Goal: Task Accomplishment & Management: Manage account settings

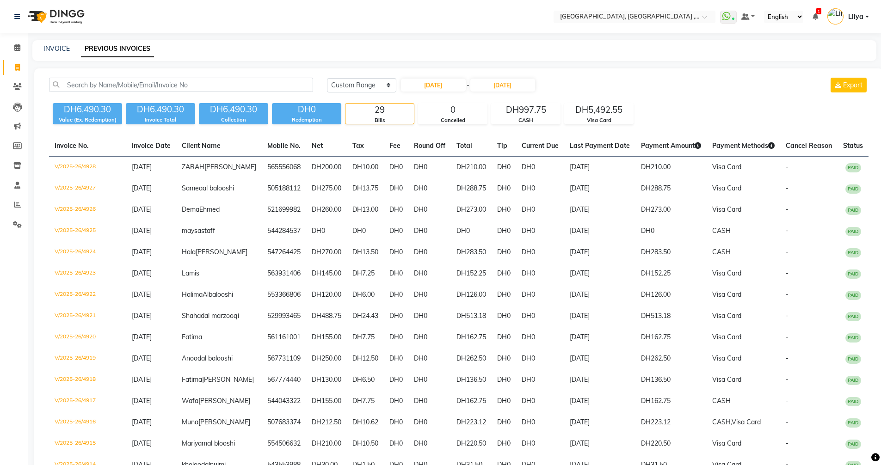
select select "range"
click at [16, 88] on icon at bounding box center [17, 86] width 9 height 7
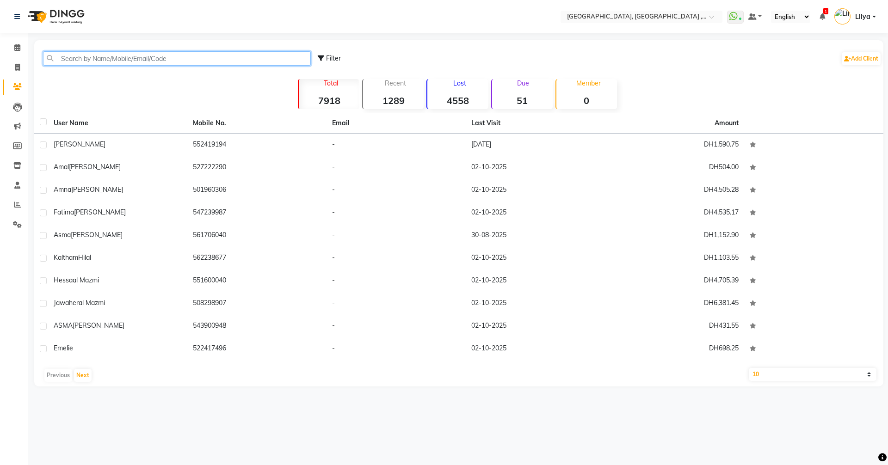
click at [88, 52] on input "text" at bounding box center [177, 58] width 268 height 14
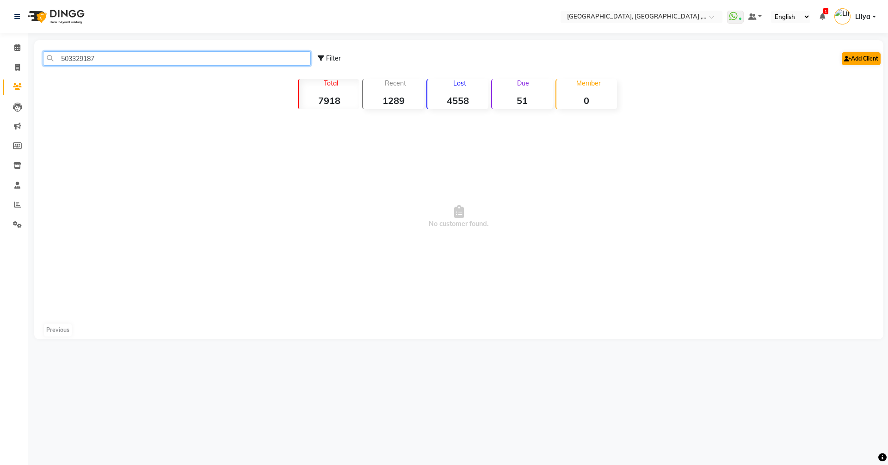
type input "503329187"
click at [854, 56] on link "Add Client" at bounding box center [861, 58] width 39 height 13
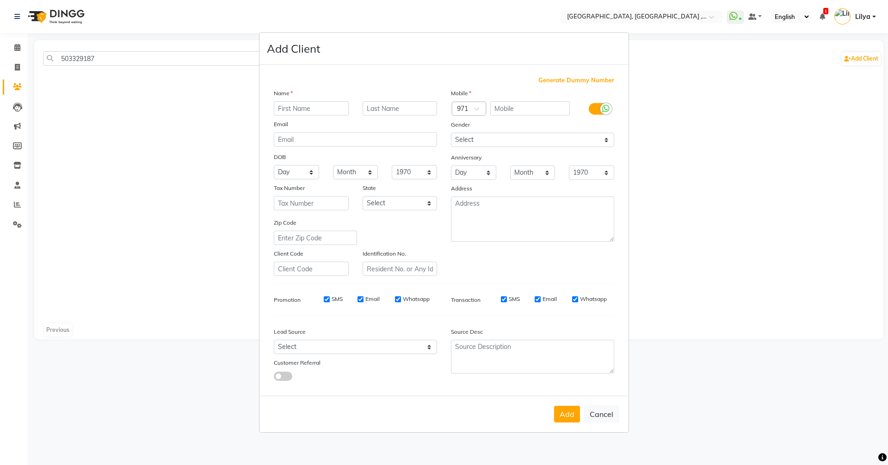
click at [298, 109] on input "text" at bounding box center [311, 108] width 75 height 14
type input "Reem"
click at [402, 112] on input "text" at bounding box center [400, 108] width 75 height 14
click at [422, 109] on input "AL AZANI" at bounding box center [400, 108] width 75 height 14
type input "Alazani"
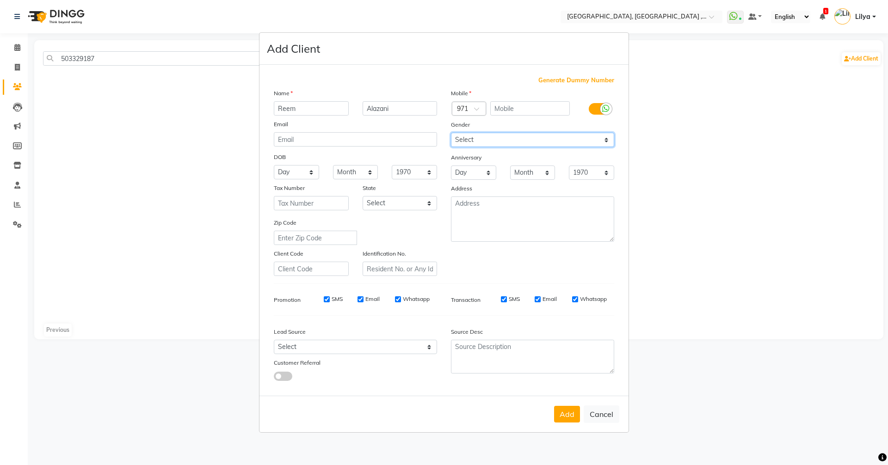
click at [590, 133] on select "Select Male Female Other Prefer Not To Say" at bounding box center [532, 140] width 163 height 14
select select "female"
click at [451, 133] on select "Select Male Female Other Prefer Not To Say" at bounding box center [532, 140] width 163 height 14
click at [516, 106] on input "text" at bounding box center [530, 108] width 80 height 14
type input "503329187"
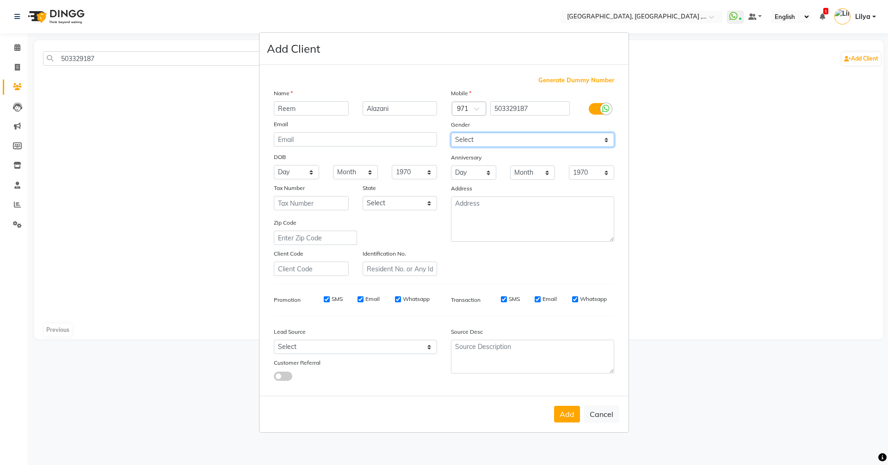
click at [550, 143] on select "Select Male Female Other Prefer Not To Say" at bounding box center [532, 140] width 163 height 14
click at [451, 133] on select "Select Male Female Other Prefer Not To Say" at bounding box center [532, 140] width 163 height 14
click at [563, 415] on button "Add" at bounding box center [567, 414] width 26 height 17
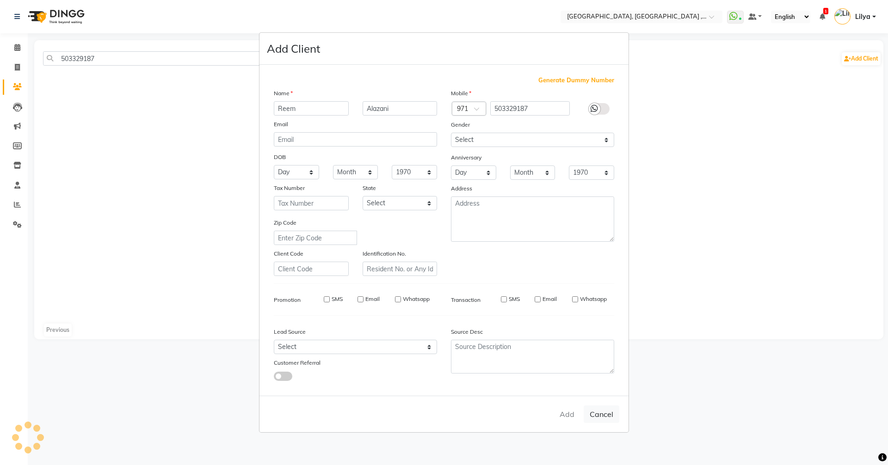
select select
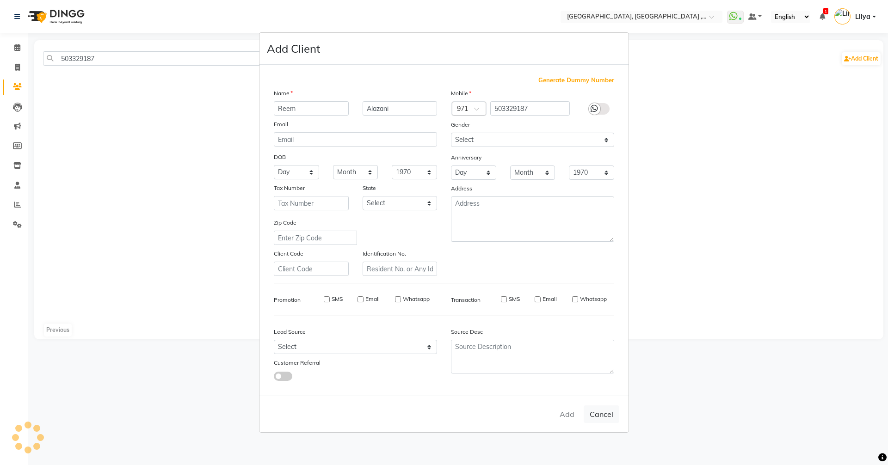
select select
checkbox input "false"
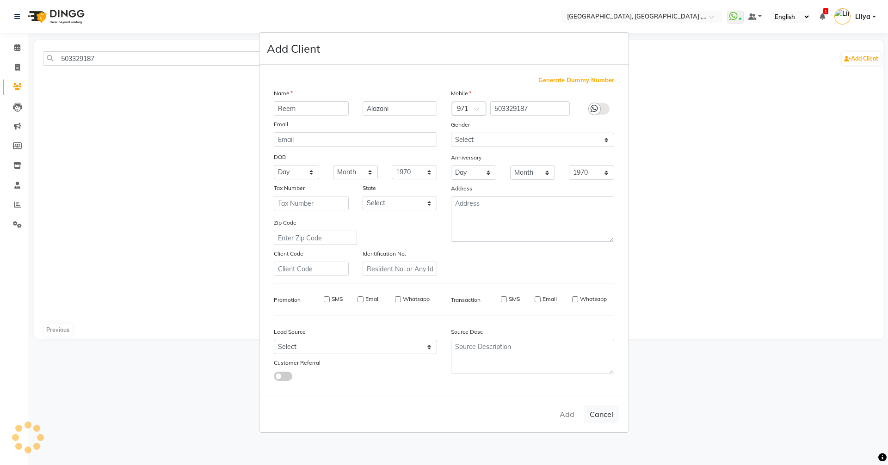
checkbox input "false"
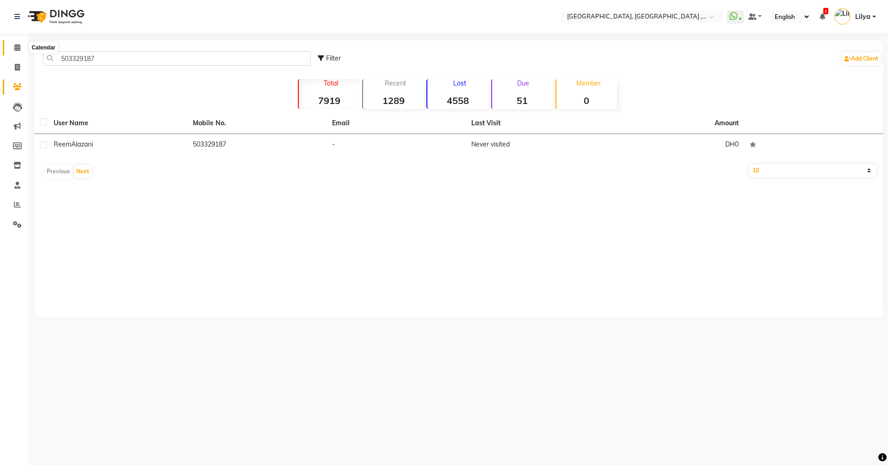
click at [16, 48] on icon at bounding box center [17, 47] width 6 height 7
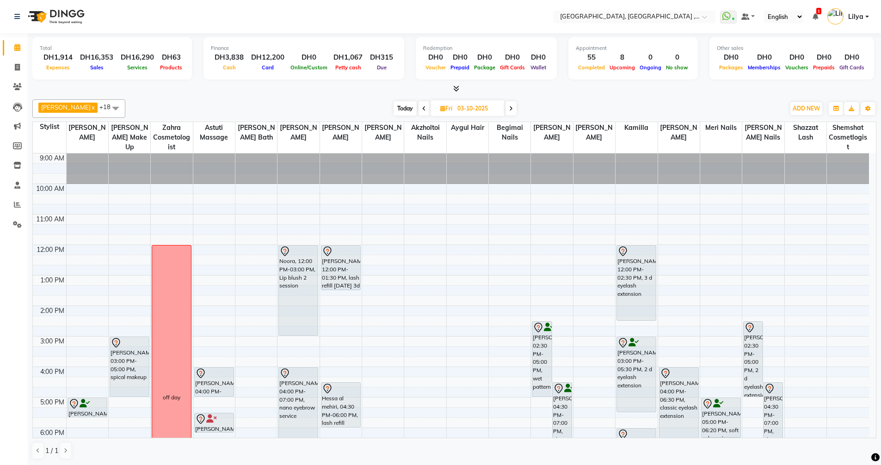
click at [426, 110] on icon at bounding box center [424, 109] width 4 height 6
type input "02-10-2025"
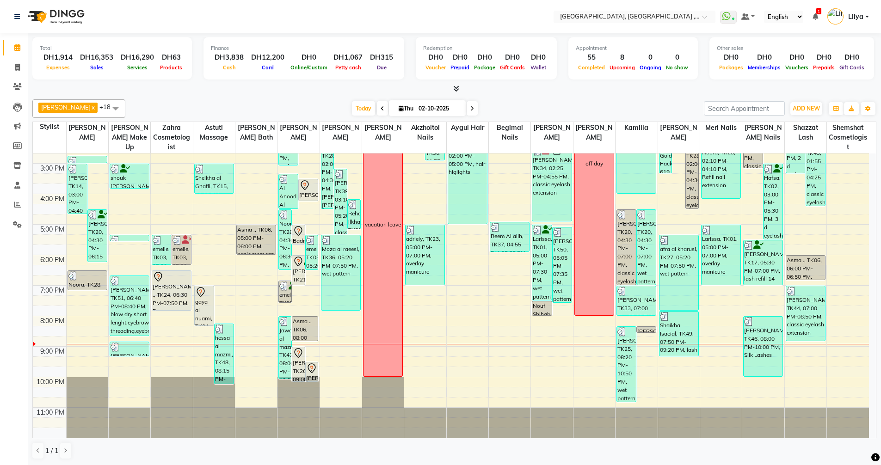
scroll to position [0, 0]
click at [13, 63] on span at bounding box center [17, 67] width 16 height 11
select select "service"
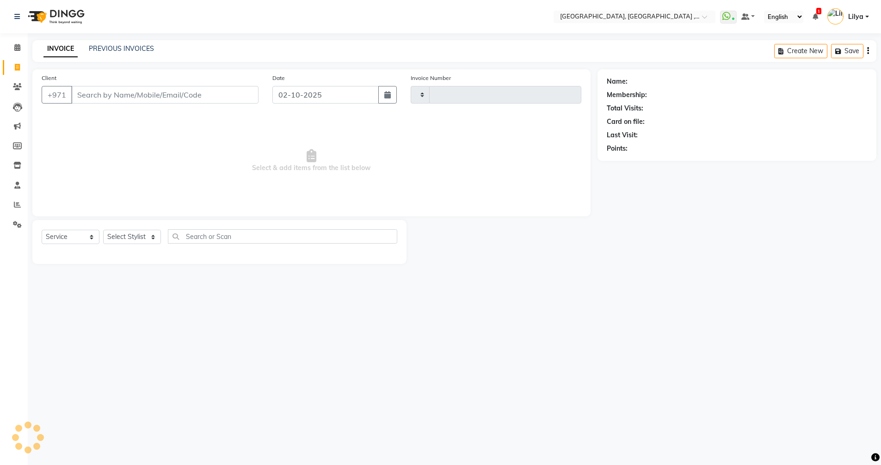
type input "5438"
select select "3838"
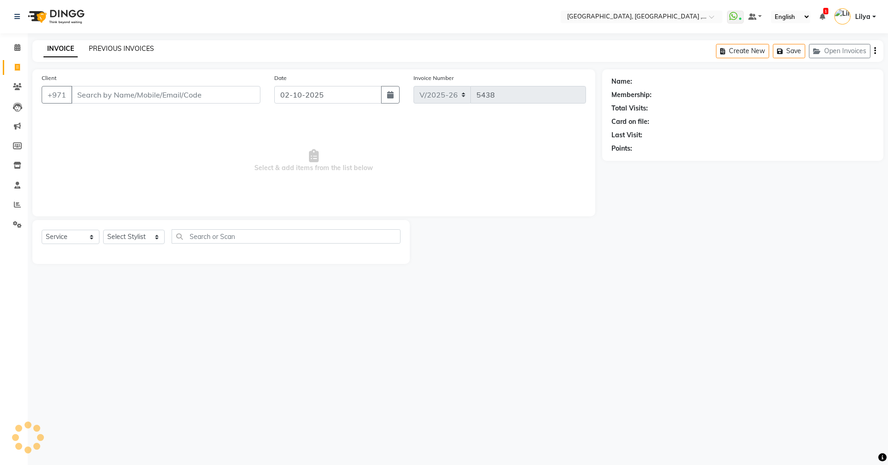
click at [133, 47] on link "PREVIOUS INVOICES" at bounding box center [121, 48] width 65 height 8
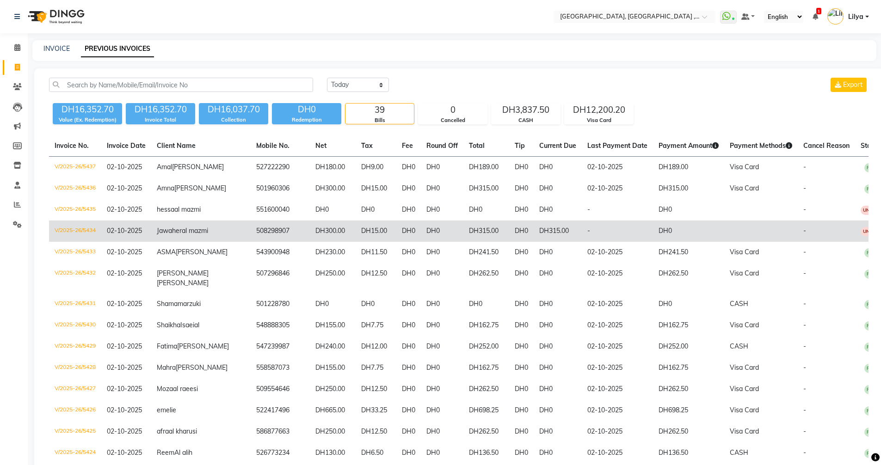
click at [658, 242] on td "DH0" at bounding box center [688, 231] width 71 height 21
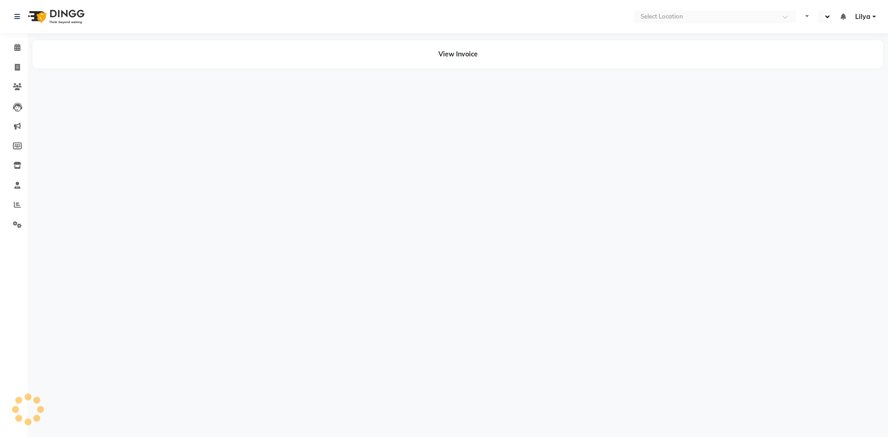
select select "en"
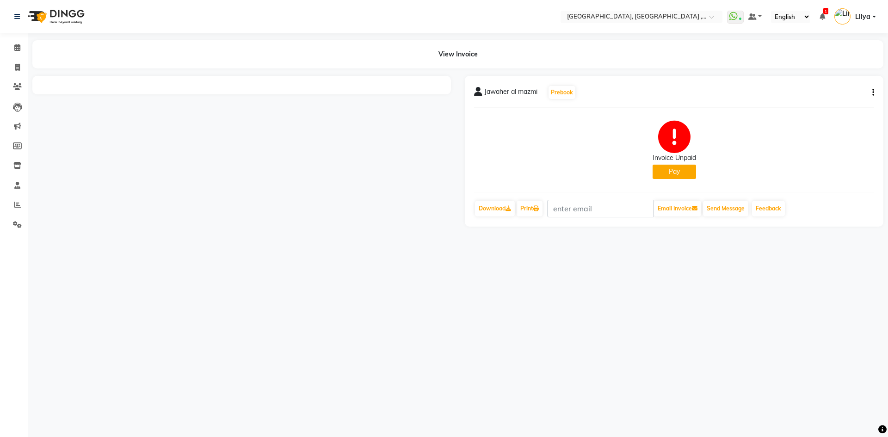
click at [874, 93] on icon "button" at bounding box center [874, 93] width 2 height 0
click at [827, 117] on div "Cancel Invoice / Refund Invoice Split Service Amount Edit Item Staff Edit Invoi…" at bounding box center [812, 93] width 106 height 54
click at [871, 92] on button "button" at bounding box center [872, 93] width 6 height 10
click at [829, 109] on div "Edit Invoice" at bounding box center [811, 110] width 95 height 12
select select "service"
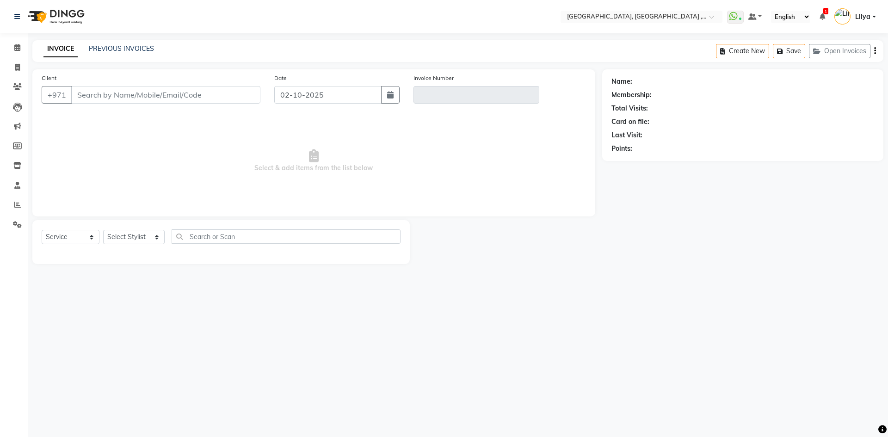
type input "508298907"
type input "V/2025-26/5434"
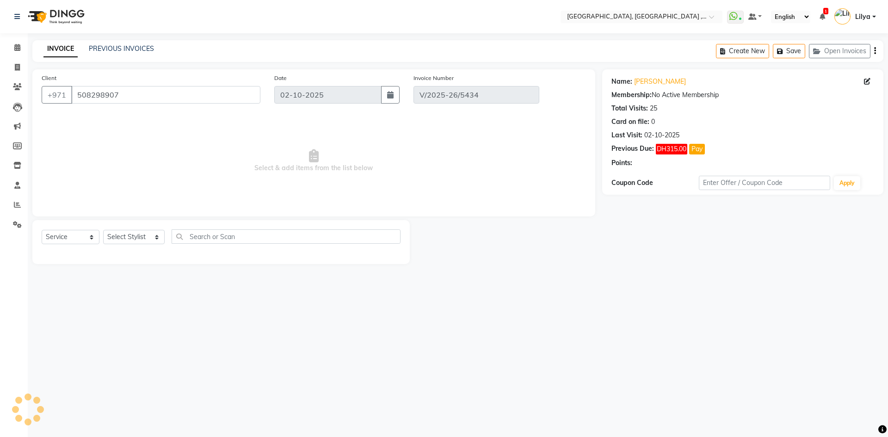
select select "select"
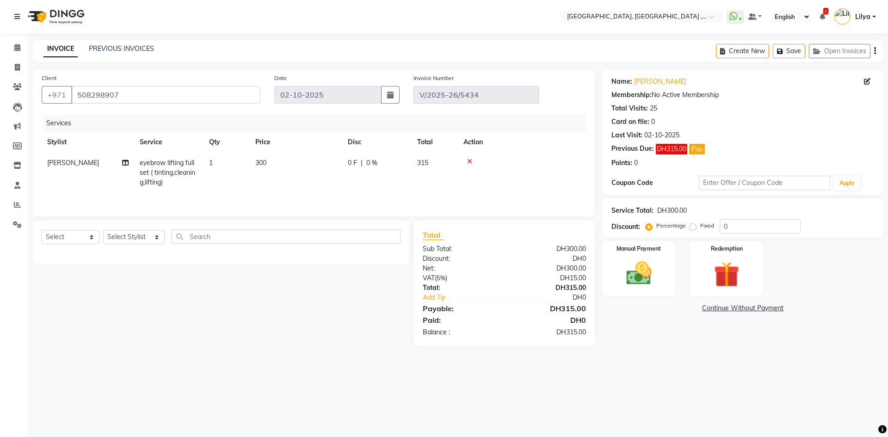
click at [739, 307] on link "Continue Without Payment" at bounding box center [743, 308] width 278 height 10
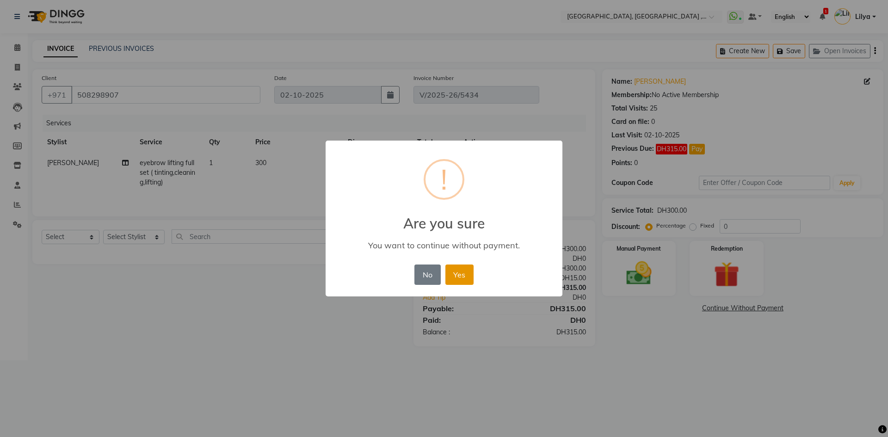
click at [458, 277] on button "Yes" at bounding box center [460, 275] width 28 height 20
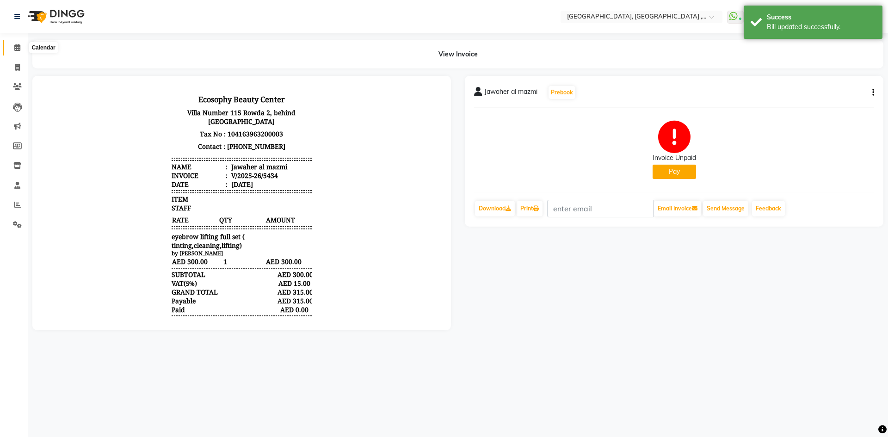
click at [17, 47] on icon at bounding box center [17, 47] width 6 height 7
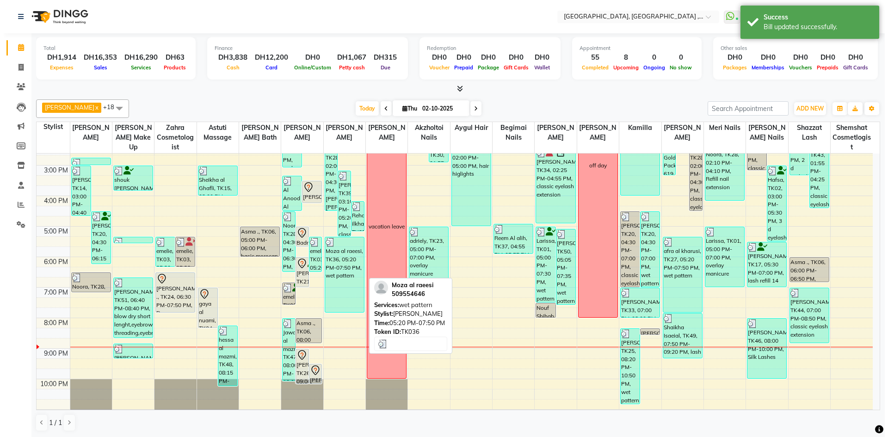
scroll to position [155, 0]
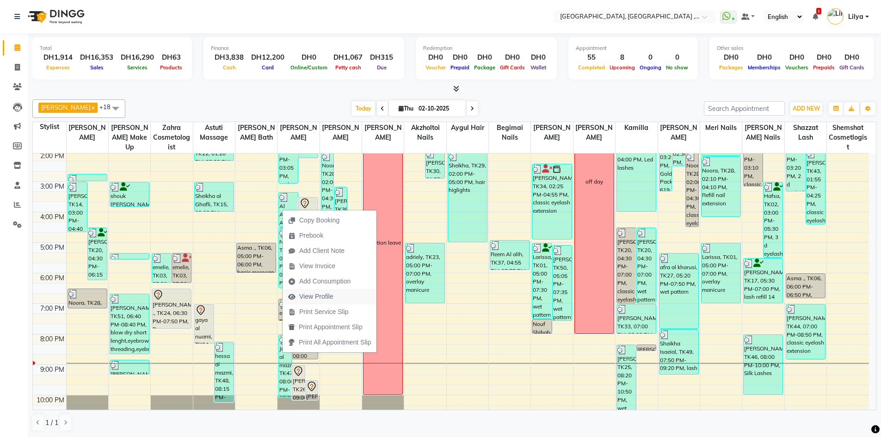
click at [333, 297] on span "View Profile" at bounding box center [316, 297] width 34 height 10
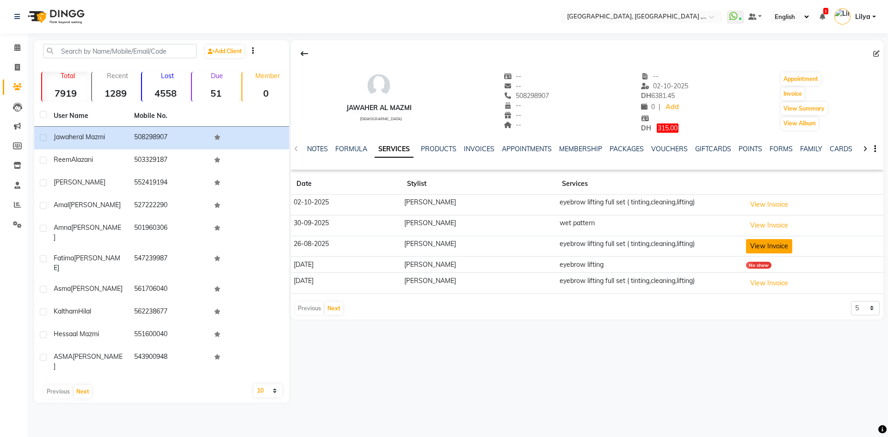
click at [769, 245] on button "View Invoice" at bounding box center [769, 246] width 46 height 14
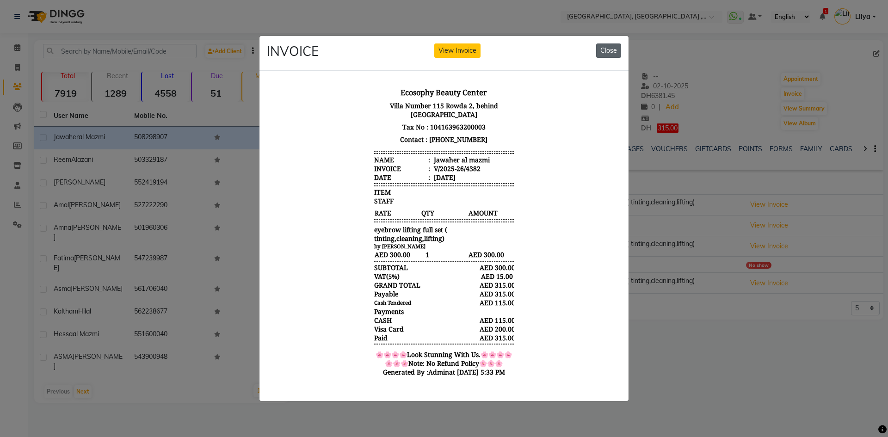
click at [605, 43] on button "Close" at bounding box center [608, 50] width 25 height 14
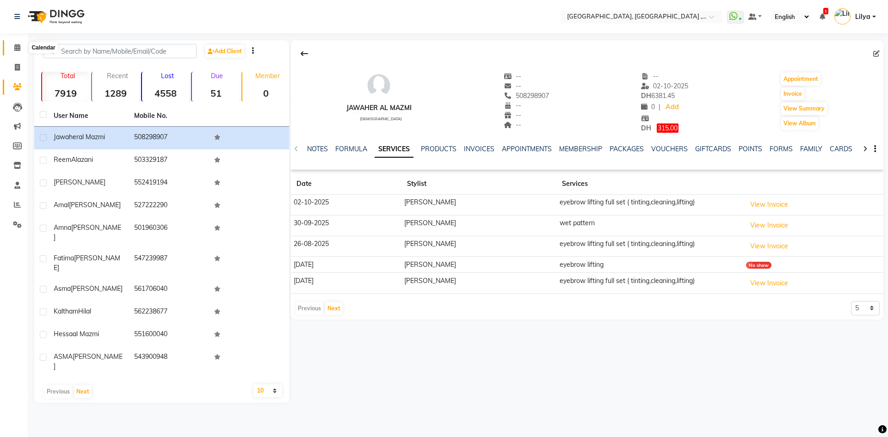
click at [19, 50] on icon at bounding box center [17, 47] width 6 height 7
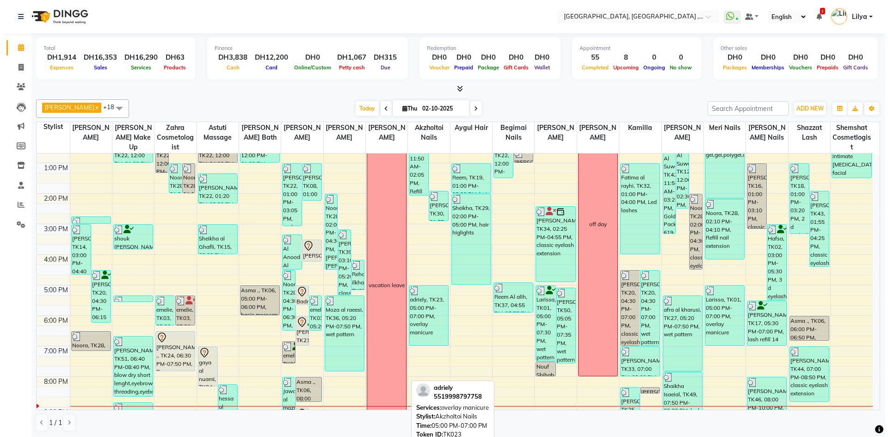
scroll to position [185, 0]
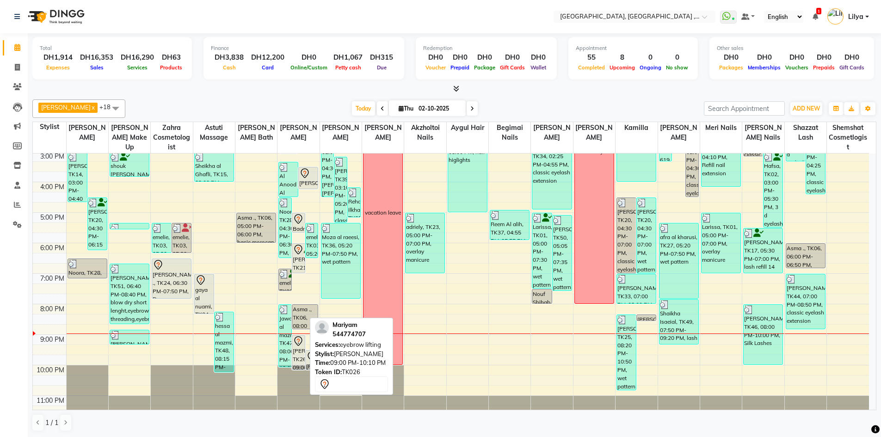
click at [301, 358] on div "[PERSON_NAME], TK26, 09:00 PM-10:10 PM, eyebrow lifting" at bounding box center [298, 352] width 12 height 34
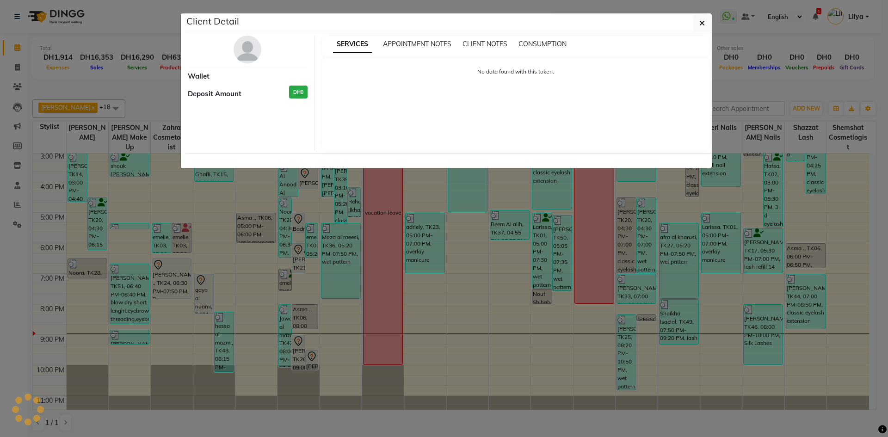
select select "7"
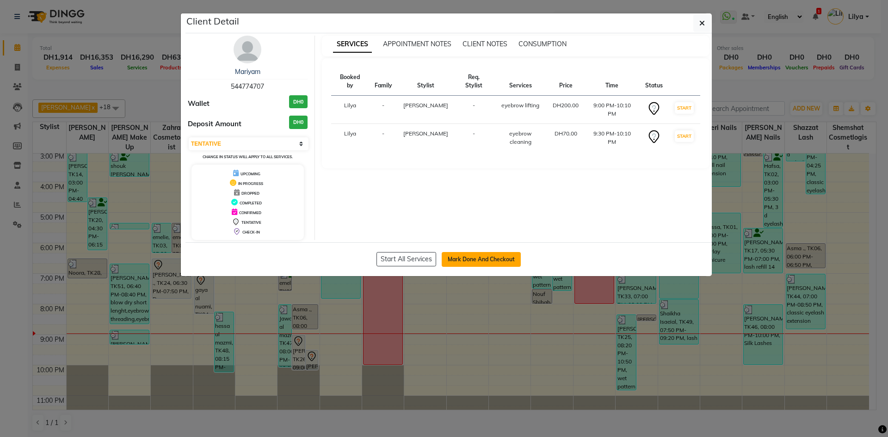
click at [495, 258] on button "Mark Done And Checkout" at bounding box center [481, 259] width 79 height 15
select select "service"
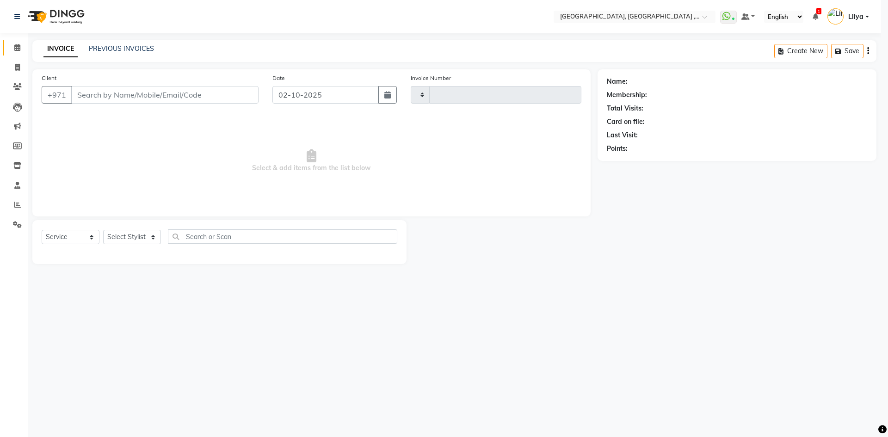
type input "5438"
select select "3838"
type input "544774707"
select select "53586"
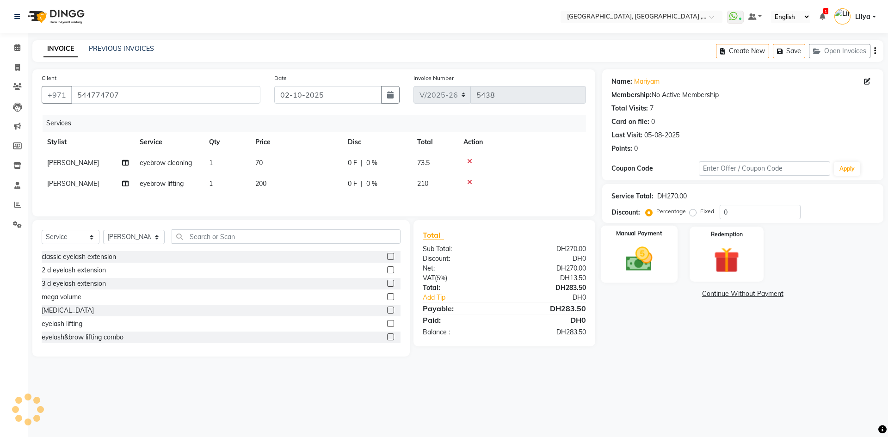
click at [638, 258] on img at bounding box center [639, 259] width 43 height 31
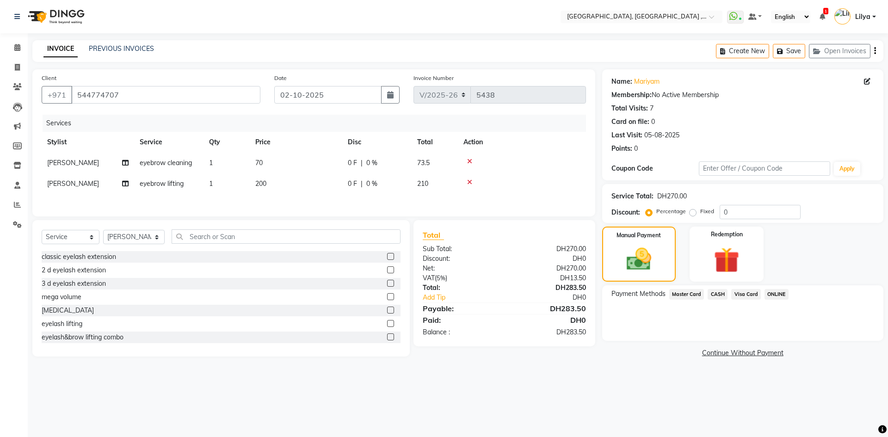
drag, startPoint x: 708, startPoint y: 392, endPoint x: 741, endPoint y: 378, distance: 36.1
click at [708, 391] on div "Select Location × Ecosophy Beauty Center, Ajman , Sheikh Ammar Street Villa G1 …" at bounding box center [444, 218] width 888 height 437
click at [759, 405] on div "Select Location × Ecosophy Beauty Center, Ajman , Sheikh Ammar Street Villa G1 …" at bounding box center [444, 218] width 888 height 437
click at [748, 353] on link "Continue Without Payment" at bounding box center [743, 353] width 278 height 10
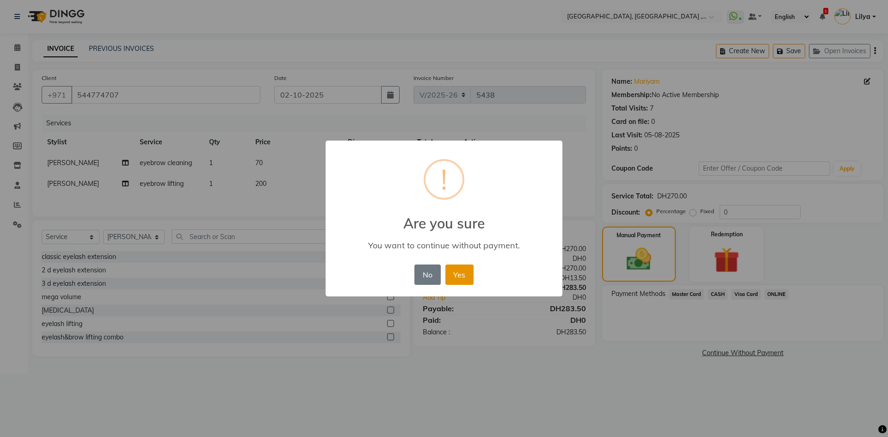
click at [462, 277] on button "Yes" at bounding box center [460, 275] width 28 height 20
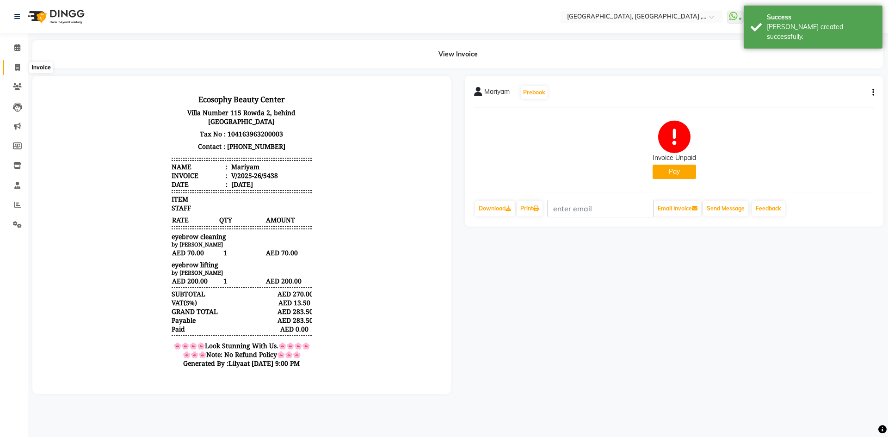
click at [17, 64] on icon at bounding box center [17, 67] width 5 height 7
select select "service"
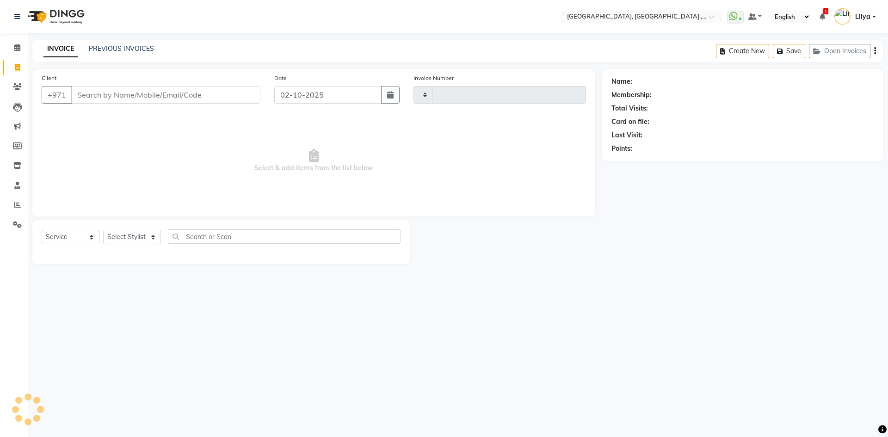
type input "5439"
select select "3838"
click at [148, 50] on link "PREVIOUS INVOICES" at bounding box center [121, 48] width 65 height 8
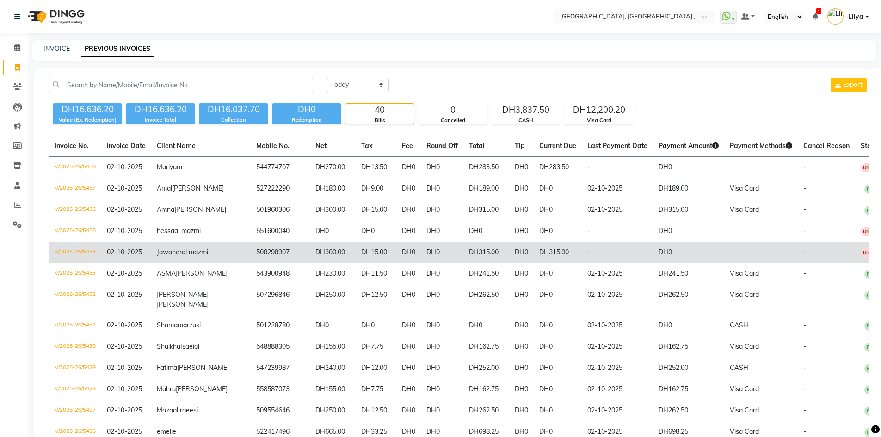
click at [485, 263] on td "DH315.00" at bounding box center [487, 252] width 46 height 21
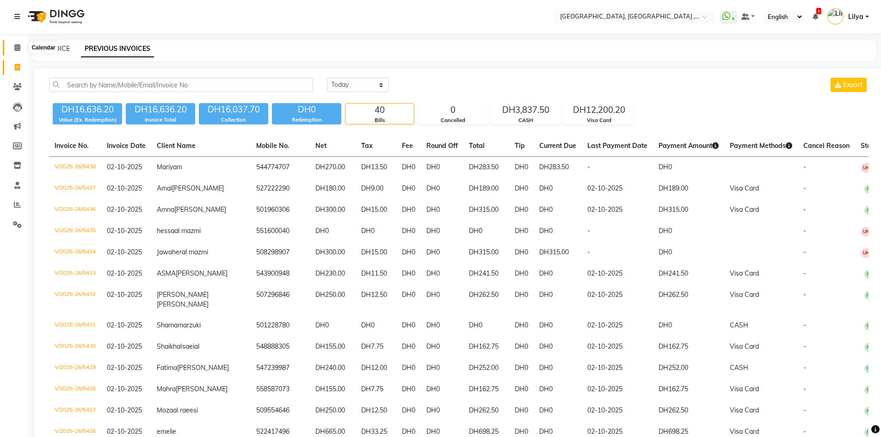
click at [19, 48] on icon at bounding box center [17, 47] width 6 height 7
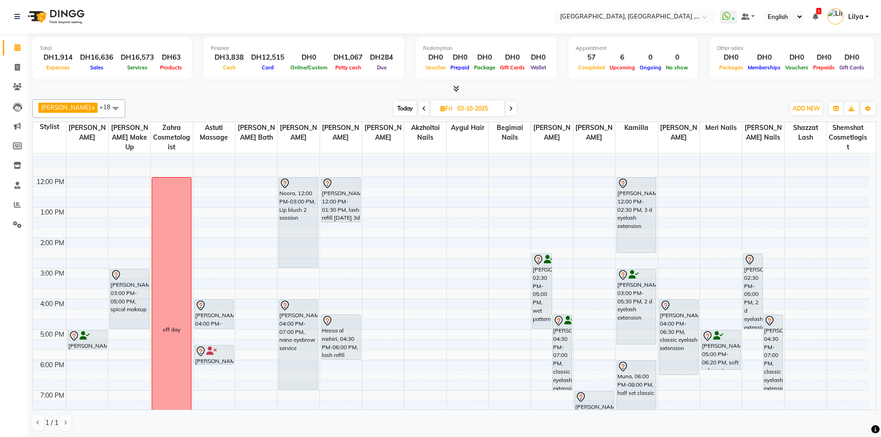
scroll to position [139, 0]
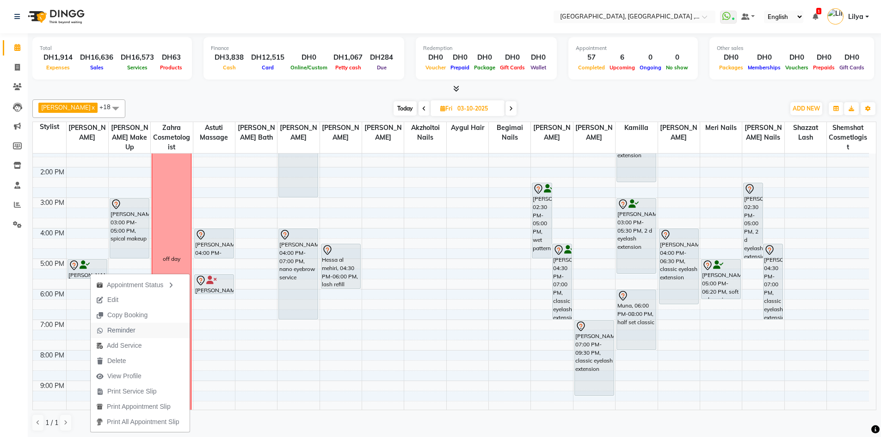
click at [138, 333] on span "Reminder" at bounding box center [116, 330] width 50 height 15
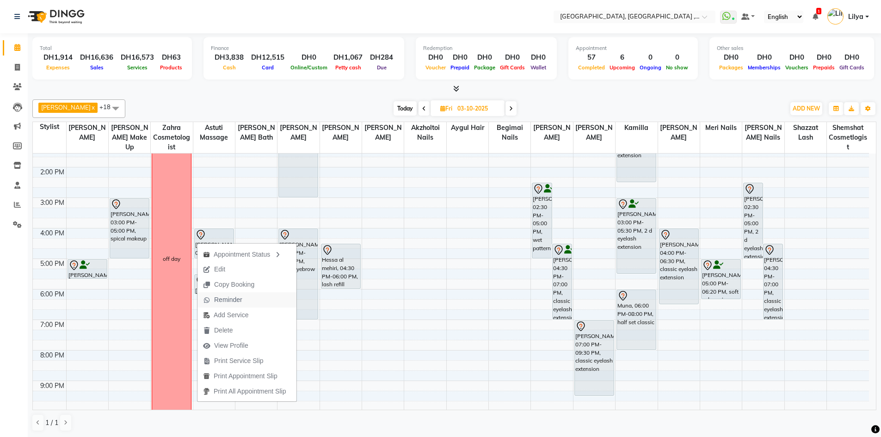
click at [243, 298] on span "Reminder" at bounding box center [223, 299] width 50 height 15
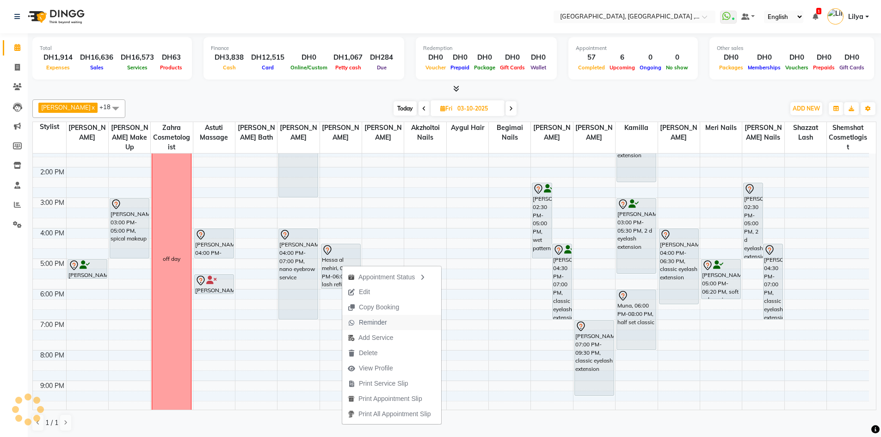
click at [384, 319] on span "Reminder" at bounding box center [373, 323] width 28 height 10
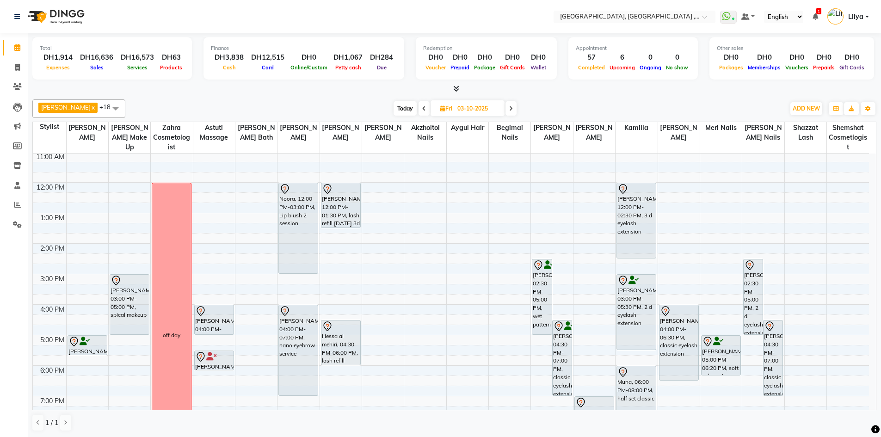
scroll to position [46, 0]
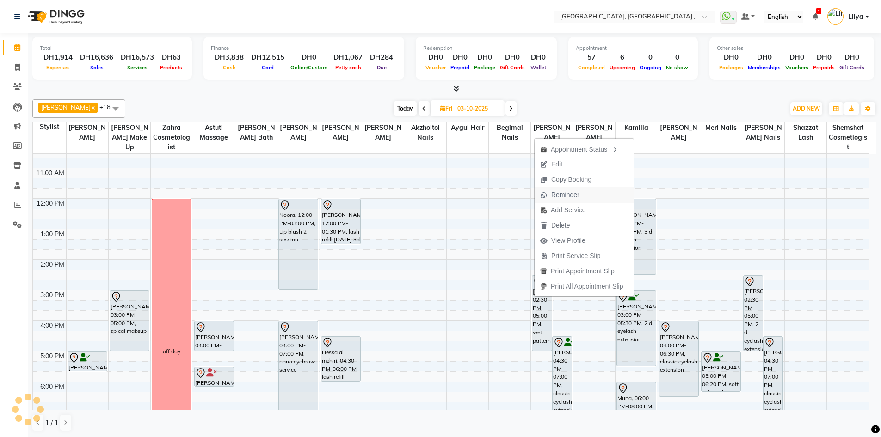
click at [563, 195] on span "Reminder" at bounding box center [565, 195] width 28 height 10
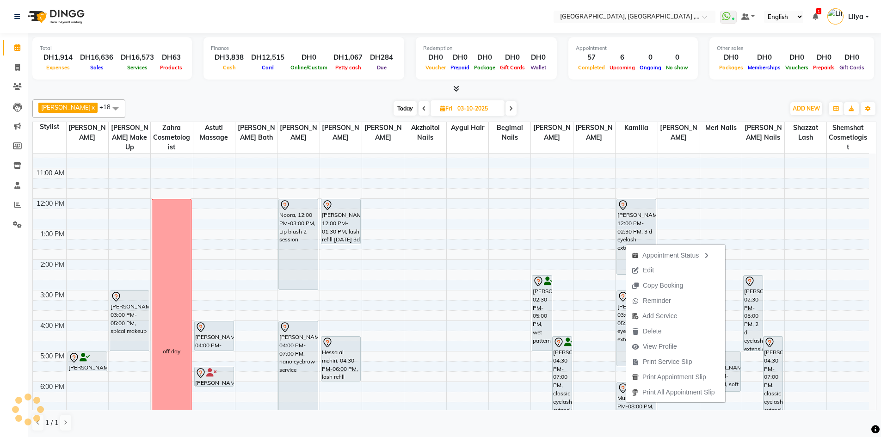
click at [717, 93] on div at bounding box center [454, 89] width 844 height 10
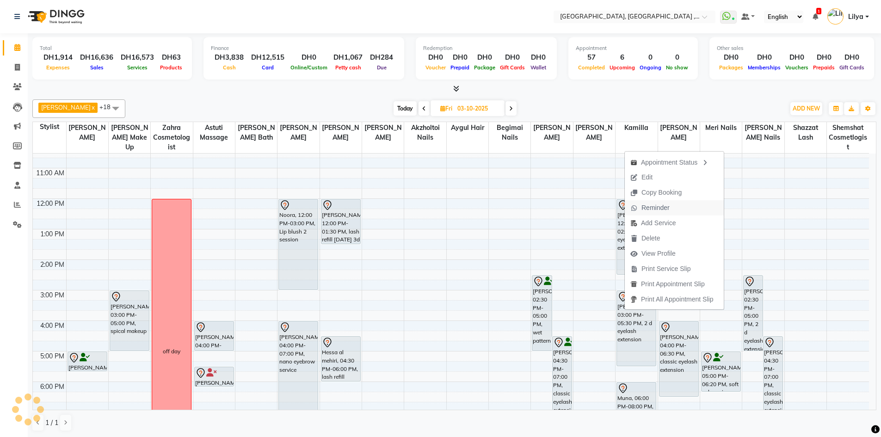
click at [646, 208] on span "Reminder" at bounding box center [656, 208] width 28 height 10
click at [663, 217] on span "Reminder" at bounding box center [658, 216] width 28 height 10
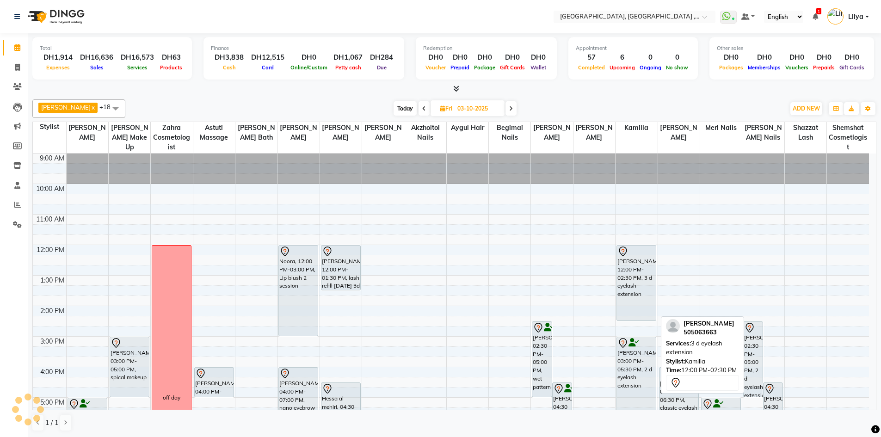
scroll to position [93, 0]
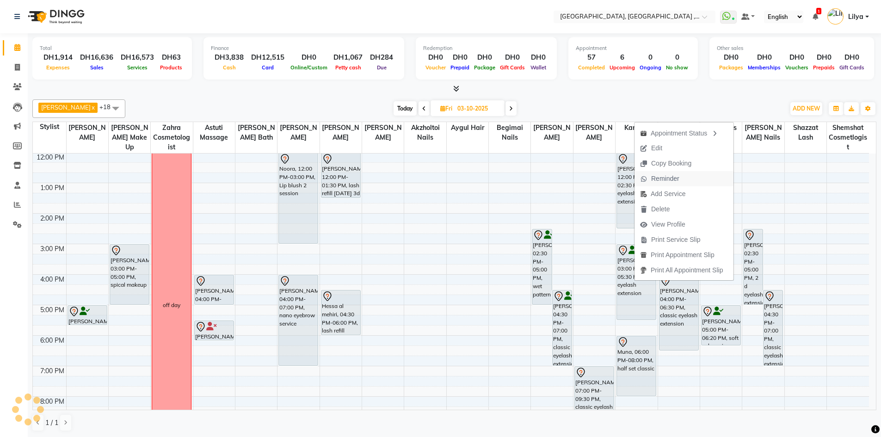
click at [660, 178] on span "Reminder" at bounding box center [665, 179] width 28 height 10
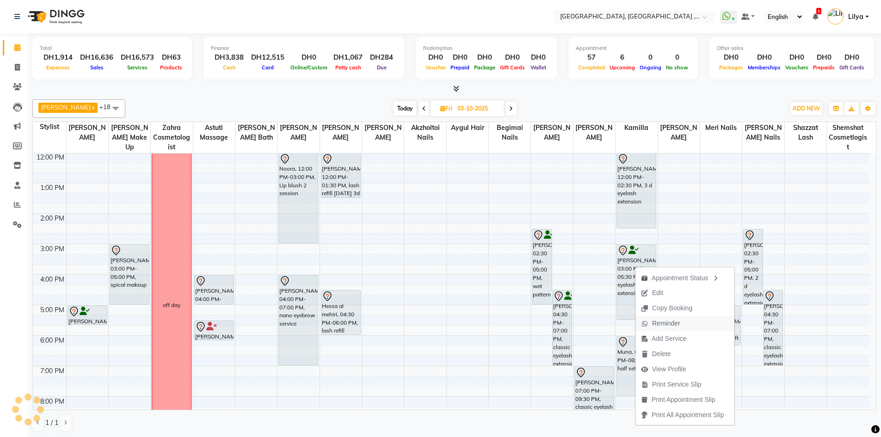
click at [675, 322] on span "Reminder" at bounding box center [666, 324] width 28 height 10
click at [670, 324] on span "Reminder" at bounding box center [662, 324] width 28 height 10
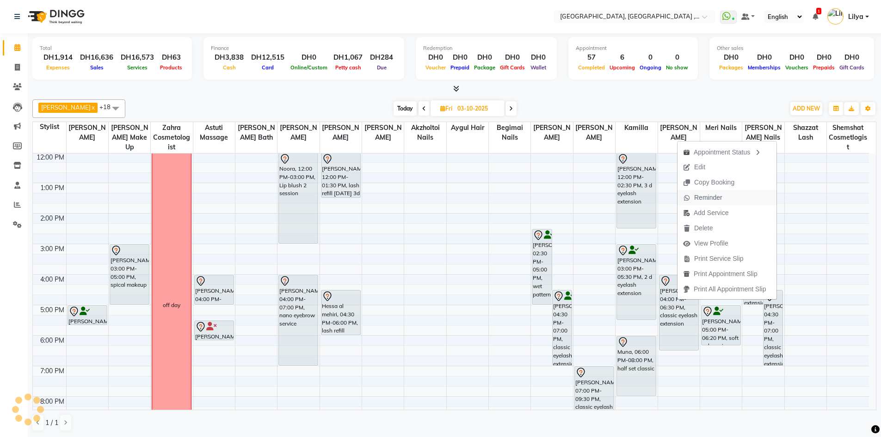
click at [712, 198] on span "Reminder" at bounding box center [708, 198] width 28 height 10
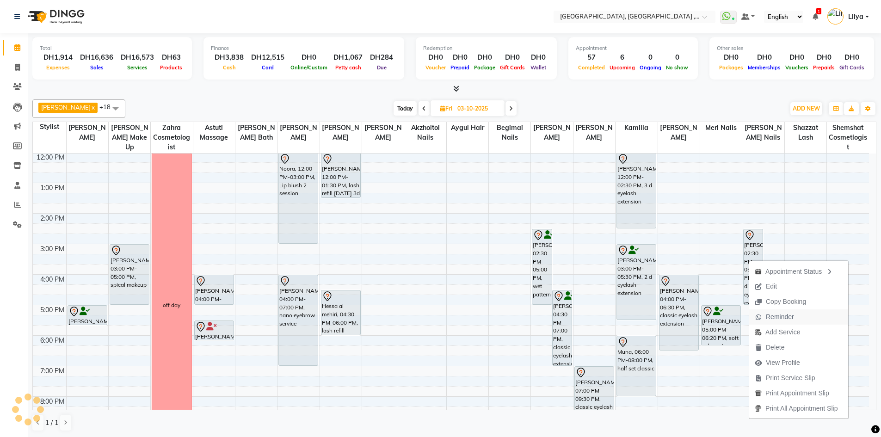
click at [788, 316] on span "Reminder" at bounding box center [780, 317] width 28 height 10
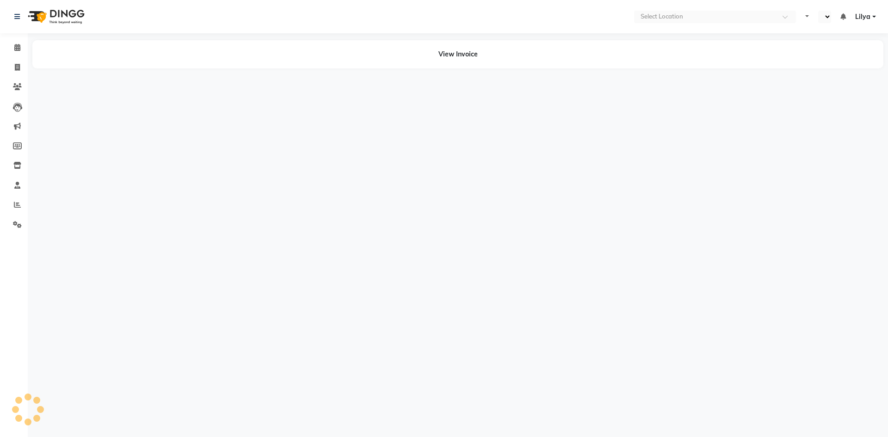
select select "en"
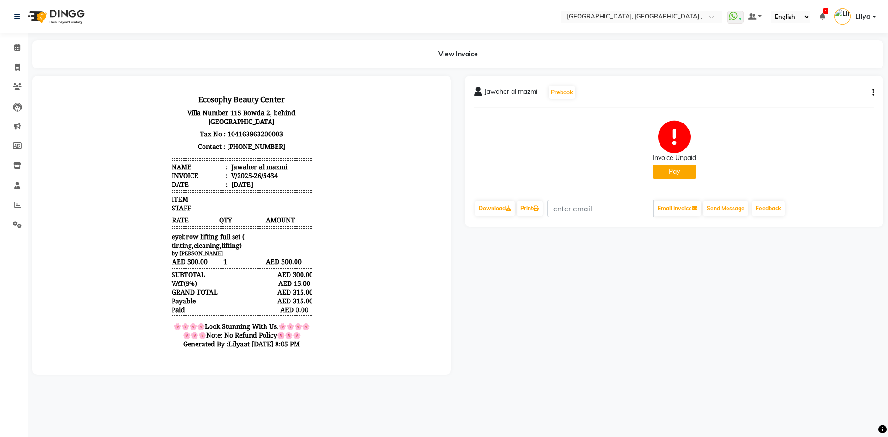
click at [684, 173] on button "Pay" at bounding box center [674, 172] width 43 height 14
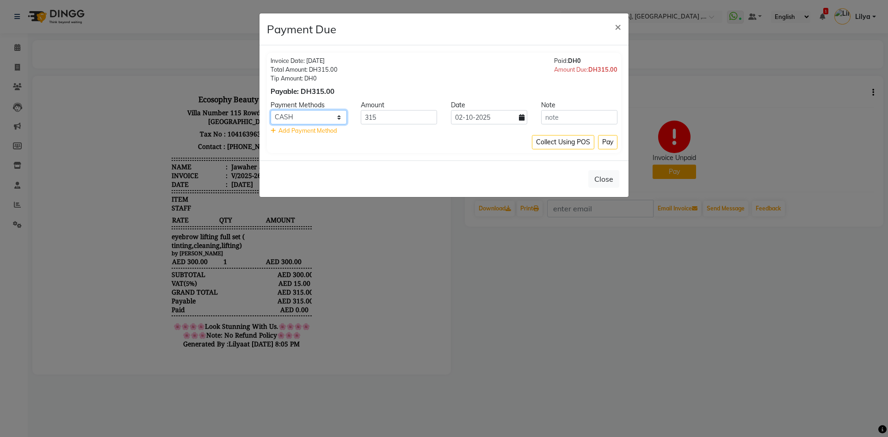
click at [336, 118] on select "Master Card CASH Visa Card ONLINE" at bounding box center [309, 117] width 76 height 14
select select "19"
click at [271, 110] on select "Master Card CASH Visa Card ONLINE" at bounding box center [309, 117] width 76 height 14
click at [611, 141] on button "Pay" at bounding box center [607, 142] width 19 height 14
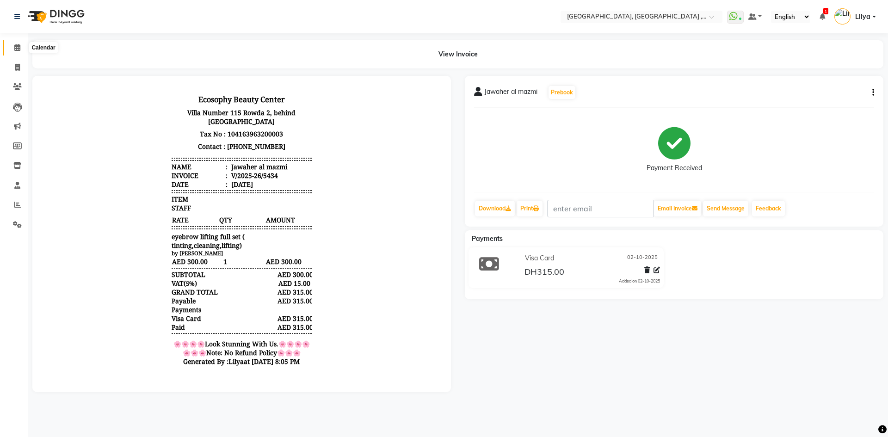
click at [12, 45] on span at bounding box center [17, 48] width 16 height 11
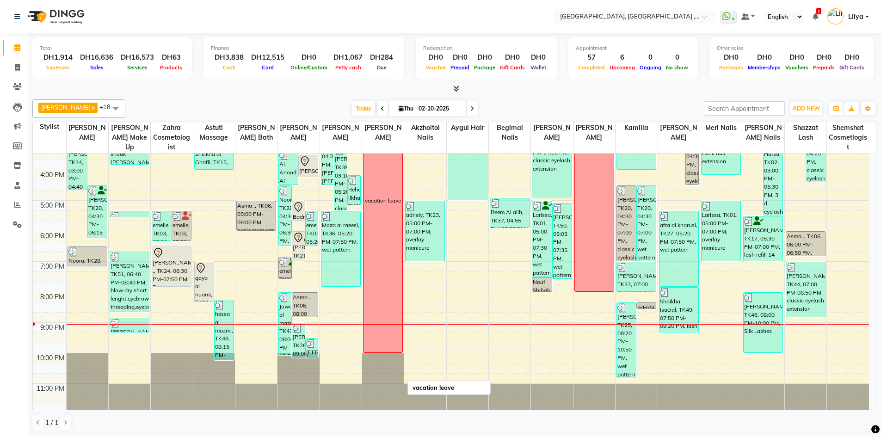
scroll to position [201, 0]
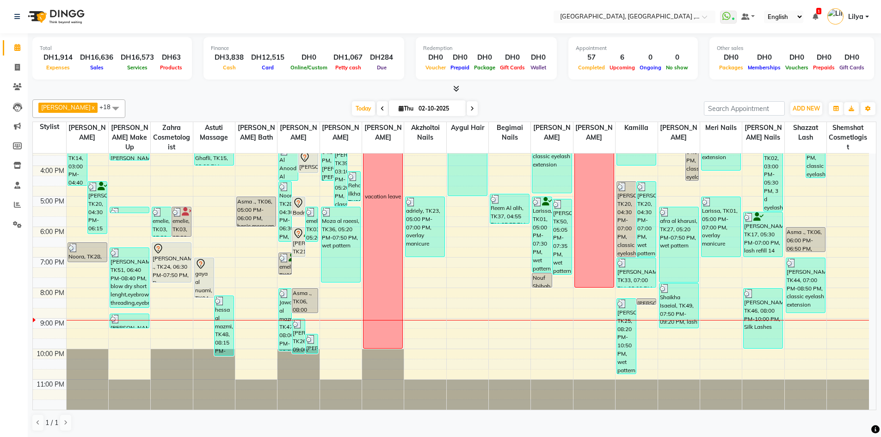
click at [422, 107] on input "02-10-2025" at bounding box center [439, 109] width 46 height 14
select select "10"
select select "2025"
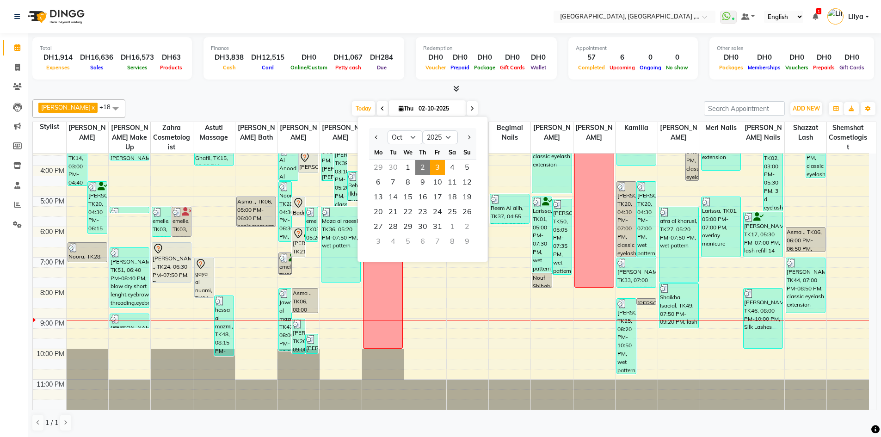
click at [439, 161] on span "3" at bounding box center [437, 167] width 15 height 15
type input "03-10-2025"
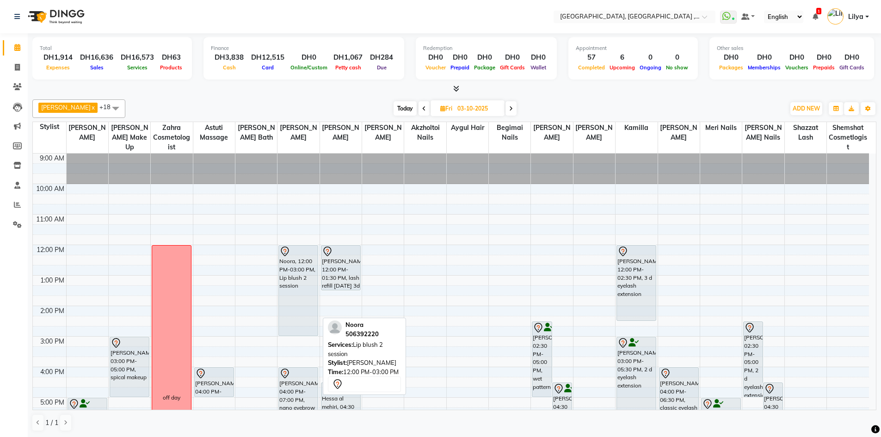
scroll to position [93, 0]
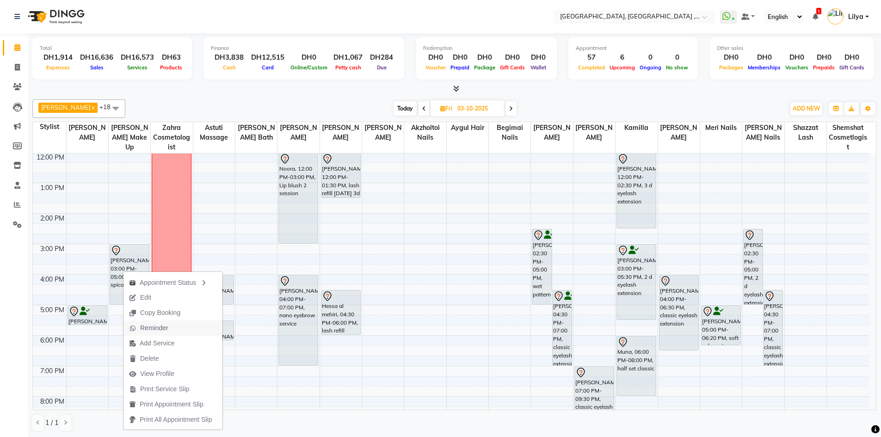
click at [166, 330] on span "Reminder" at bounding box center [154, 328] width 28 height 10
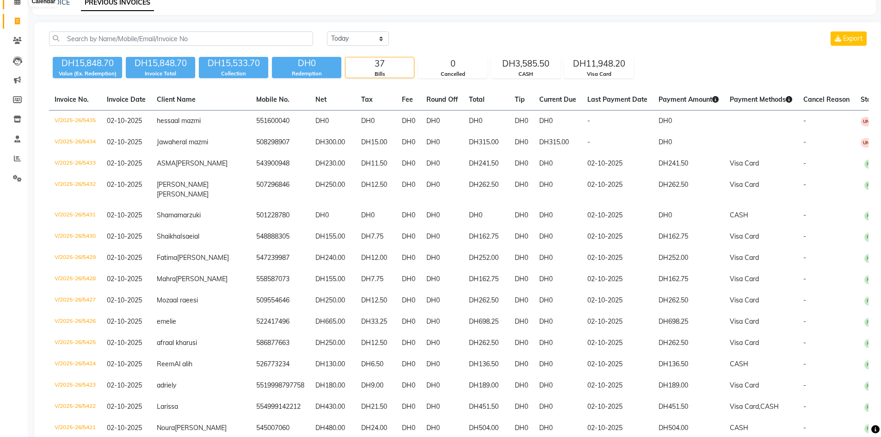
click at [17, 0] on icon at bounding box center [17, 1] width 6 height 7
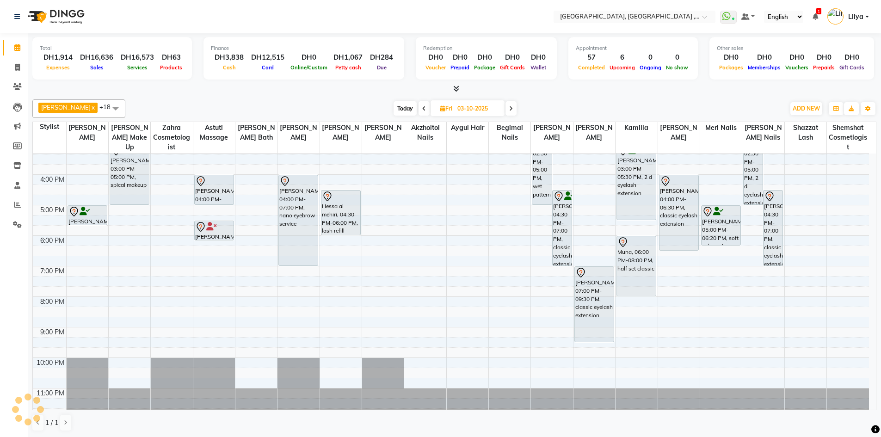
scroll to position [201, 0]
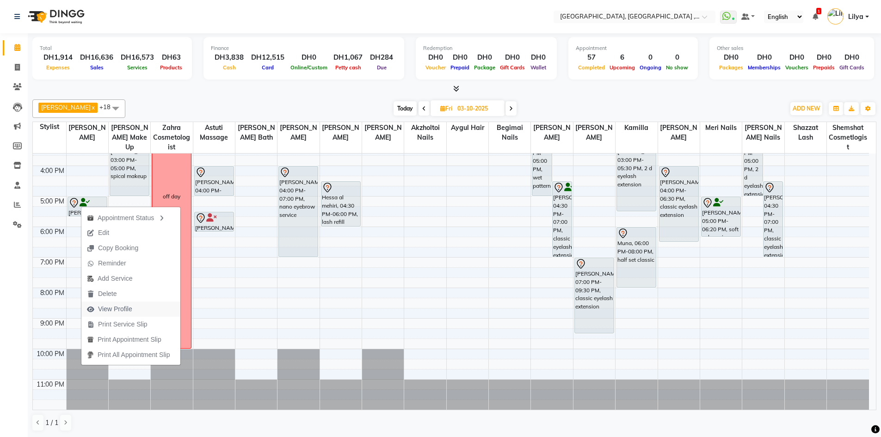
click at [131, 312] on span "View Profile" at bounding box center [115, 309] width 34 height 10
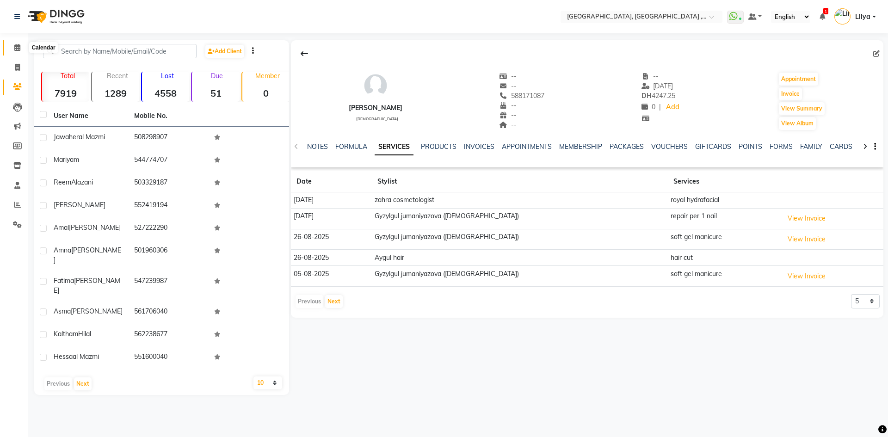
click at [13, 50] on span at bounding box center [17, 48] width 16 height 11
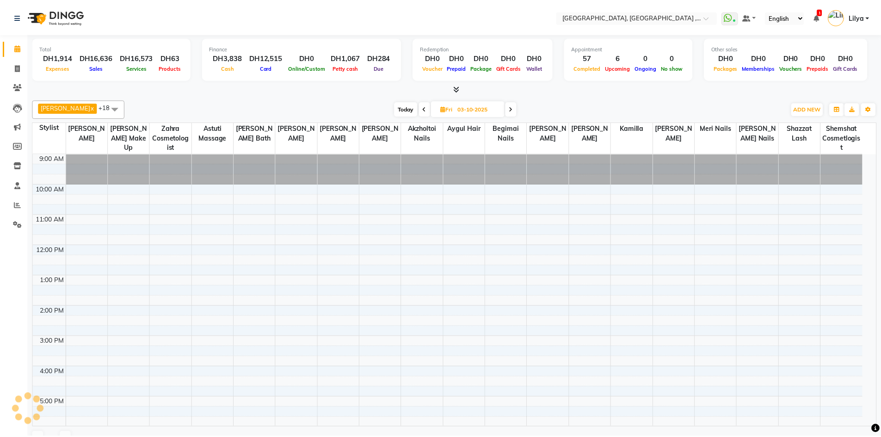
scroll to position [184, 0]
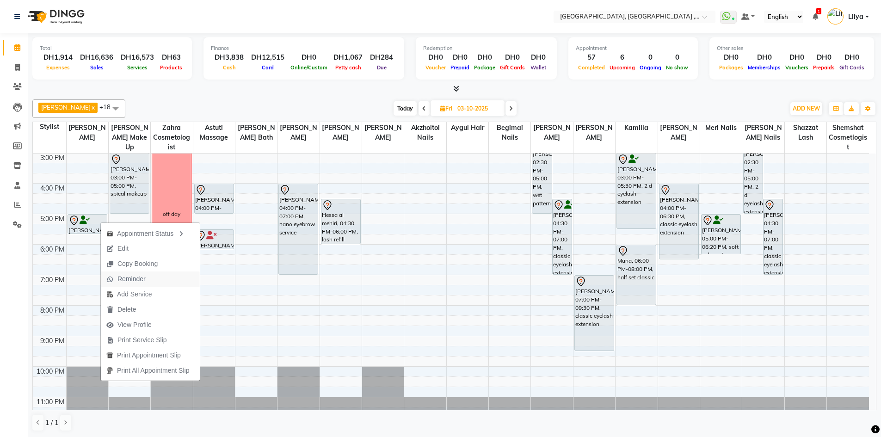
click at [148, 280] on span "Reminder" at bounding box center [126, 279] width 50 height 15
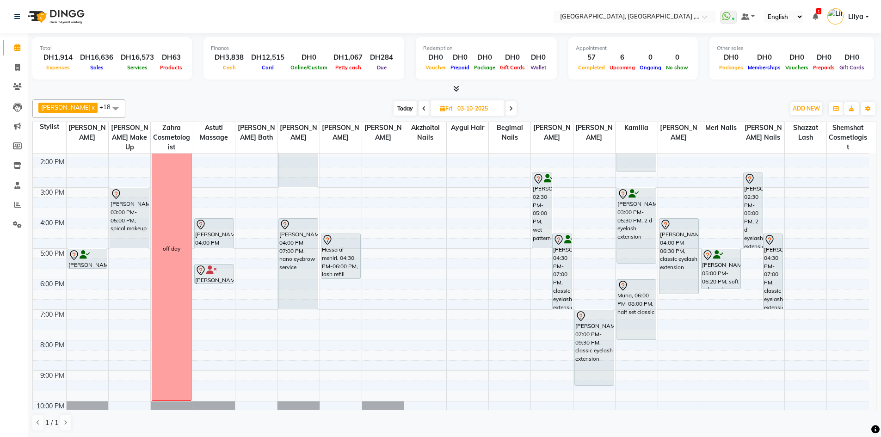
scroll to position [91, 0]
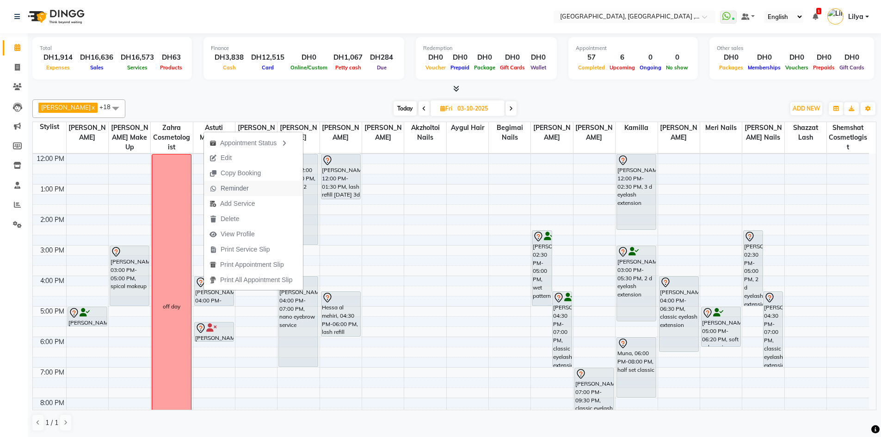
click at [260, 190] on button "Reminder" at bounding box center [253, 188] width 99 height 15
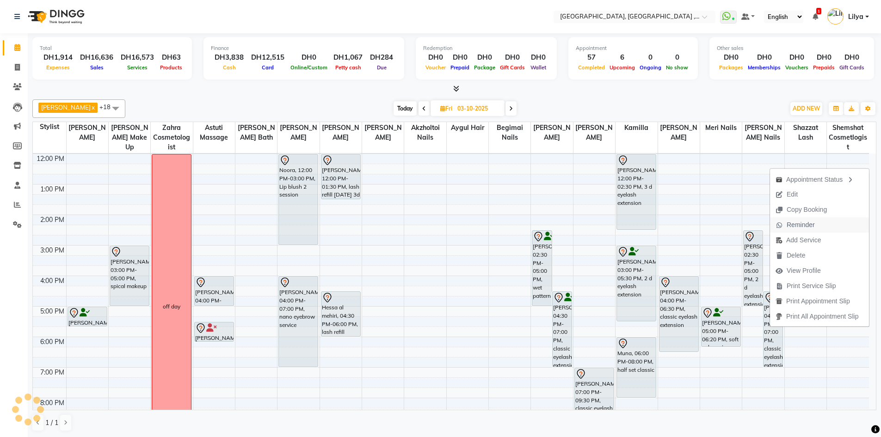
click at [790, 224] on span "Reminder" at bounding box center [801, 225] width 28 height 10
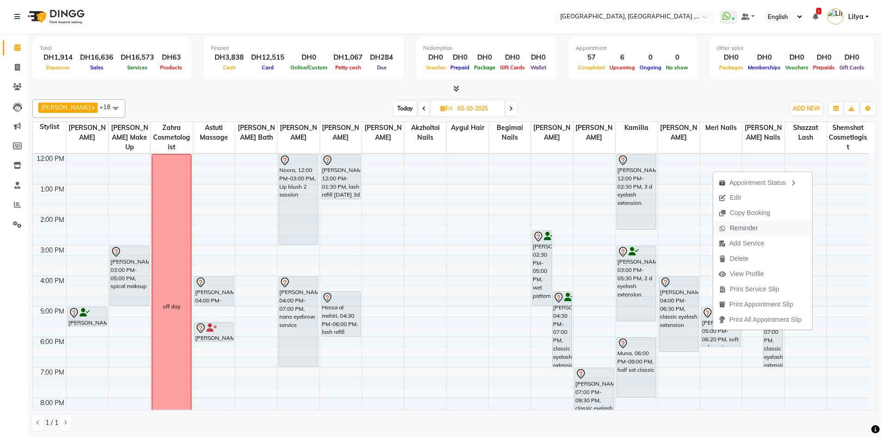
click at [746, 229] on span "Reminder" at bounding box center [744, 228] width 28 height 10
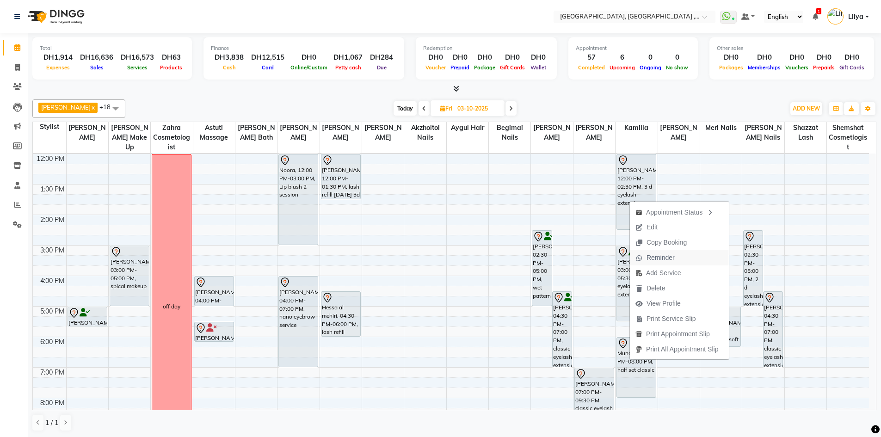
click at [659, 257] on span "Reminder" at bounding box center [661, 258] width 28 height 10
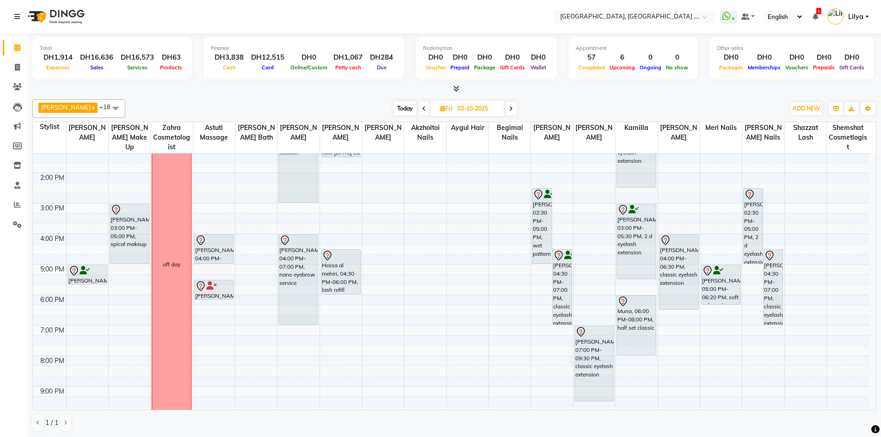
scroll to position [201, 0]
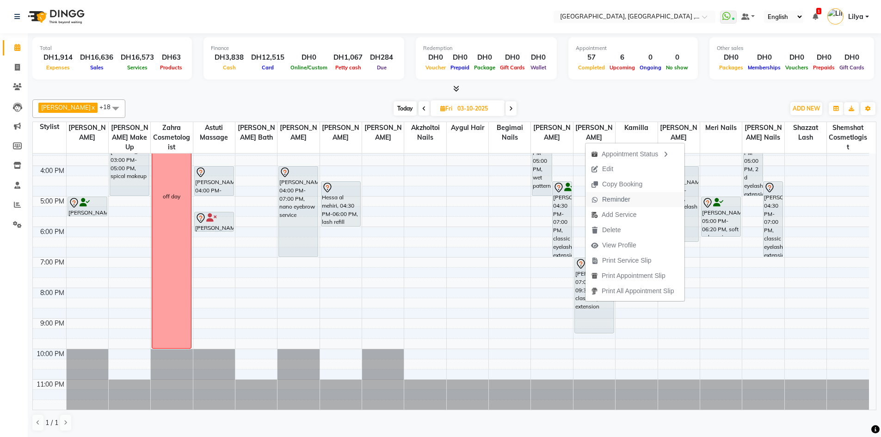
click at [610, 196] on span "Reminder" at bounding box center [616, 200] width 28 height 10
click at [621, 193] on span "Reminder" at bounding box center [616, 194] width 28 height 10
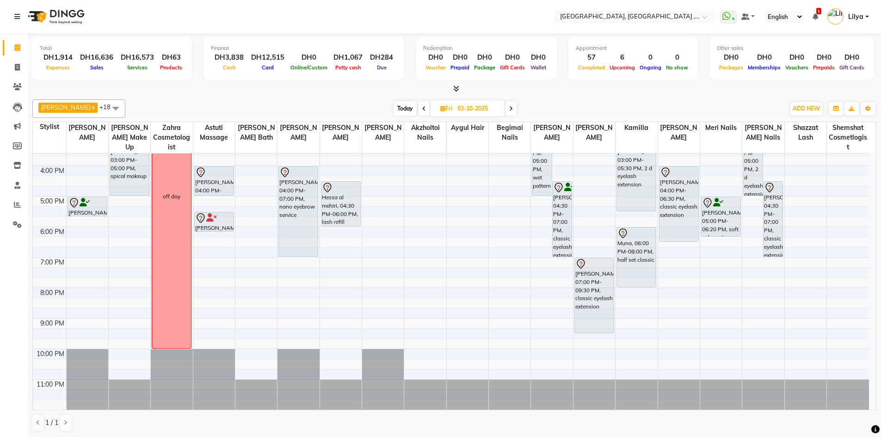
scroll to position [0, 0]
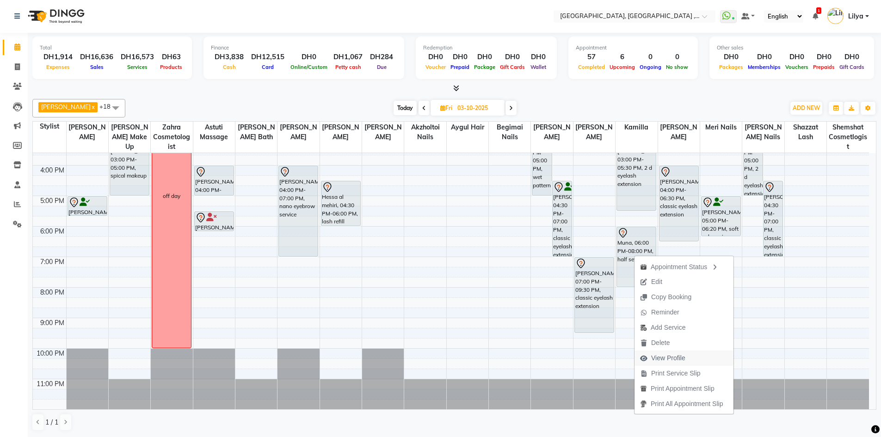
click at [676, 359] on span "View Profile" at bounding box center [668, 358] width 34 height 10
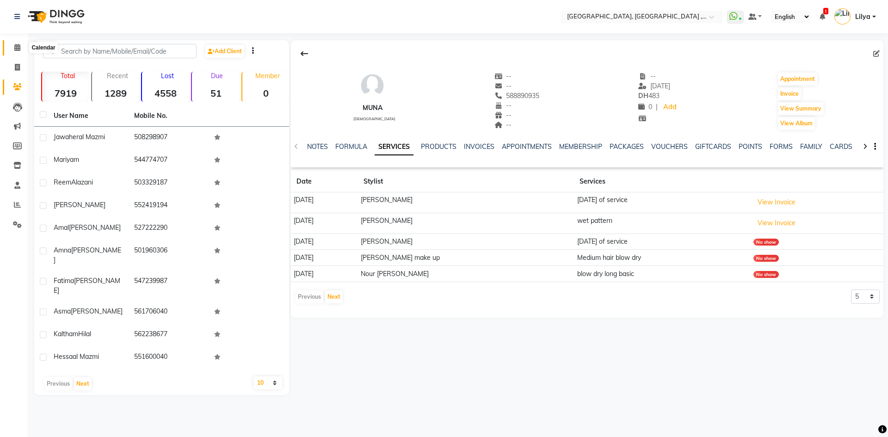
click at [18, 49] on icon at bounding box center [17, 47] width 6 height 7
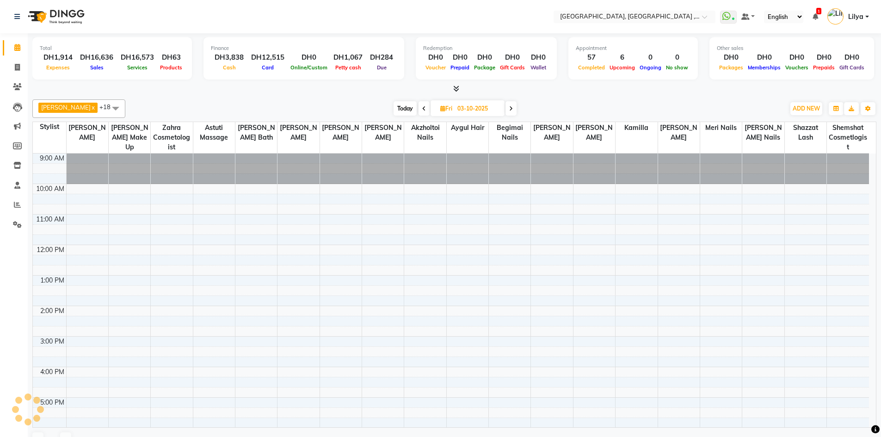
scroll to position [184, 0]
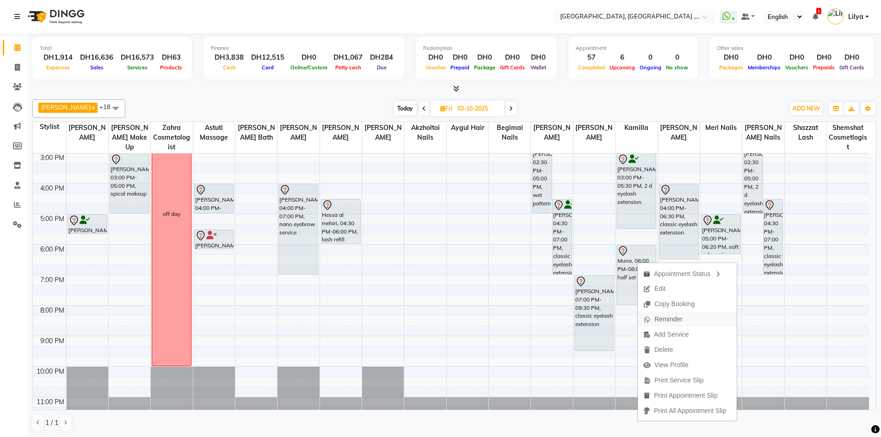
click at [674, 319] on span "Reminder" at bounding box center [669, 320] width 28 height 10
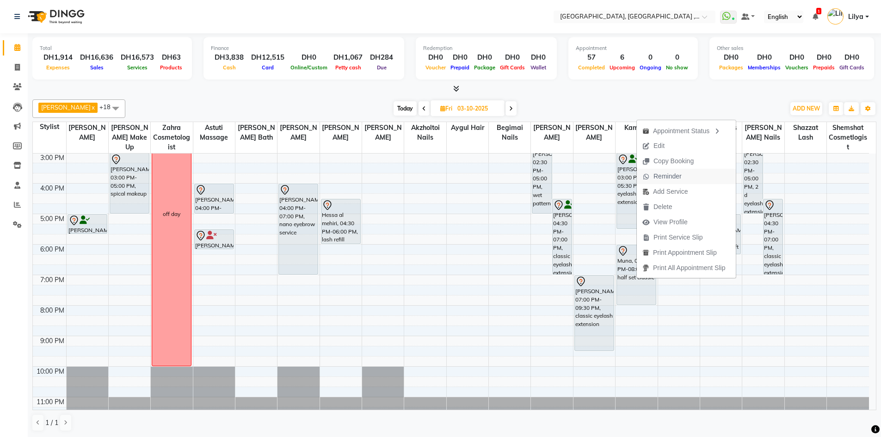
click at [673, 176] on span "Reminder" at bounding box center [668, 177] width 28 height 10
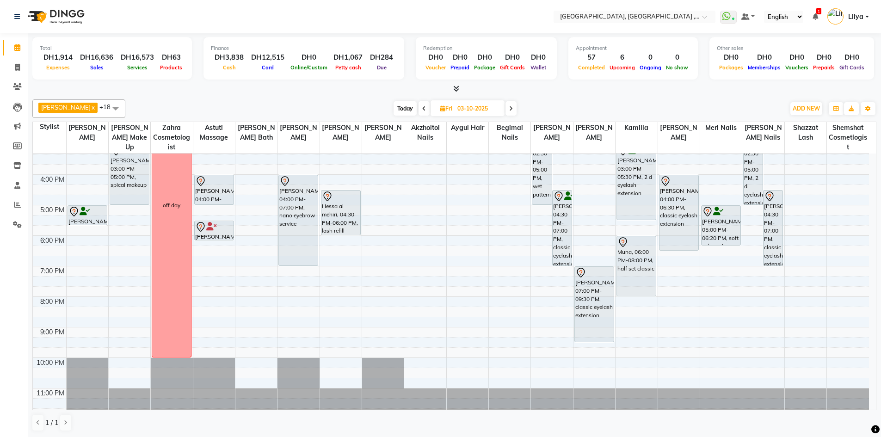
scroll to position [201, 0]
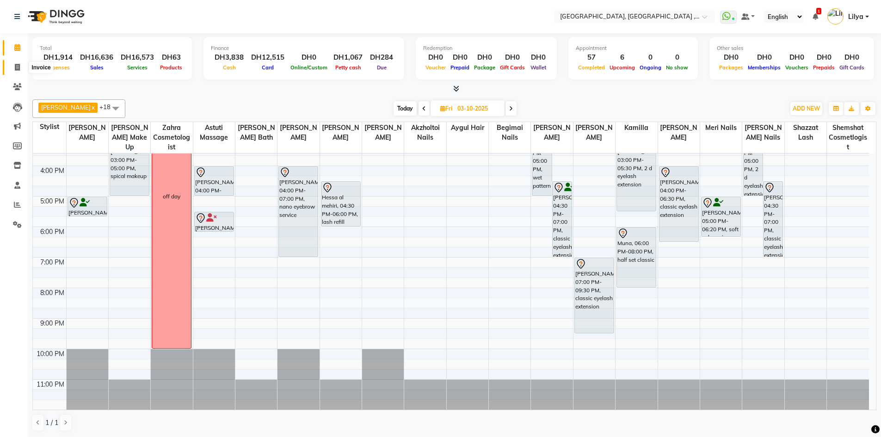
click at [18, 67] on icon at bounding box center [17, 67] width 5 height 7
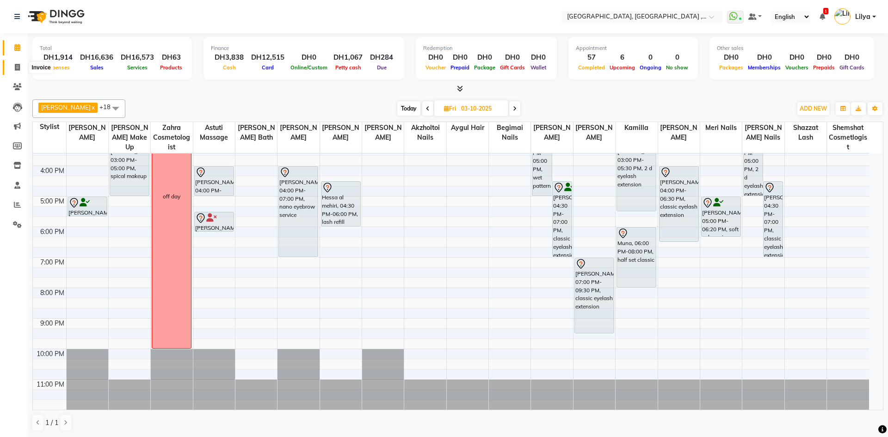
select select "service"
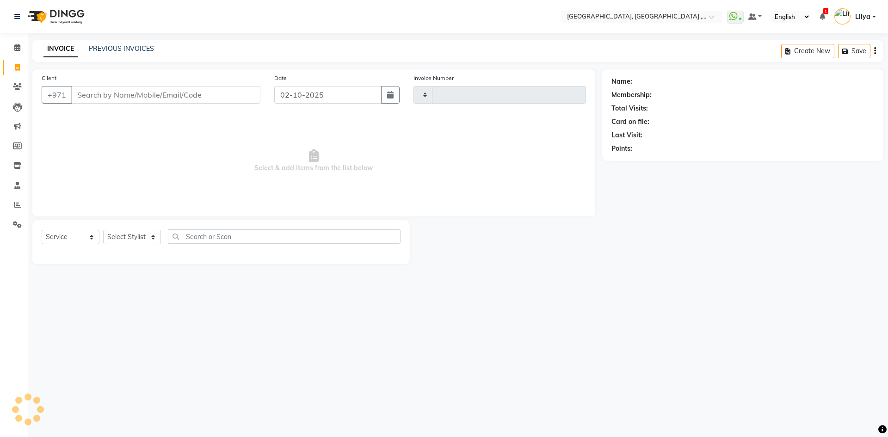
type input "5439"
select select "3838"
click at [153, 49] on div "INVOICE PREVIOUS INVOICES" at bounding box center [98, 49] width 133 height 11
click at [131, 43] on div "INVOICE PREVIOUS INVOICES Create New Save Open Invoices" at bounding box center [457, 51] width 851 height 22
click at [141, 48] on link "PREVIOUS INVOICES" at bounding box center [121, 48] width 65 height 8
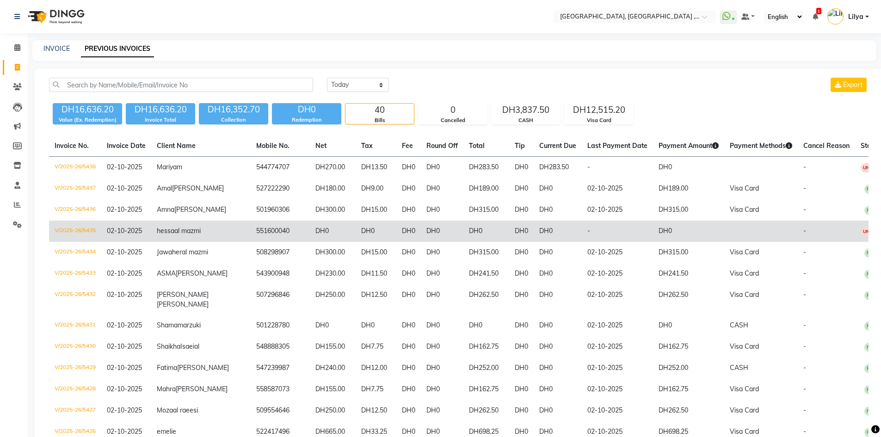
click at [203, 241] on td "hessa al mazmi" at bounding box center [200, 231] width 99 height 21
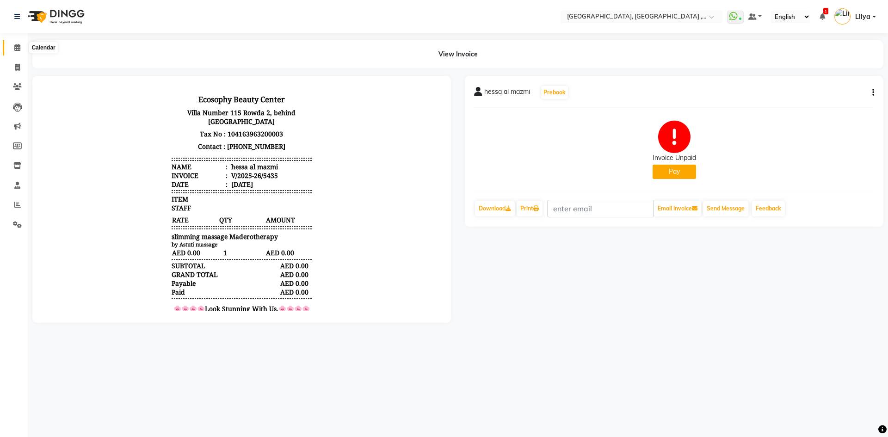
click at [15, 47] on icon at bounding box center [17, 47] width 6 height 7
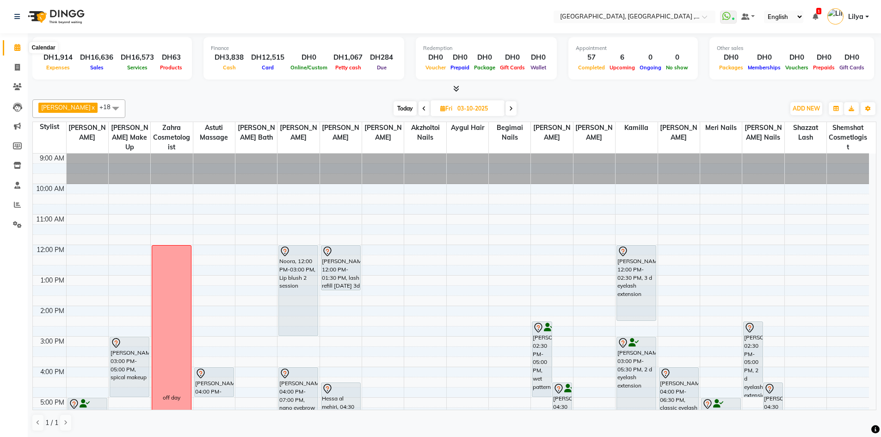
click at [19, 48] on icon at bounding box center [17, 47] width 6 height 7
click at [16, 65] on icon at bounding box center [17, 67] width 5 height 7
select select "service"
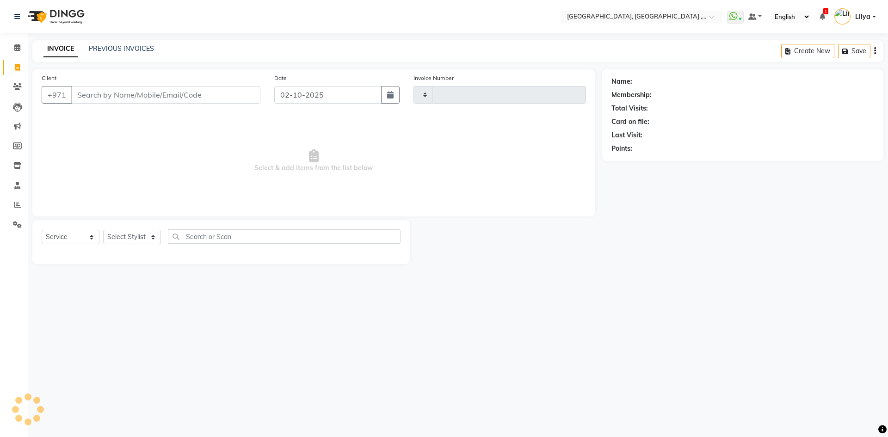
type input "5439"
select select "3838"
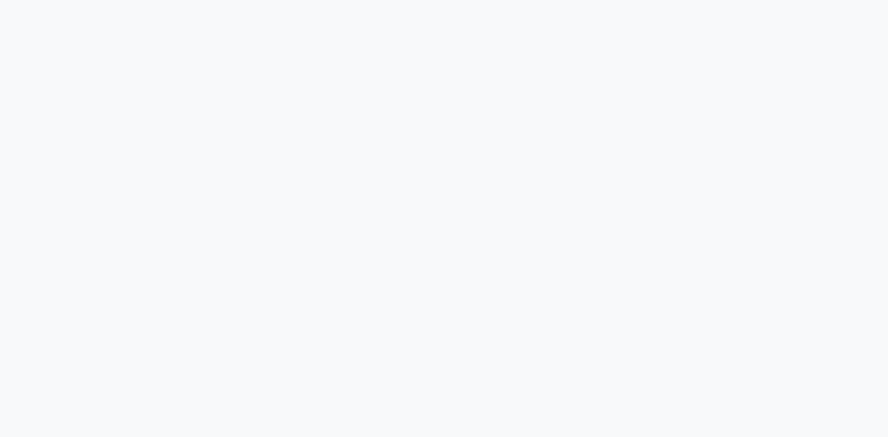
select select "service"
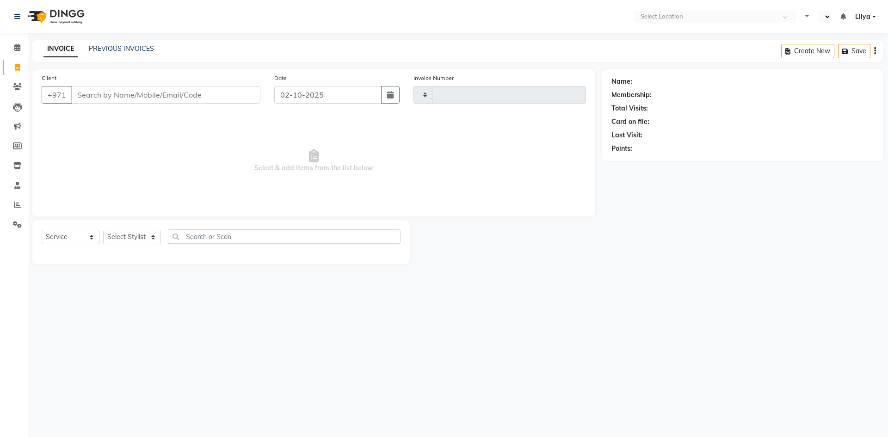
type input "5439"
select select "en"
select select "3838"
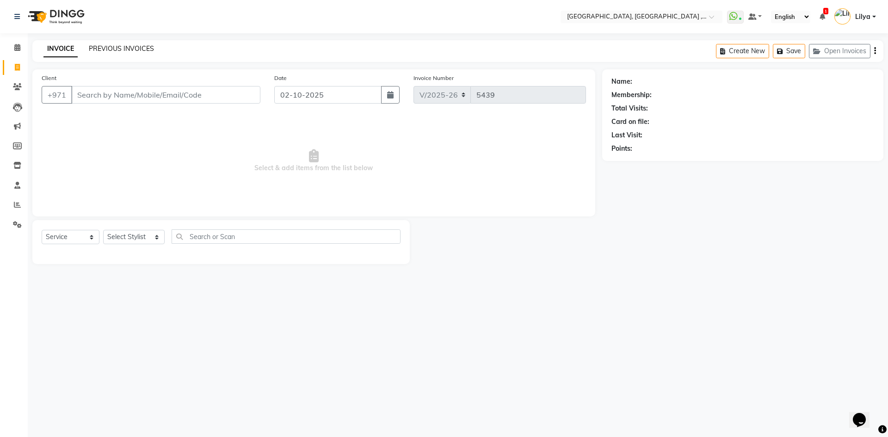
click at [135, 49] on link "PREVIOUS INVOICES" at bounding box center [121, 48] width 65 height 8
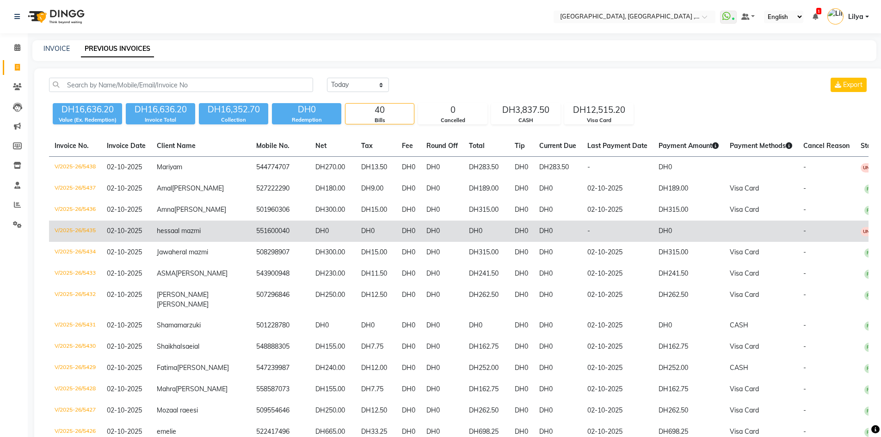
click at [251, 242] on td "551600040" at bounding box center [280, 231] width 59 height 21
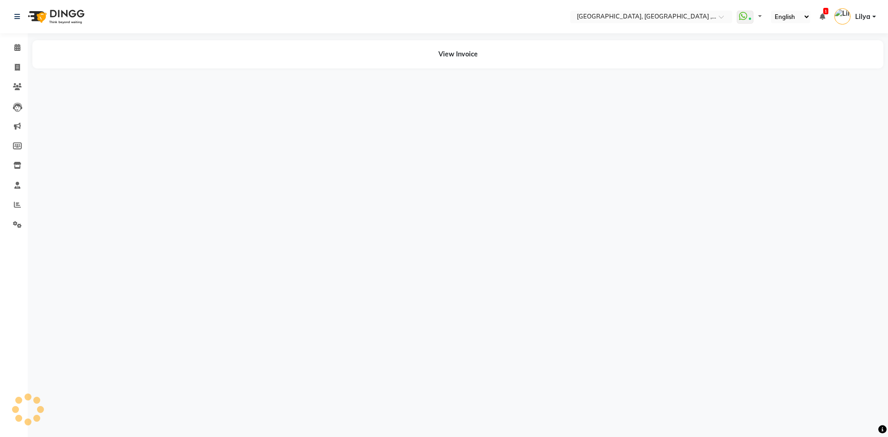
select select "en"
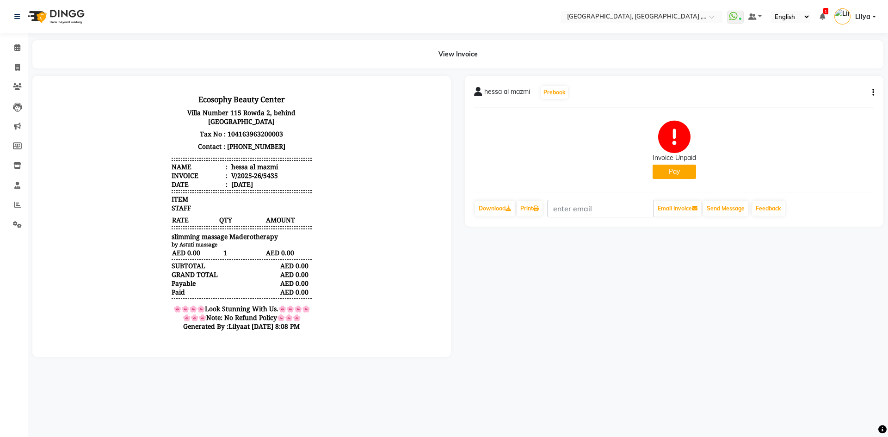
click at [873, 93] on icon "button" at bounding box center [874, 93] width 2 height 0
click at [831, 111] on div "Edit Invoice" at bounding box center [811, 110] width 95 height 12
select select "service"
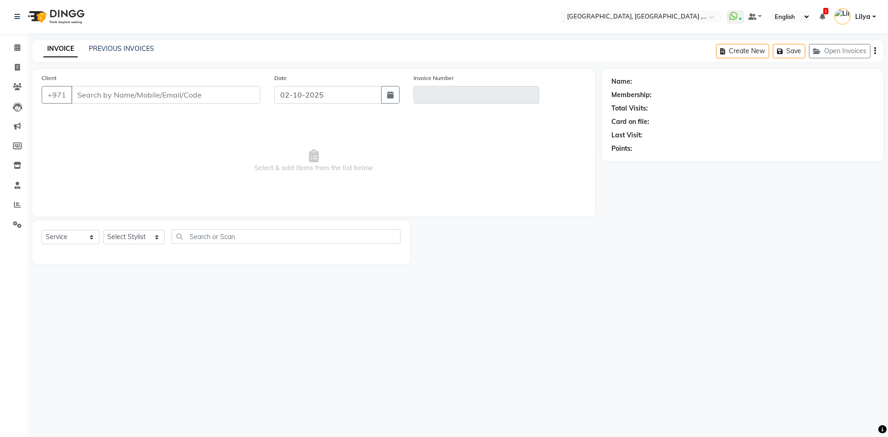
type input "551600040"
type input "V/2025-26/5435"
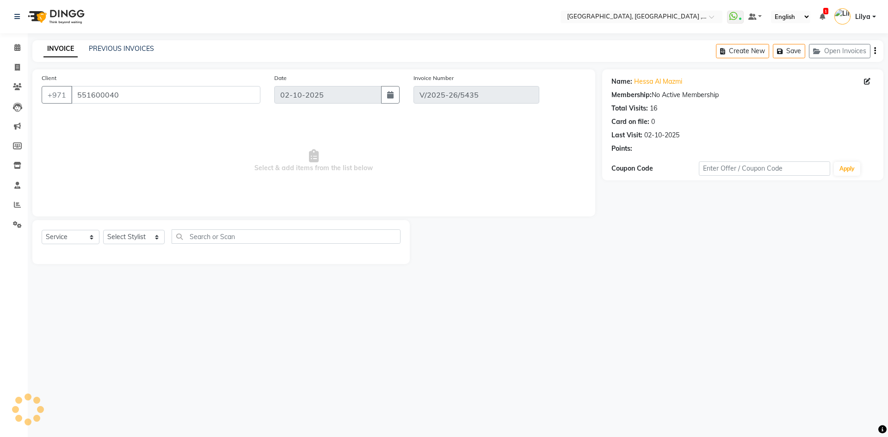
select select "select"
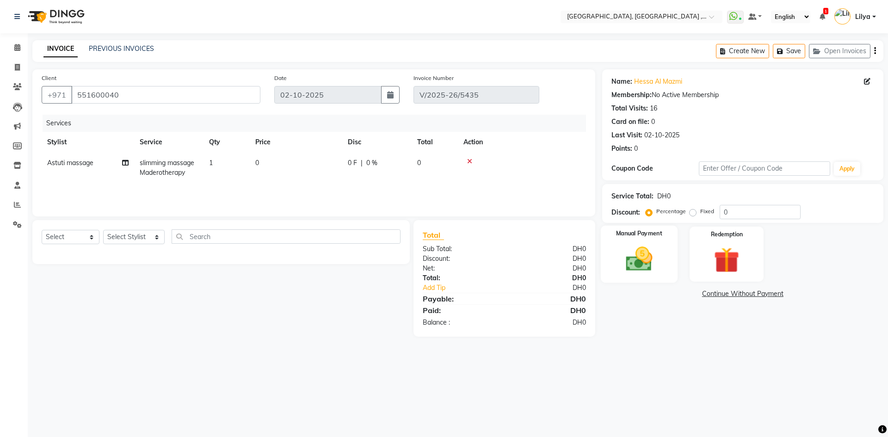
click at [639, 268] on img at bounding box center [639, 259] width 43 height 31
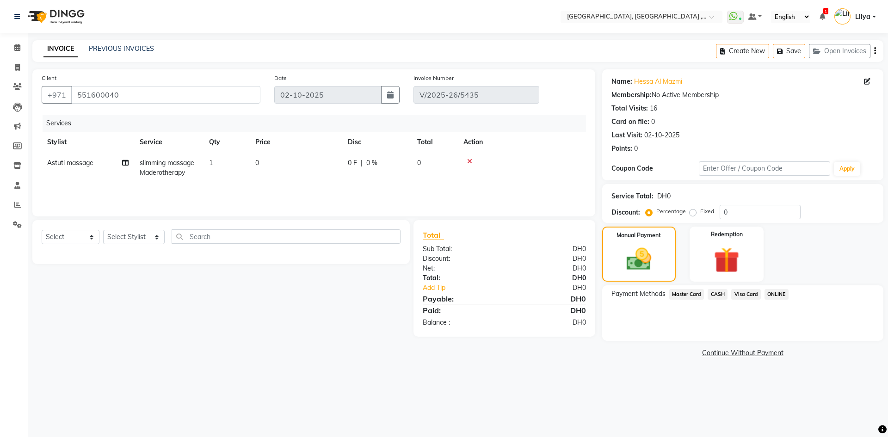
click at [717, 292] on span "CASH" at bounding box center [718, 294] width 20 height 11
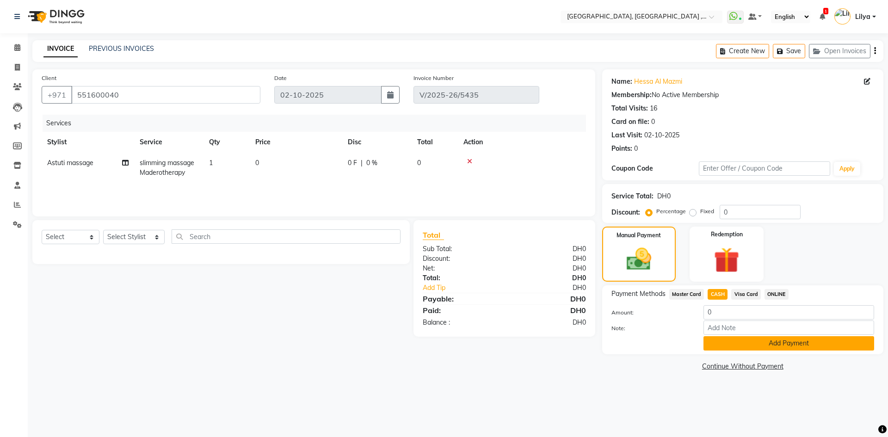
click at [777, 344] on button "Add Payment" at bounding box center [789, 343] width 171 height 14
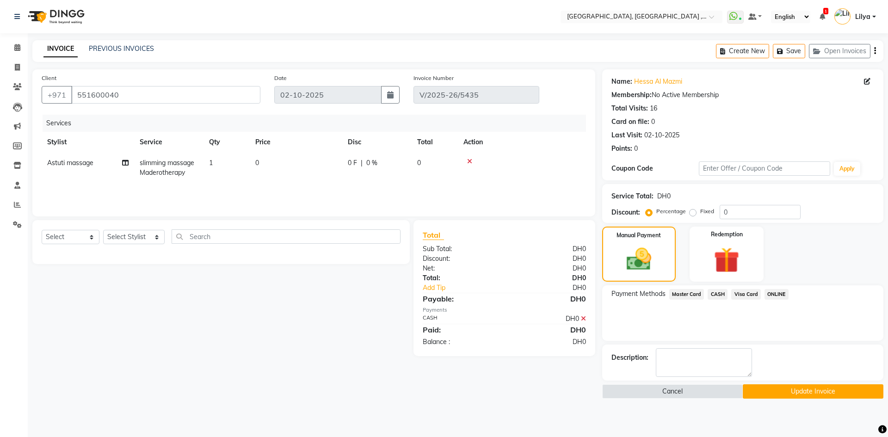
click at [797, 387] on button "Update Invoice" at bounding box center [813, 391] width 141 height 14
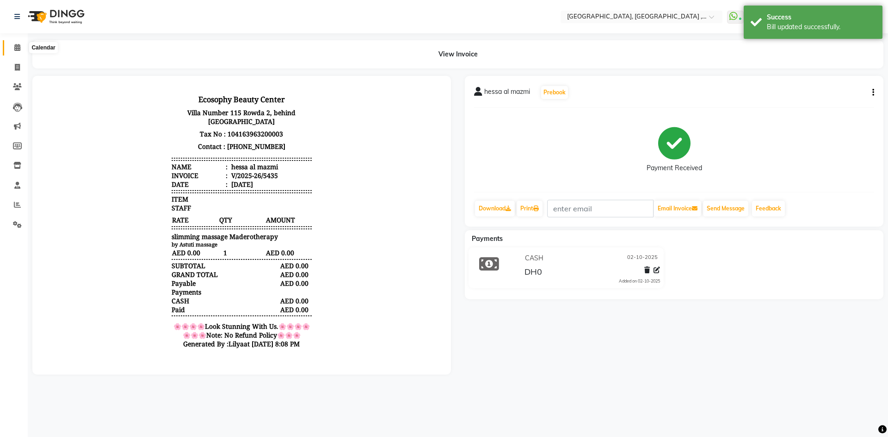
click at [14, 46] on icon at bounding box center [17, 47] width 6 height 7
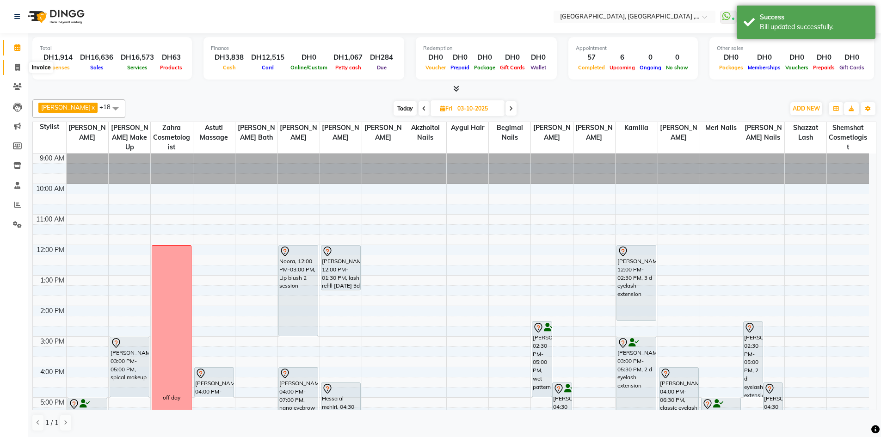
click at [17, 65] on icon at bounding box center [17, 67] width 5 height 7
select select "service"
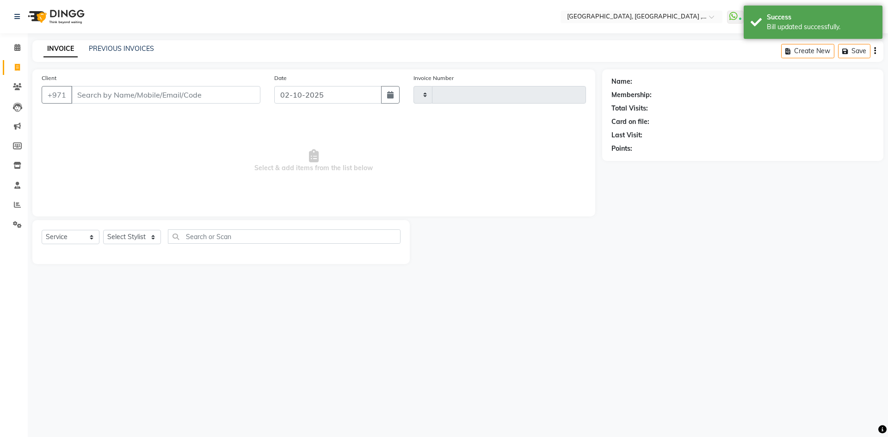
type input "5439"
select select "3838"
click at [131, 45] on link "PREVIOUS INVOICES" at bounding box center [121, 48] width 65 height 8
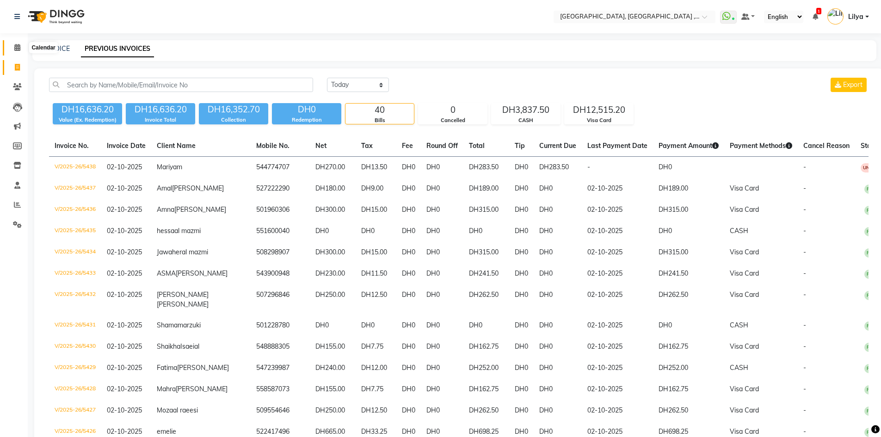
click at [16, 45] on icon at bounding box center [17, 47] width 6 height 7
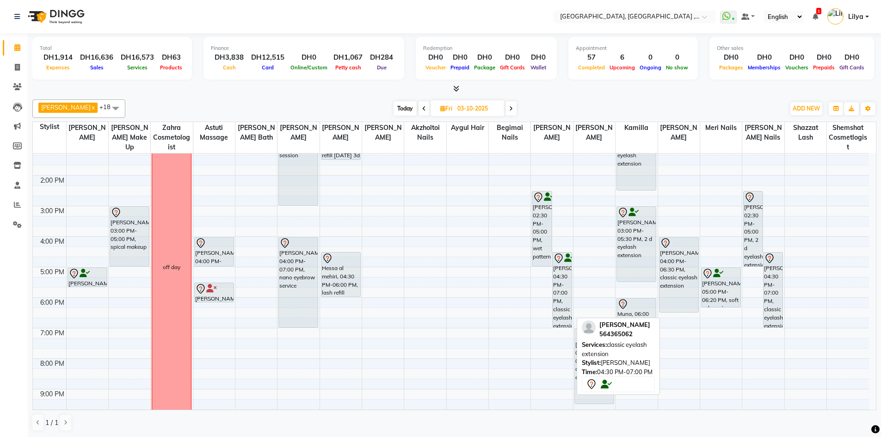
scroll to position [201, 0]
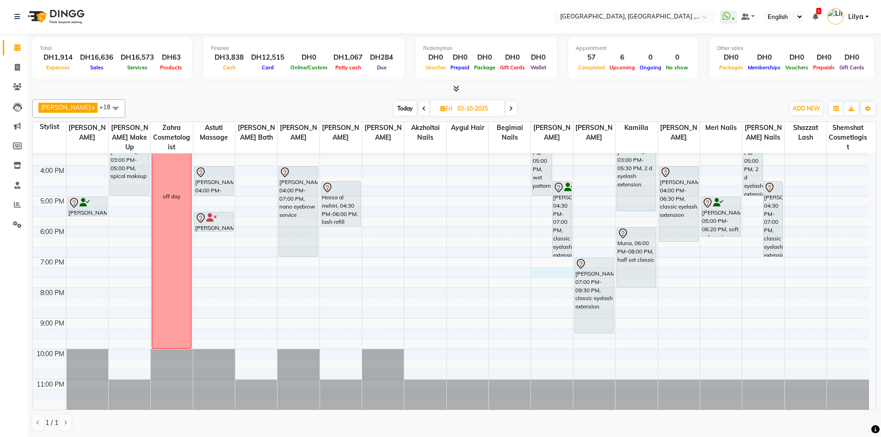
click at [542, 270] on div "9:00 AM 10:00 AM 11:00 AM 12:00 PM 1:00 PM 2:00 PM 3:00 PM 4:00 PM 5:00 PM 6:00…" at bounding box center [451, 181] width 836 height 458
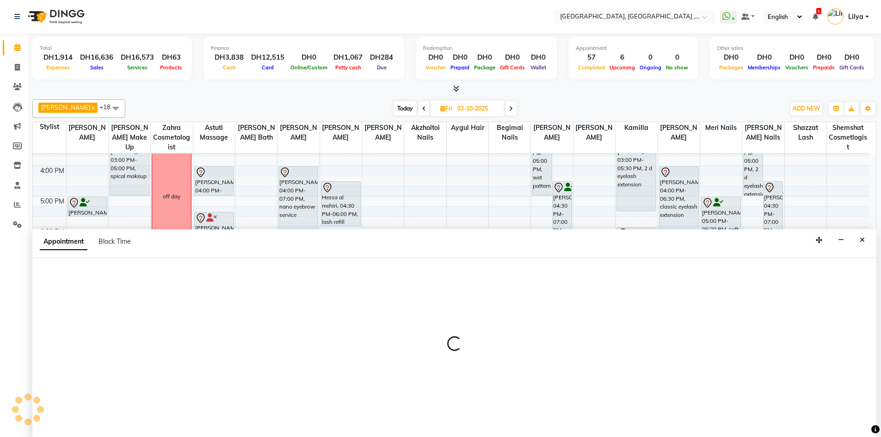
scroll to position [0, 0]
select select "88202"
select select "1155"
select select "tentative"
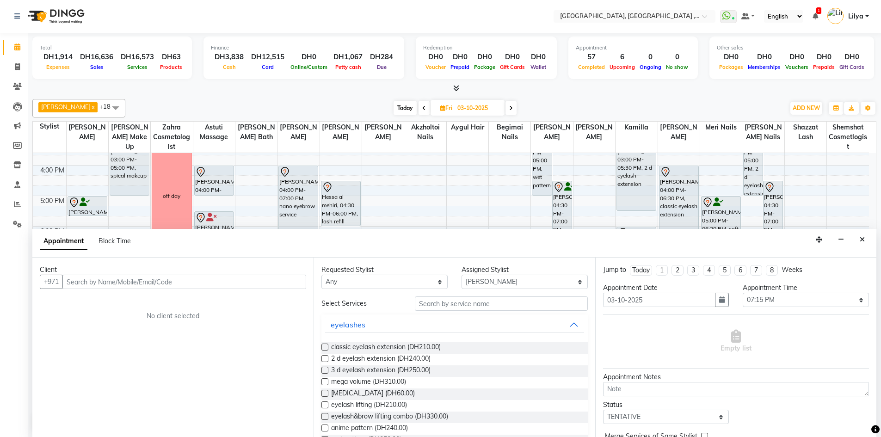
click at [140, 277] on input "text" at bounding box center [184, 282] width 244 height 14
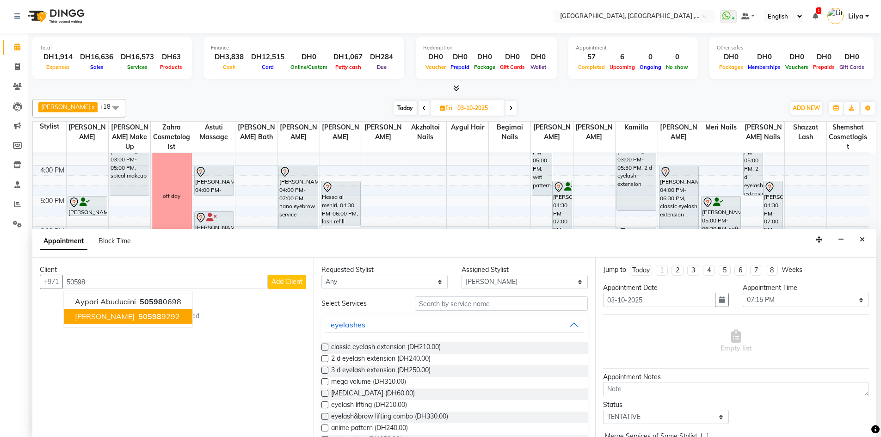
click at [108, 313] on span "Asma Almazmi" at bounding box center [105, 316] width 60 height 9
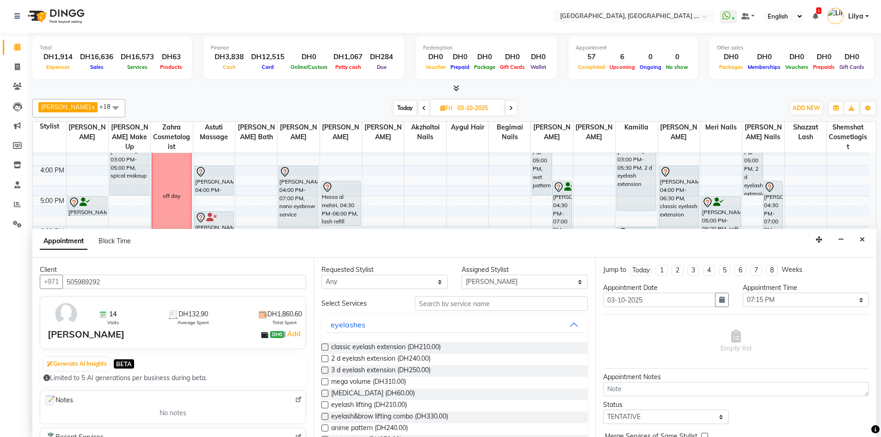
type input "505989292"
click at [393, 281] on select "Any Adel brow Aina Akzholtoi nails Amina lash Astuti massage Aygul hair Begimai…" at bounding box center [385, 282] width 126 height 14
select select "88202"
click at [322, 275] on select "Any Adel brow Aina Akzholtoi nails Amina lash Astuti massage Aygul hair Begimai…" at bounding box center [385, 282] width 126 height 14
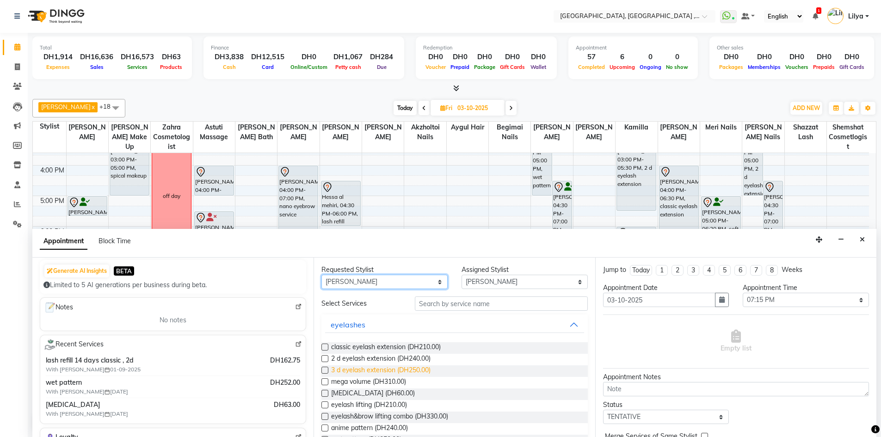
scroll to position [93, 0]
click at [438, 303] on input "text" at bounding box center [501, 304] width 173 height 14
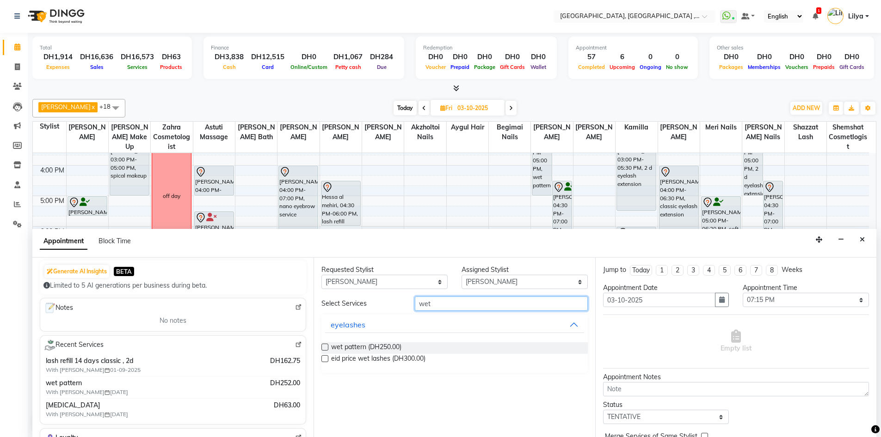
type input "wet"
click at [325, 346] on label at bounding box center [325, 347] width 7 height 7
click at [325, 346] on input "checkbox" at bounding box center [325, 348] width 6 height 6
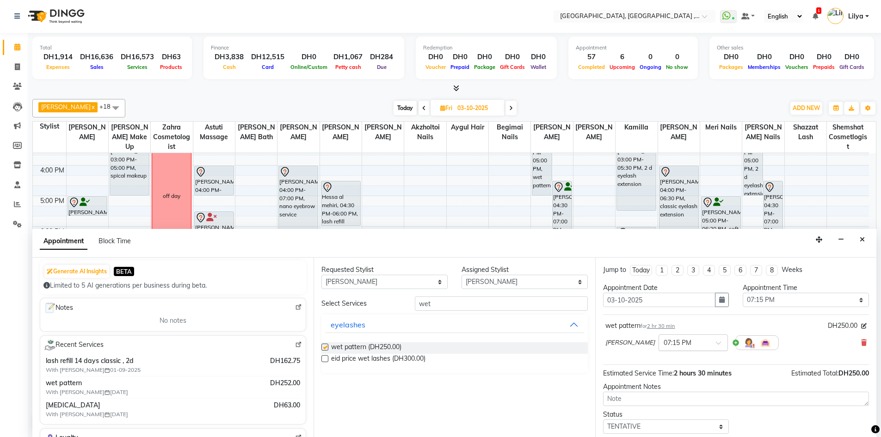
checkbox input "false"
click at [791, 299] on select "Select 10:00 AM 10:15 AM 10:30 AM 10:45 AM 11:00 AM 11:15 AM 11:30 AM 11:45 AM …" at bounding box center [806, 300] width 126 height 14
select select "1170"
click at [743, 293] on select "Select 10:00 AM 10:15 AM 10:30 AM 10:45 AM 11:00 AM 11:15 AM 11:30 AM 11:45 AM …" at bounding box center [806, 300] width 126 height 14
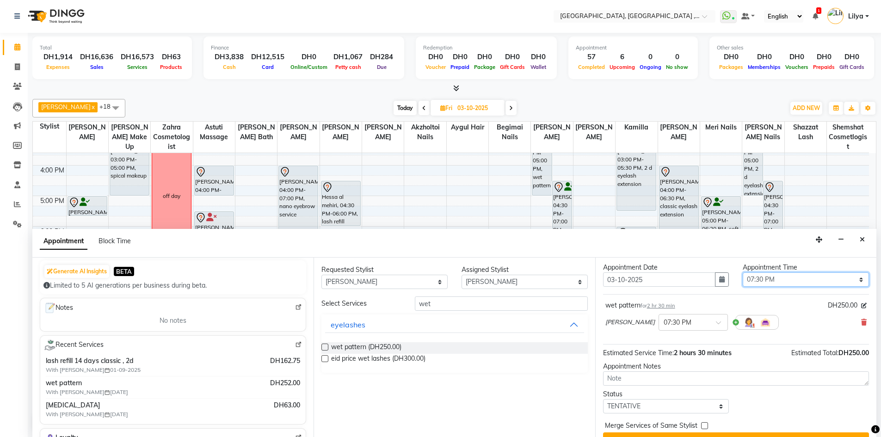
scroll to position [40, 0]
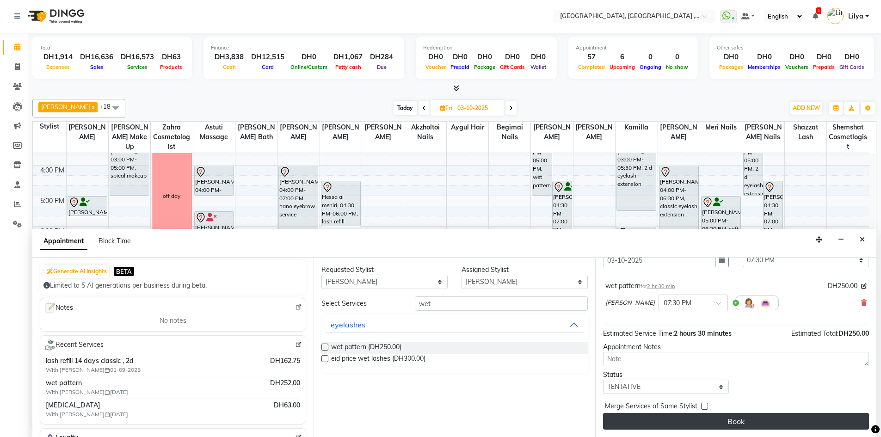
click at [764, 422] on button "Book" at bounding box center [736, 421] width 266 height 17
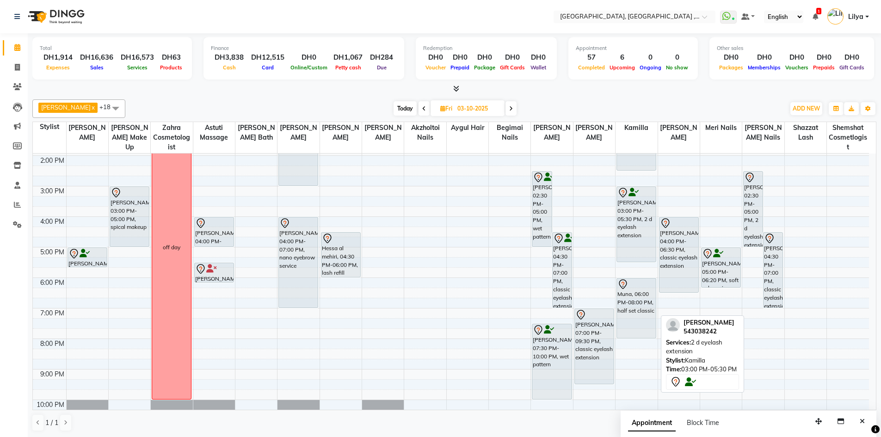
scroll to position [185, 0]
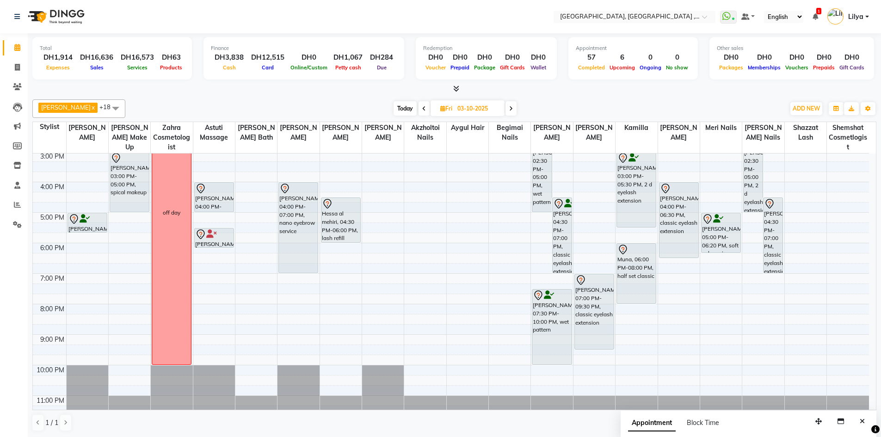
click at [631, 318] on div "9:00 AM 10:00 AM 11:00 AM 12:00 PM 1:00 PM 2:00 PM 3:00 PM 4:00 PM 5:00 PM 6:00…" at bounding box center [451, 198] width 836 height 458
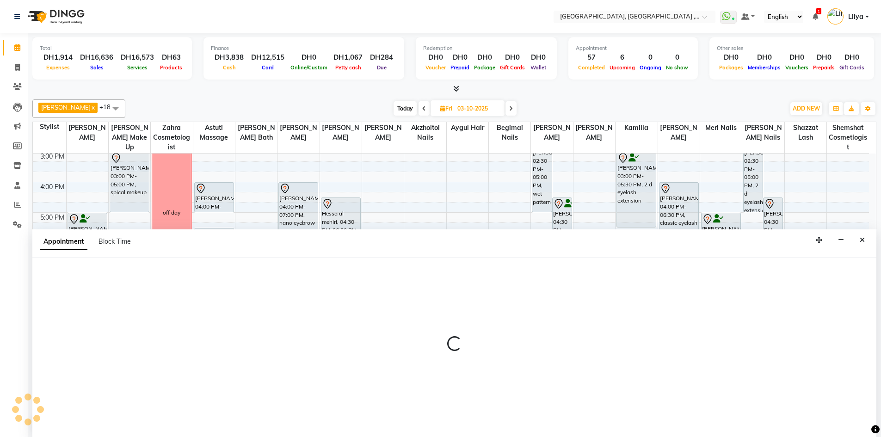
scroll to position [0, 0]
select select "91749"
select select "1215"
select select "tentative"
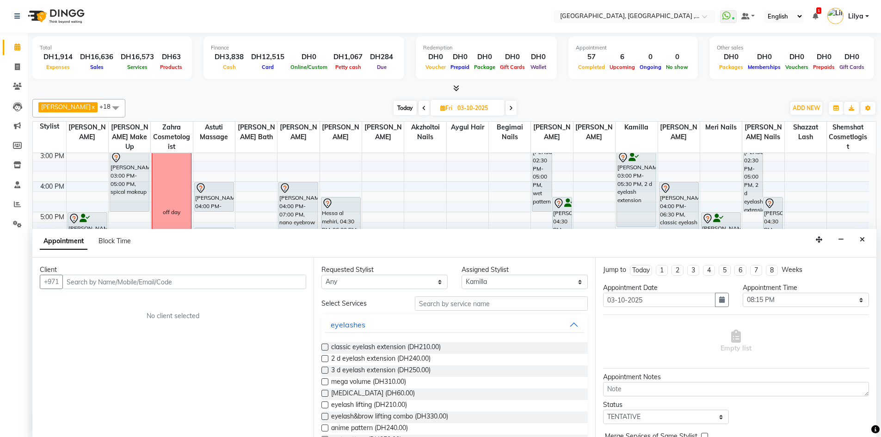
click at [87, 282] on input "text" at bounding box center [184, 282] width 244 height 14
type input "504470745"
click at [295, 284] on span "Add Client" at bounding box center [287, 282] width 31 height 8
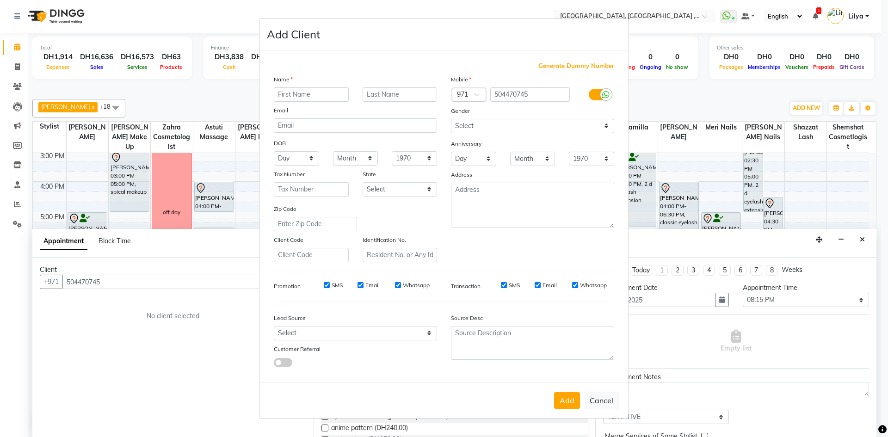
click at [310, 97] on input "text" at bounding box center [311, 94] width 75 height 14
type input "Arwa"
click at [387, 95] on input "text" at bounding box center [400, 94] width 75 height 14
type input "Almazmi"
click at [515, 126] on select "Select Male Female Other Prefer Not To Say" at bounding box center [532, 126] width 163 height 14
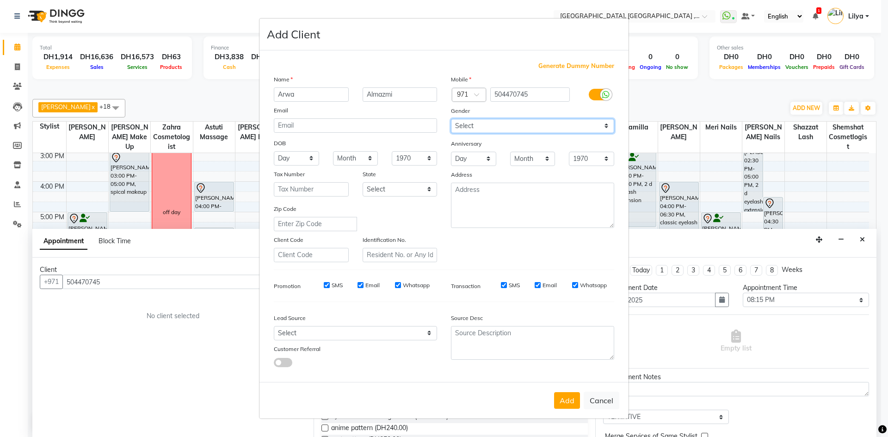
select select "female"
click at [451, 119] on select "Select Male Female Other Prefer Not To Say" at bounding box center [532, 126] width 163 height 14
click at [564, 403] on button "Add" at bounding box center [567, 400] width 26 height 17
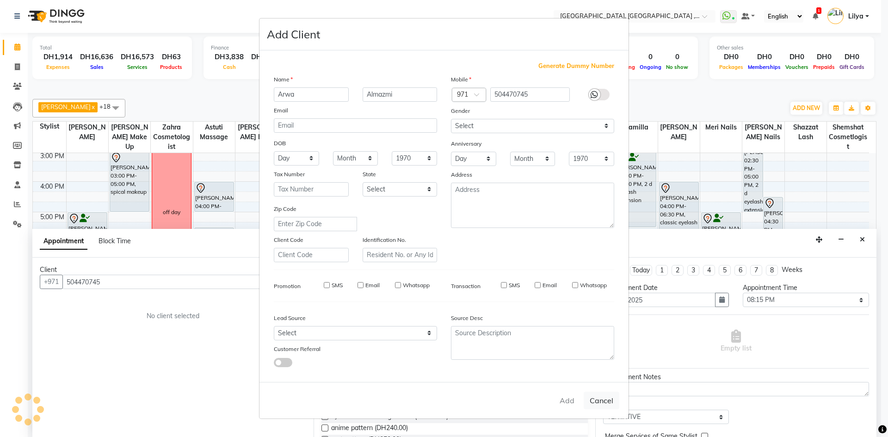
select select
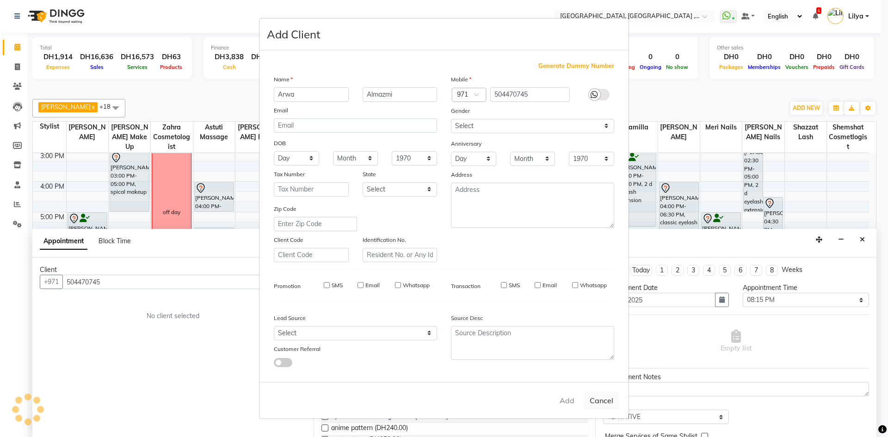
select select
checkbox input "false"
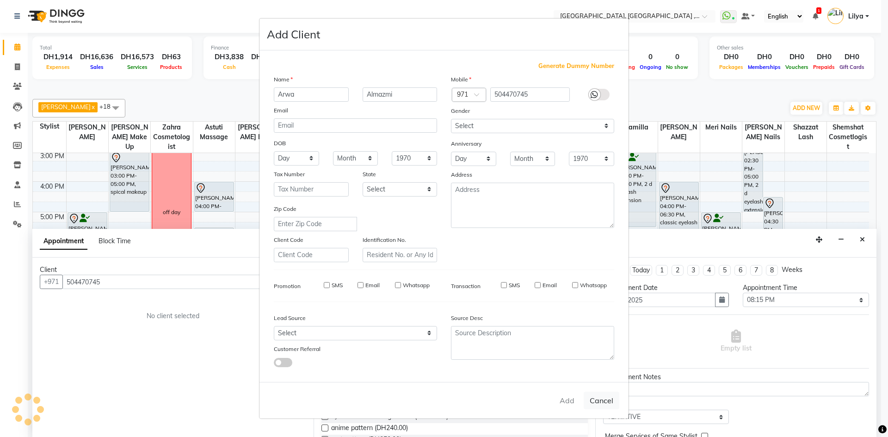
checkbox input "false"
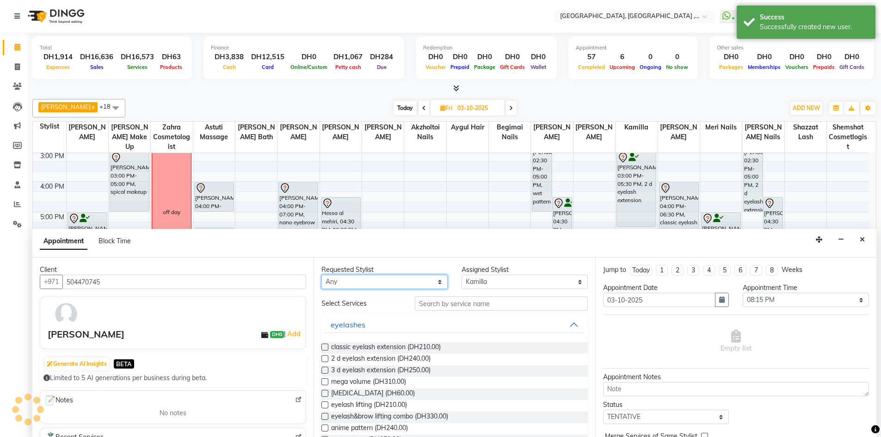
click at [405, 282] on select "Any Adel brow Aina Akzholtoi nails Amina lash Astuti massage Aygul hair Begimai…" at bounding box center [385, 282] width 126 height 14
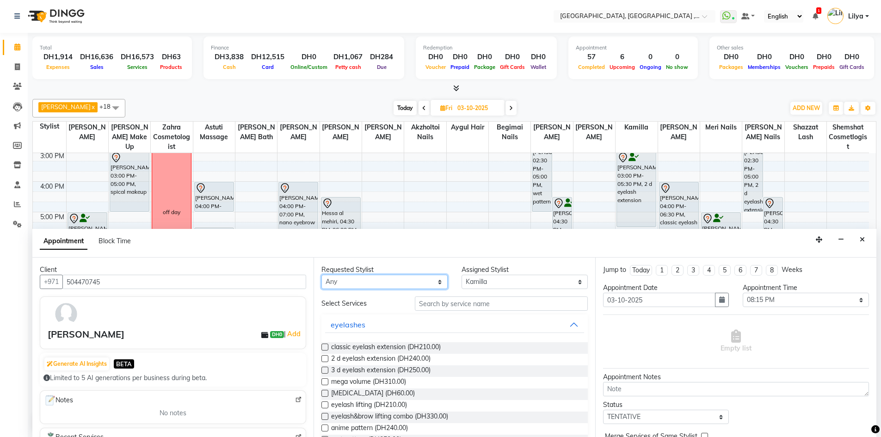
select select "91749"
click at [322, 275] on select "Any Adel brow Aina Akzholtoi nails Amina lash Astuti massage Aygul hair Begimai…" at bounding box center [385, 282] width 126 height 14
click at [322, 347] on label at bounding box center [325, 347] width 7 height 7
click at [322, 347] on input "checkbox" at bounding box center [325, 348] width 6 height 6
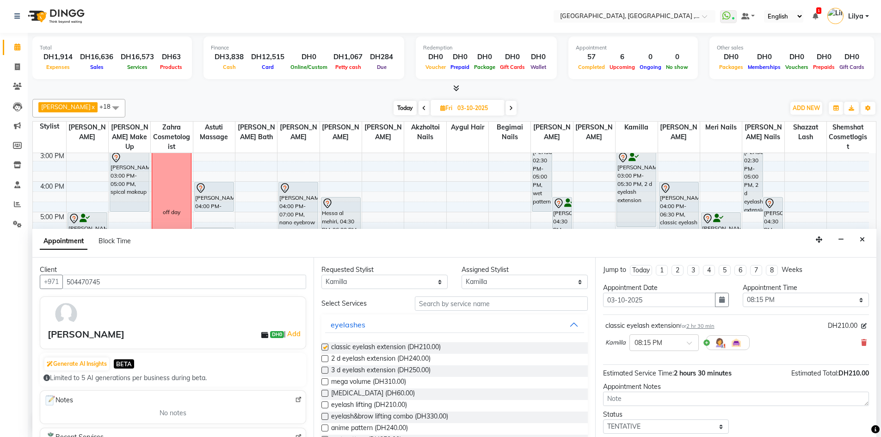
checkbox input "false"
click at [793, 296] on select "Select 10:00 AM 10:15 AM 10:30 AM 10:45 AM 11:00 AM 11:15 AM 11:30 AM 11:45 AM …" at bounding box center [806, 300] width 126 height 14
select select "1200"
click at [743, 293] on select "Select 10:00 AM 10:15 AM 10:30 AM 10:45 AM 11:00 AM 11:15 AM 11:30 AM 11:45 AM …" at bounding box center [806, 300] width 126 height 14
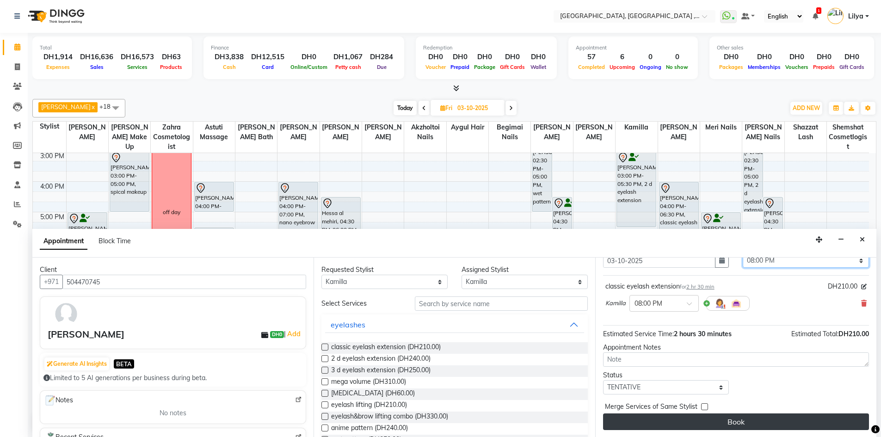
scroll to position [40, 0]
click at [745, 421] on button "Book" at bounding box center [736, 421] width 266 height 17
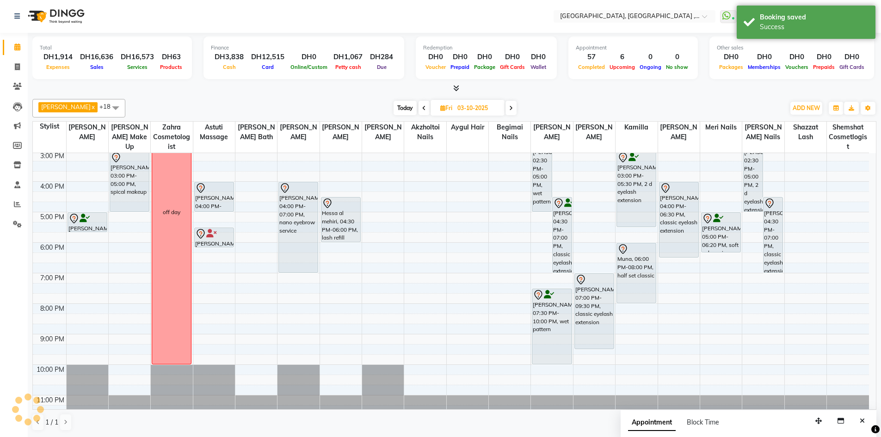
scroll to position [0, 0]
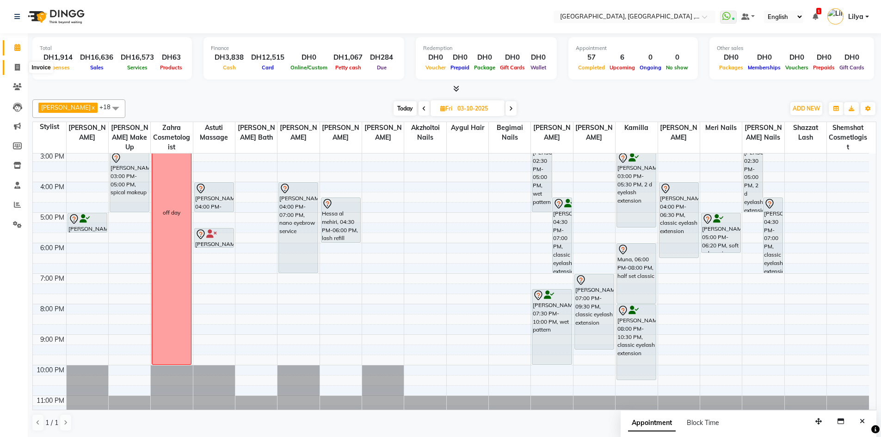
click at [18, 67] on icon at bounding box center [17, 67] width 5 height 7
select select "service"
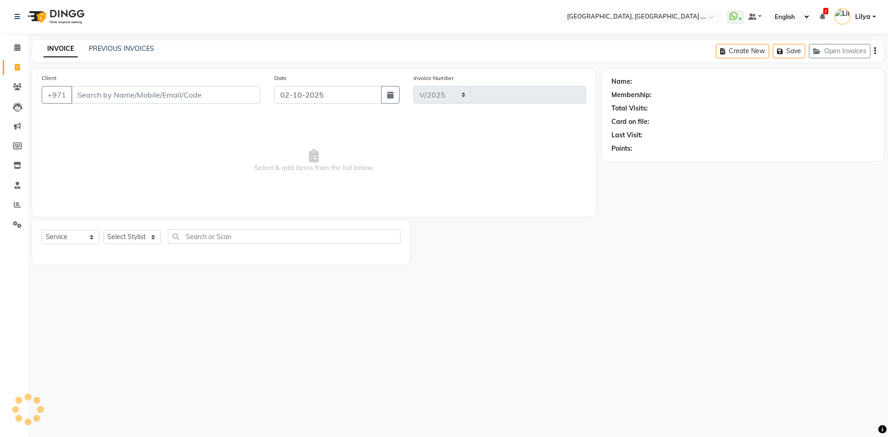
select select "3838"
type input "5439"
click at [150, 46] on link "PREVIOUS INVOICES" at bounding box center [121, 48] width 65 height 8
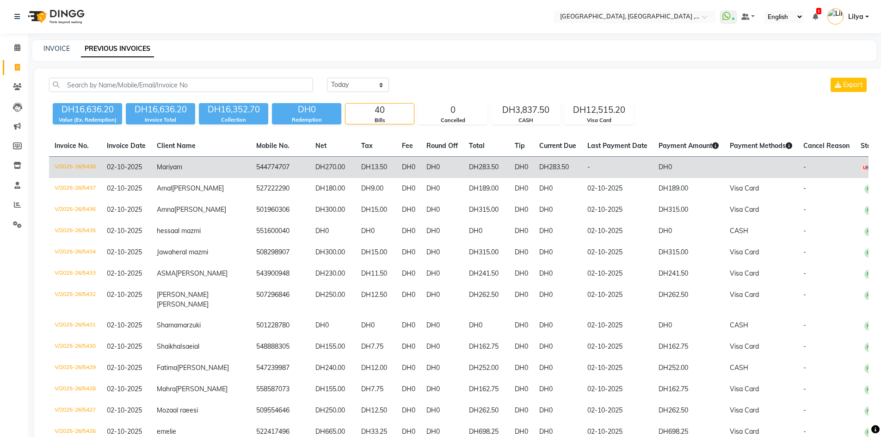
click at [861, 165] on span "UNPAID" at bounding box center [872, 167] width 23 height 9
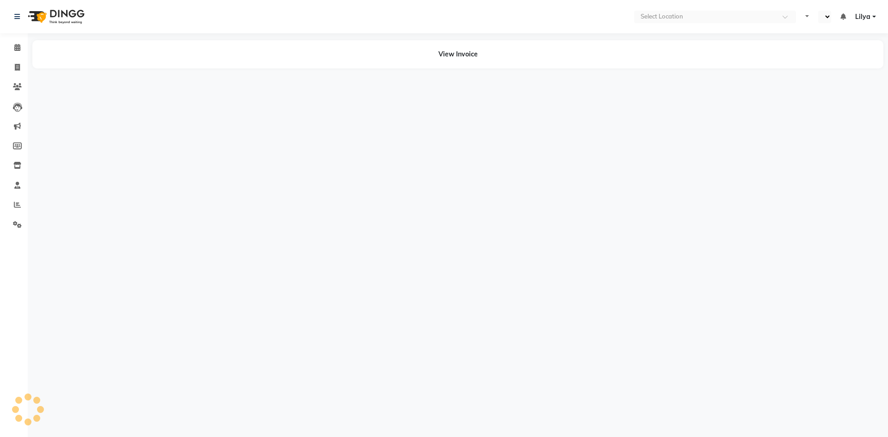
select select "en"
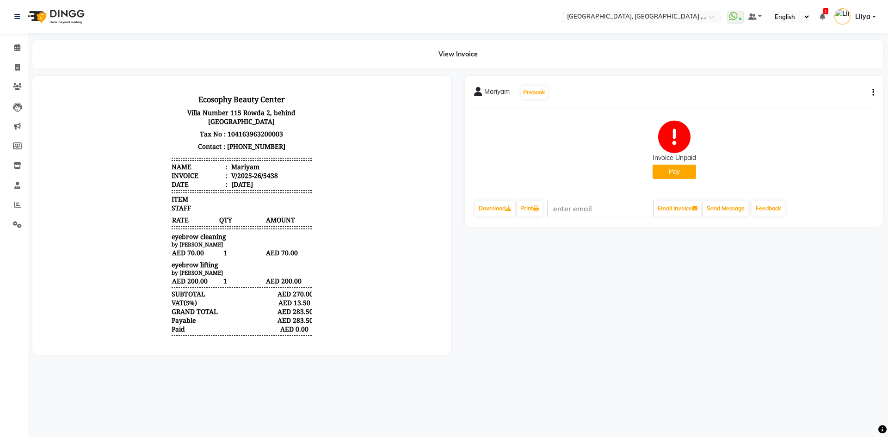
click at [670, 176] on button "Pay" at bounding box center [674, 172] width 43 height 14
select select "1"
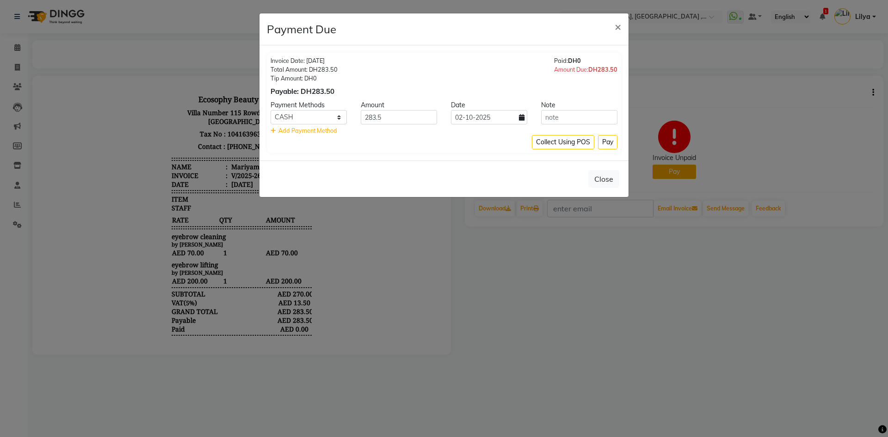
drag, startPoint x: 606, startPoint y: 141, endPoint x: 607, endPoint y: 134, distance: 7.5
click at [606, 141] on button "Pay" at bounding box center [607, 142] width 19 height 14
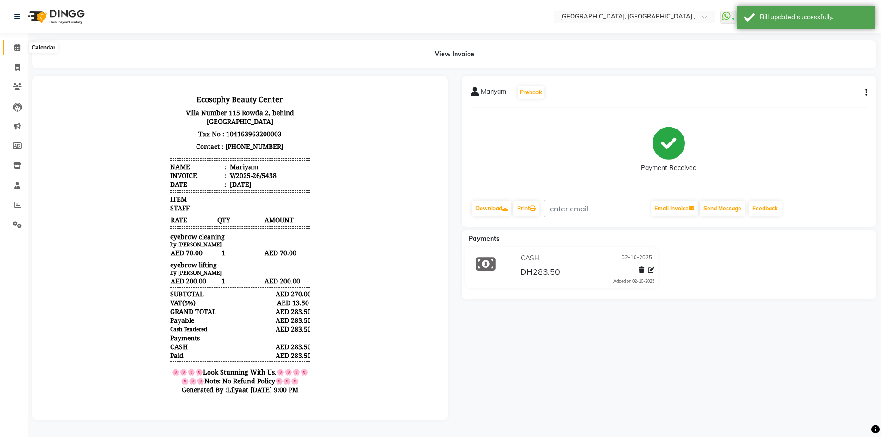
click at [16, 48] on icon at bounding box center [17, 47] width 6 height 7
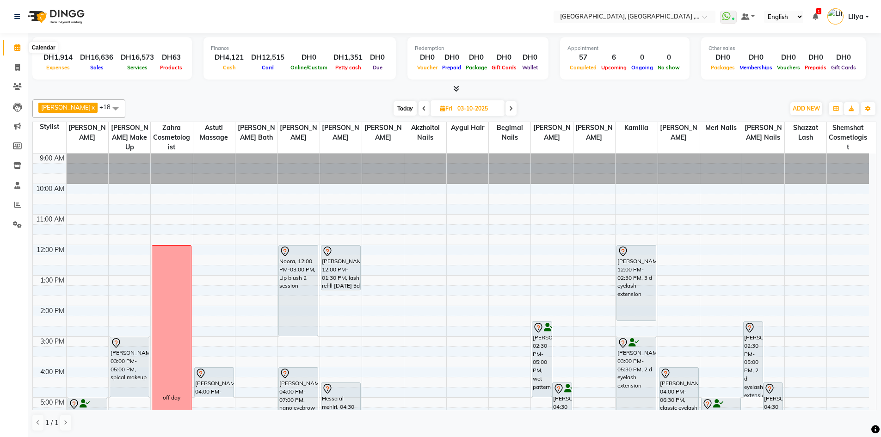
click at [19, 51] on span at bounding box center [17, 48] width 16 height 11
click at [16, 68] on icon at bounding box center [17, 67] width 5 height 7
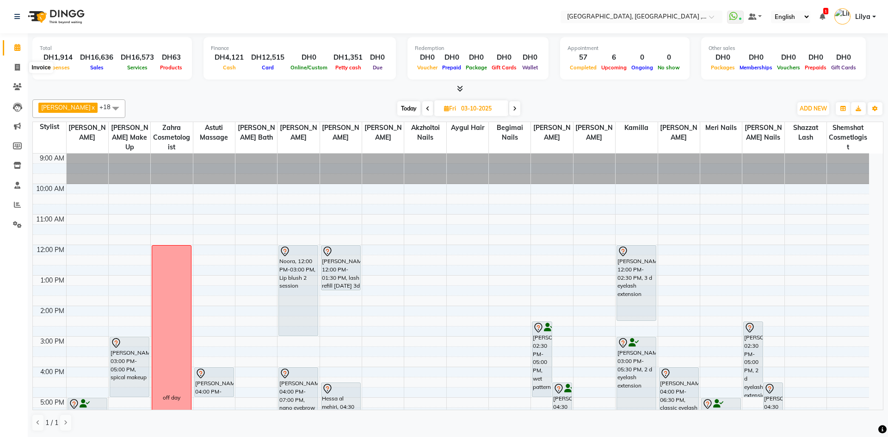
select select "service"
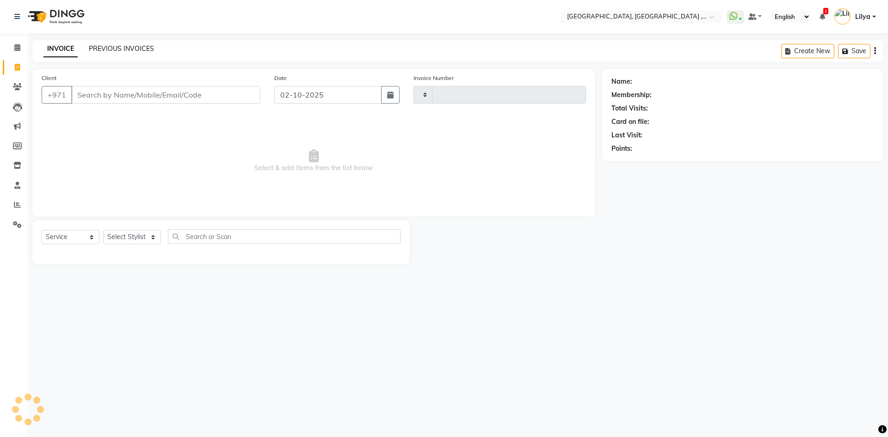
type input "5439"
click at [129, 50] on link "PREVIOUS INVOICES" at bounding box center [121, 48] width 65 height 8
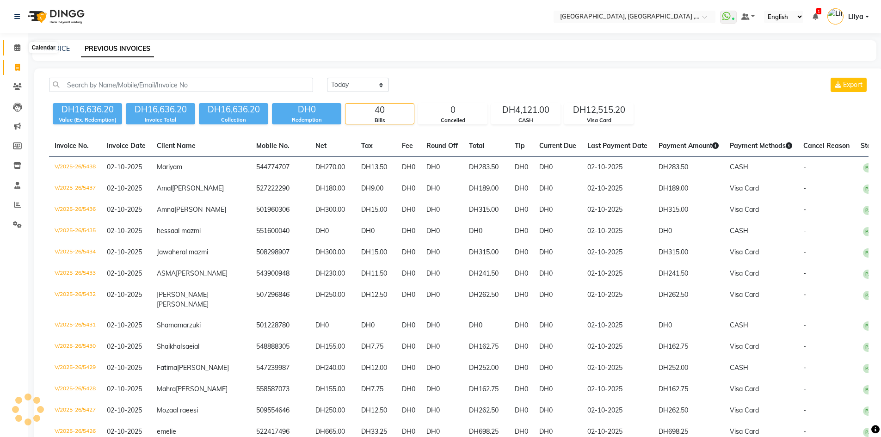
click at [18, 44] on icon at bounding box center [17, 47] width 6 height 7
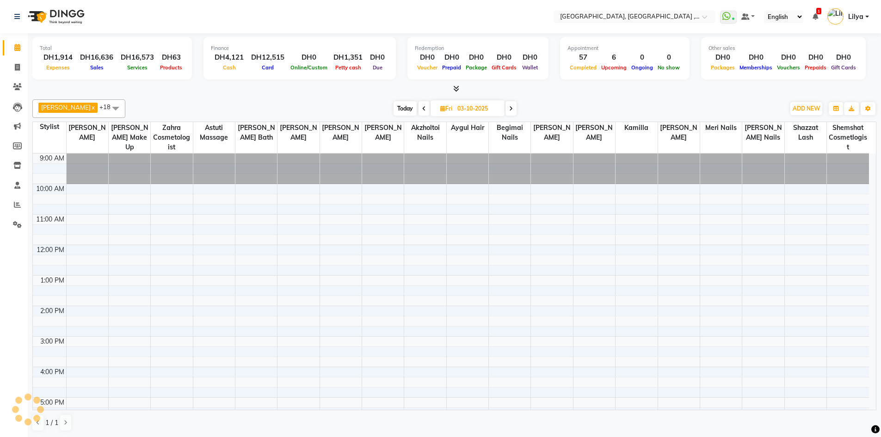
scroll to position [184, 0]
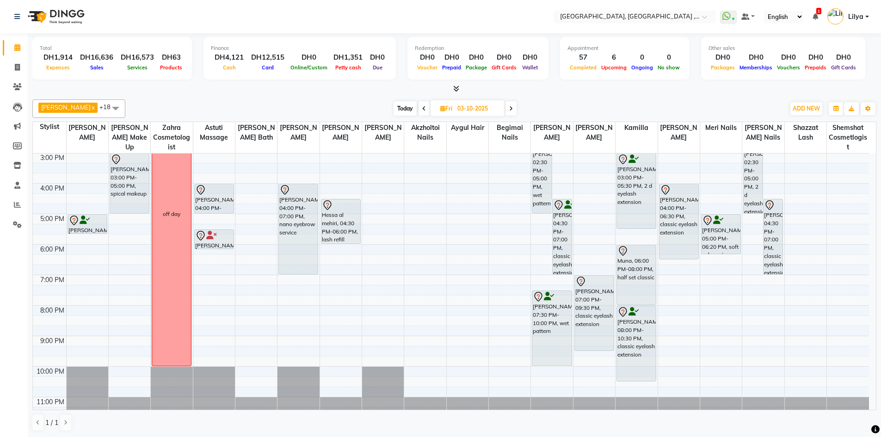
click at [514, 111] on span at bounding box center [511, 108] width 11 height 14
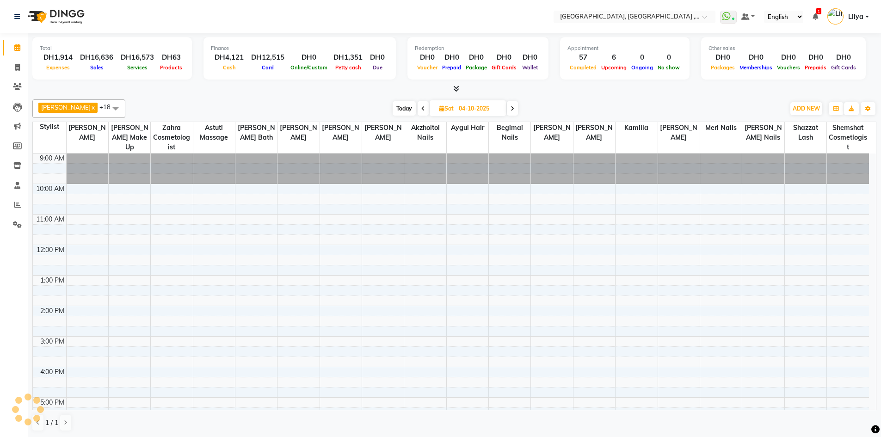
scroll to position [201, 0]
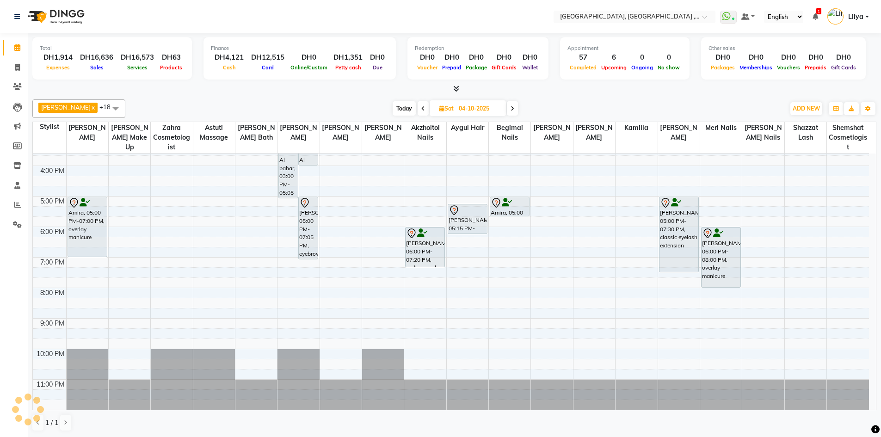
click at [518, 110] on span at bounding box center [512, 108] width 11 height 14
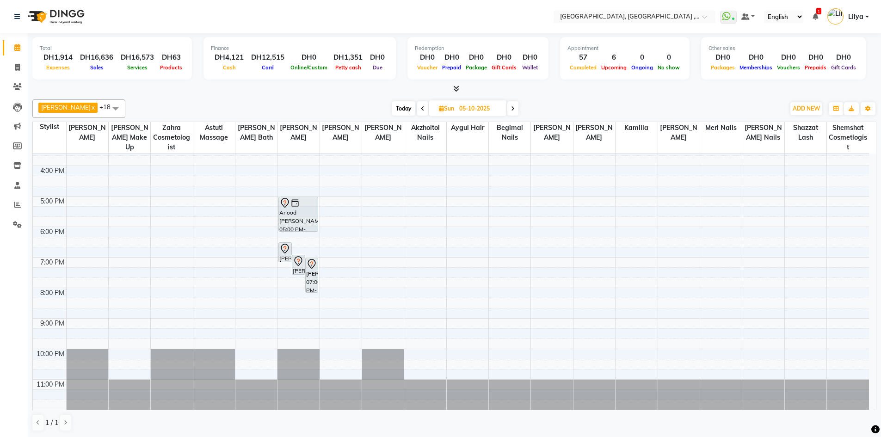
click at [519, 112] on span at bounding box center [513, 108] width 11 height 14
click at [515, 108] on icon at bounding box center [514, 109] width 4 height 6
type input "07-10-2025"
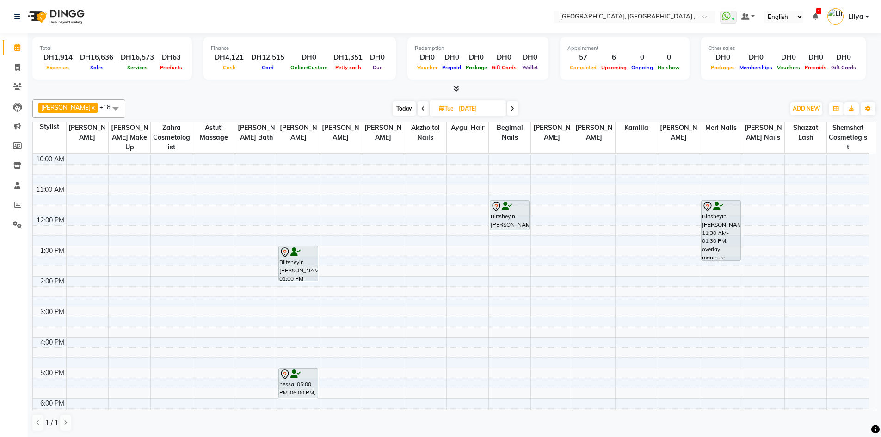
scroll to position [16, 0]
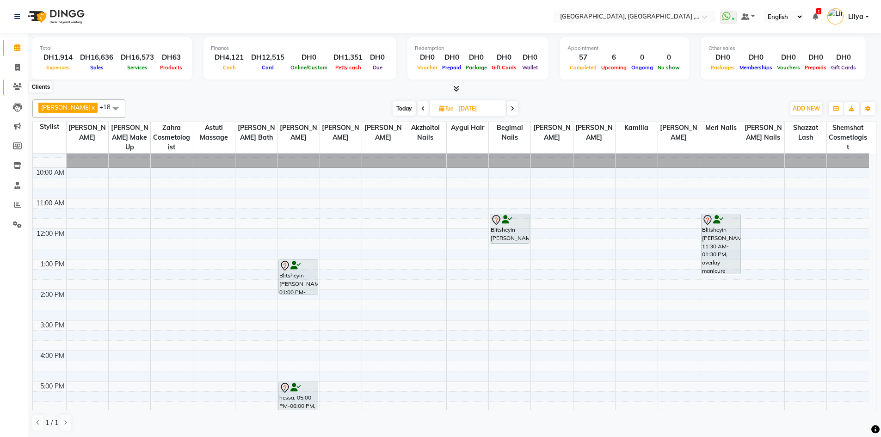
click at [16, 86] on icon at bounding box center [17, 86] width 9 height 7
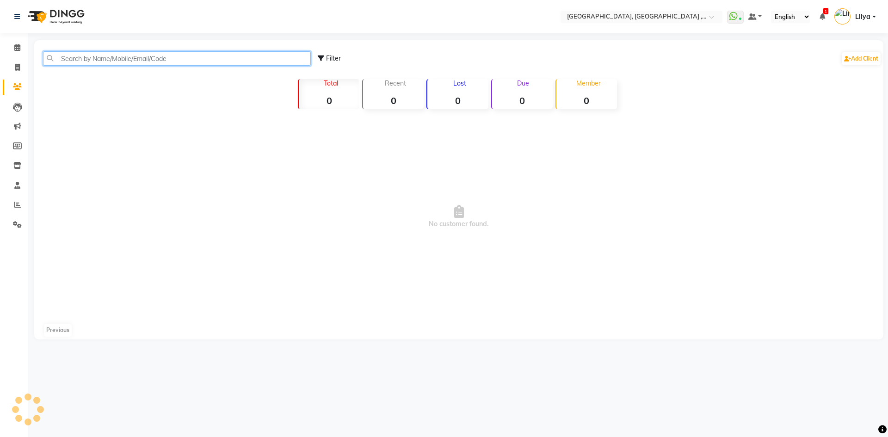
click at [76, 58] on input "text" at bounding box center [177, 58] width 268 height 14
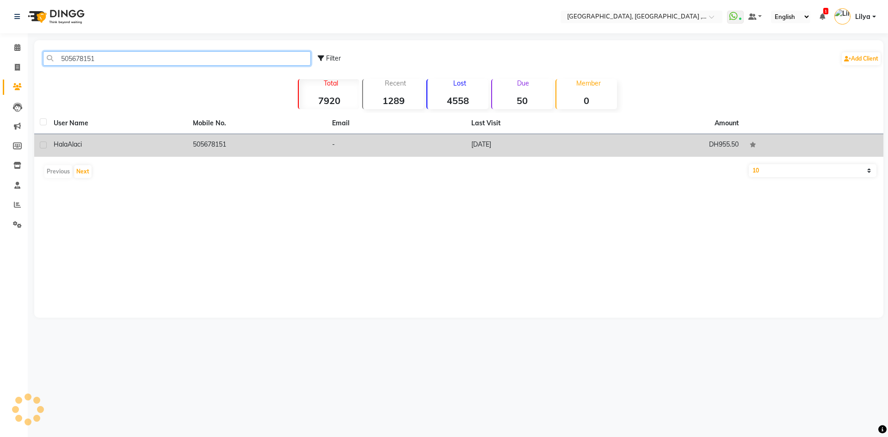
type input "505678151"
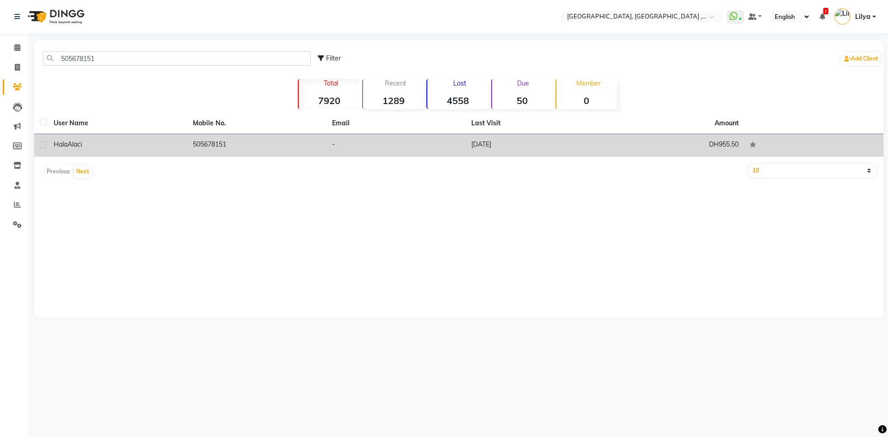
drag, startPoint x: 176, startPoint y: 152, endPoint x: 169, endPoint y: 145, distance: 9.8
click at [177, 152] on td "Hala Alaci" at bounding box center [117, 145] width 139 height 23
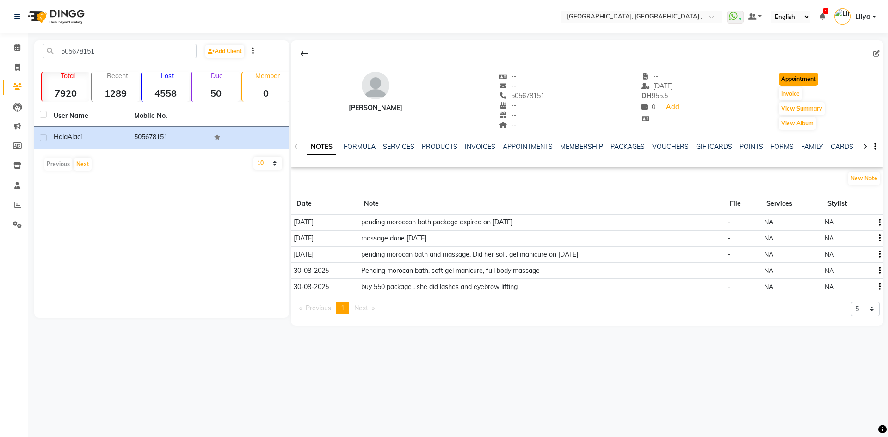
click at [793, 76] on button "Appointment" at bounding box center [798, 79] width 39 height 13
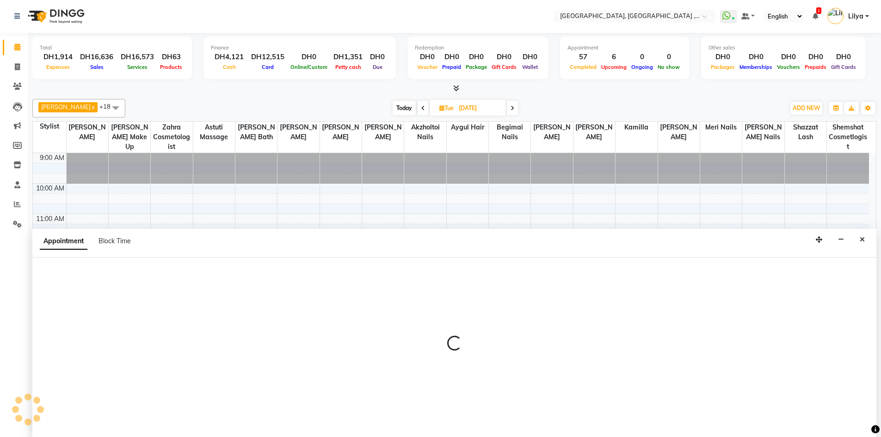
type input "02-10-2025"
select select "600"
select select "tentative"
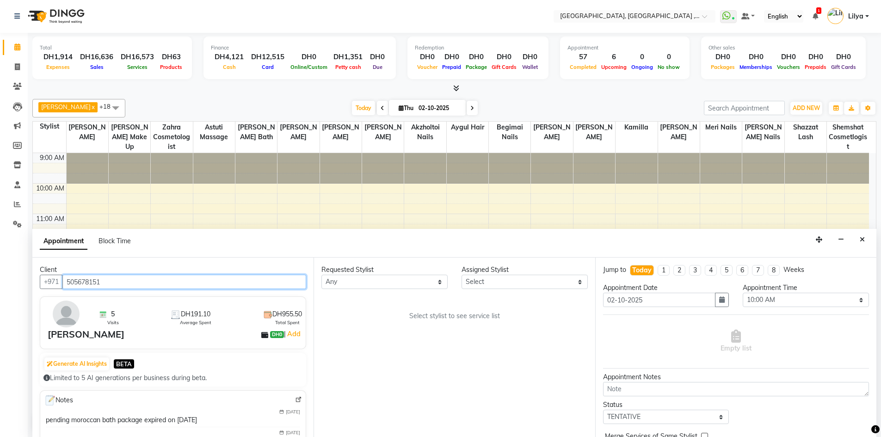
scroll to position [201, 0]
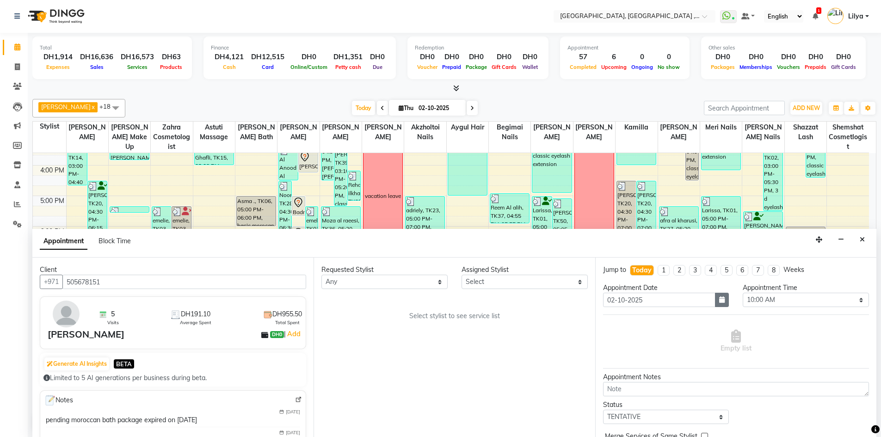
click at [719, 302] on icon "button" at bounding box center [722, 300] width 6 height 6
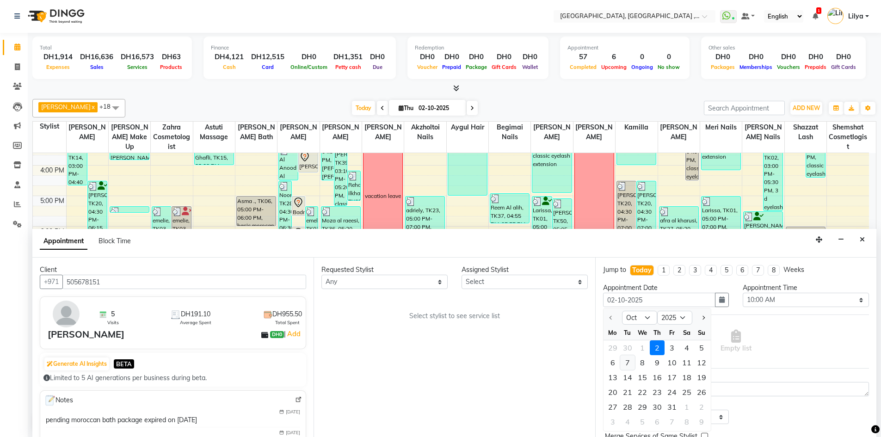
click at [628, 360] on div "7" at bounding box center [627, 362] width 15 height 15
type input "07-10-2025"
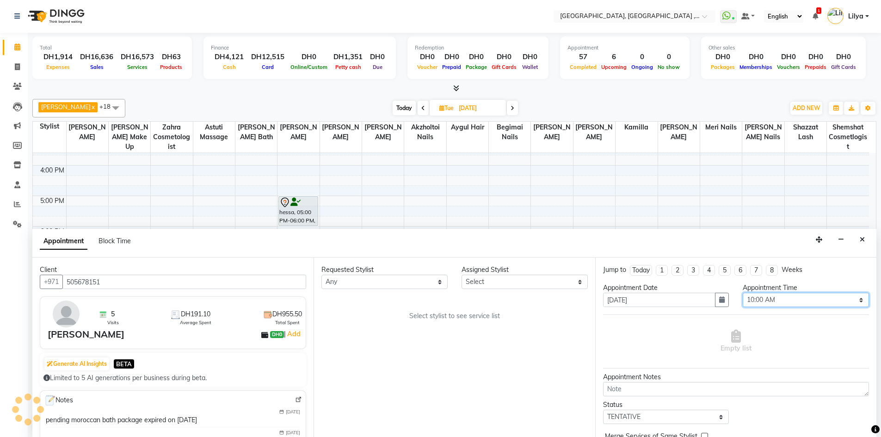
click at [782, 300] on select "Select 10:00 AM 10:15 AM 10:30 AM 10:45 AM 11:00 AM 11:15 AM 11:30 AM 11:45 AM …" at bounding box center [806, 300] width 126 height 14
select select "720"
click at [743, 293] on select "Select 10:00 AM 10:15 AM 10:30 AM 10:45 AM 11:00 AM 11:15 AM 11:30 AM 11:45 AM …" at bounding box center [806, 300] width 126 height 14
click at [518, 279] on select "Select Adel brow Aina Akzholtoi nails Amina lash Astuti massage Aygul hair Begi…" at bounding box center [525, 282] width 126 height 14
select select "65991"
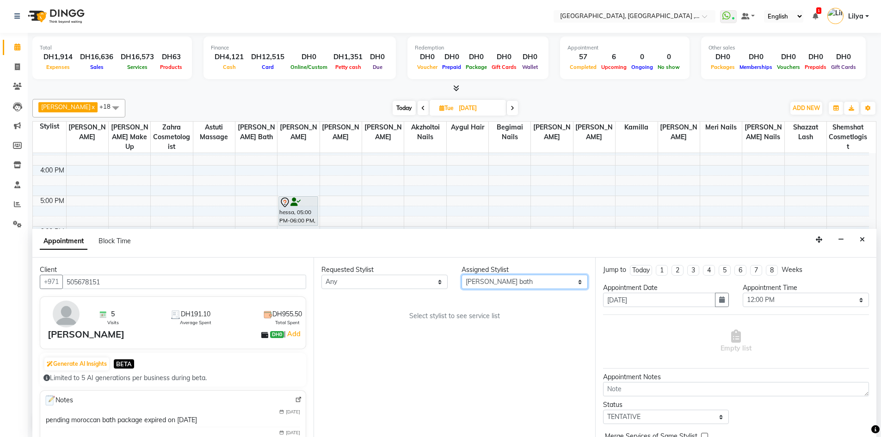
click at [462, 275] on select "Select Adel brow Aina Akzholtoi nails Amina lash Astuti massage Aygul hair Begi…" at bounding box center [525, 282] width 126 height 14
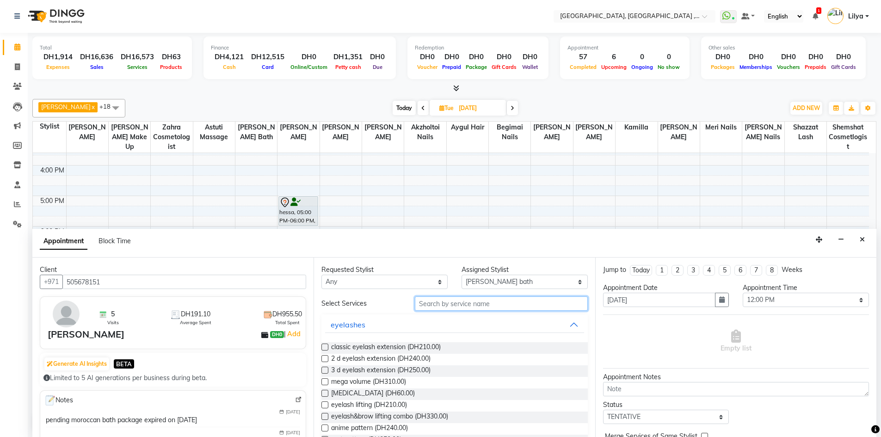
click at [470, 304] on input "text" at bounding box center [501, 304] width 173 height 14
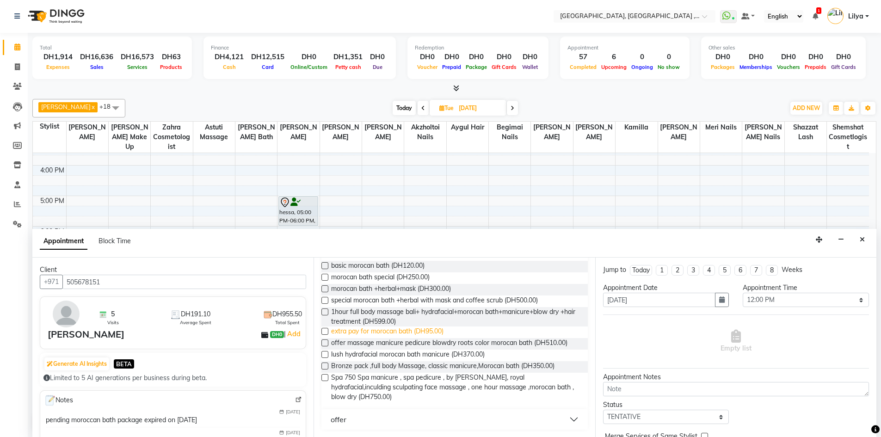
scroll to position [35, 0]
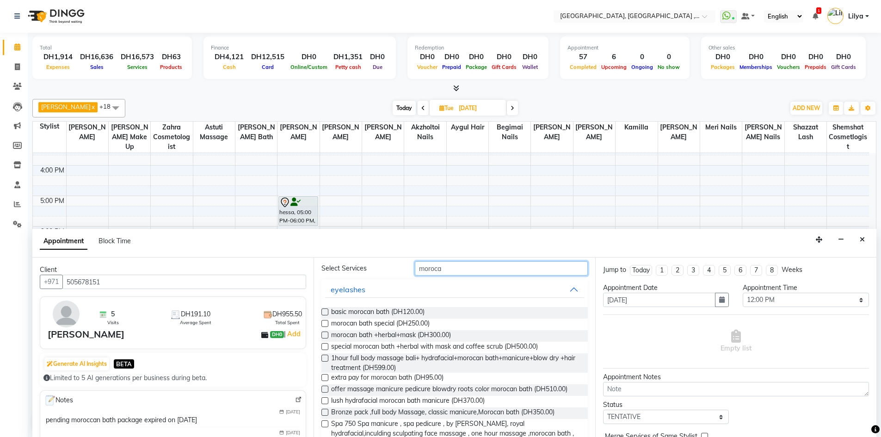
type input "moroca"
click at [325, 314] on label at bounding box center [325, 312] width 7 height 7
click at [325, 314] on input "checkbox" at bounding box center [325, 313] width 6 height 6
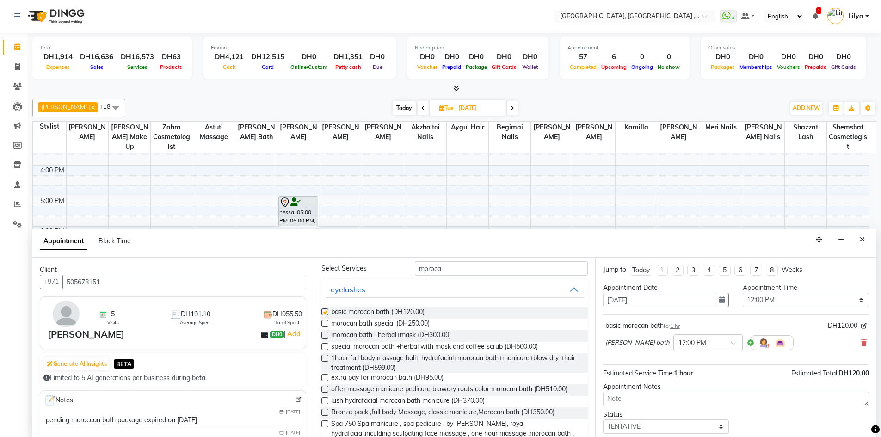
checkbox input "false"
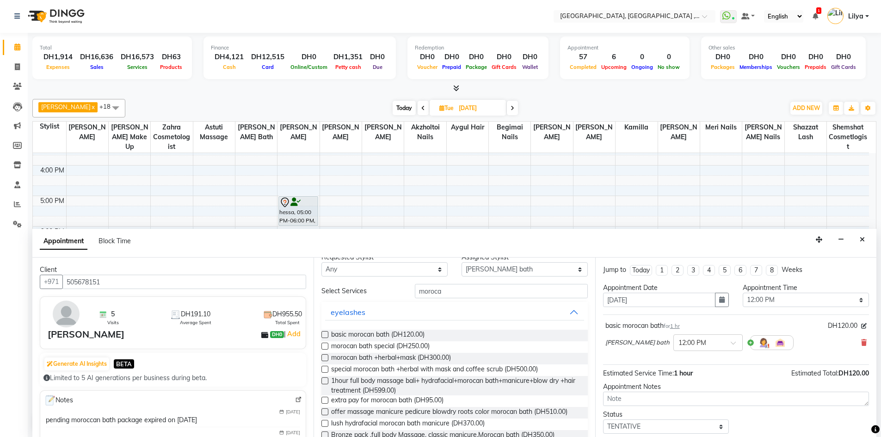
scroll to position [0, 0]
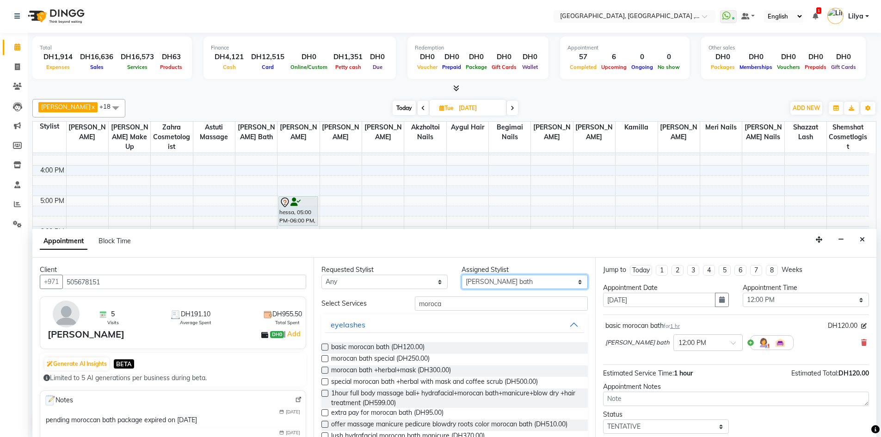
click at [545, 282] on select "Select Adel brow Aina Akzholtoi nails Amina lash Astuti massage Aygul hair Begi…" at bounding box center [525, 282] width 126 height 14
select select "91749"
click at [462, 275] on select "Select Adel brow Aina Akzholtoi nails Amina lash Astuti massage Aygul hair Begi…" at bounding box center [525, 282] width 126 height 14
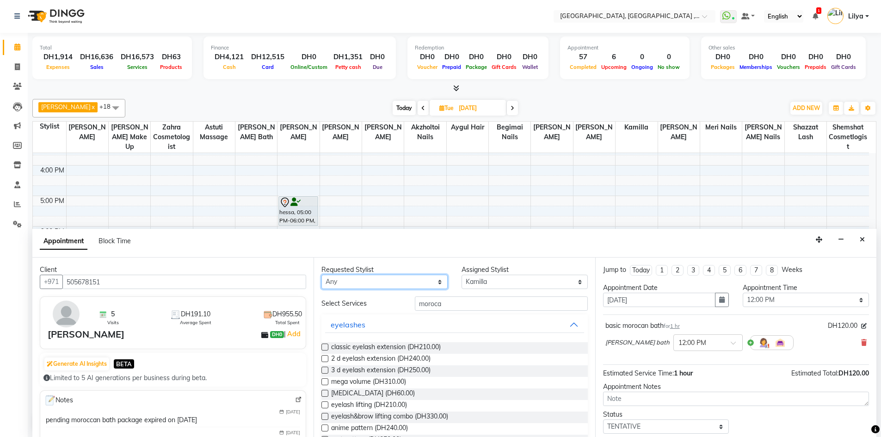
click at [431, 279] on select "Any Adel brow Aina Akzholtoi nails Amina lash Astuti massage Aygul hair Begimai…" at bounding box center [385, 282] width 126 height 14
select select "65991"
click at [322, 275] on select "Any Adel brow Aina Akzholtoi nails Amina lash Astuti massage Aygul hair Begimai…" at bounding box center [385, 282] width 126 height 14
select select "65991"
drag, startPoint x: 419, startPoint y: 287, endPoint x: 419, endPoint y: 279, distance: 7.4
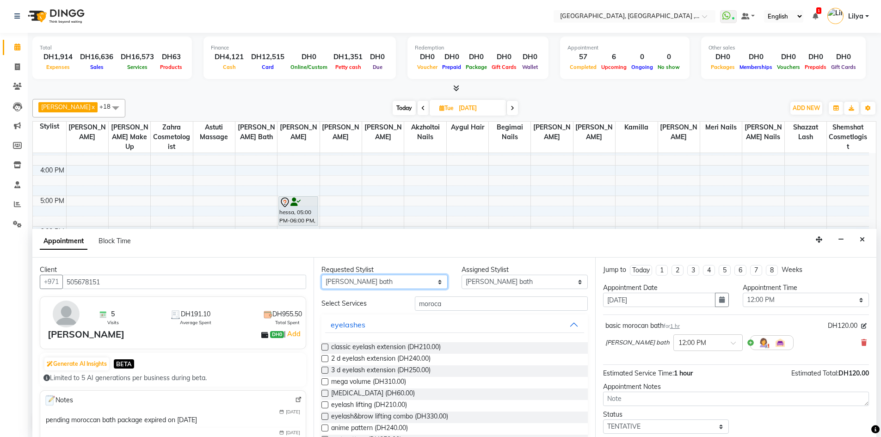
click at [419, 287] on select "Any Adel brow Aina Akzholtoi nails Amina lash Astuti massage Aygul hair Begimai…" at bounding box center [385, 282] width 126 height 14
select select "91749"
click at [322, 275] on select "Any Adel brow Aina Akzholtoi nails Amina lash Astuti massage Aygul hair Begimai…" at bounding box center [385, 282] width 126 height 14
select select "91749"
click at [469, 303] on input "moroca" at bounding box center [501, 304] width 173 height 14
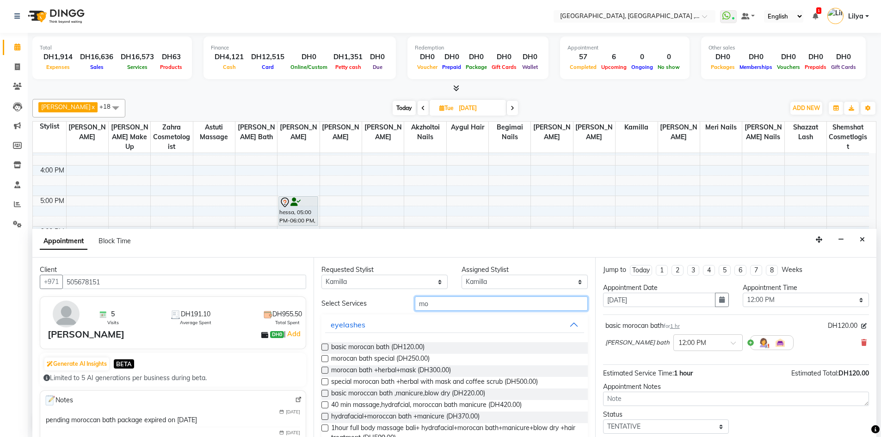
type input "m"
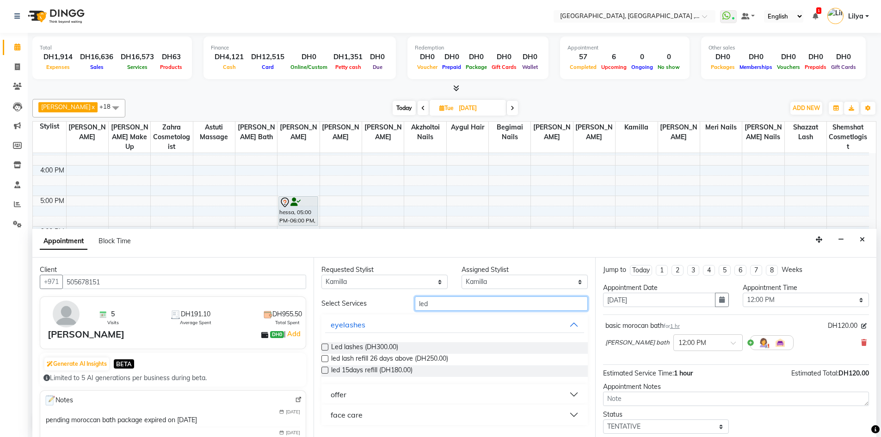
type input "led"
click at [323, 348] on label at bounding box center [325, 347] width 7 height 7
click at [323, 348] on input "checkbox" at bounding box center [325, 348] width 6 height 6
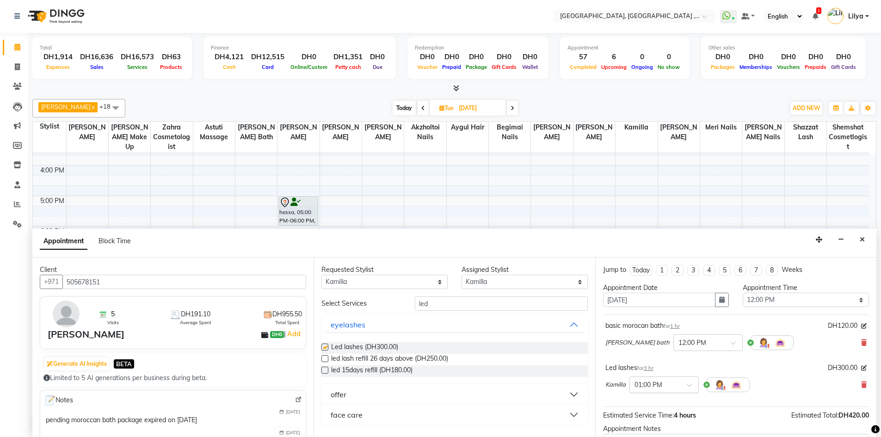
checkbox input "false"
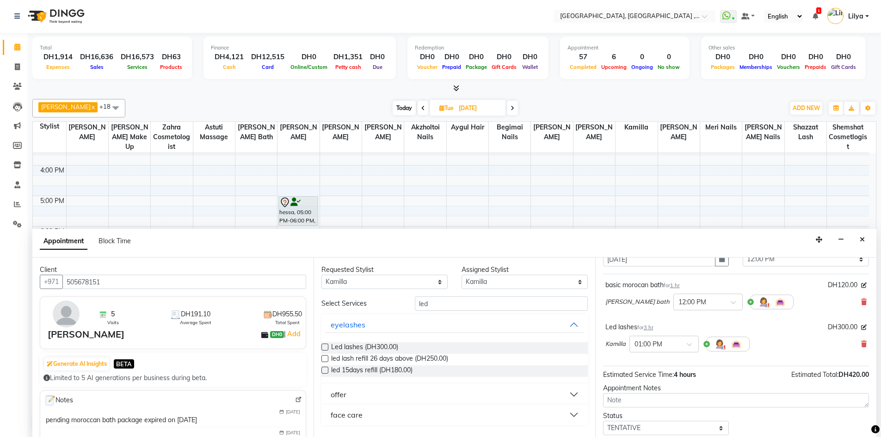
scroll to position [82, 0]
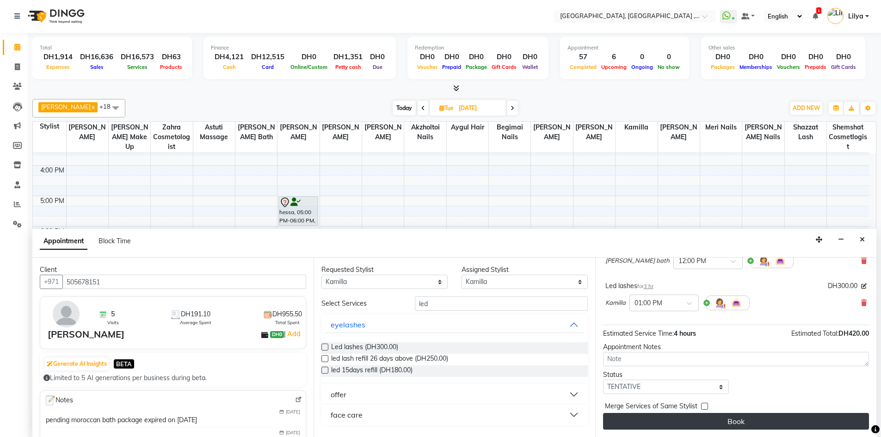
click at [696, 423] on button "Book" at bounding box center [736, 421] width 266 height 17
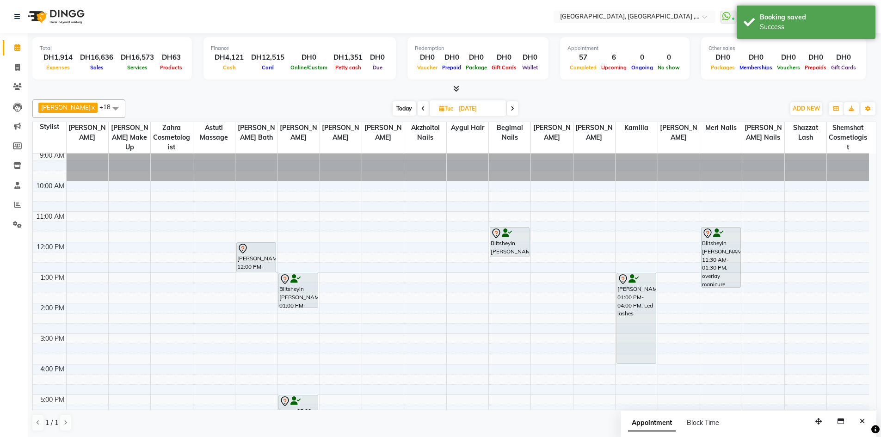
scroll to position [0, 0]
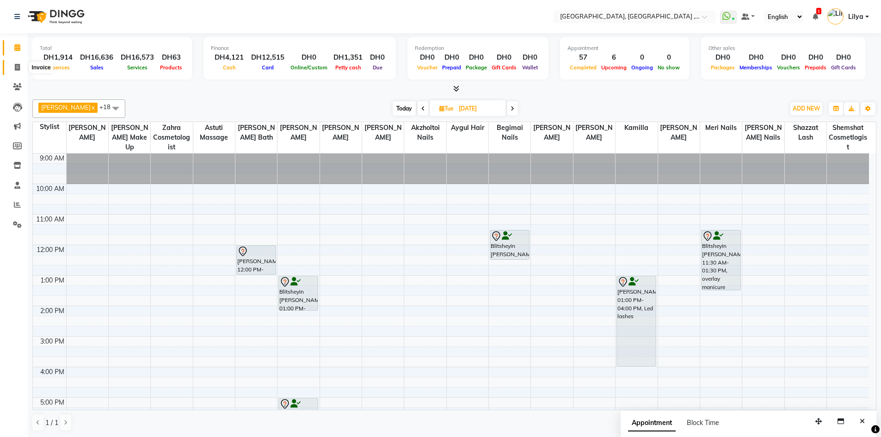
click at [17, 65] on icon at bounding box center [17, 67] width 5 height 7
select select "service"
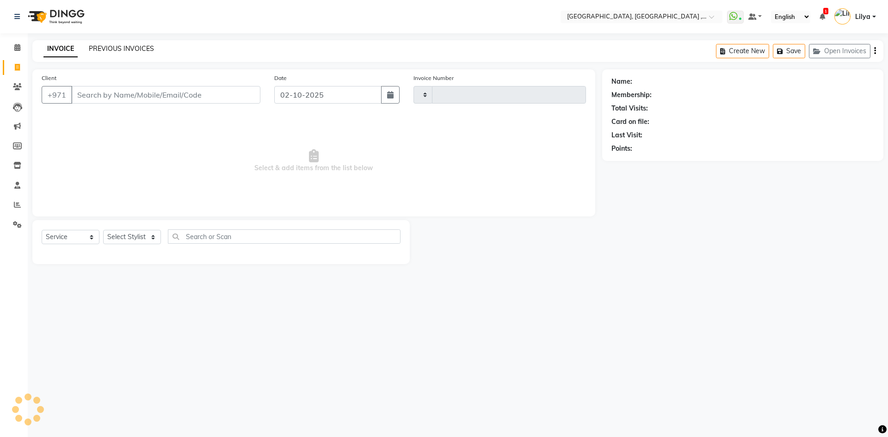
type input "5439"
click at [136, 50] on link "PREVIOUS INVOICES" at bounding box center [121, 48] width 65 height 8
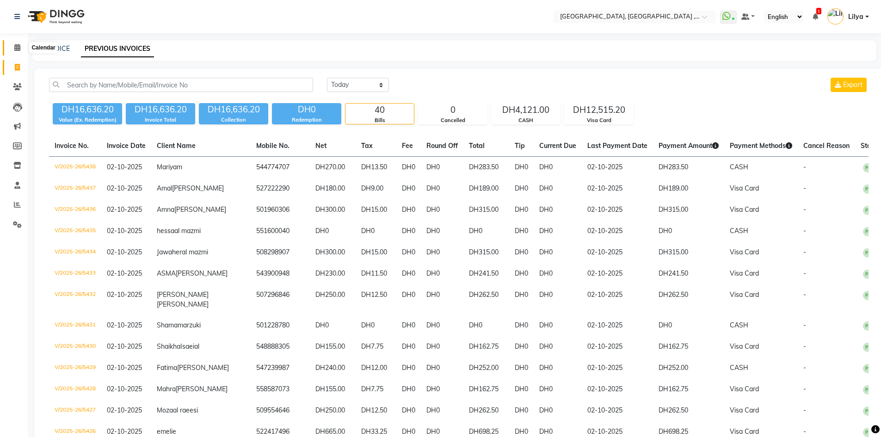
click at [13, 43] on span at bounding box center [17, 48] width 16 height 11
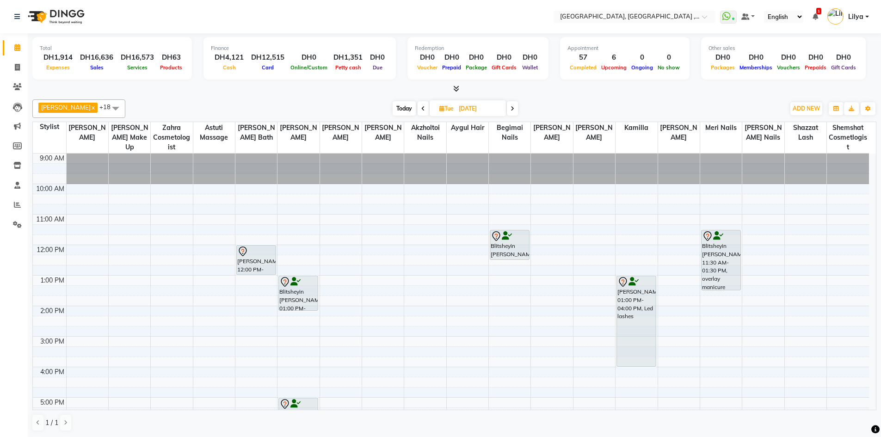
click at [404, 105] on span "Today" at bounding box center [404, 108] width 23 height 14
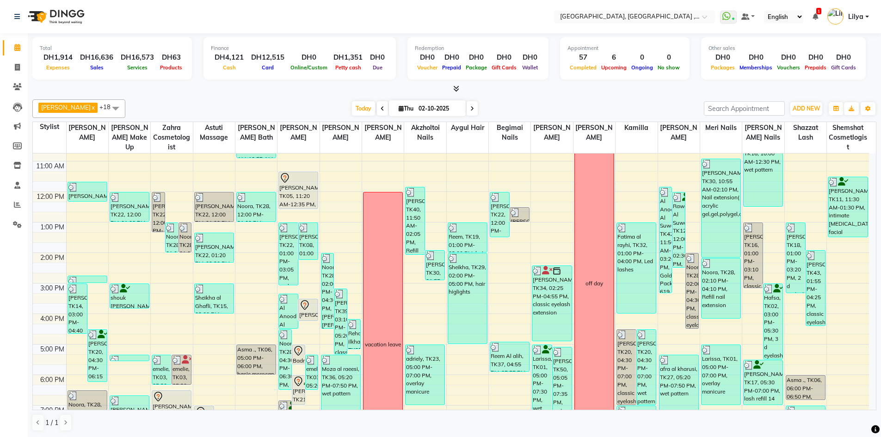
scroll to position [16, 0]
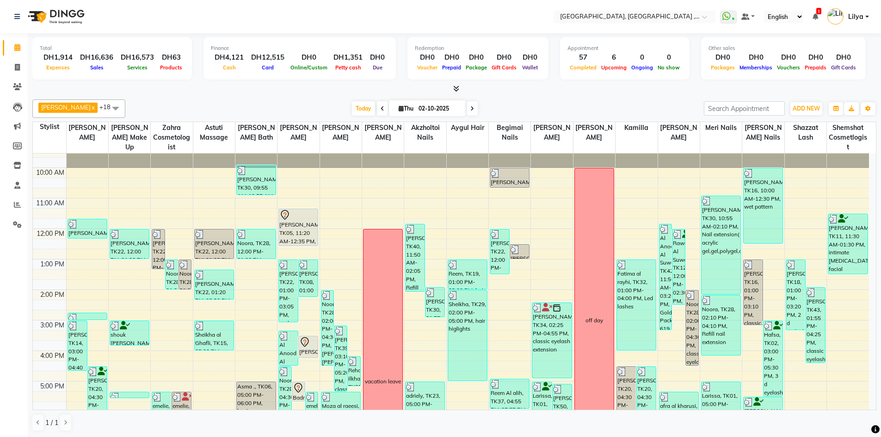
click at [473, 113] on span at bounding box center [472, 108] width 11 height 14
type input "03-10-2025"
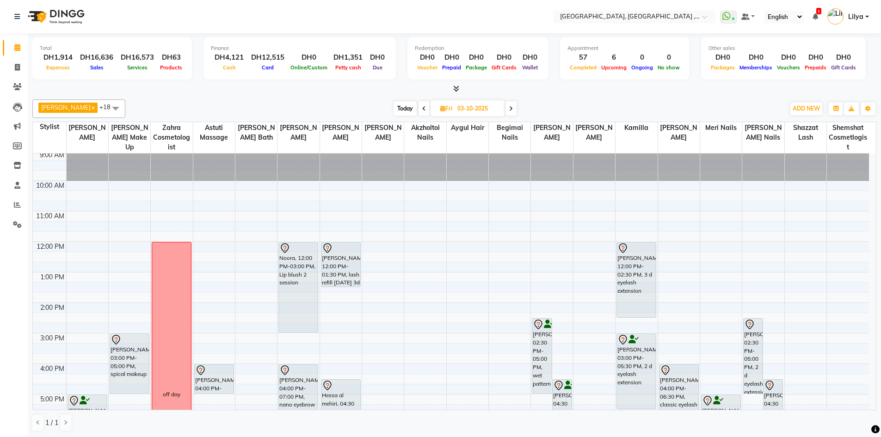
scroll to position [0, 0]
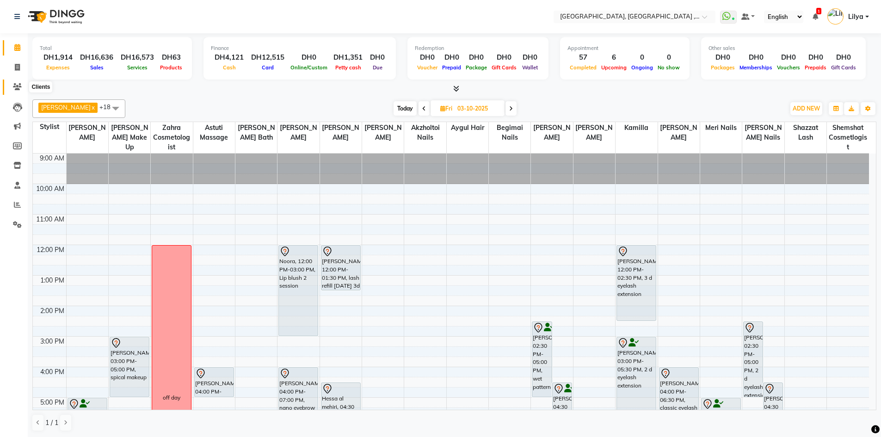
drag, startPoint x: 18, startPoint y: 85, endPoint x: 31, endPoint y: 85, distance: 13.9
click at [18, 85] on icon at bounding box center [17, 86] width 9 height 7
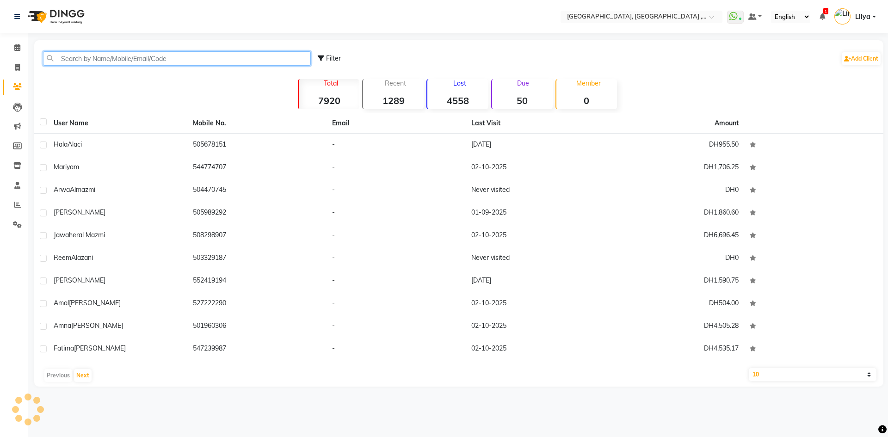
click at [155, 60] on input "text" at bounding box center [177, 58] width 268 height 14
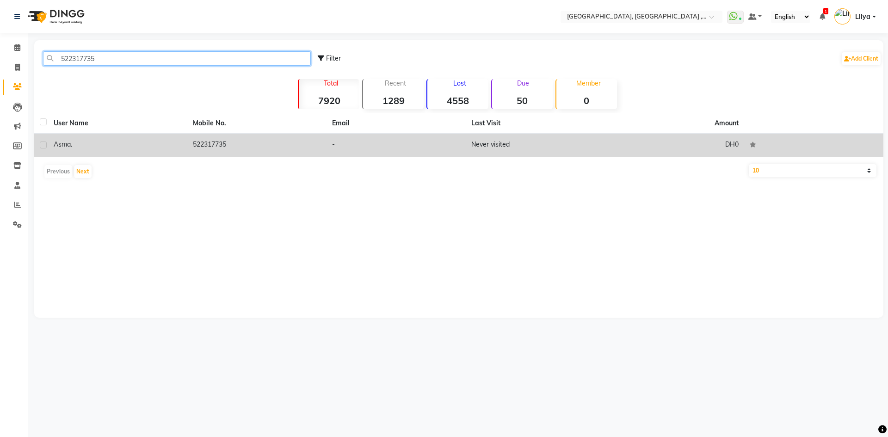
type input "522317735"
click at [45, 144] on label at bounding box center [43, 145] width 7 height 7
click at [45, 144] on input "checkbox" at bounding box center [43, 145] width 6 height 6
checkbox input "true"
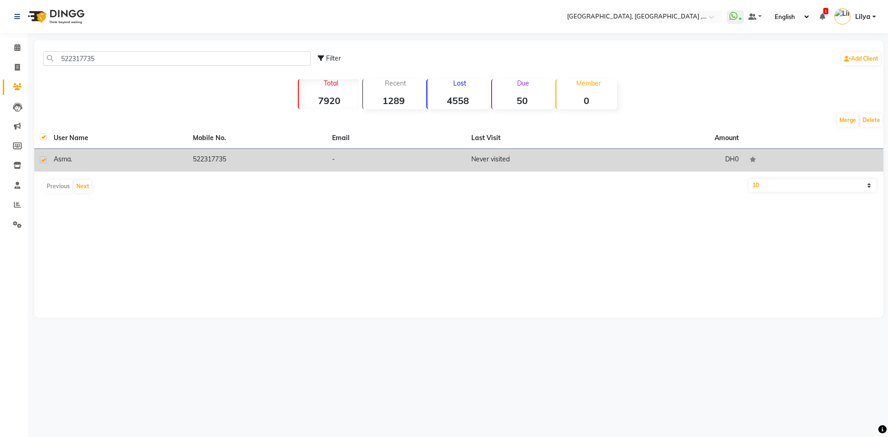
click at [477, 163] on td "Never visited" at bounding box center [535, 160] width 139 height 23
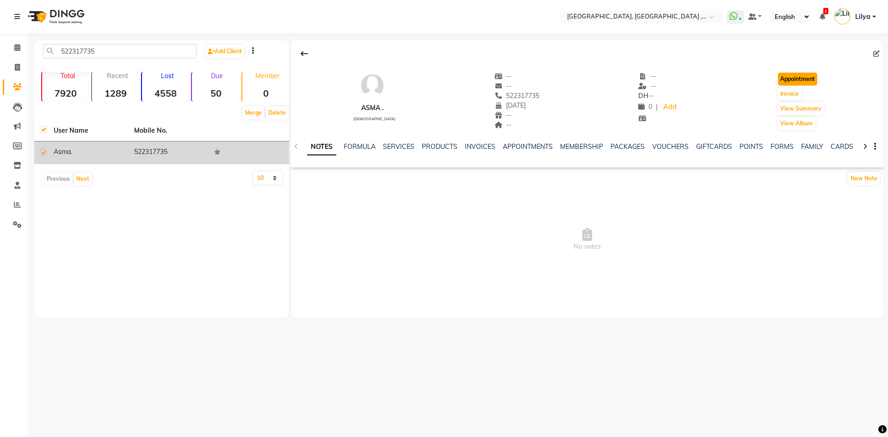
click at [787, 79] on button "Appointment" at bounding box center [797, 79] width 39 height 13
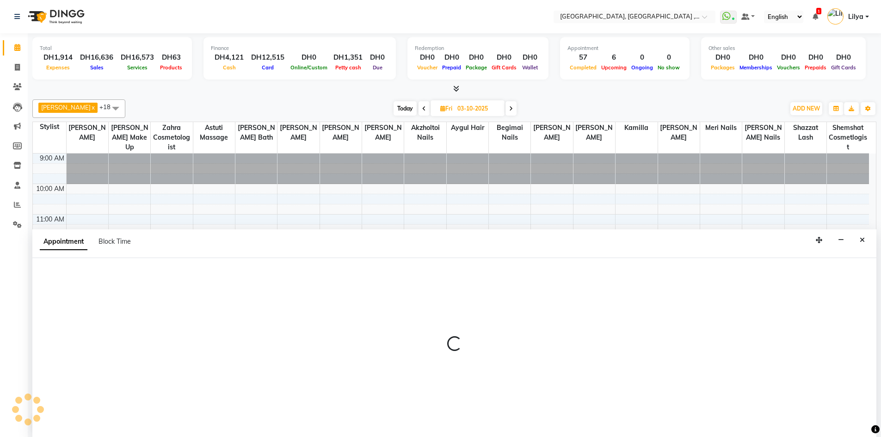
scroll to position [0, 0]
type input "02-10-2025"
select select "600"
select select "tentative"
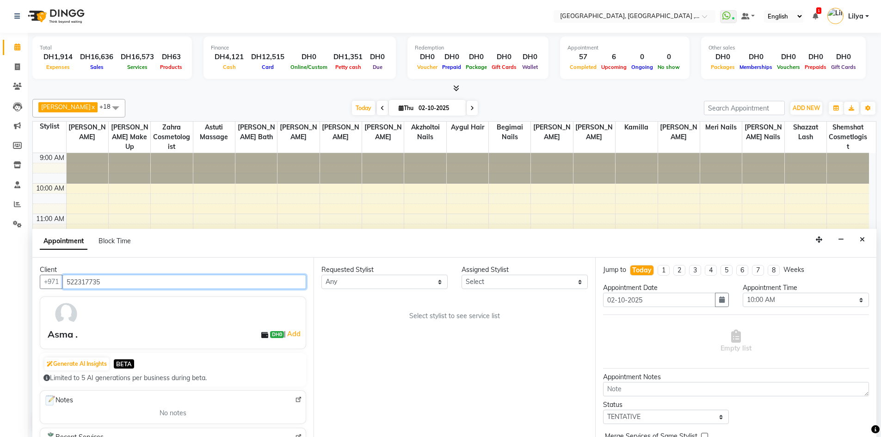
scroll to position [201, 0]
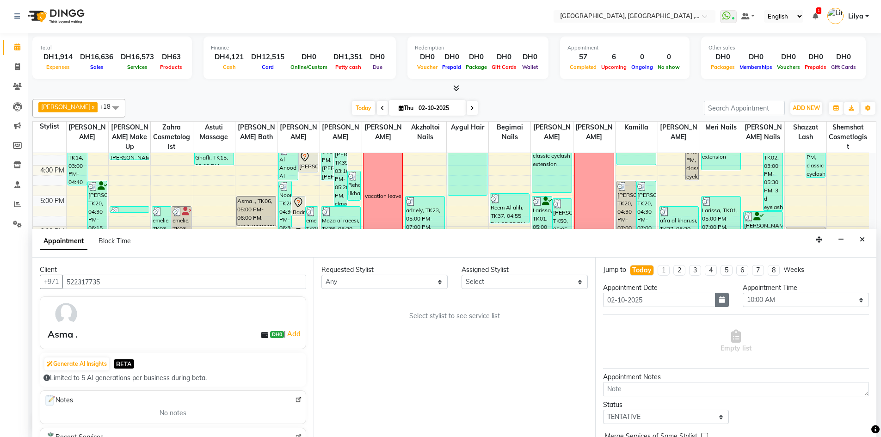
click at [721, 300] on icon "button" at bounding box center [722, 300] width 6 height 6
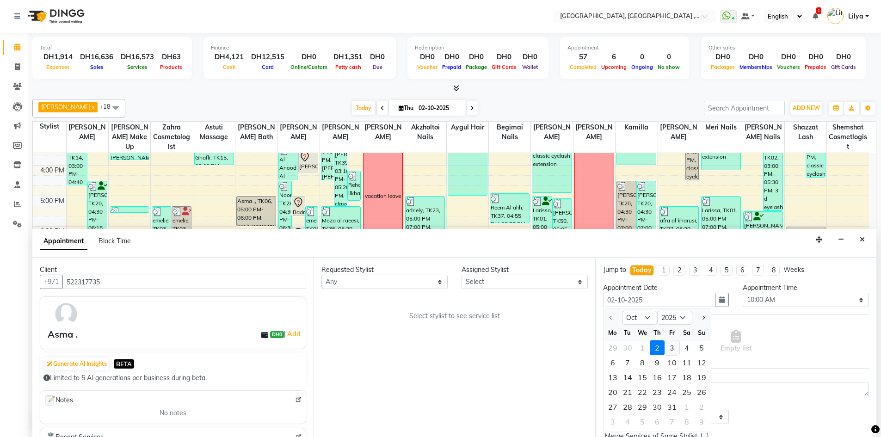
click at [670, 349] on div "3" at bounding box center [672, 348] width 15 height 15
type input "03-10-2025"
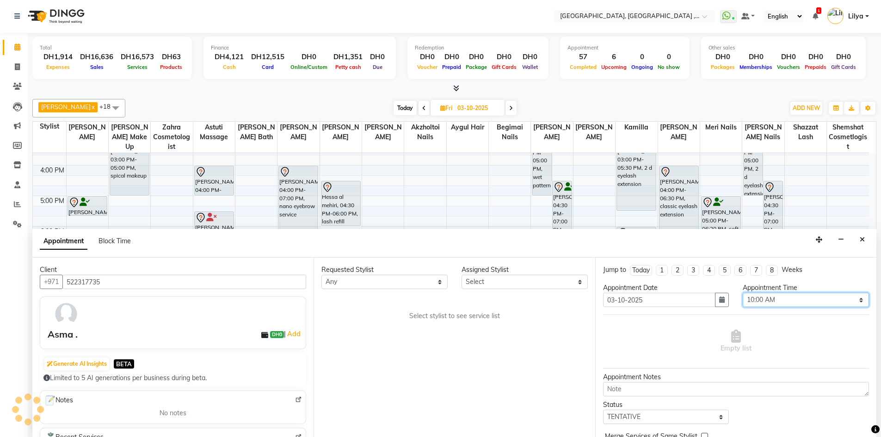
click at [784, 302] on select "Select 10:00 AM 10:15 AM 10:30 AM 10:45 AM 11:00 AM 11:15 AM 11:30 AM 11:45 AM …" at bounding box center [806, 300] width 126 height 14
select select "720"
click at [743, 293] on select "Select 10:00 AM 10:15 AM 10:30 AM 10:45 AM 11:00 AM 11:15 AM 11:30 AM 11:45 AM …" at bounding box center [806, 300] width 126 height 14
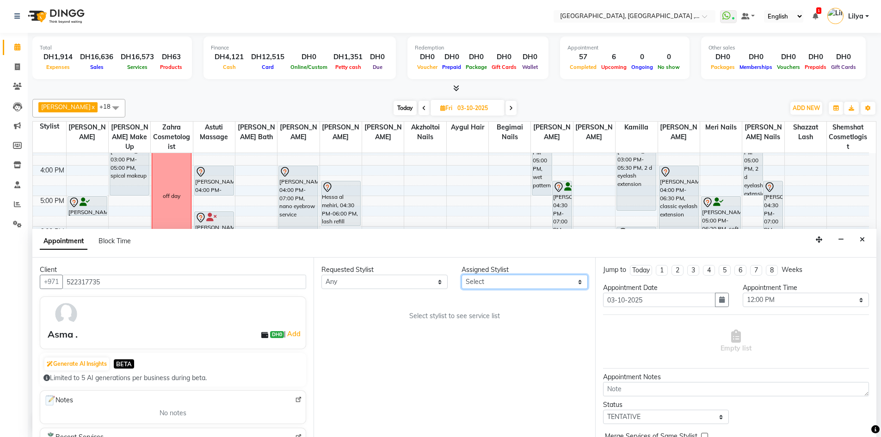
click at [512, 281] on select "Select Adel brow Aina Akzholtoi nails Amina lash Astuti massage Aygul hair Begi…" at bounding box center [525, 282] width 126 height 14
select select "65991"
click at [462, 275] on select "Select Adel brow Aina Akzholtoi nails Amina lash Astuti massage Aygul hair Begi…" at bounding box center [525, 282] width 126 height 14
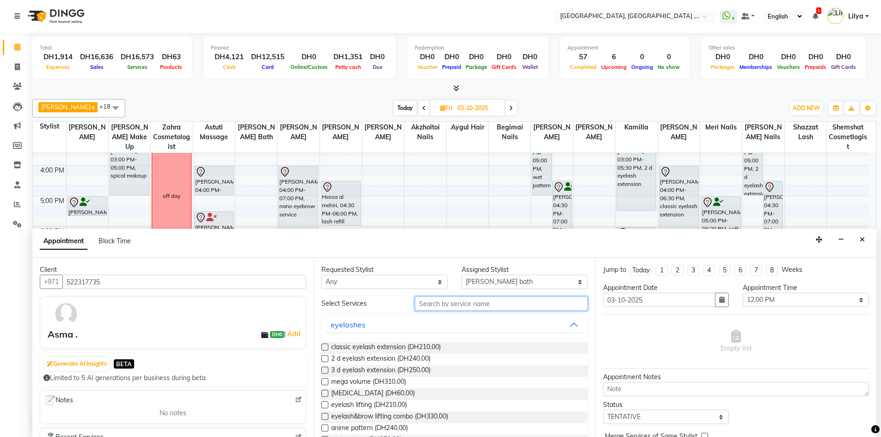
click at [459, 304] on input "text" at bounding box center [501, 304] width 173 height 14
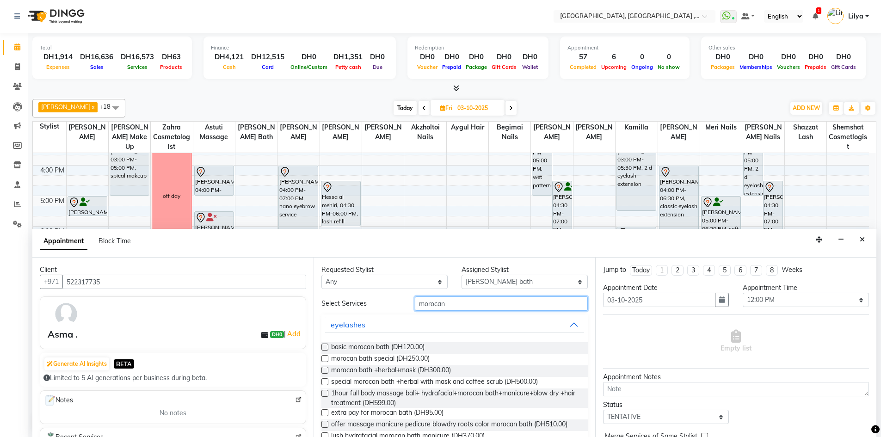
type input "morocan"
click at [322, 348] on label at bounding box center [325, 347] width 7 height 7
click at [322, 348] on input "checkbox" at bounding box center [325, 348] width 6 height 6
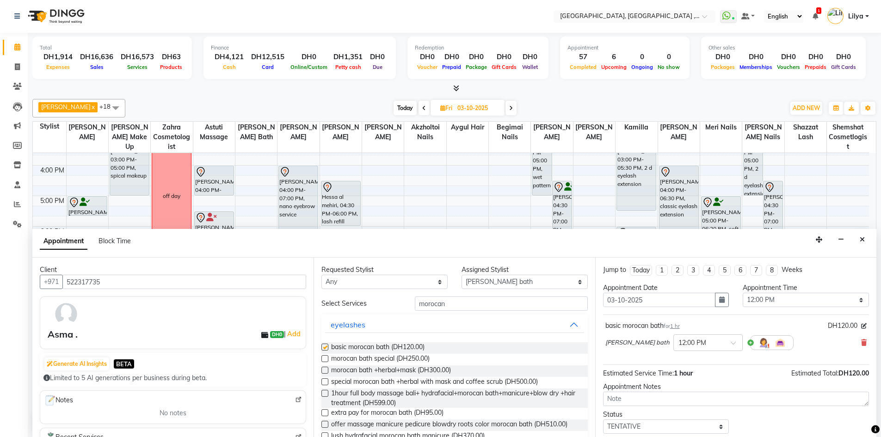
checkbox input "false"
click at [556, 281] on select "Select Adel brow Aina Akzholtoi nails Amina lash Astuti massage Aygul hair Begi…" at bounding box center [525, 282] width 126 height 14
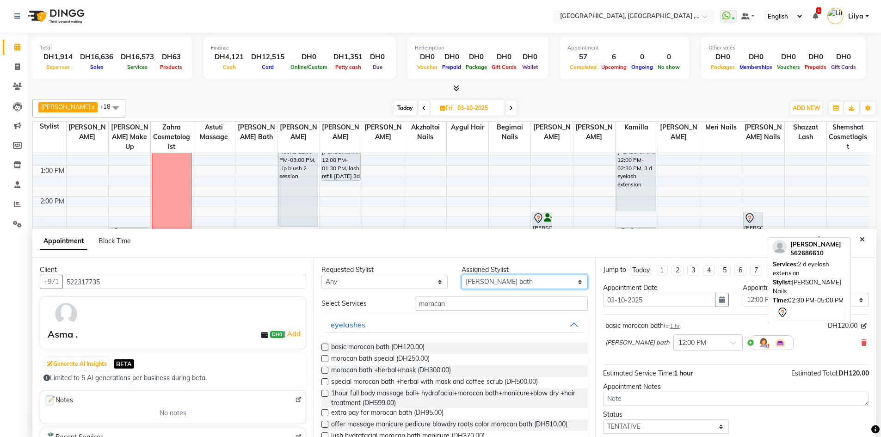
scroll to position [109, 0]
click at [534, 285] on select "Select Adel brow Aina Akzholtoi nails Amina lash Astuti massage Aygul hair Begi…" at bounding box center [525, 282] width 126 height 14
select select "90136"
click at [462, 275] on select "Select Adel brow Aina Akzholtoi nails Amina lash Astuti massage Aygul hair Begi…" at bounding box center [525, 282] width 126 height 14
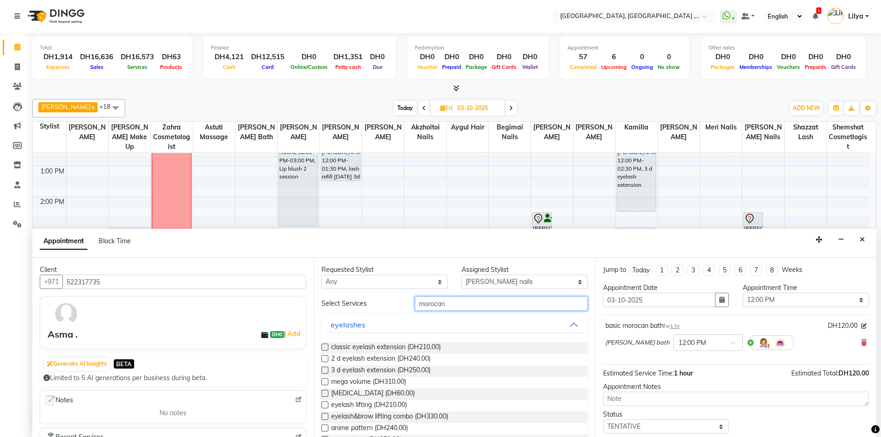
drag, startPoint x: 466, startPoint y: 309, endPoint x: 477, endPoint y: 309, distance: 10.7
click at [468, 309] on input "morocan" at bounding box center [501, 304] width 173 height 14
type input "m"
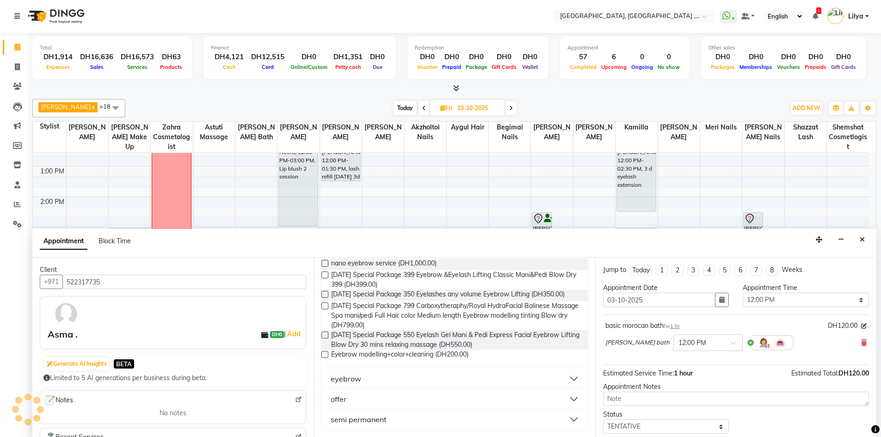
scroll to position [115, 0]
type input "eyebrow"
click at [567, 379] on button "eyebrow" at bounding box center [454, 379] width 259 height 17
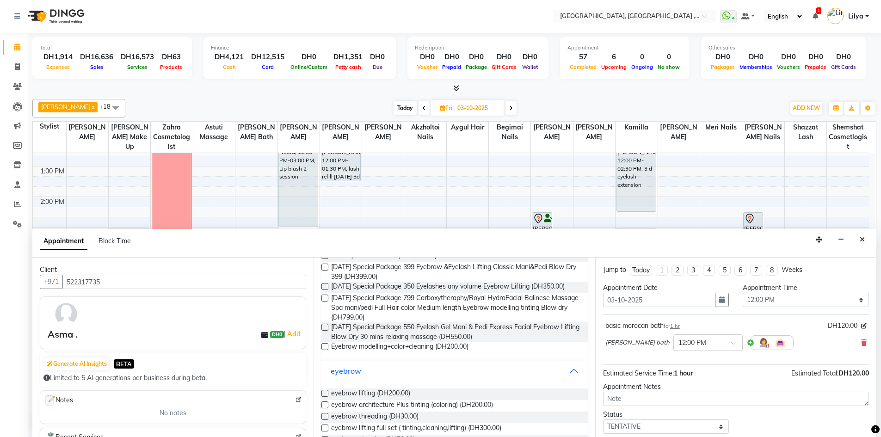
click at [325, 397] on label at bounding box center [325, 393] width 7 height 7
click at [325, 397] on input "checkbox" at bounding box center [325, 394] width 6 height 6
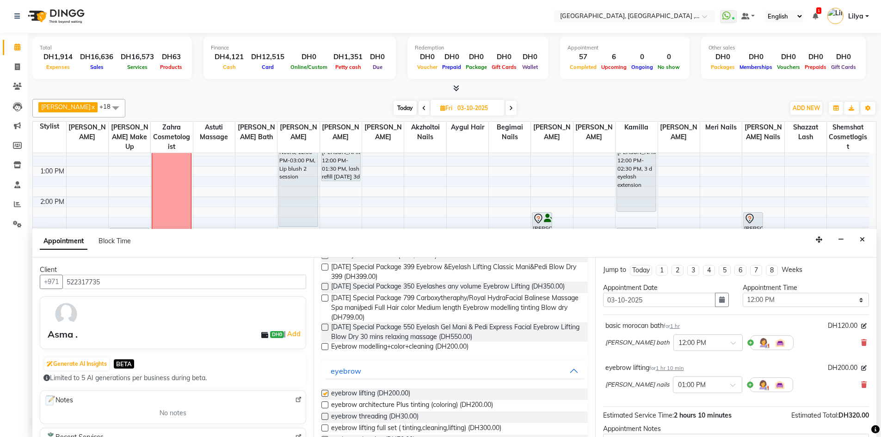
checkbox input "false"
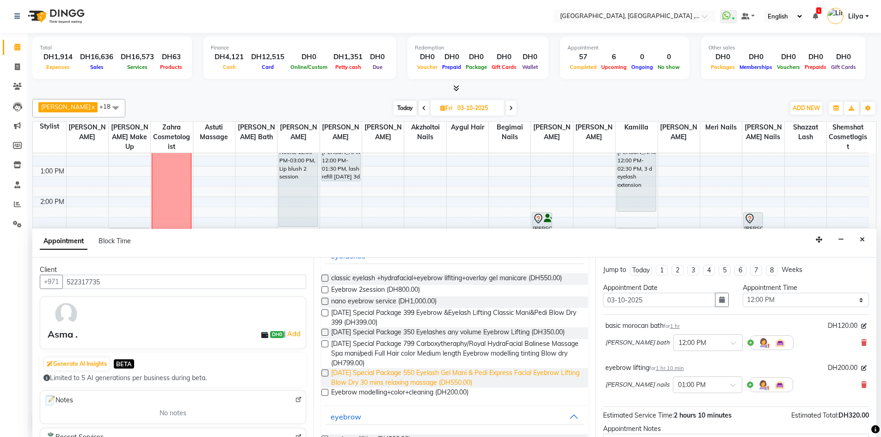
scroll to position [0, 0]
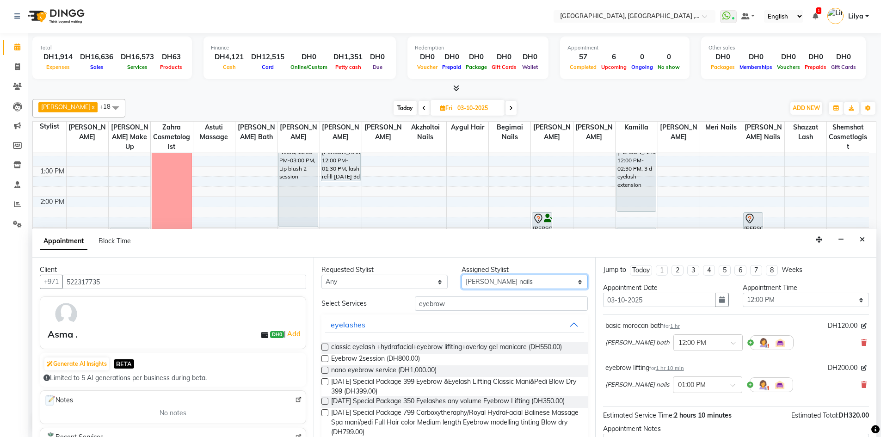
click at [525, 285] on select "Select Adel brow Aina Akzholtoi nails Amina lash Astuti massage Aygul hair Begi…" at bounding box center [525, 282] width 126 height 14
select select "59645"
click at [462, 275] on select "Select Adel brow Aina Akzholtoi nails Amina lash Astuti massage Aygul hair Begi…" at bounding box center [525, 282] width 126 height 14
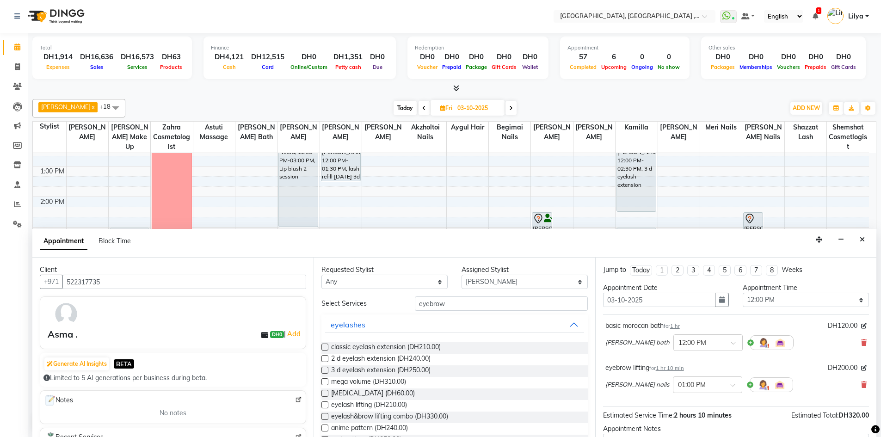
click at [323, 347] on label at bounding box center [325, 347] width 7 height 7
click at [323, 347] on input "checkbox" at bounding box center [325, 348] width 6 height 6
checkbox input "false"
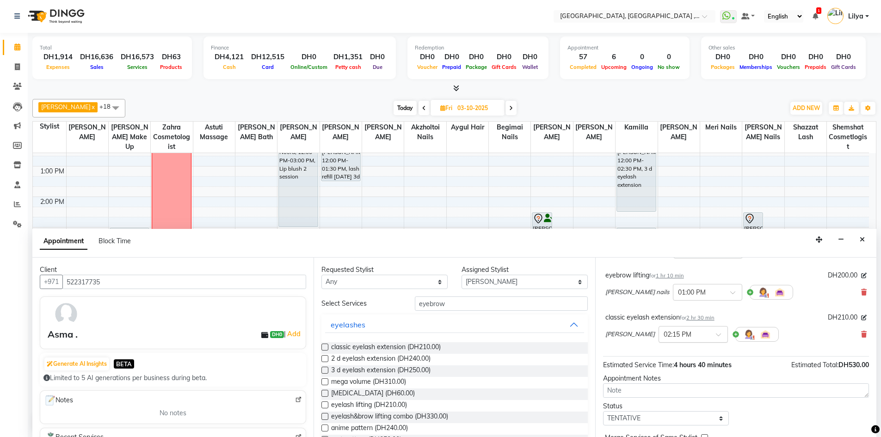
click at [690, 335] on div at bounding box center [693, 334] width 68 height 10
click at [666, 424] on div "02:00 PM" at bounding box center [693, 426] width 68 height 17
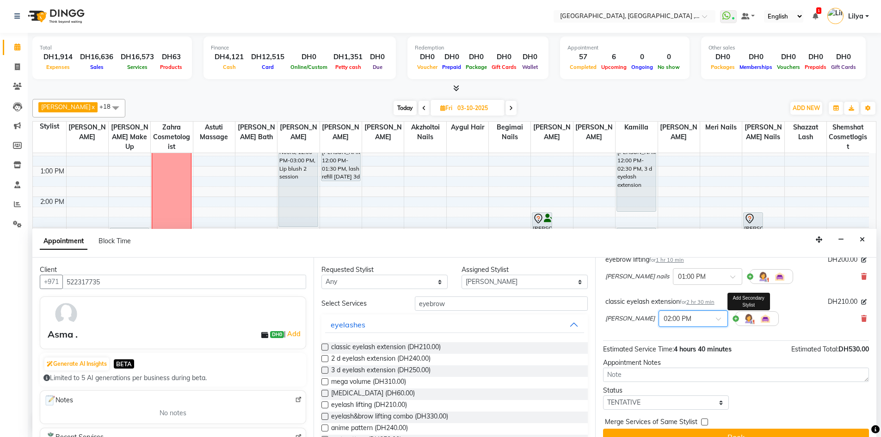
scroll to position [124, 0]
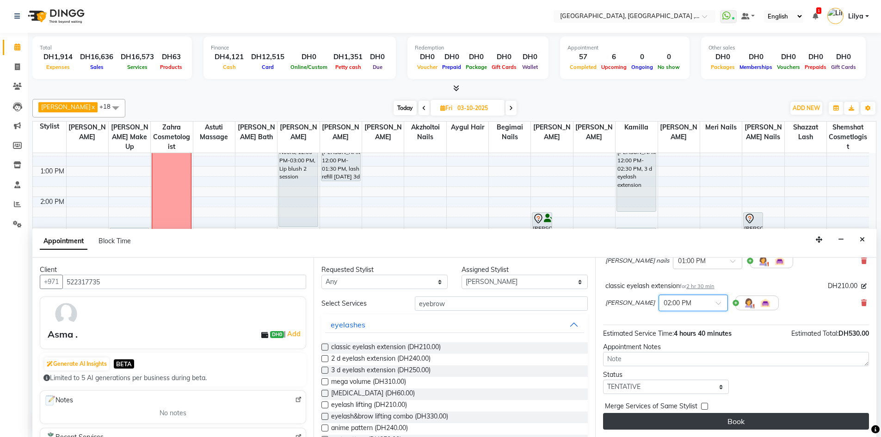
click at [749, 423] on button "Book" at bounding box center [736, 421] width 266 height 17
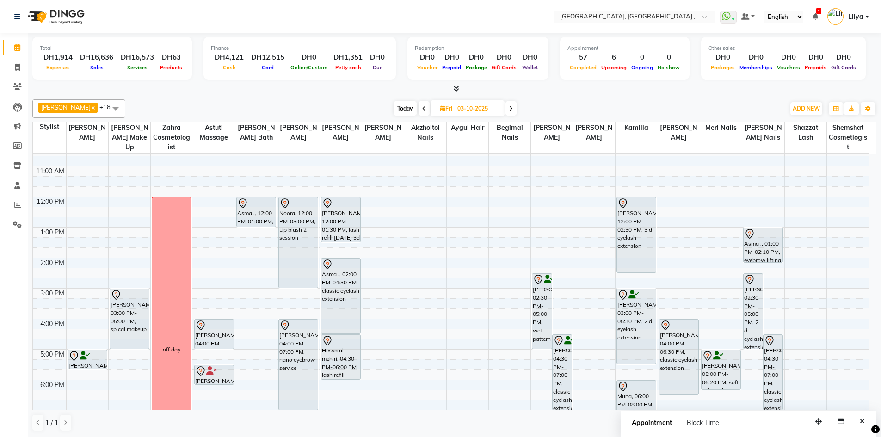
scroll to position [139, 0]
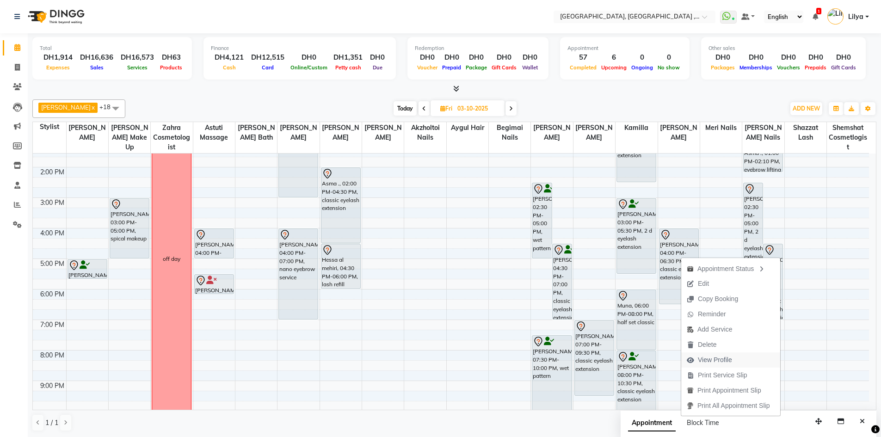
click at [720, 360] on span "View Profile" at bounding box center [715, 360] width 34 height 10
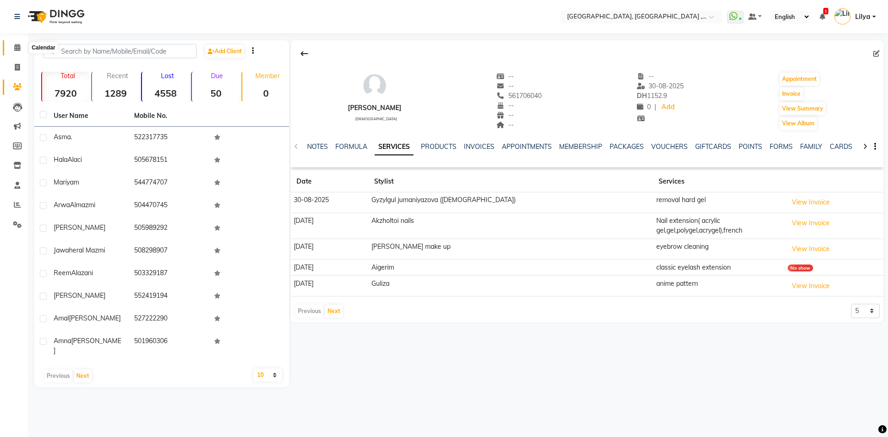
click at [19, 50] on icon at bounding box center [17, 47] width 6 height 7
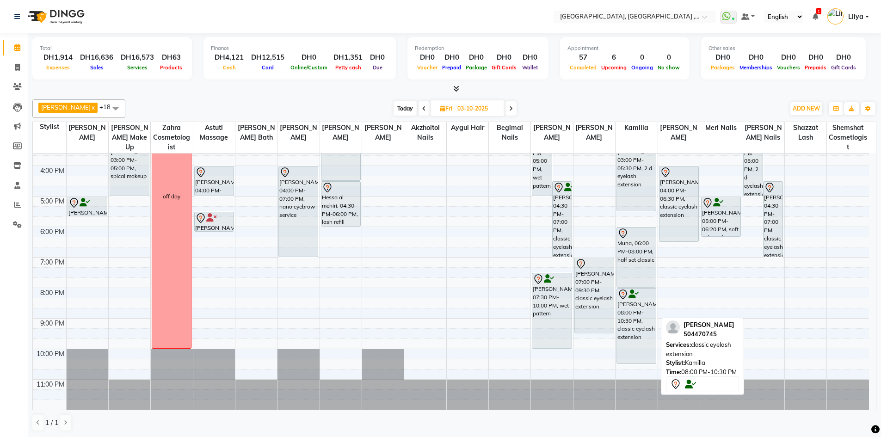
scroll to position [109, 0]
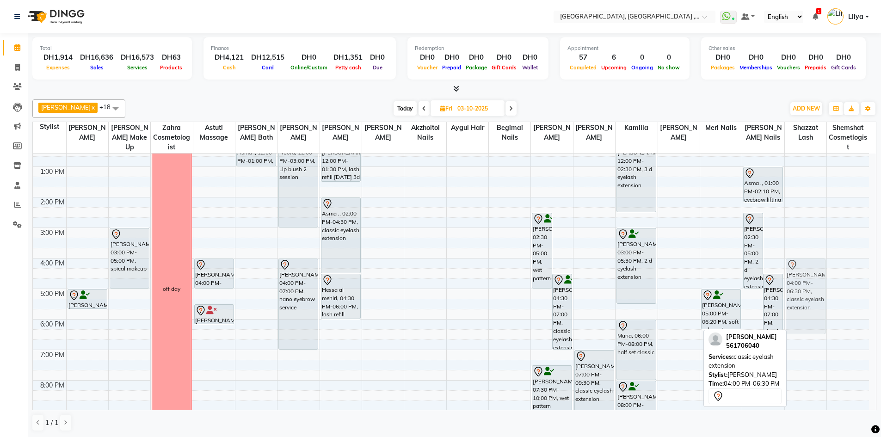
drag, startPoint x: 677, startPoint y: 273, endPoint x: 806, endPoint y: 273, distance: 129.1
click at [806, 273] on tr "Svetlana, 05:00 PM-05:40 PM, CLassic Pedicure Shaima Al muheri, 03:00 PM-05:00 …" at bounding box center [451, 274] width 836 height 458
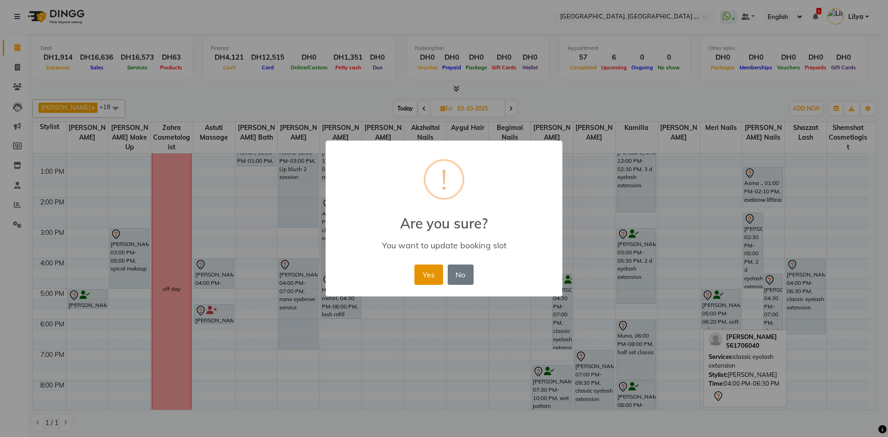
click at [429, 276] on button "Yes" at bounding box center [429, 275] width 28 height 20
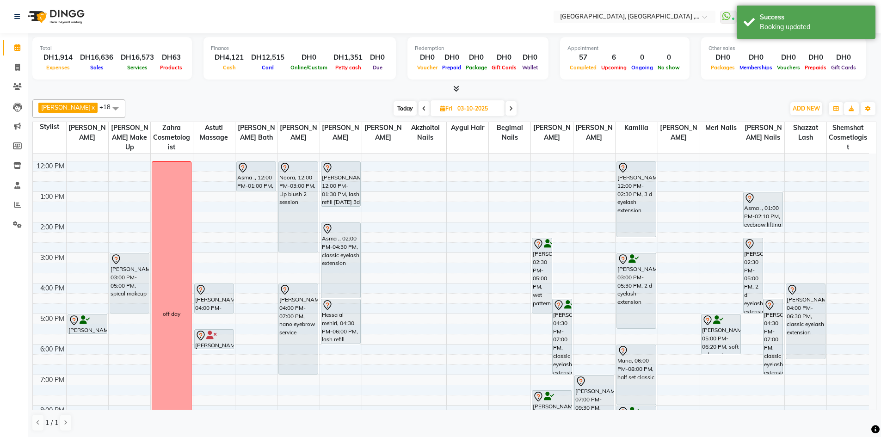
scroll to position [62, 0]
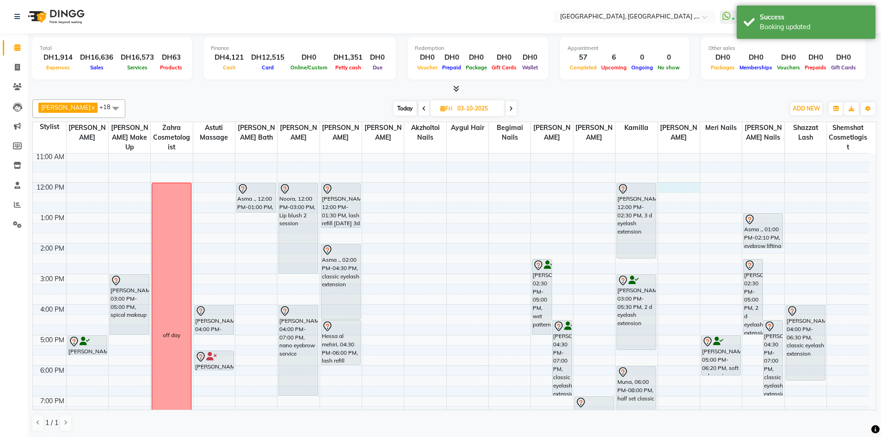
click at [683, 186] on div "9:00 AM 10:00 AM 11:00 AM 12:00 PM 1:00 PM 2:00 PM 3:00 PM 4:00 PM 5:00 PM 6:00…" at bounding box center [451, 320] width 836 height 458
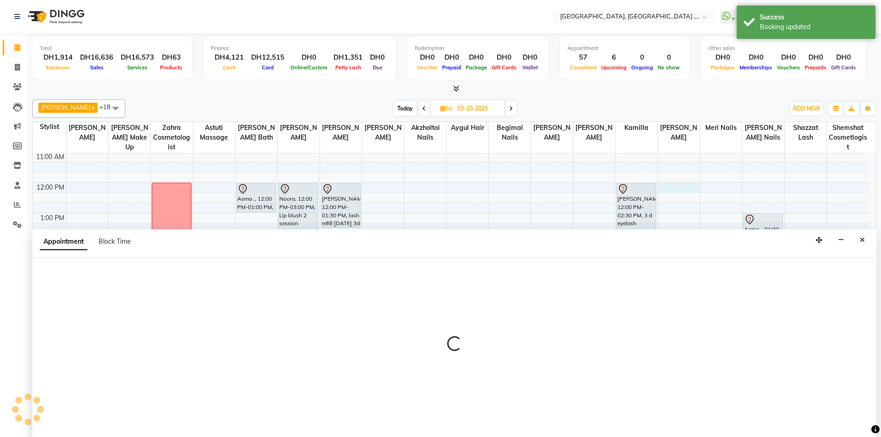
scroll to position [0, 0]
select select "74061"
select select "tentative"
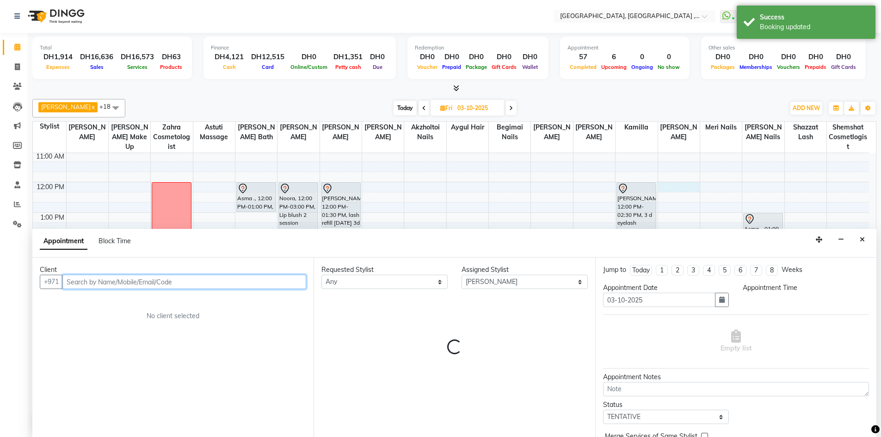
select select "720"
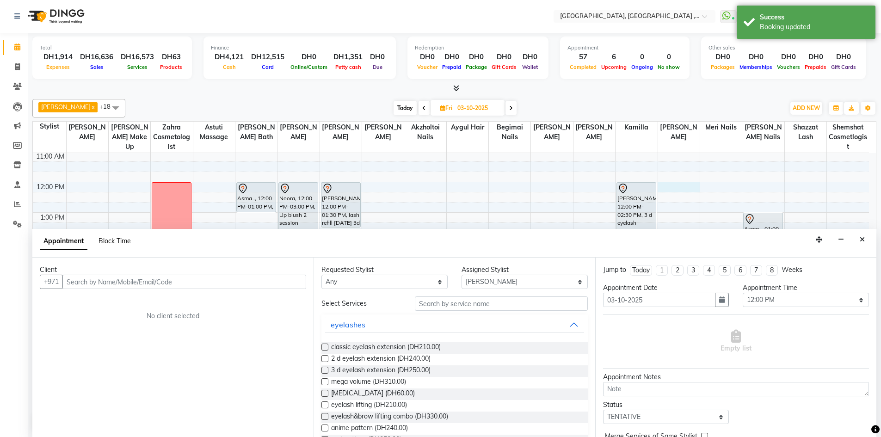
click at [114, 239] on span "Block Time" at bounding box center [115, 241] width 32 height 8
select select "74061"
select select "720"
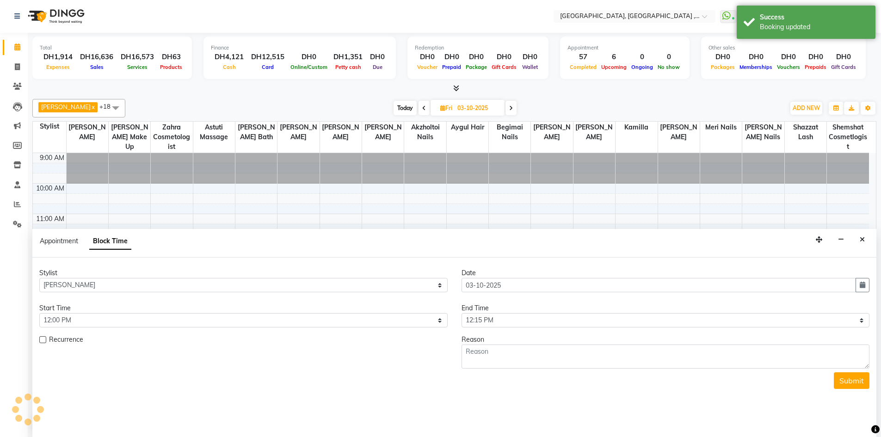
scroll to position [201, 0]
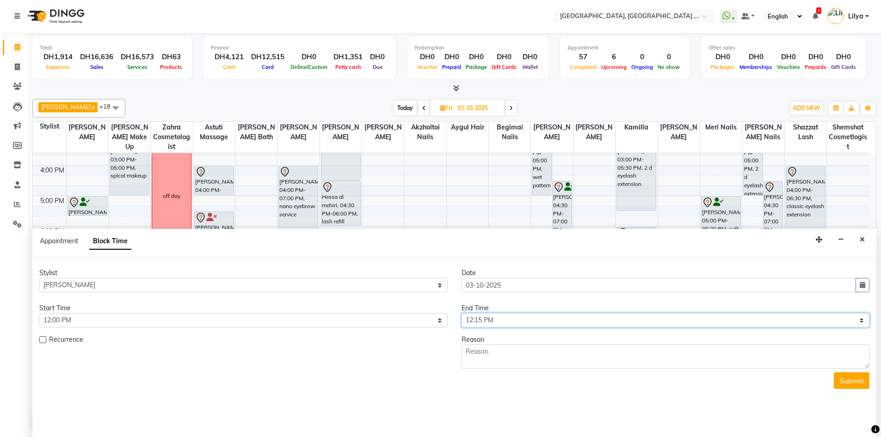
click at [841, 322] on select "Select 10:00 AM 10:15 AM 10:30 AM 10:45 AM 11:00 AM 11:15 AM 11:30 AM 11:45 AM …" at bounding box center [666, 320] width 409 height 14
select select "1320"
click at [462, 313] on select "Select 10:00 AM 10:15 AM 10:30 AM 10:45 AM 11:00 AM 11:15 AM 11:30 AM 11:45 AM …" at bounding box center [666, 320] width 409 height 14
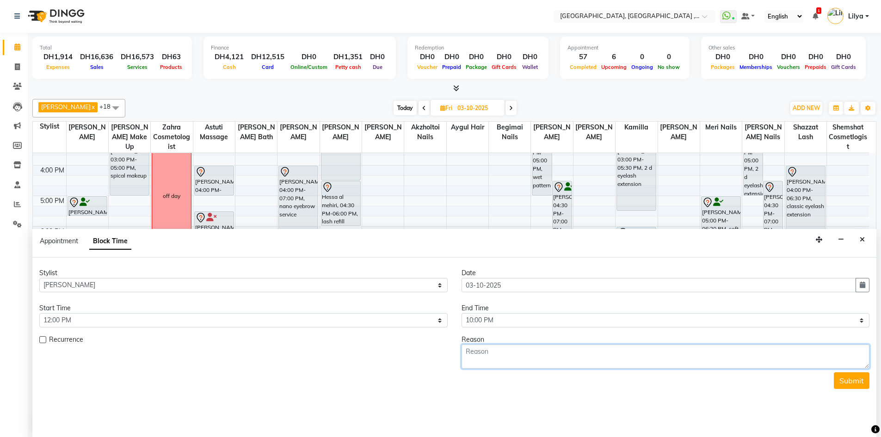
click at [552, 358] on textarea at bounding box center [666, 357] width 409 height 24
click at [482, 350] on textarea "Off days" at bounding box center [666, 357] width 409 height 24
click at [494, 351] on textarea "Off Days" at bounding box center [666, 357] width 409 height 24
type textarea "Off Day"
click at [856, 378] on button "Submit" at bounding box center [852, 380] width 36 height 17
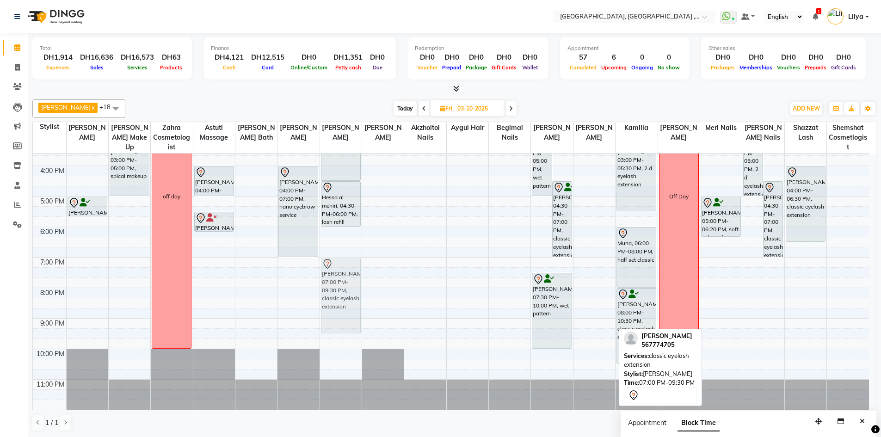
drag, startPoint x: 594, startPoint y: 271, endPoint x: 323, endPoint y: 267, distance: 270.7
click at [323, 267] on tr "Svetlana, 05:00 PM-05:40 PM, CLassic Pedicure Shaima Al muheri, 03:00 PM-05:00 …" at bounding box center [451, 181] width 836 height 458
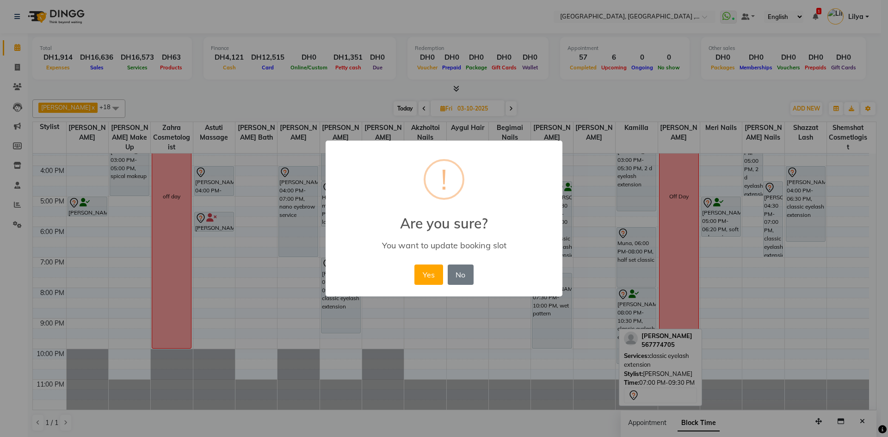
drag, startPoint x: 433, startPoint y: 277, endPoint x: 441, endPoint y: 279, distance: 8.5
click at [436, 279] on button "Yes" at bounding box center [429, 275] width 28 height 20
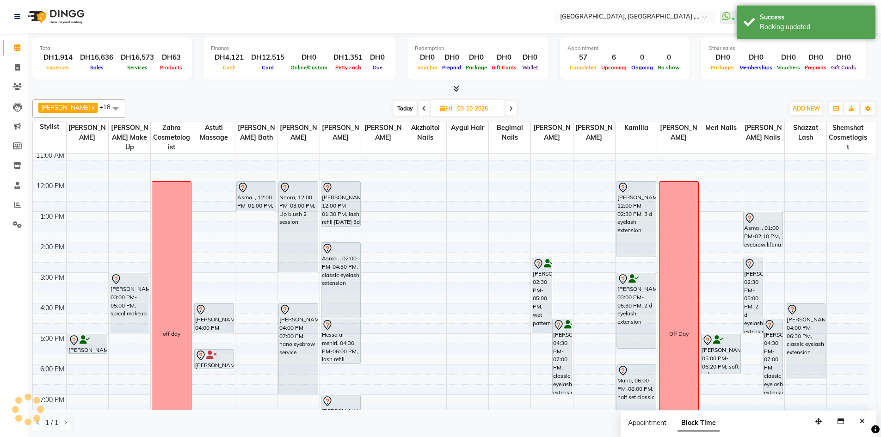
scroll to position [62, 0]
click at [474, 108] on input "03-10-2025" at bounding box center [478, 109] width 46 height 14
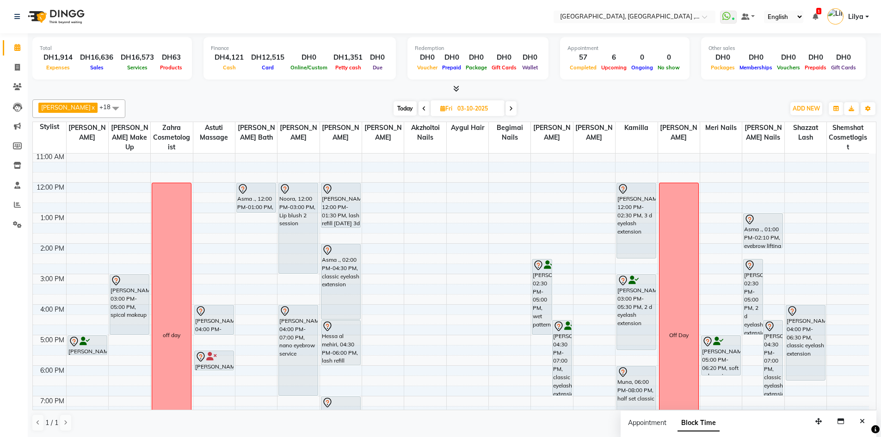
select select "10"
select select "2025"
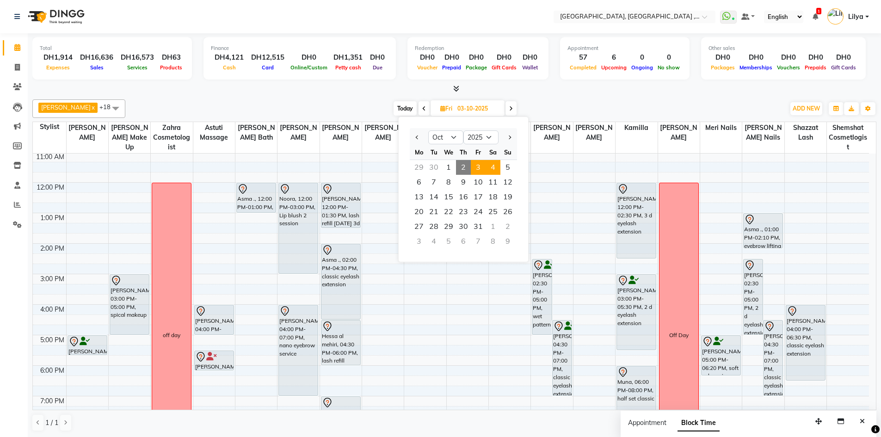
click at [495, 172] on span "4" at bounding box center [493, 167] width 15 height 15
type input "04-10-2025"
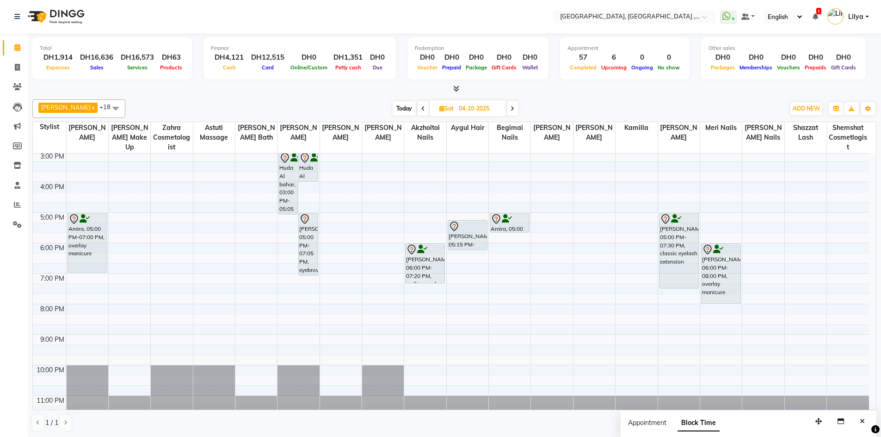
scroll to position [46, 0]
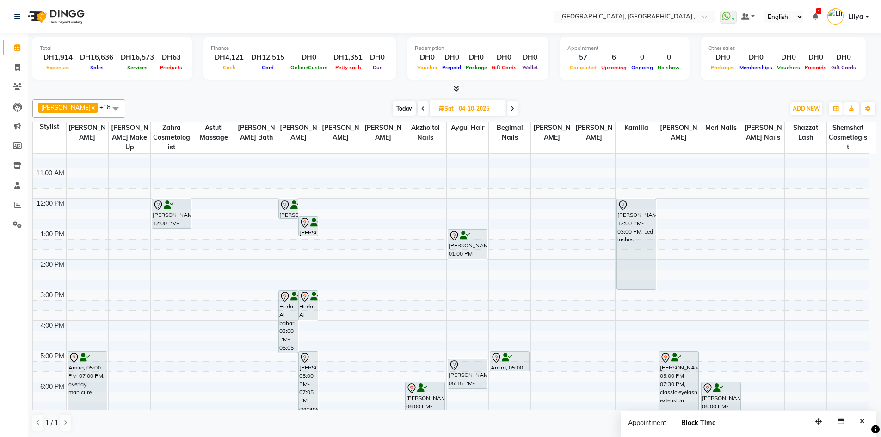
click at [485, 111] on input "04-10-2025" at bounding box center [479, 109] width 46 height 14
select select "10"
select select "2025"
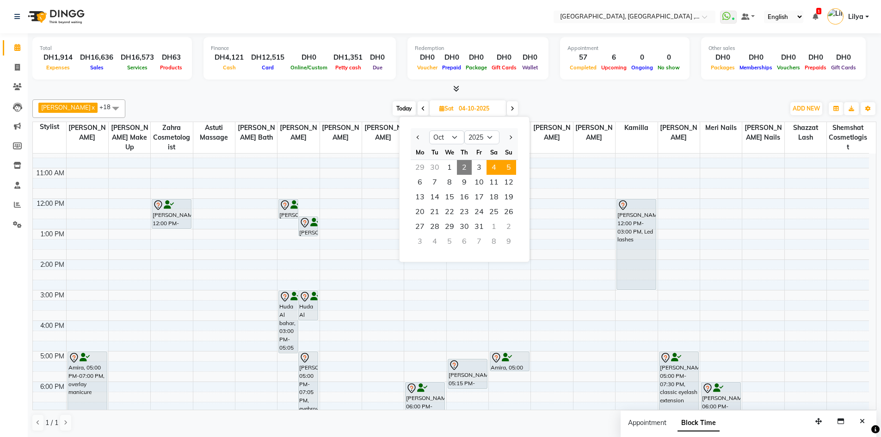
click at [511, 167] on span "5" at bounding box center [509, 167] width 15 height 15
type input "05-10-2025"
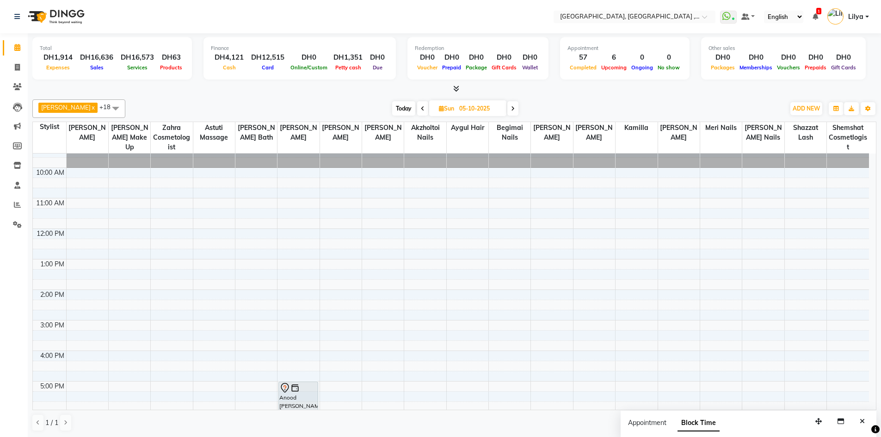
scroll to position [0, 0]
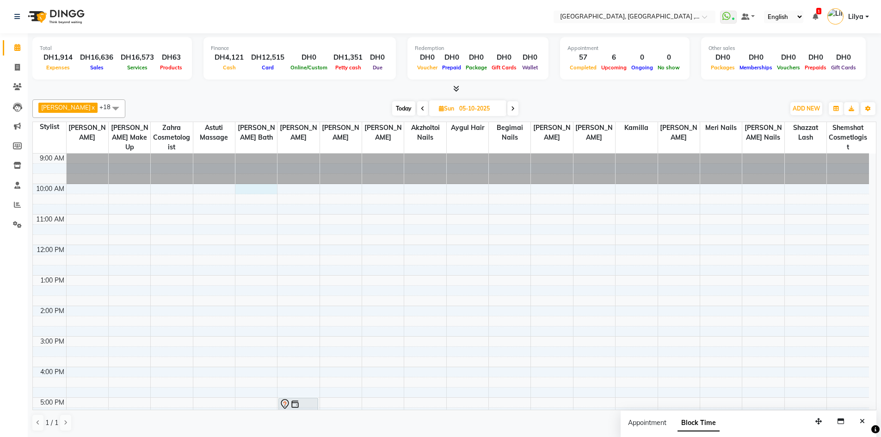
click at [250, 187] on div "9:00 AM 10:00 AM 11:00 AM 12:00 PM 1:00 PM 2:00 PM 3:00 PM 4:00 PM 5:00 PM 6:00…" at bounding box center [451, 383] width 836 height 458
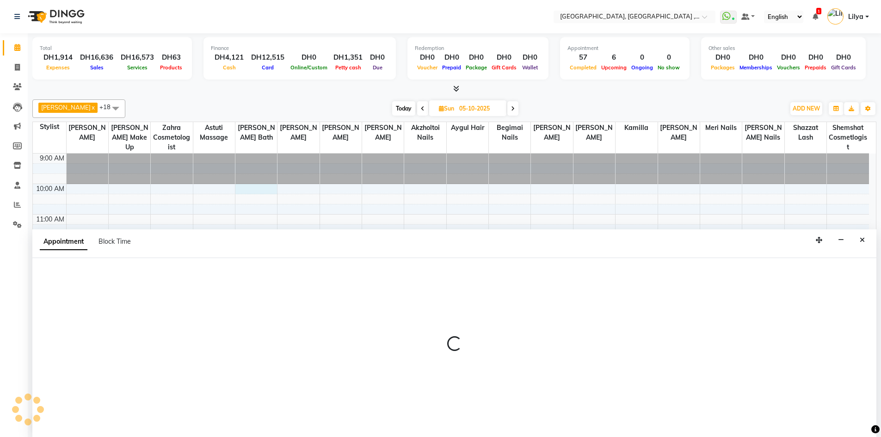
scroll to position [0, 0]
click at [111, 242] on span "Block Time" at bounding box center [115, 241] width 32 height 8
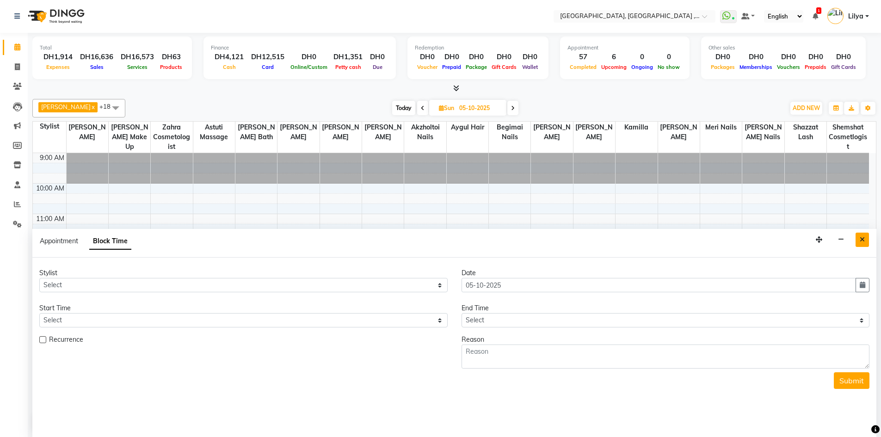
click at [862, 240] on icon "Close" at bounding box center [862, 239] width 5 height 6
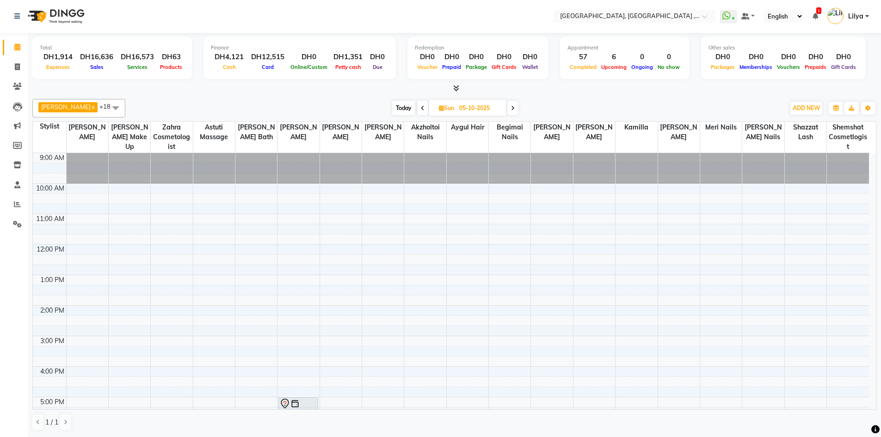
click at [258, 187] on div "9:00 AM 10:00 AM 11:00 AM 12:00 PM 1:00 PM 2:00 PM 3:00 PM 4:00 PM 5:00 PM 6:00…" at bounding box center [451, 382] width 836 height 458
select select "65991"
select select "tentative"
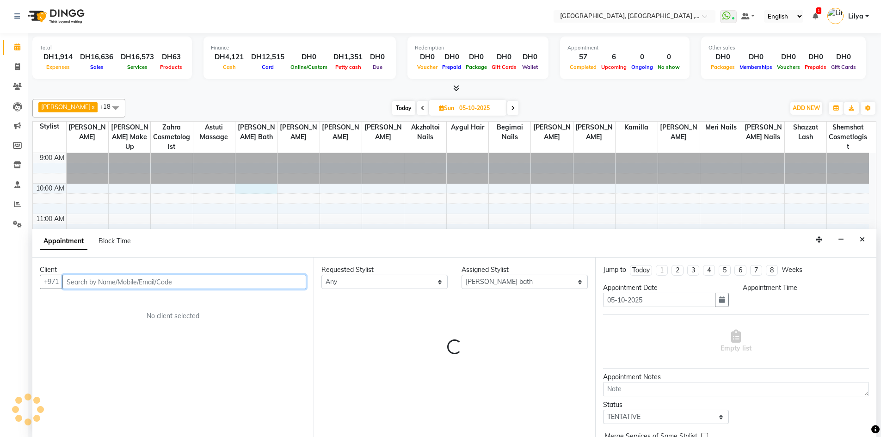
select select "600"
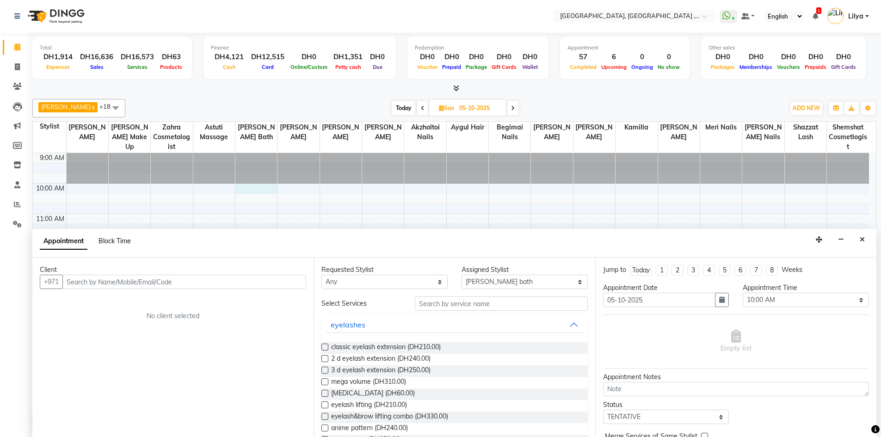
click at [119, 241] on span "Block Time" at bounding box center [115, 241] width 32 height 8
select select "65991"
select select "600"
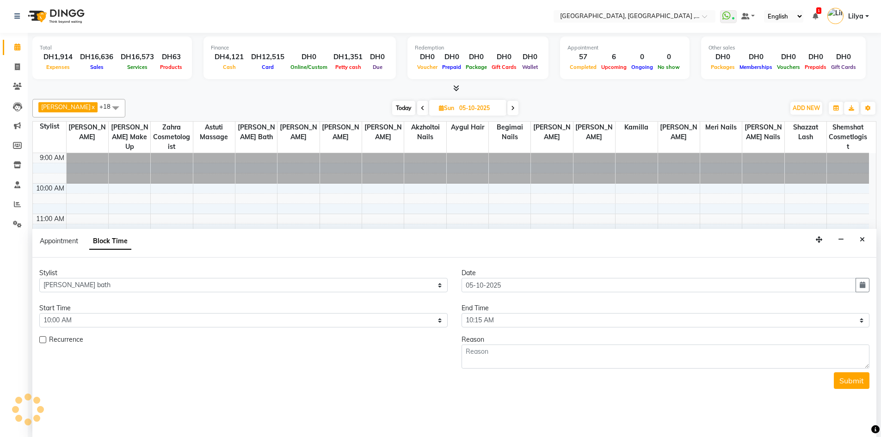
scroll to position [201, 0]
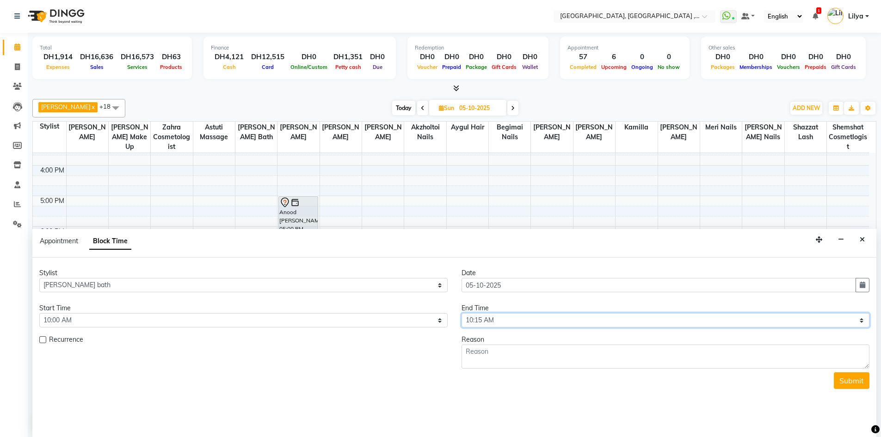
click at [619, 322] on select "Select 10:00 AM 10:15 AM 10:30 AM 10:45 AM 11:00 AM 11:15 AM 11:30 AM 11:45 AM …" at bounding box center [666, 320] width 409 height 14
select select "1200"
click at [462, 313] on select "Select 10:00 AM 10:15 AM 10:30 AM 10:45 AM 11:00 AM 11:15 AM 11:30 AM 11:45 AM …" at bounding box center [666, 320] width 409 height 14
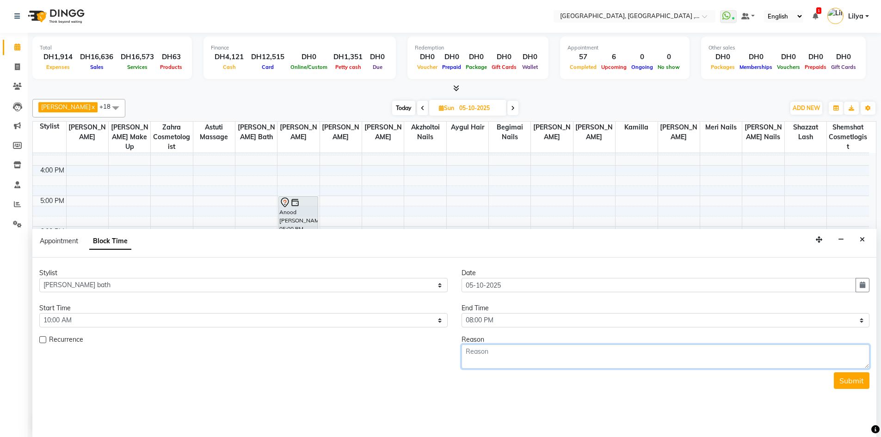
click at [480, 351] on textarea at bounding box center [666, 357] width 409 height 24
type textarea "Off Day"
click at [847, 380] on button "Submit" at bounding box center [852, 380] width 36 height 17
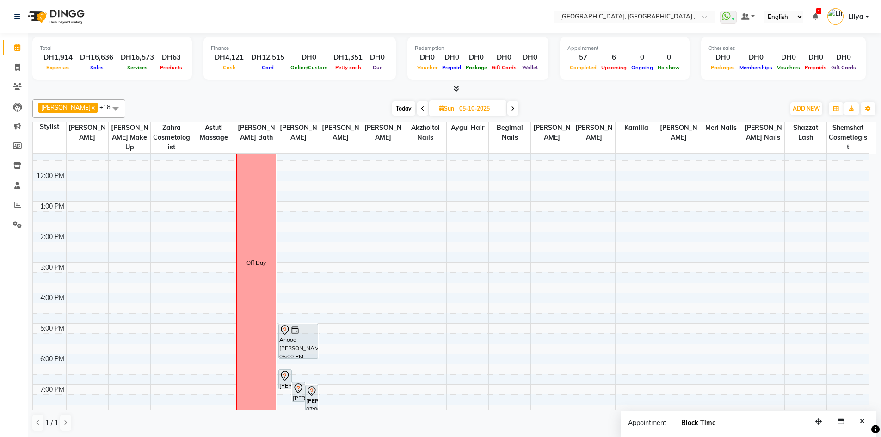
scroll to position [16, 0]
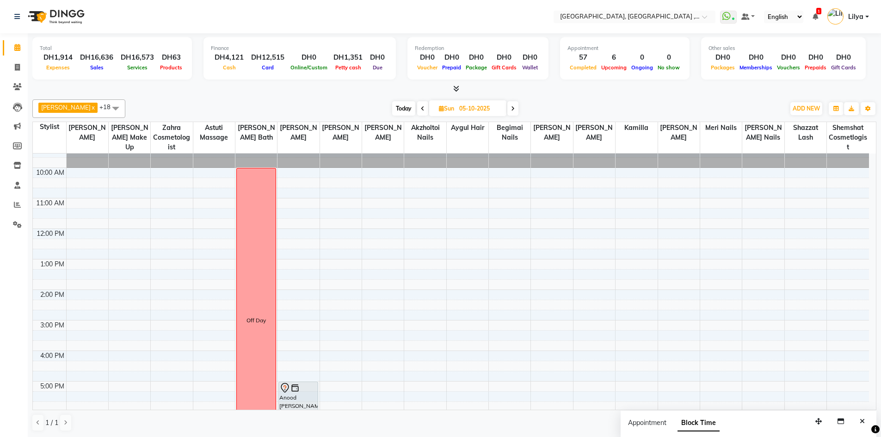
click at [462, 107] on input "05-10-2025" at bounding box center [480, 109] width 46 height 14
select select "10"
select select "2025"
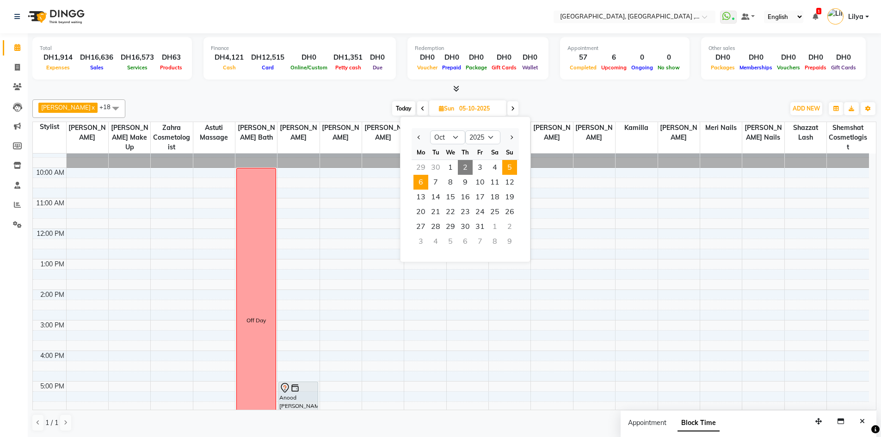
click at [425, 187] on span "6" at bounding box center [421, 182] width 15 height 15
type input "06-10-2025"
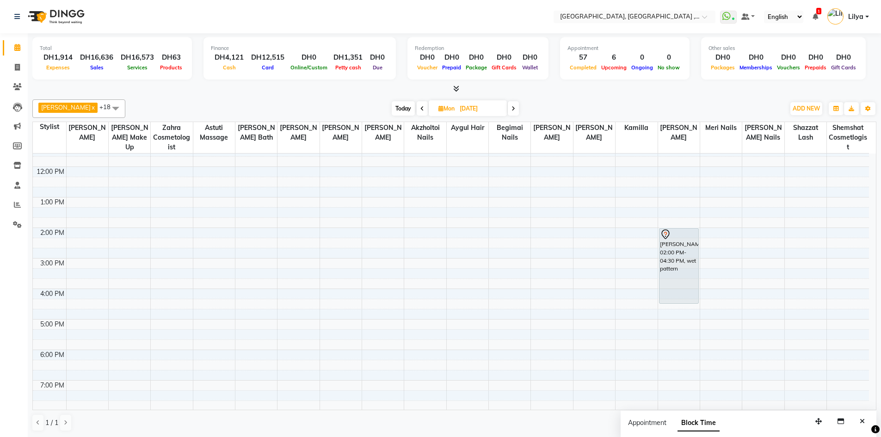
scroll to position [0, 0]
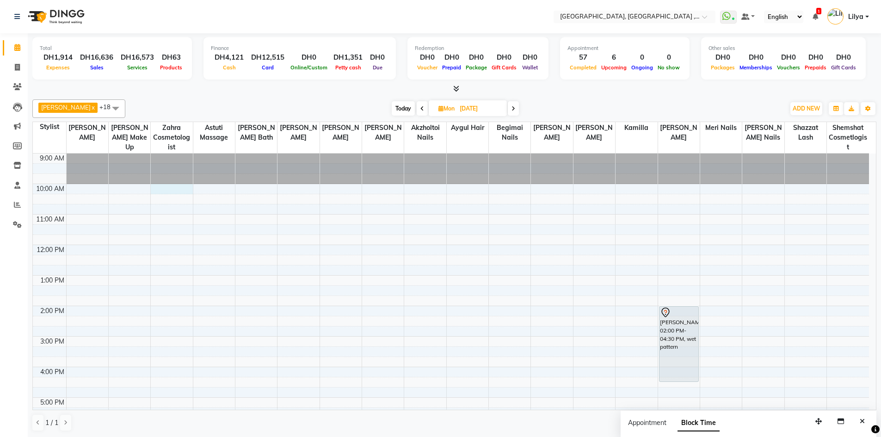
click at [168, 186] on div "9:00 AM 10:00 AM 11:00 AM 12:00 PM 1:00 PM 2:00 PM 3:00 PM 4:00 PM 5:00 PM 6:00…" at bounding box center [451, 383] width 836 height 458
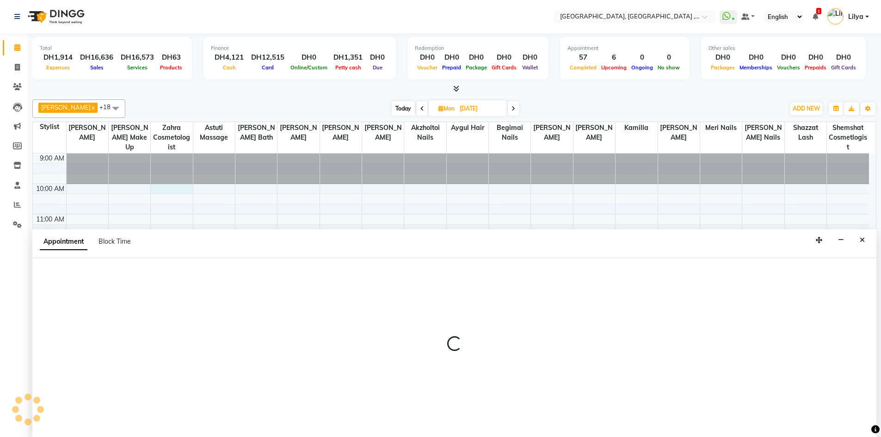
scroll to position [0, 0]
click at [122, 239] on span "Block Time" at bounding box center [115, 241] width 32 height 8
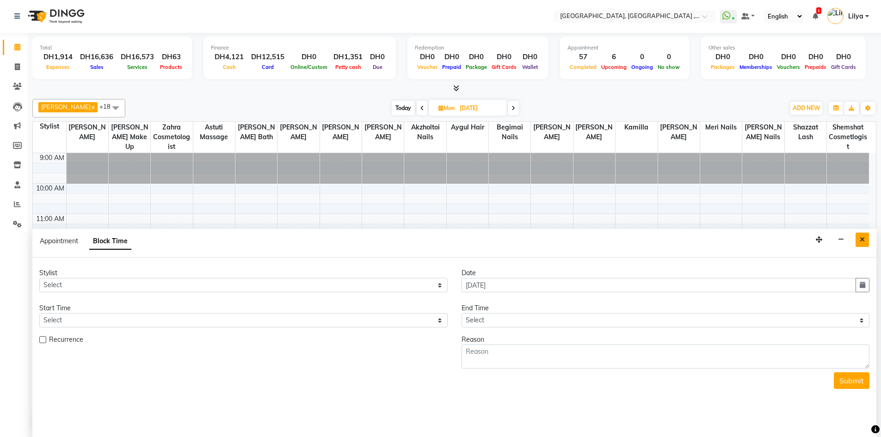
click at [863, 241] on icon "Close" at bounding box center [862, 239] width 5 height 6
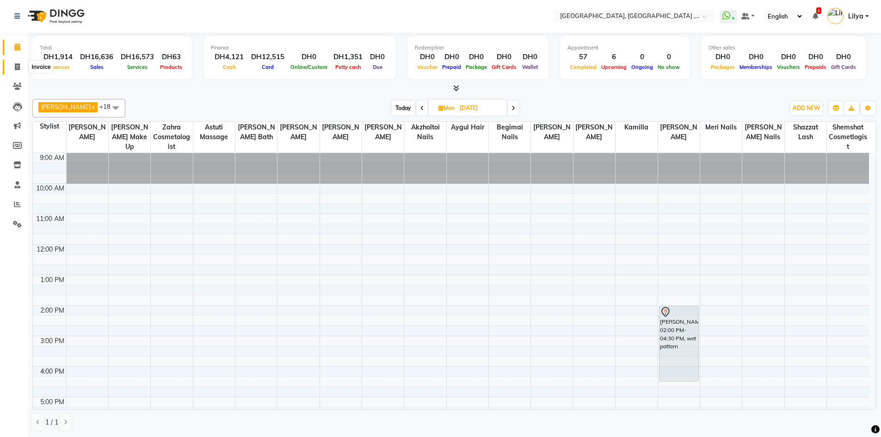
click at [19, 67] on icon at bounding box center [17, 66] width 5 height 7
select select "service"
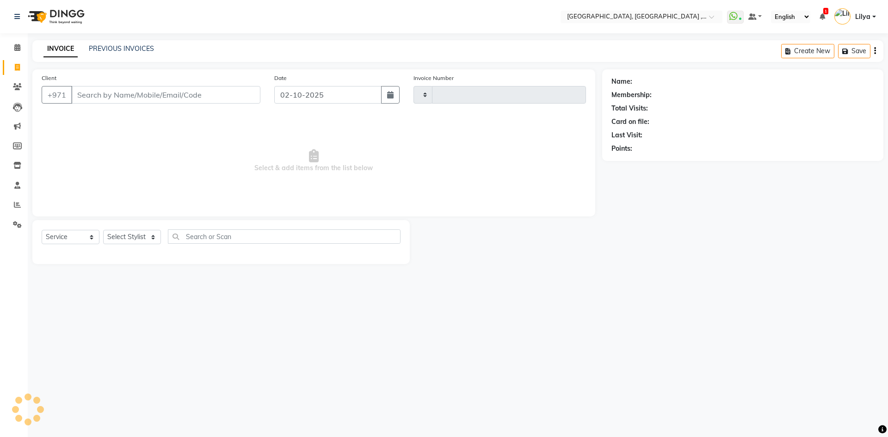
type input "5439"
select select "3838"
click at [134, 49] on link "PREVIOUS INVOICES" at bounding box center [121, 48] width 65 height 8
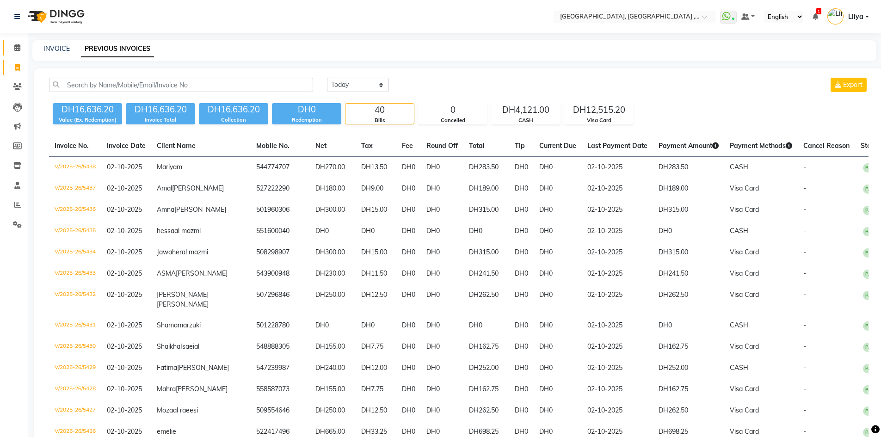
click at [19, 50] on icon at bounding box center [17, 47] width 6 height 7
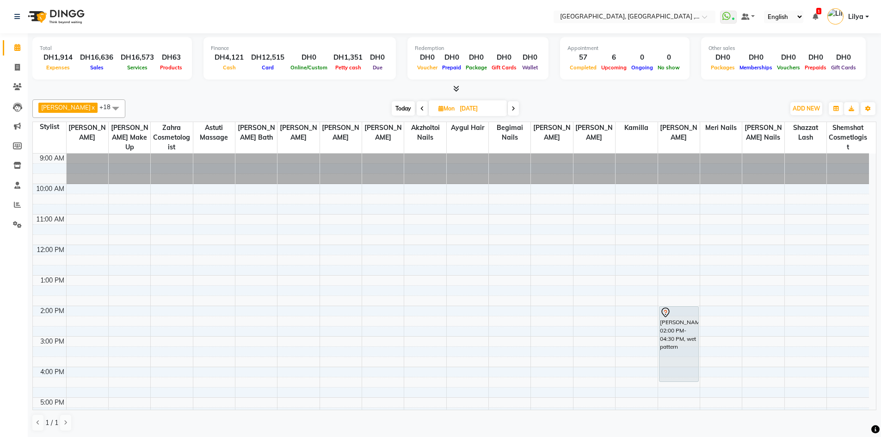
click at [378, 103] on div "Today Mon 06-10-2025" at bounding box center [455, 109] width 650 height 14
click at [14, 67] on span at bounding box center [17, 67] width 16 height 11
select select "service"
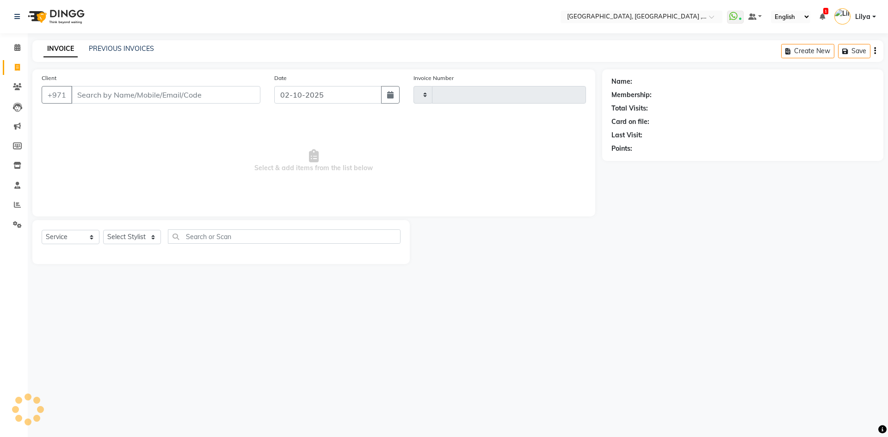
type input "5439"
select select "3838"
drag, startPoint x: 888, startPoint y: 35, endPoint x: 485, endPoint y: 152, distance: 419.2
click at [485, 152] on span "Select & add items from the list below" at bounding box center [314, 161] width 545 height 93
click at [144, 50] on link "PREVIOUS INVOICES" at bounding box center [121, 48] width 65 height 8
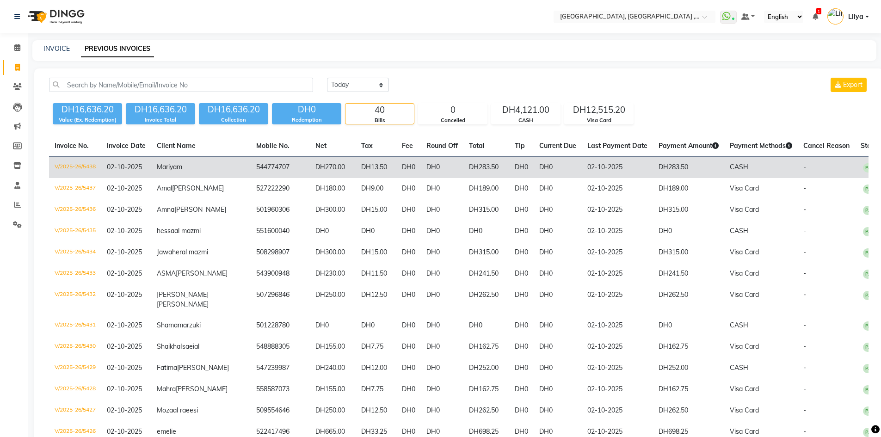
click at [421, 169] on td "DH0" at bounding box center [442, 168] width 43 height 22
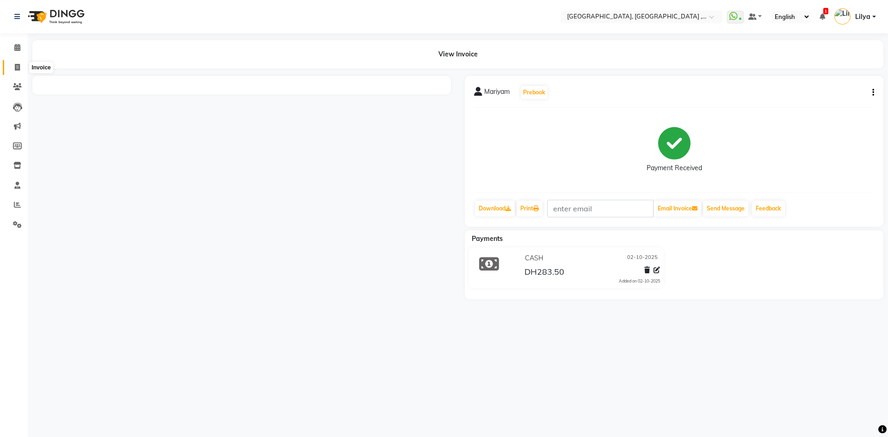
click at [17, 66] on icon at bounding box center [17, 67] width 5 height 7
select select "service"
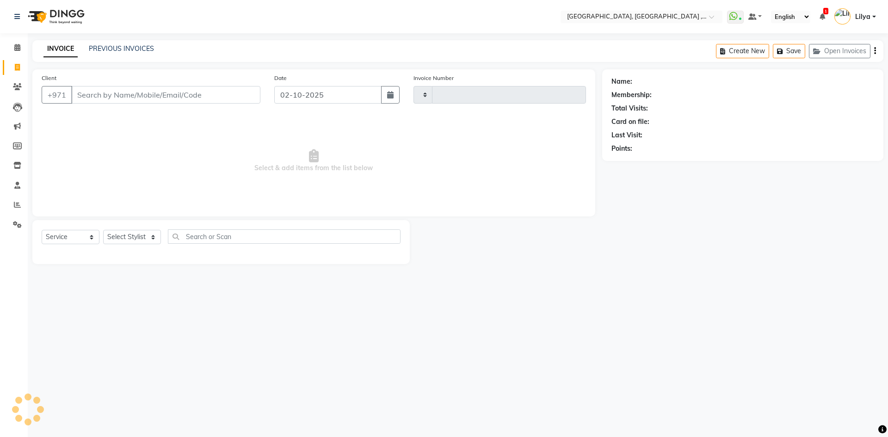
type input "5439"
select select "3838"
click at [141, 52] on link "PREVIOUS INVOICES" at bounding box center [121, 48] width 65 height 8
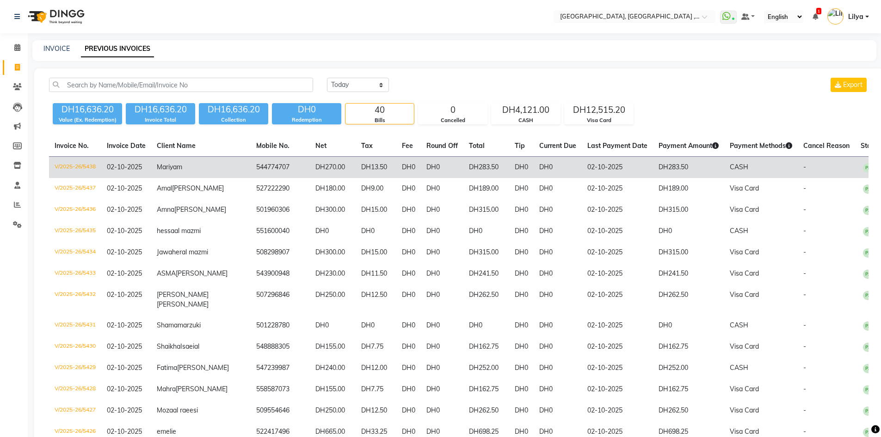
click at [182, 167] on span "Mariyam" at bounding box center [169, 167] width 25 height 8
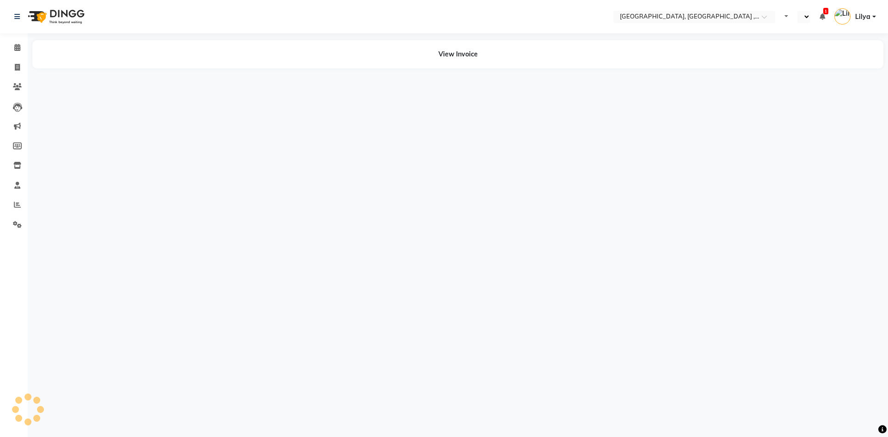
select select "en"
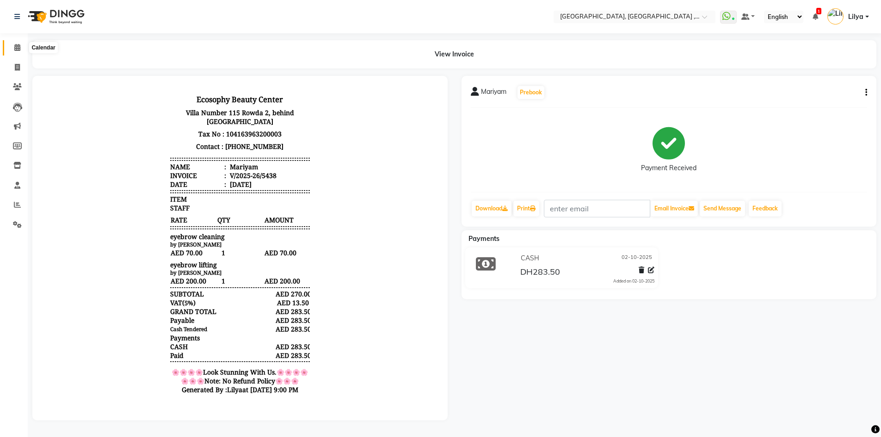
click at [16, 47] on icon at bounding box center [17, 47] width 6 height 7
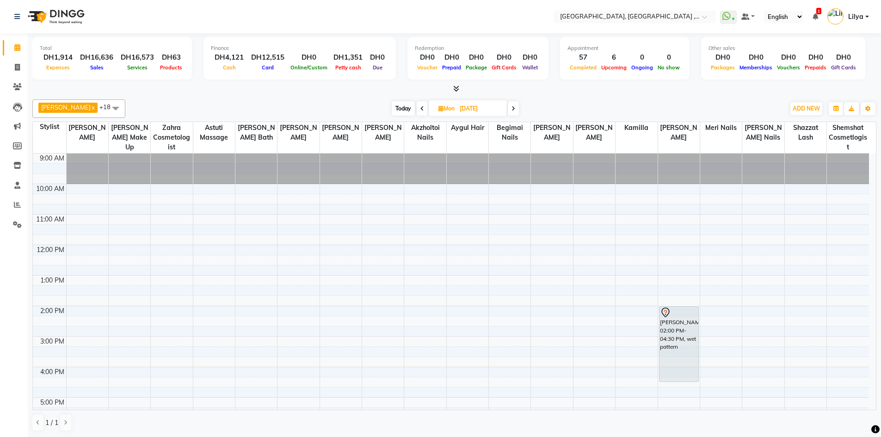
click at [408, 107] on span "Today" at bounding box center [403, 108] width 23 height 14
type input "02-10-2025"
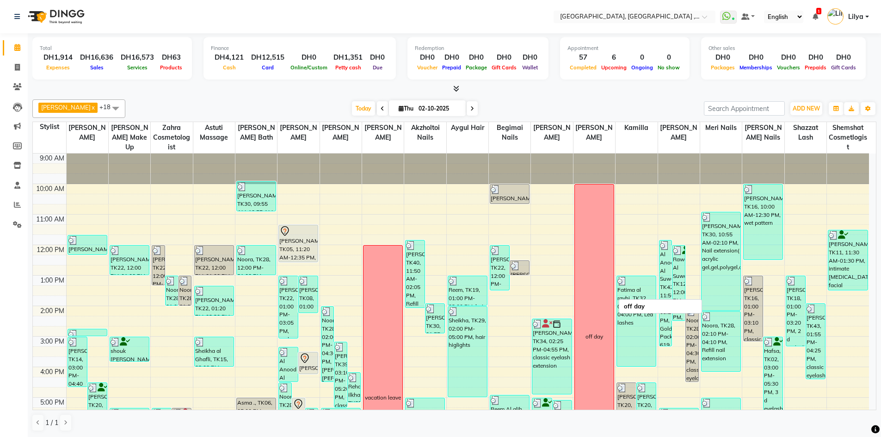
scroll to position [139, 0]
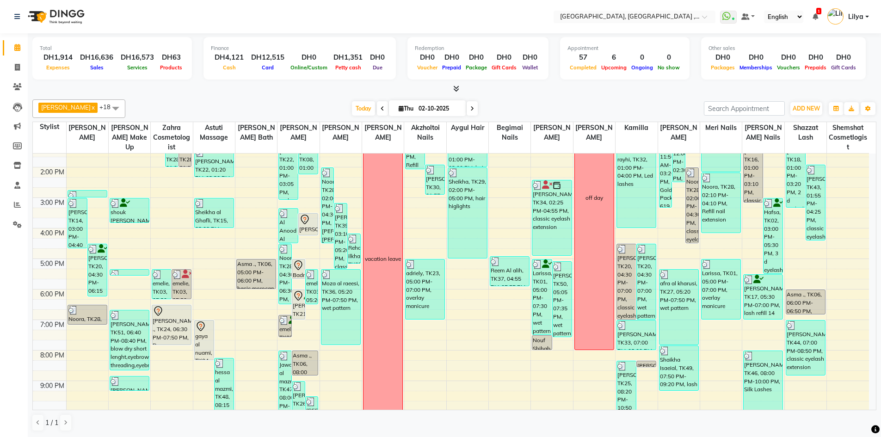
click at [425, 103] on input "02-10-2025" at bounding box center [439, 109] width 46 height 14
select select "10"
select select "2025"
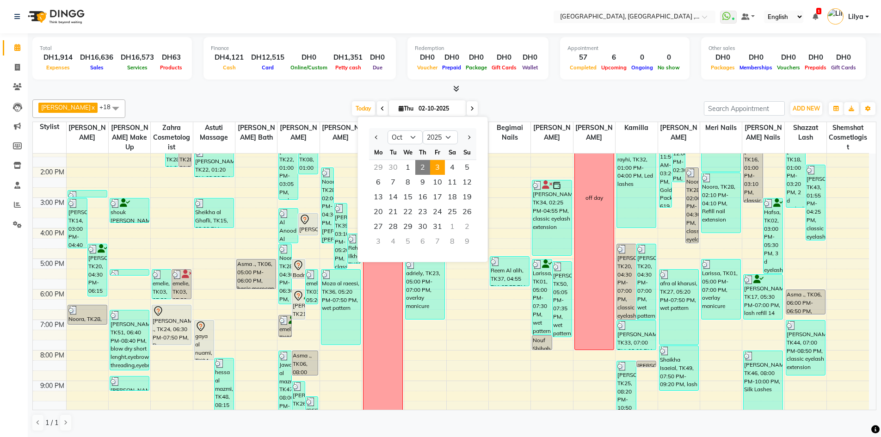
click at [440, 168] on span "3" at bounding box center [437, 167] width 15 height 15
type input "03-10-2025"
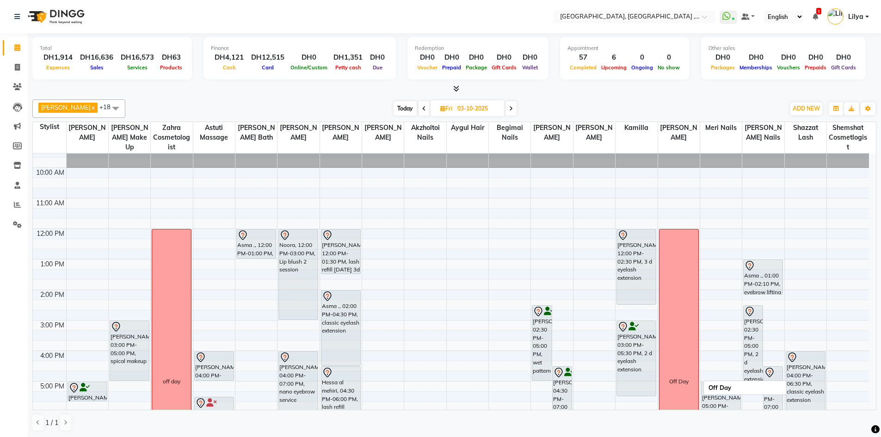
scroll to position [62, 0]
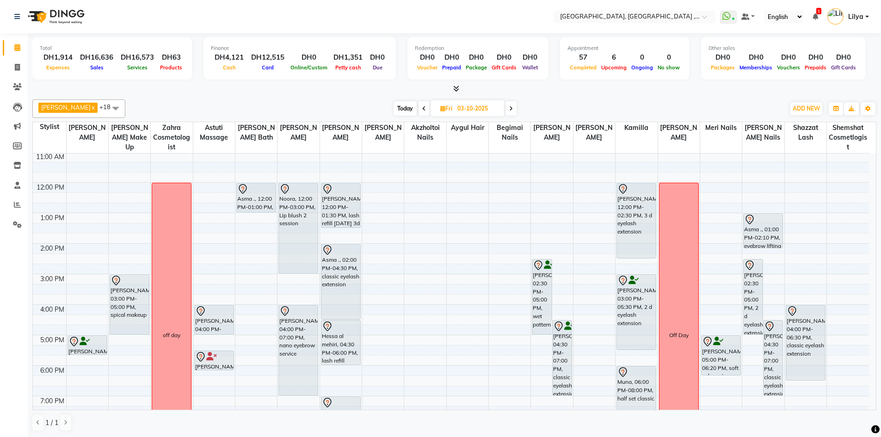
click at [462, 105] on input "03-10-2025" at bounding box center [478, 109] width 46 height 14
select select "10"
select select "2025"
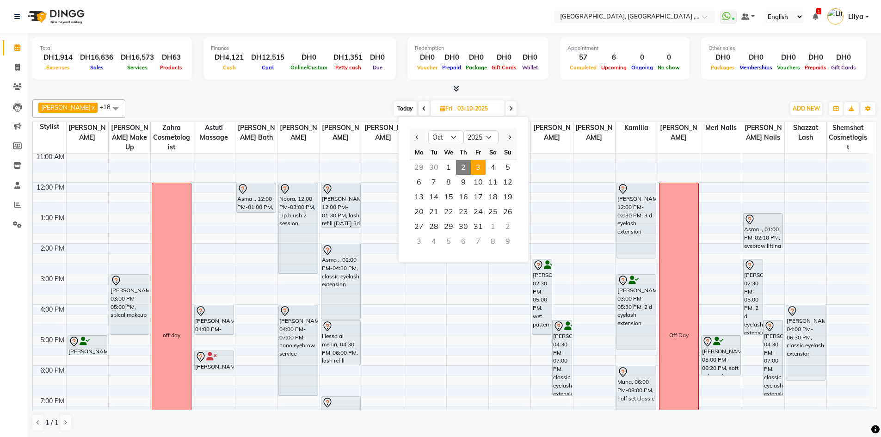
click at [463, 169] on span "2" at bounding box center [463, 167] width 15 height 15
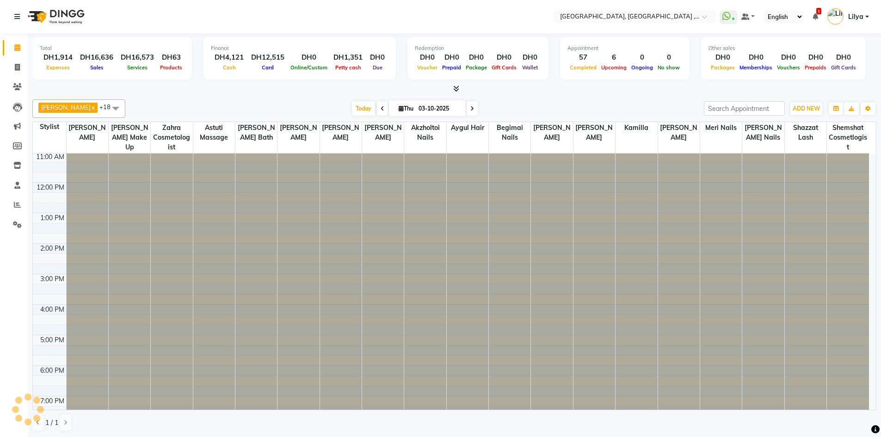
type input "02-10-2025"
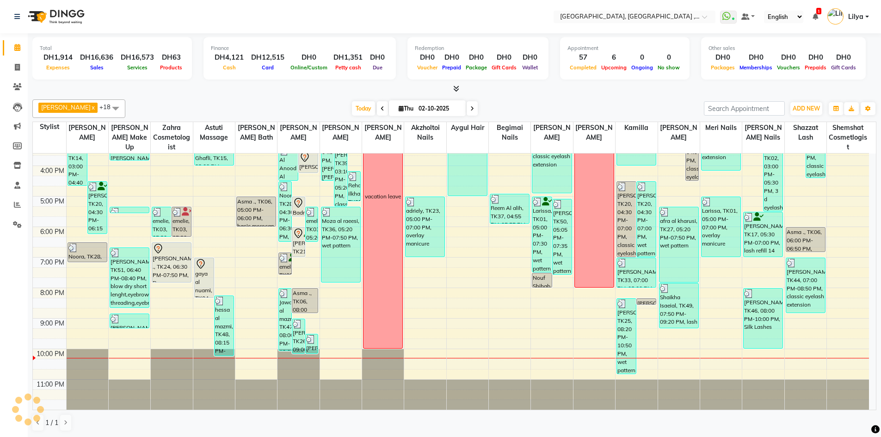
scroll to position [0, 0]
click at [19, 72] on link "Invoice" at bounding box center [14, 67] width 22 height 15
select select "service"
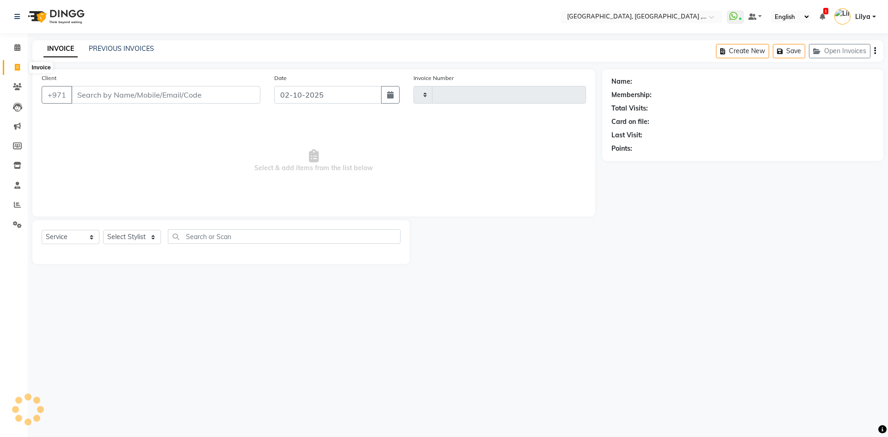
type input "5439"
select select "3838"
click at [140, 46] on link "PREVIOUS INVOICES" at bounding box center [121, 48] width 65 height 8
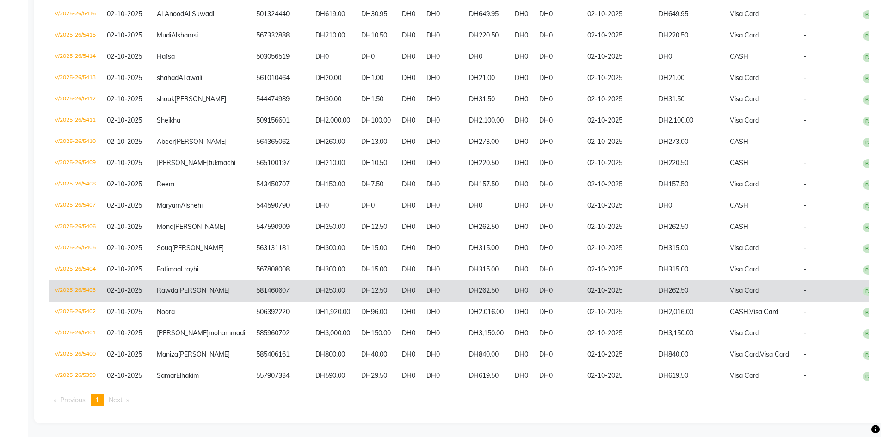
scroll to position [890, 0]
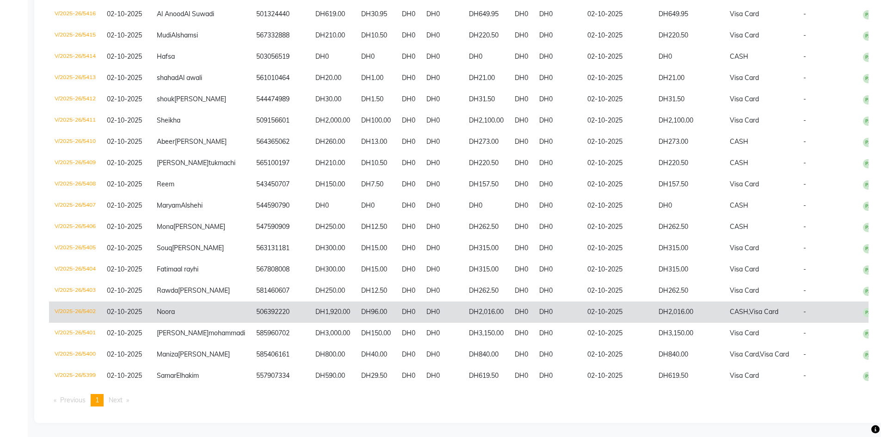
click at [476, 302] on td "DH2,016.00" at bounding box center [487, 312] width 46 height 21
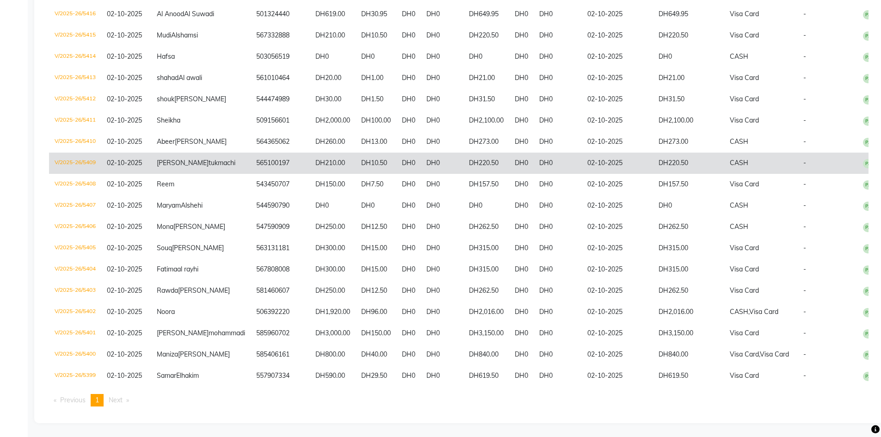
scroll to position [797, 0]
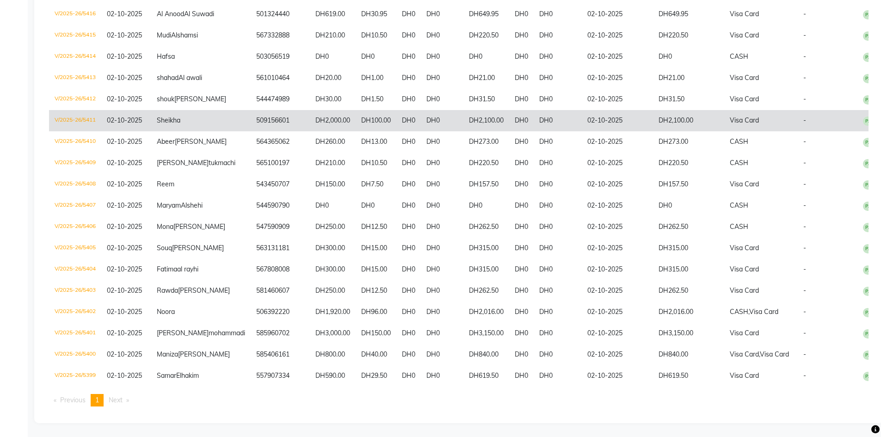
click at [680, 122] on td "DH2,100.00" at bounding box center [688, 120] width 71 height 21
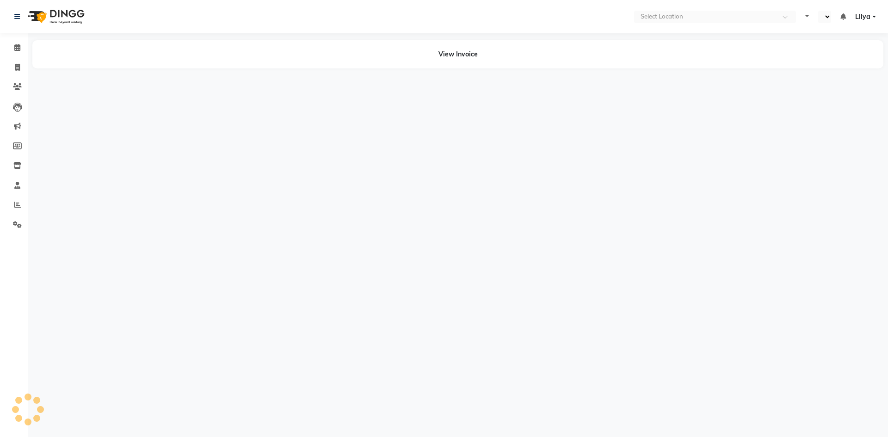
select select "en"
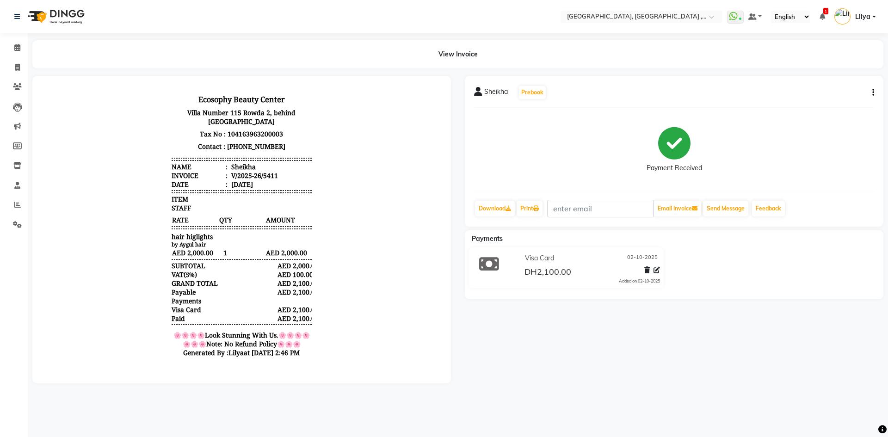
click at [874, 92] on div "Sheikha Prebook Payment Received Download Print Email Invoice Send Message Feed…" at bounding box center [674, 151] width 419 height 151
click at [873, 93] on icon "button" at bounding box center [874, 93] width 2 height 0
click at [832, 112] on div "Edit Invoice" at bounding box center [811, 110] width 95 height 12
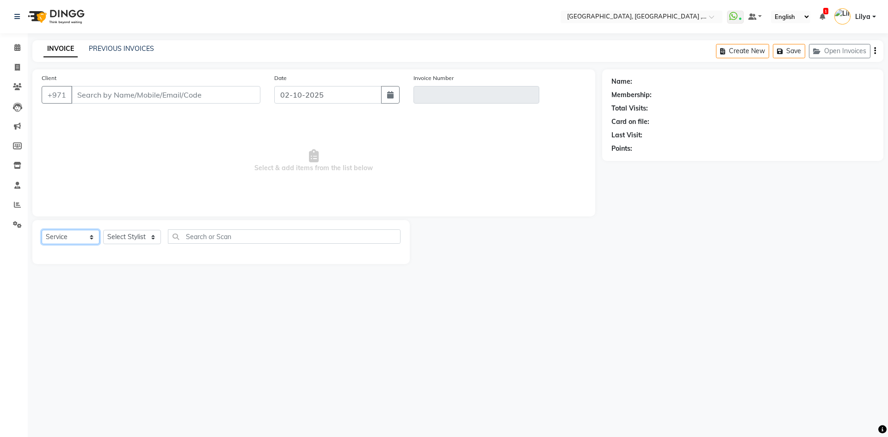
click at [79, 236] on select "Select Service Product Membership Package Voucher Prepaid Gift Card" at bounding box center [71, 237] width 58 height 14
select select "product"
click at [42, 230] on select "Select Service Product Membership Package Voucher Prepaid Gift Card" at bounding box center [71, 237] width 58 height 14
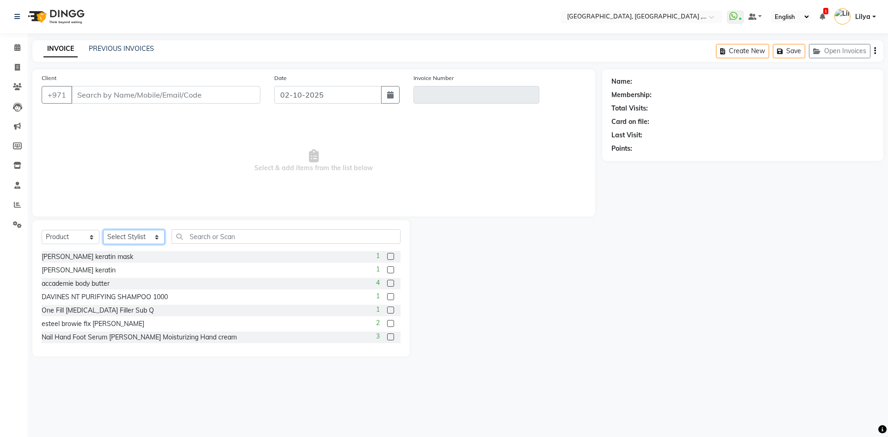
click at [148, 236] on select "Select Stylist [PERSON_NAME] Aina Akzholtoi nails [PERSON_NAME] Astuti massage …" at bounding box center [134, 237] width 62 height 14
type input "509156601"
type input "V/2025-26/5411"
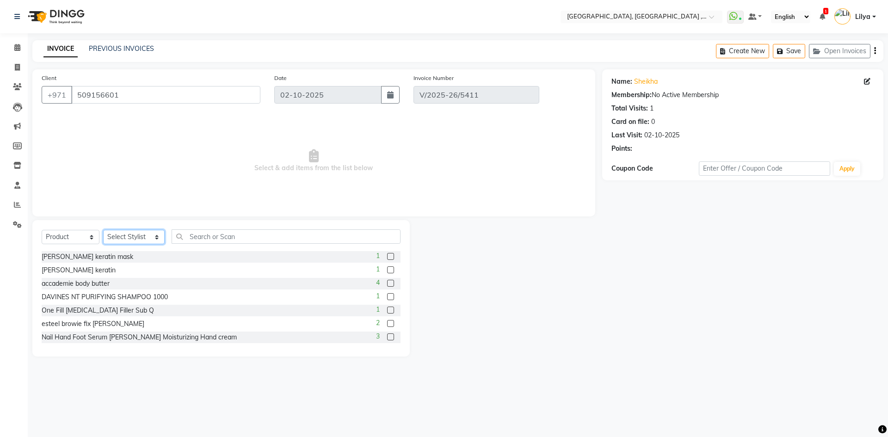
select select "select"
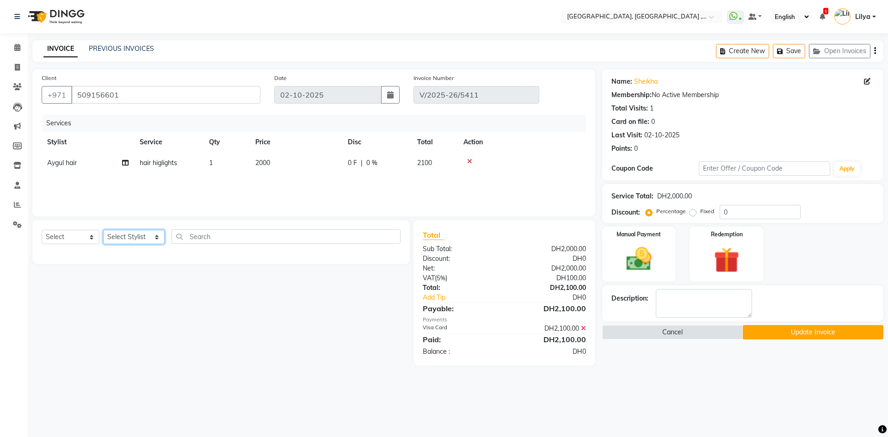
select select "67076"
click at [103, 230] on select "Select Stylist [PERSON_NAME] Aina Akzholtoi nails [PERSON_NAME] Astuti massage …" at bounding box center [134, 237] width 62 height 14
click at [203, 234] on input "text" at bounding box center [286, 236] width 229 height 14
type input "prima"
click at [76, 234] on select "Select Service Product Membership Package Voucher Prepaid Gift Card" at bounding box center [71, 237] width 58 height 14
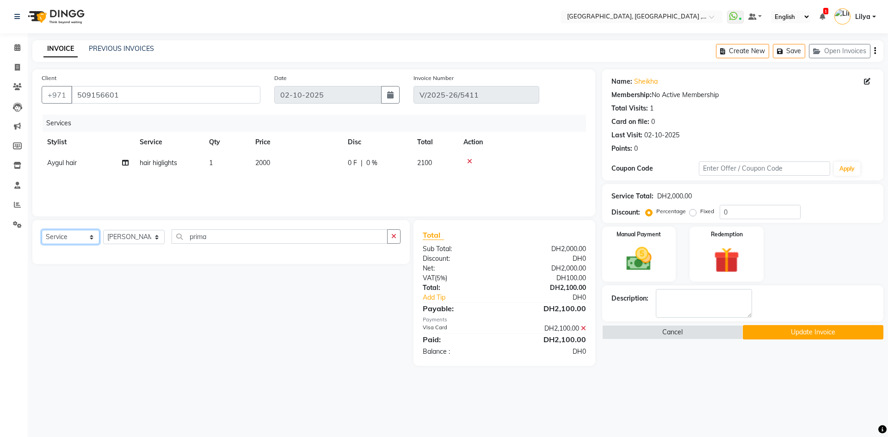
click at [42, 230] on select "Select Service Product Membership Package Voucher Prepaid Gift Card" at bounding box center [71, 237] width 58 height 14
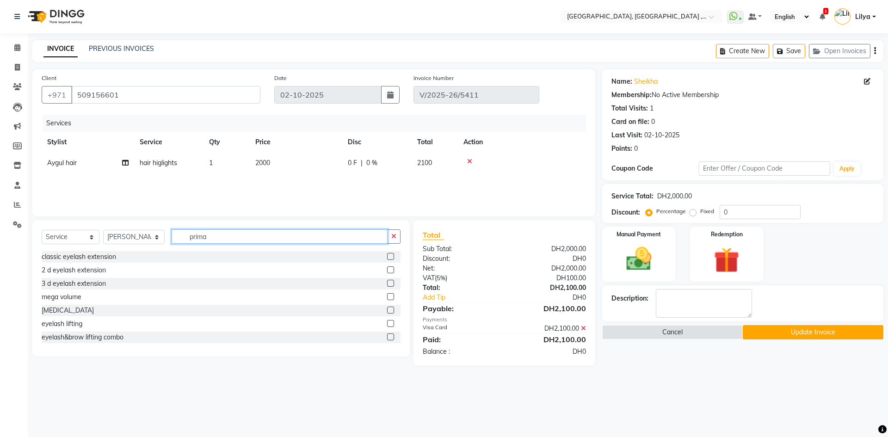
click at [233, 239] on input "prima" at bounding box center [280, 236] width 216 height 14
click at [64, 235] on select "Select Service Product Membership Package Voucher Prepaid Gift Card" at bounding box center [71, 237] width 58 height 14
select select "product"
click at [42, 230] on select "Select Service Product Membership Package Voucher Prepaid Gift Card" at bounding box center [71, 237] width 58 height 14
click at [229, 238] on input "prima" at bounding box center [280, 236] width 216 height 14
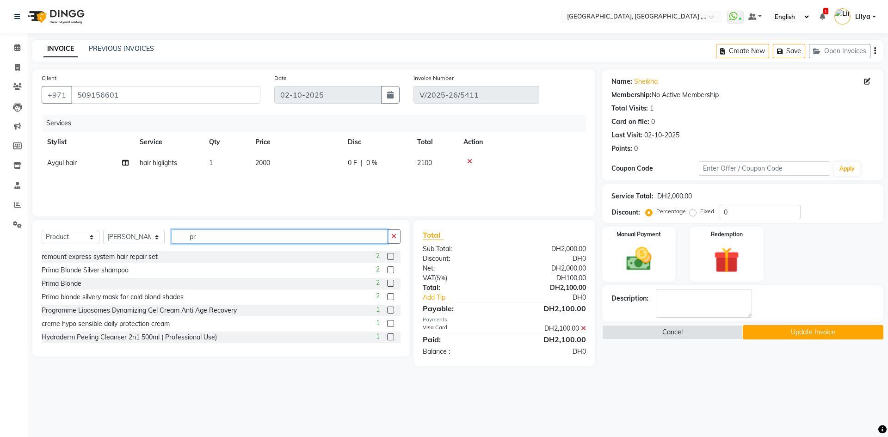
type input "p"
type input "prima"
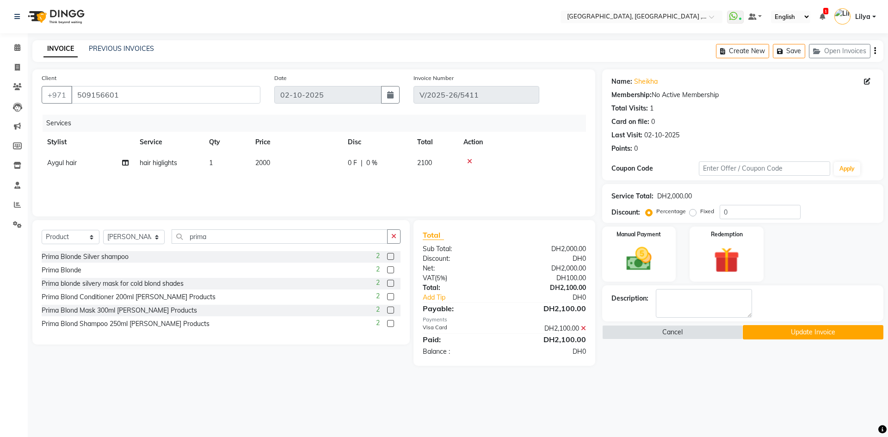
click at [391, 311] on label at bounding box center [390, 310] width 7 height 7
click at [391, 311] on input "checkbox" at bounding box center [390, 311] width 6 height 6
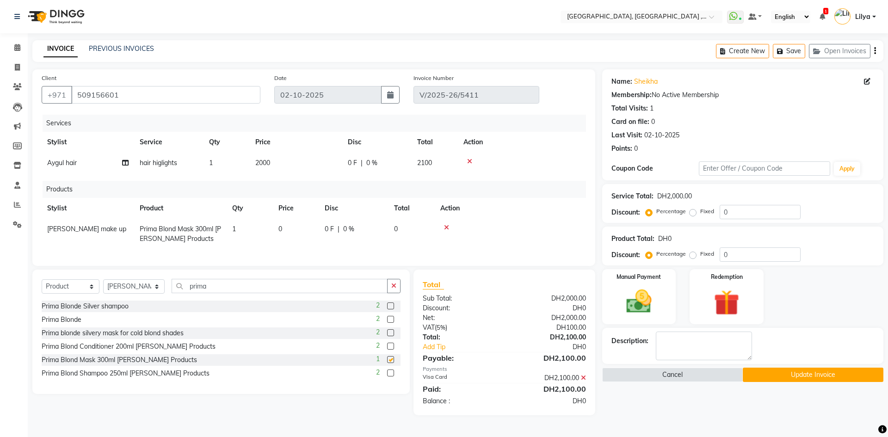
checkbox input "false"
click at [447, 229] on icon at bounding box center [446, 227] width 5 height 6
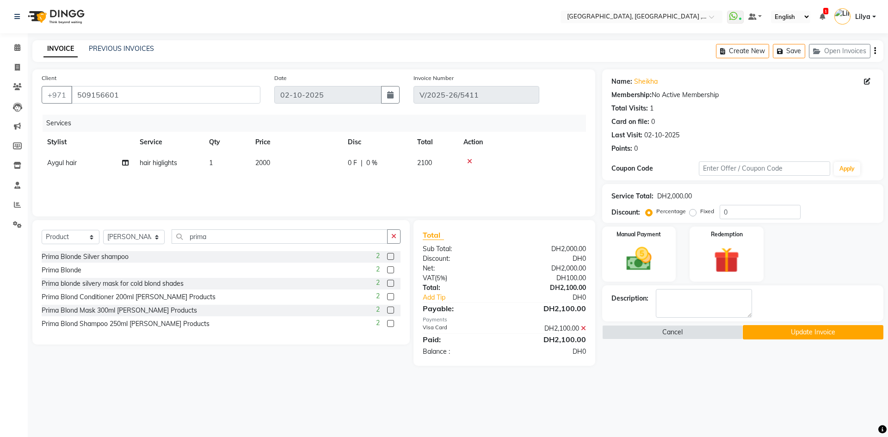
click at [390, 286] on label at bounding box center [390, 283] width 7 height 7
click at [390, 286] on input "checkbox" at bounding box center [390, 284] width 6 height 6
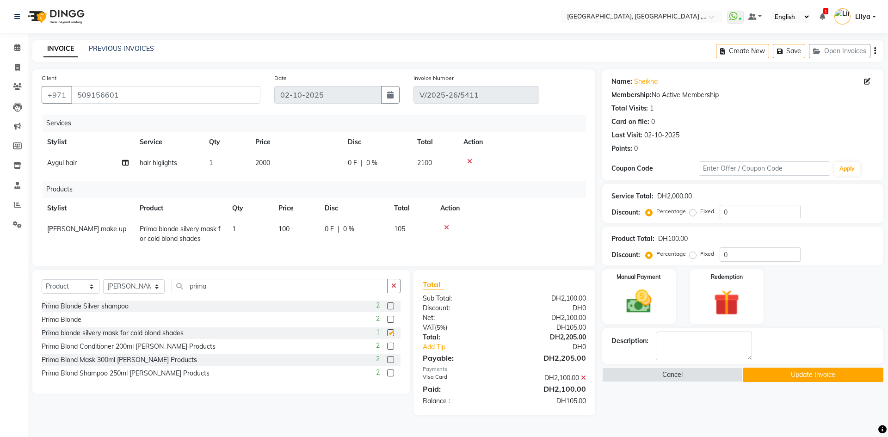
checkbox input "false"
click at [393, 310] on label at bounding box center [390, 306] width 7 height 7
click at [393, 310] on input "checkbox" at bounding box center [390, 306] width 6 height 6
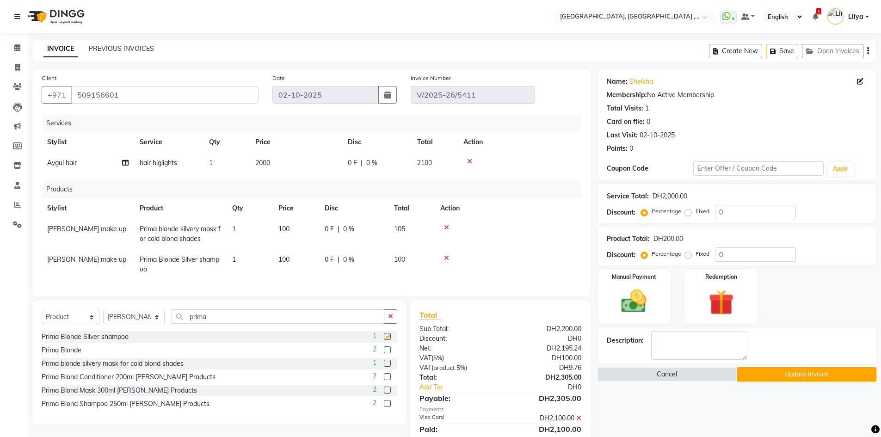
checkbox input "false"
click at [290, 258] on span "100" at bounding box center [284, 259] width 11 height 8
select select "67076"
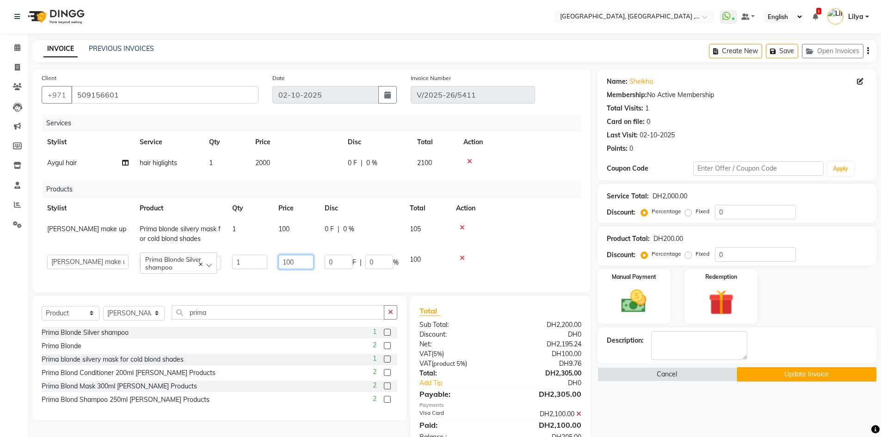
click at [299, 262] on input "100" at bounding box center [296, 262] width 35 height 14
type input "1"
type input "100"
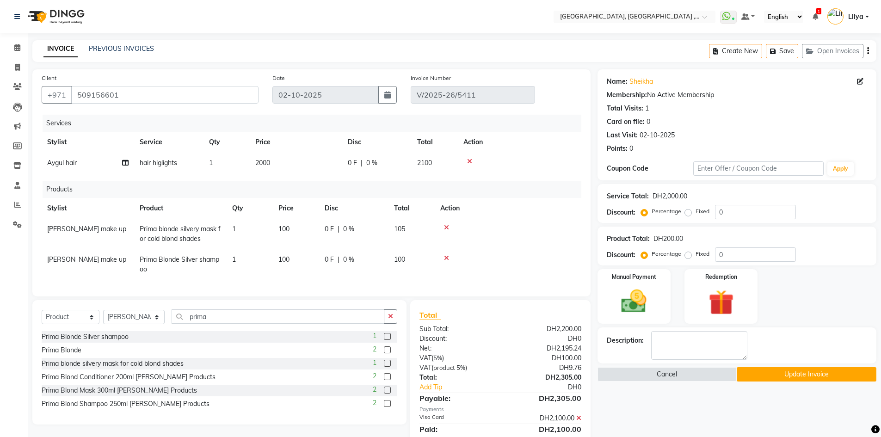
click at [517, 267] on td at bounding box center [508, 264] width 147 height 31
click at [290, 258] on span "100" at bounding box center [284, 259] width 11 height 8
select select "67076"
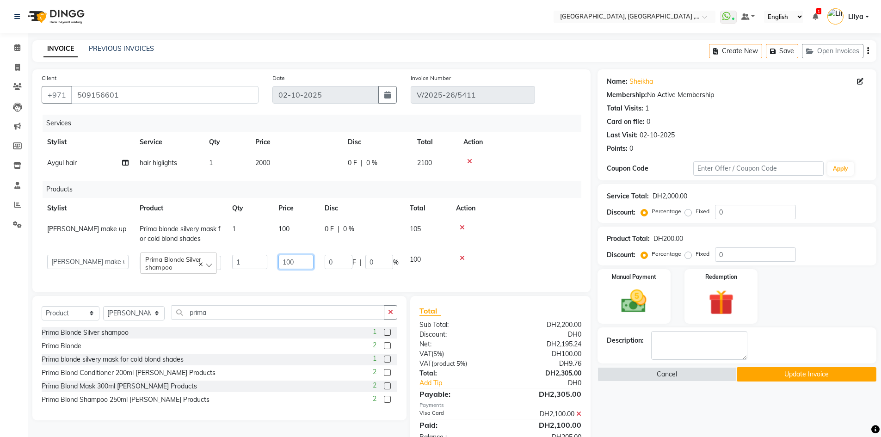
click at [309, 259] on input "100" at bounding box center [296, 262] width 35 height 14
type input "105"
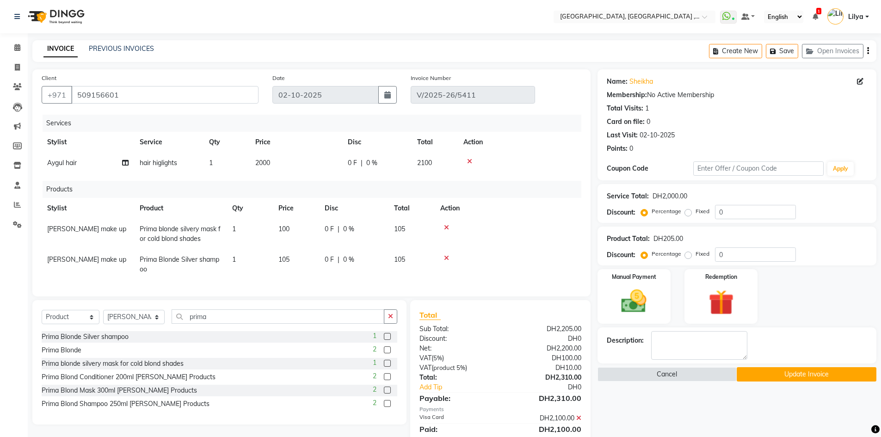
click at [556, 280] on div "Services Stylist Service Qty Price Disc Total Action Aygul hair hair higlights …" at bounding box center [312, 201] width 540 height 173
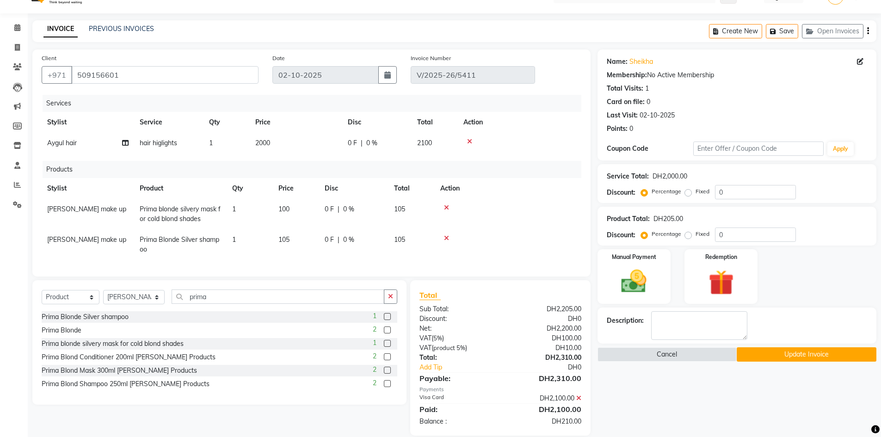
scroll to position [39, 0]
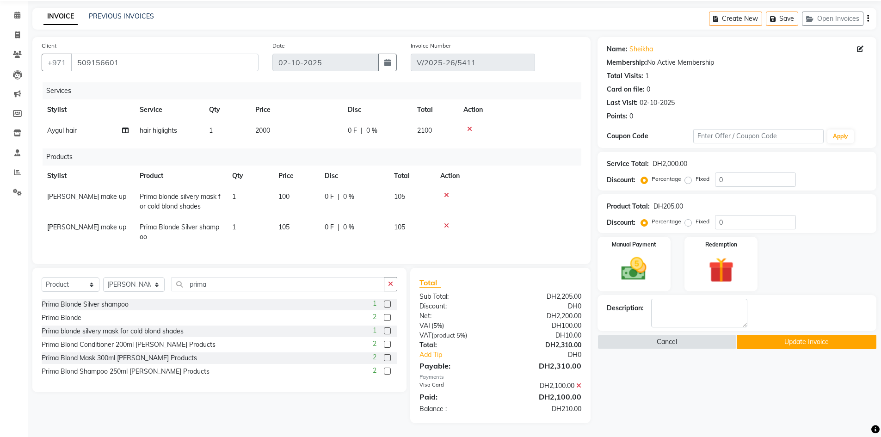
click at [799, 335] on button "Update Invoice" at bounding box center [807, 342] width 140 height 14
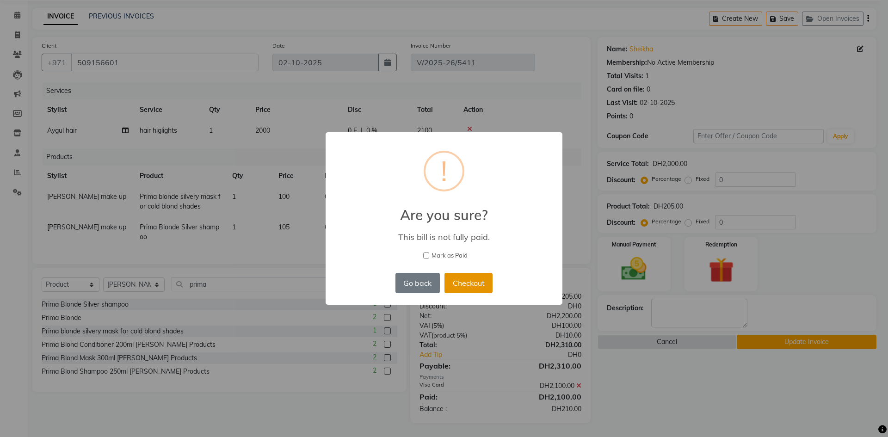
click at [459, 285] on button "Checkout" at bounding box center [469, 283] width 48 height 20
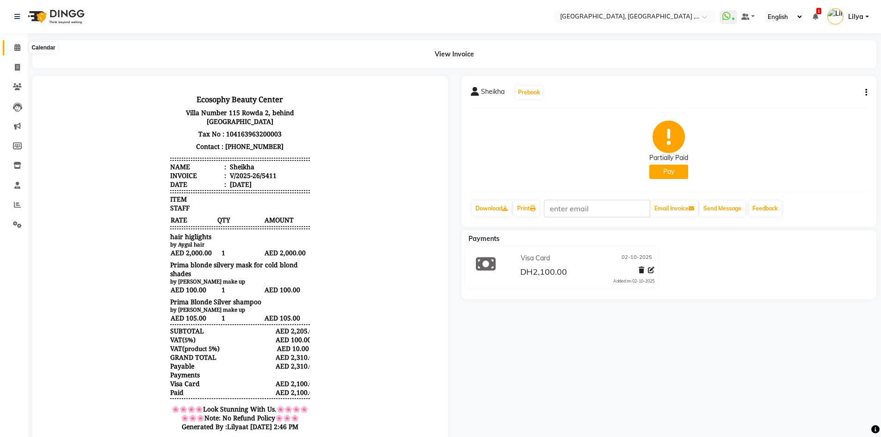
click at [19, 48] on icon at bounding box center [17, 47] width 6 height 7
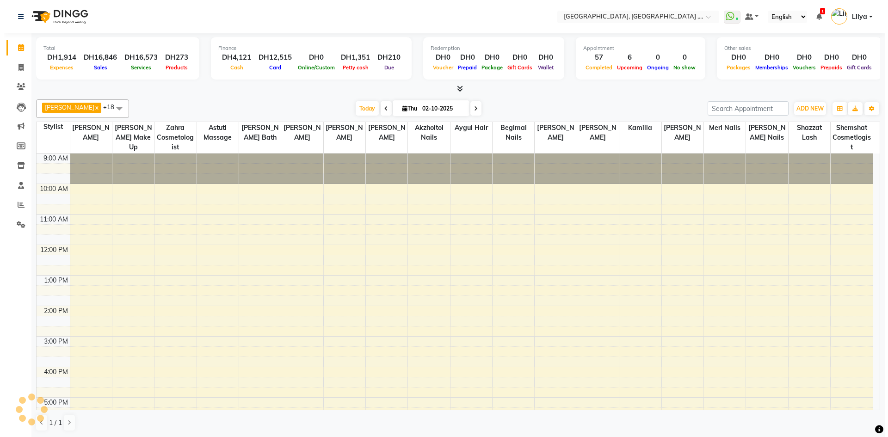
scroll to position [184, 0]
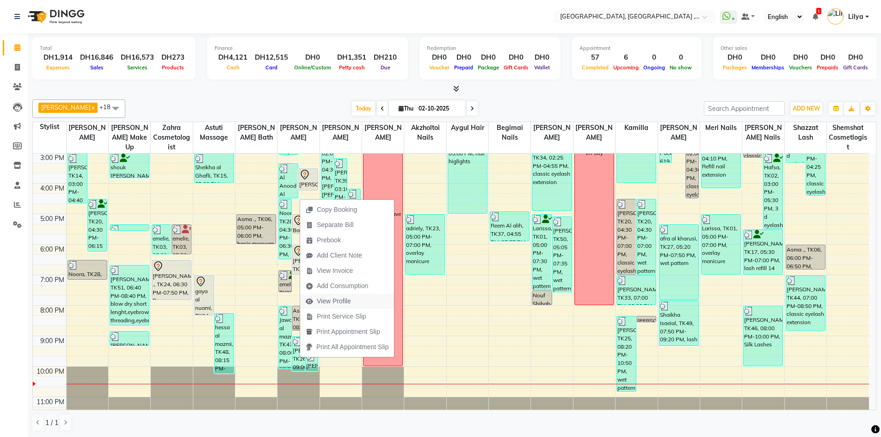
click at [337, 302] on span "View Profile" at bounding box center [334, 302] width 34 height 10
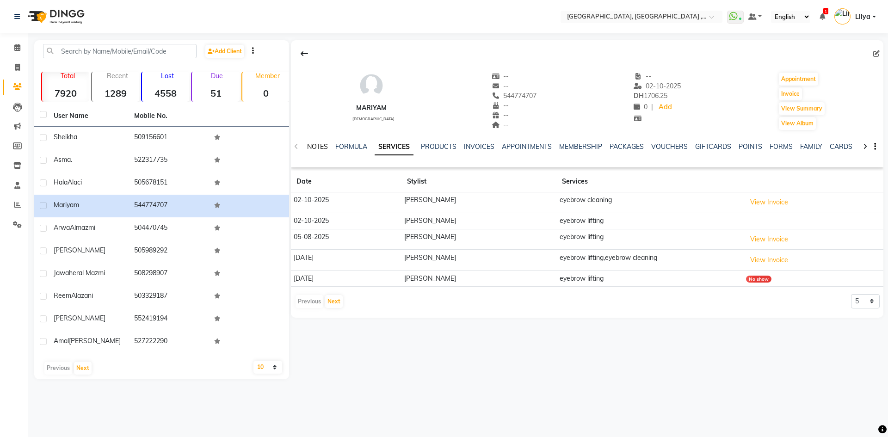
click at [313, 149] on link "NOTES" at bounding box center [317, 146] width 21 height 8
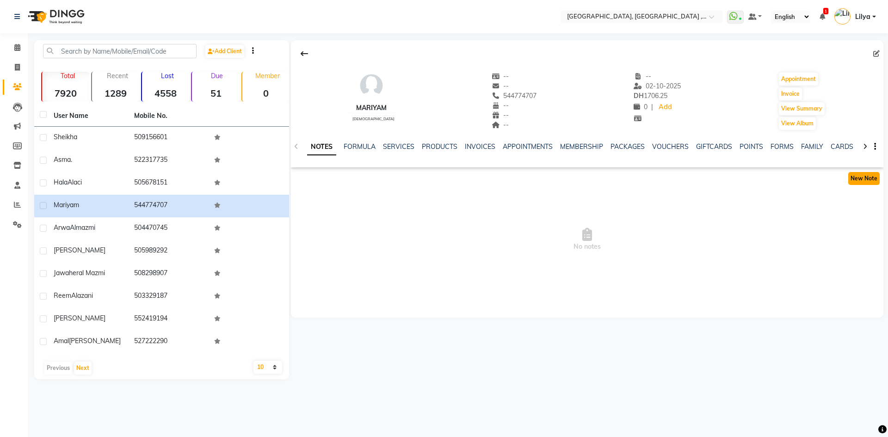
click at [865, 179] on button "New Note" at bounding box center [863, 178] width 31 height 13
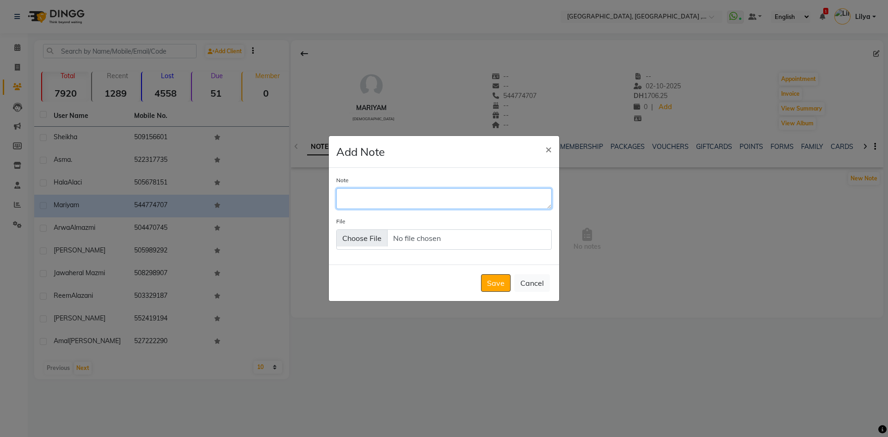
click at [359, 196] on textarea "Note" at bounding box center [444, 198] width 216 height 20
type textarea "s"
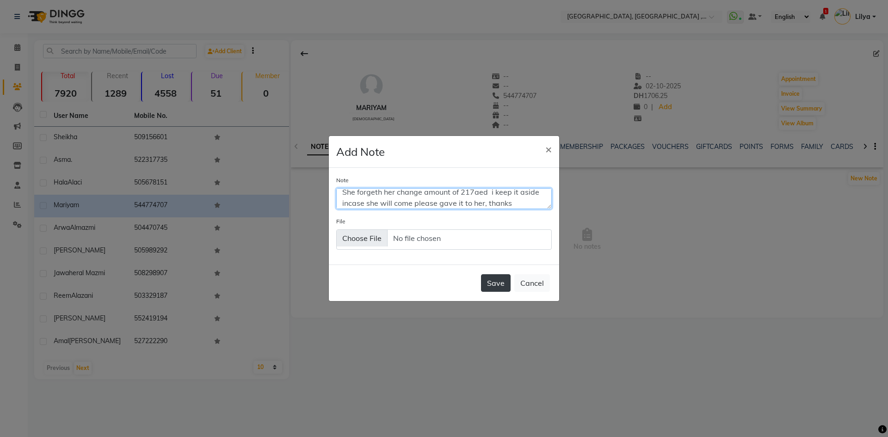
type textarea "She forgeth her change amount of 217aed i keep it aside incase she will come pl…"
click at [502, 285] on button "Save" at bounding box center [496, 283] width 30 height 18
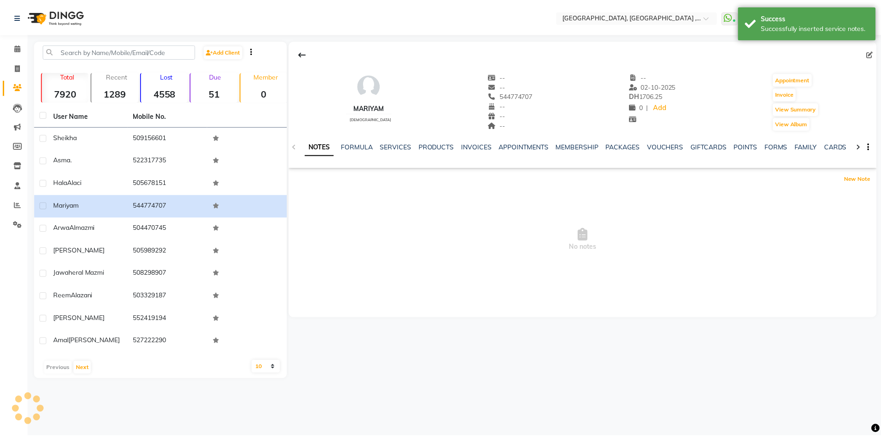
scroll to position [0, 0]
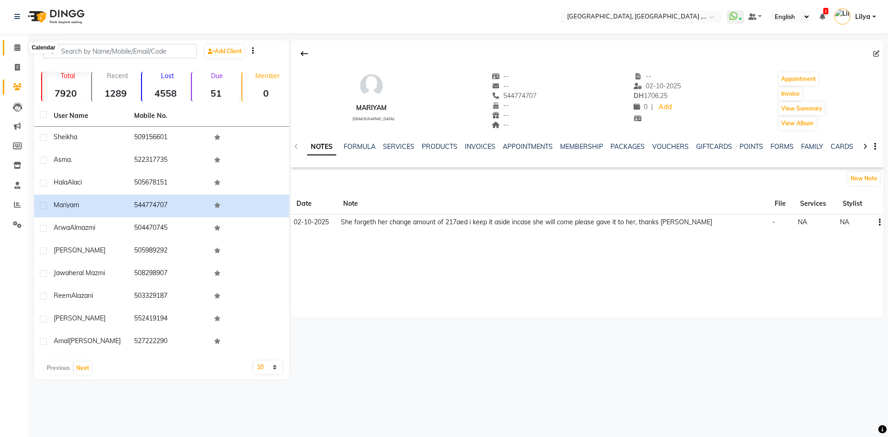
click at [15, 48] on icon at bounding box center [17, 47] width 6 height 7
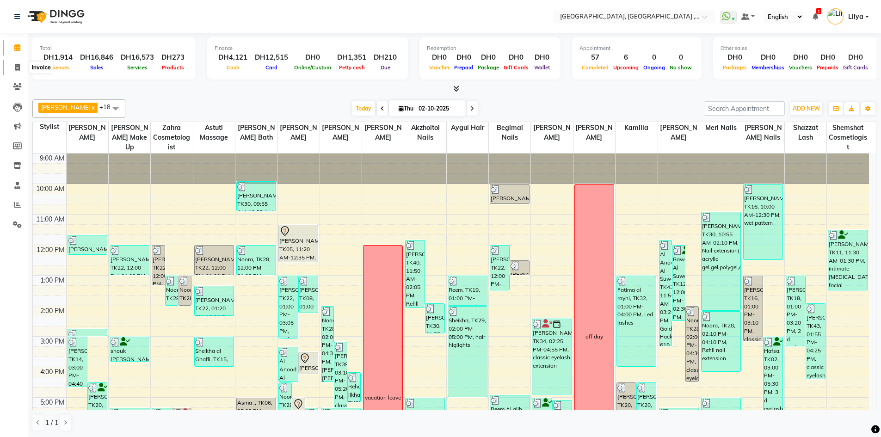
click at [19, 68] on icon at bounding box center [17, 67] width 5 height 7
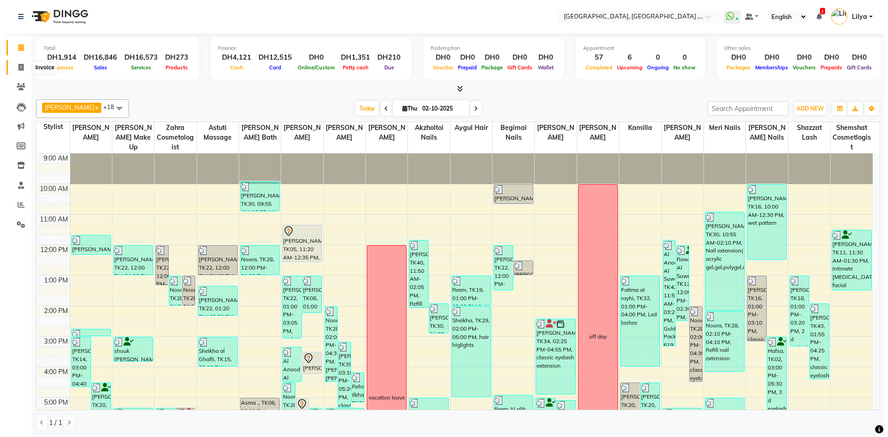
select select "service"
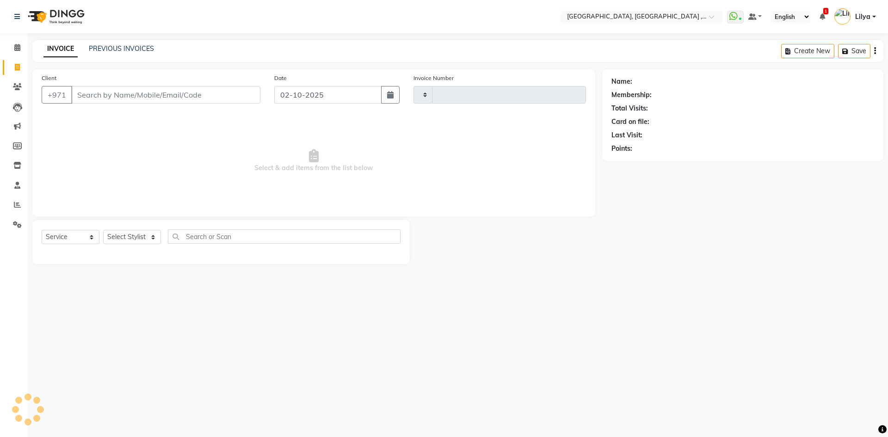
type input "5439"
select select "3838"
click at [117, 49] on link "PREVIOUS INVOICES" at bounding box center [121, 48] width 65 height 8
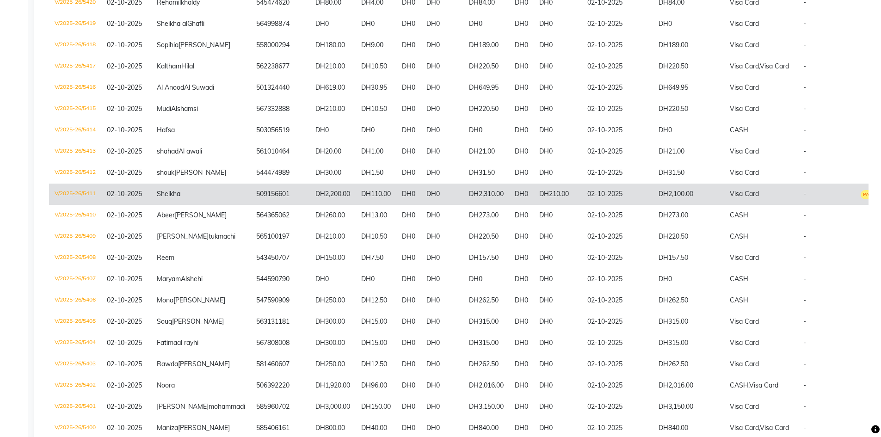
scroll to position [648, 0]
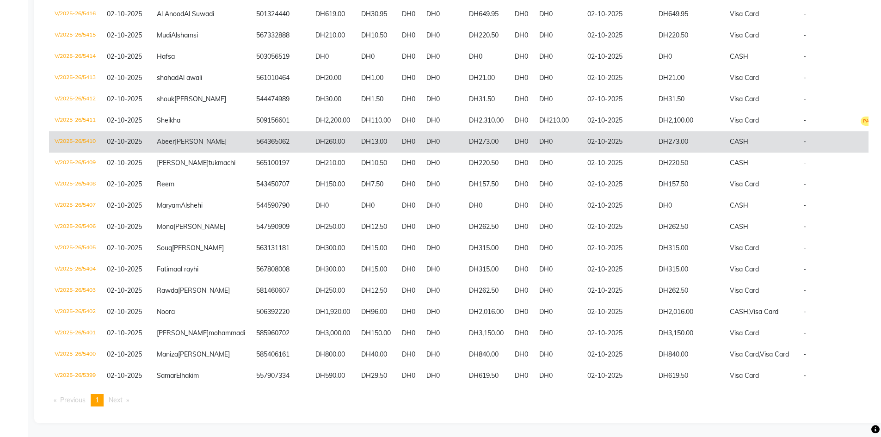
click at [653, 153] on td "DH273.00" at bounding box center [688, 141] width 71 height 21
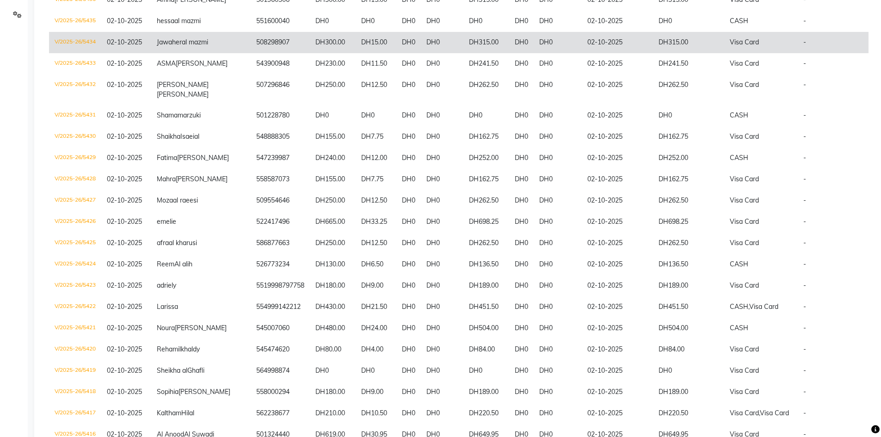
scroll to position [93, 0]
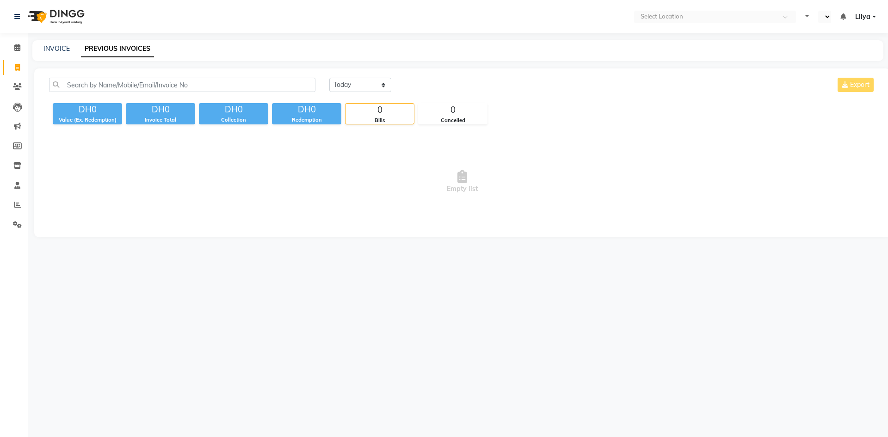
select select "en"
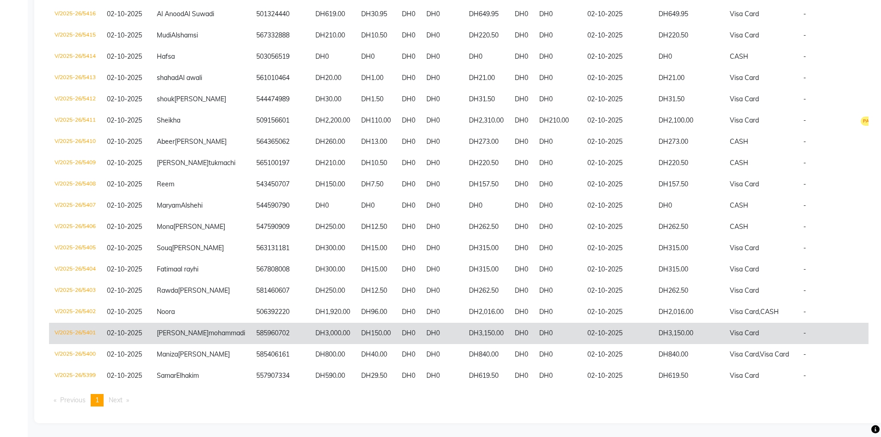
scroll to position [786, 0]
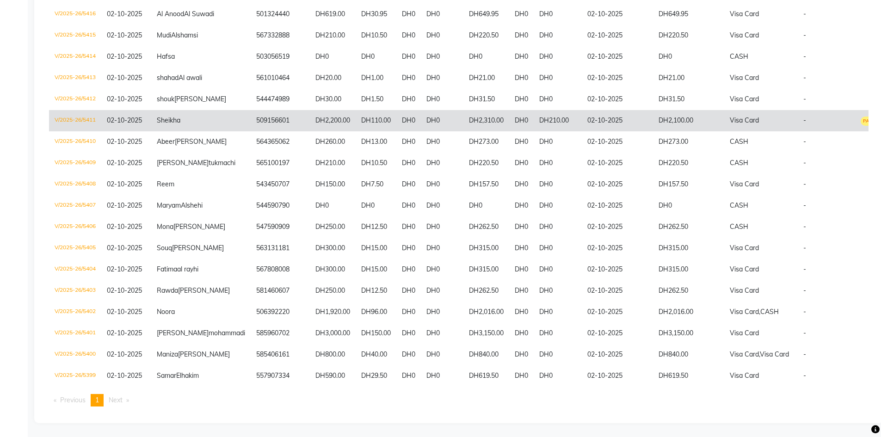
click at [653, 131] on td "DH2,100.00" at bounding box center [688, 120] width 71 height 21
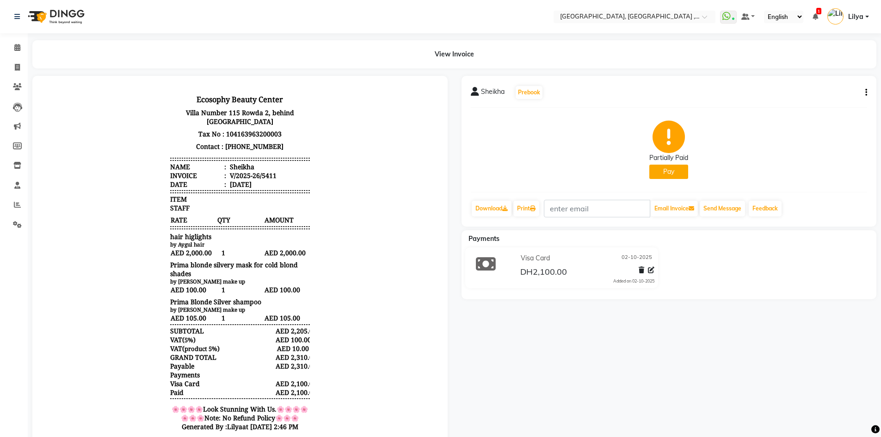
click at [667, 171] on button "Pay" at bounding box center [669, 172] width 39 height 14
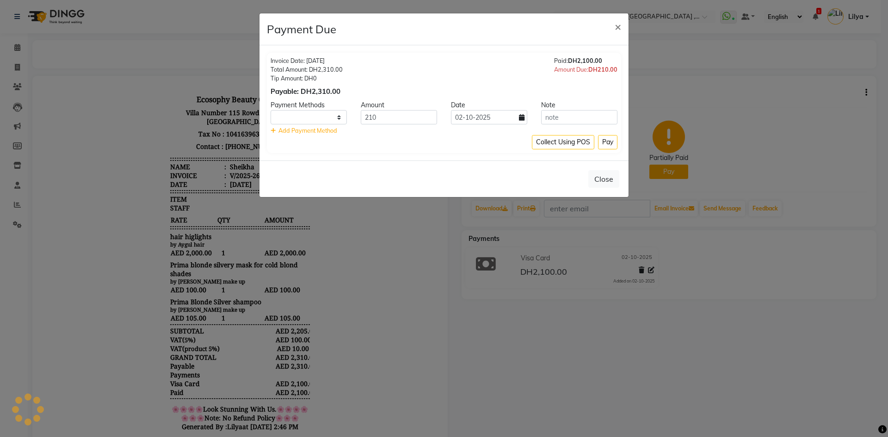
select select "1"
click at [607, 142] on button "Pay" at bounding box center [607, 142] width 19 height 14
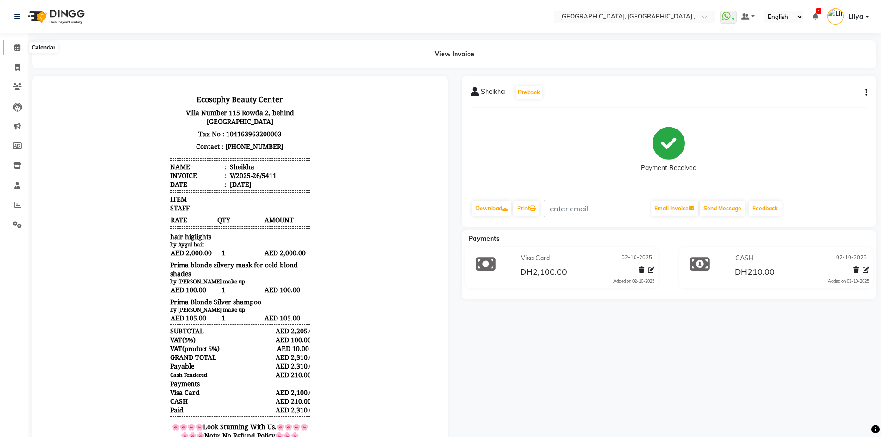
click at [15, 45] on icon at bounding box center [17, 47] width 6 height 7
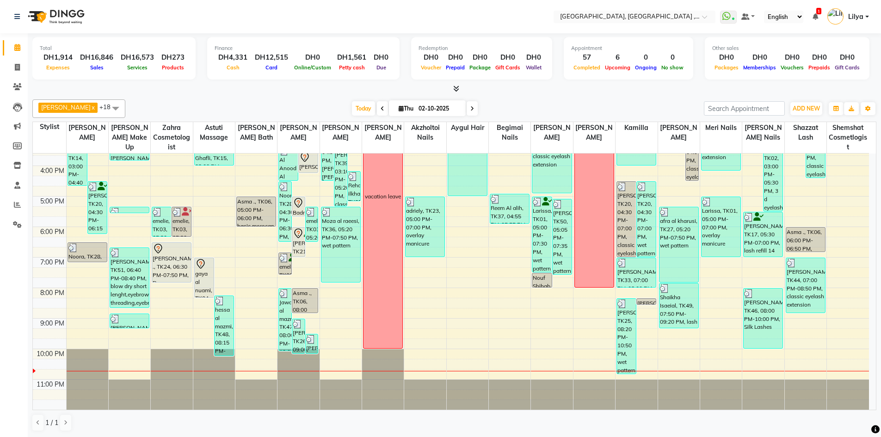
scroll to position [0, 0]
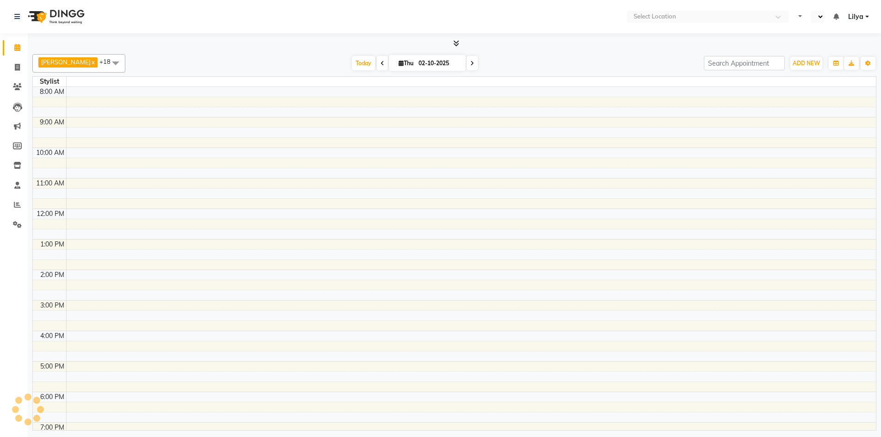
select select "en"
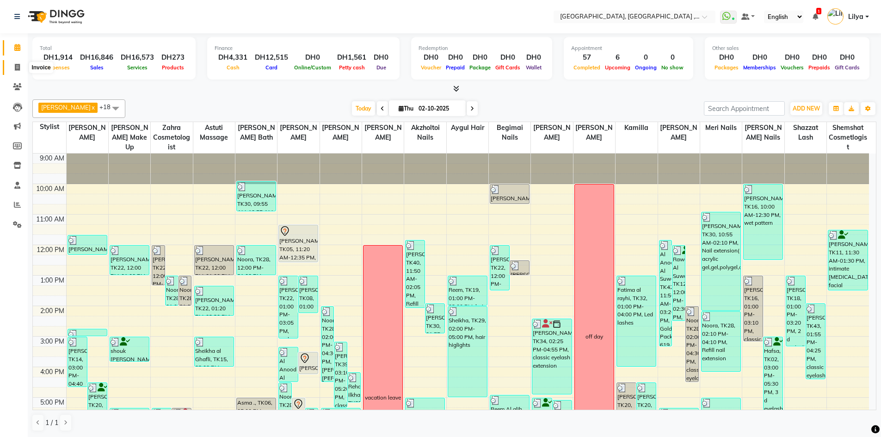
click at [18, 67] on icon at bounding box center [17, 67] width 5 height 7
select select "service"
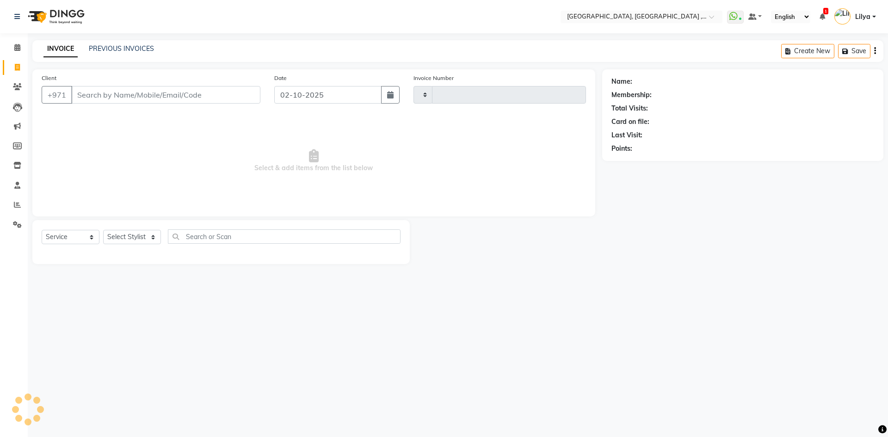
type input "5439"
select select "3838"
click at [128, 50] on link "PREVIOUS INVOICES" at bounding box center [121, 48] width 65 height 8
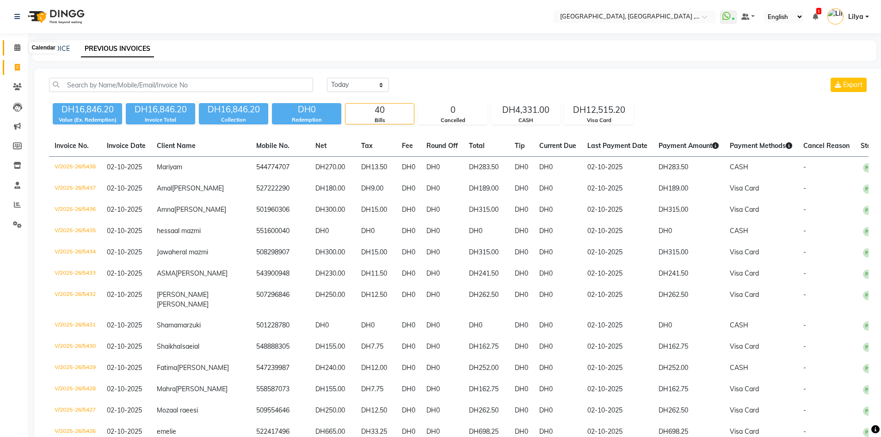
click at [15, 47] on icon at bounding box center [17, 47] width 6 height 7
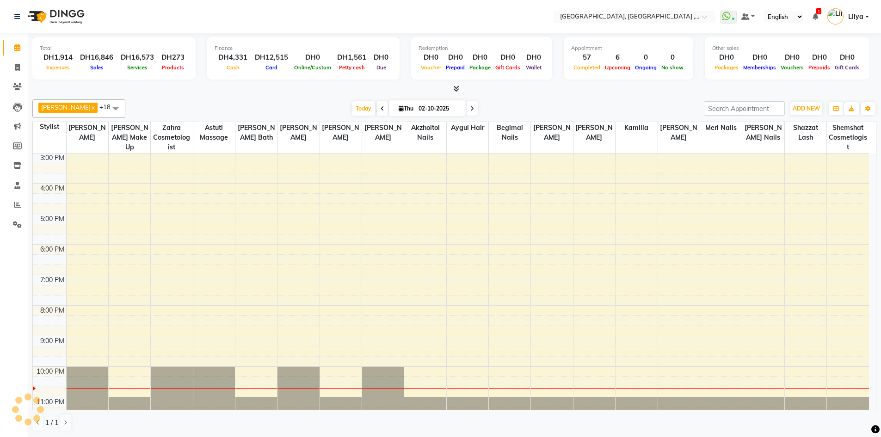
scroll to position [184, 0]
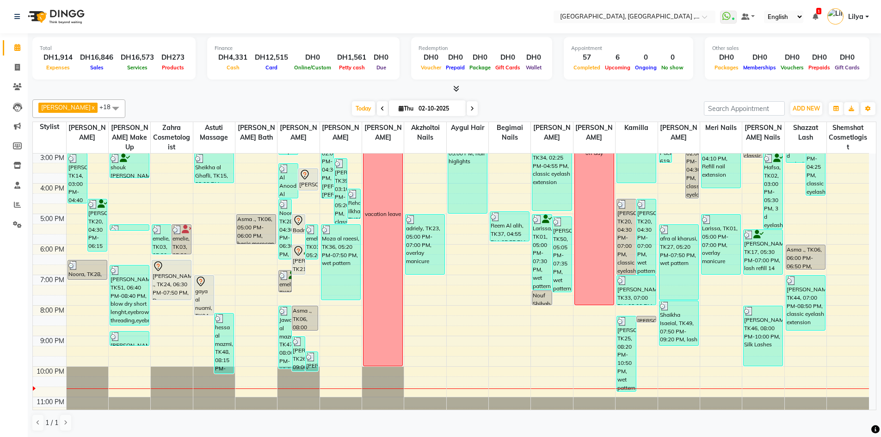
click at [428, 104] on input "02-10-2025" at bounding box center [439, 109] width 46 height 14
select select "10"
select select "2025"
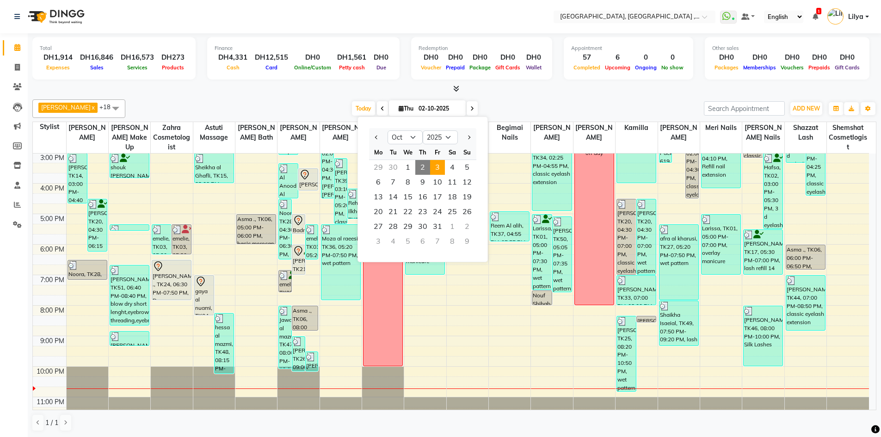
drag, startPoint x: 440, startPoint y: 169, endPoint x: 440, endPoint y: 164, distance: 4.6
click at [440, 164] on span "3" at bounding box center [437, 167] width 15 height 15
type input "03-10-2025"
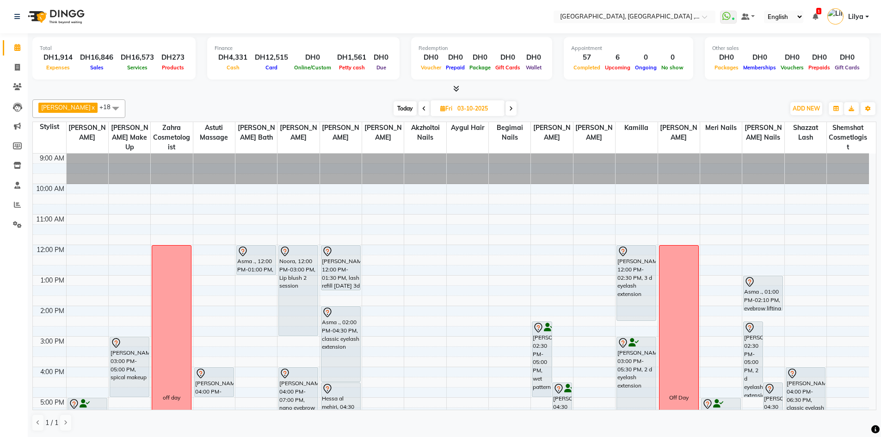
scroll to position [201, 0]
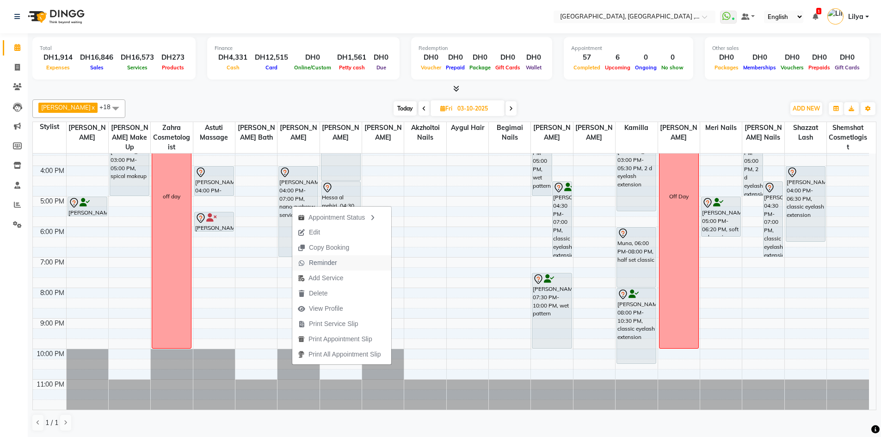
click at [338, 263] on span "Reminder" at bounding box center [317, 262] width 50 height 15
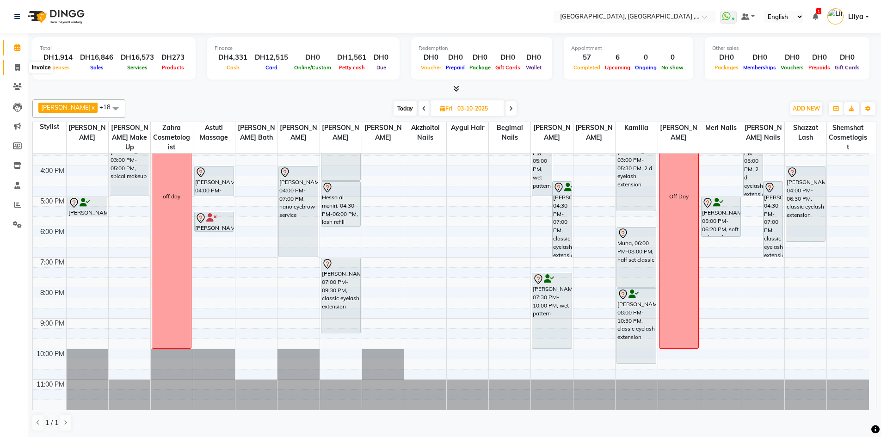
click at [19, 68] on icon at bounding box center [17, 67] width 5 height 7
select select "service"
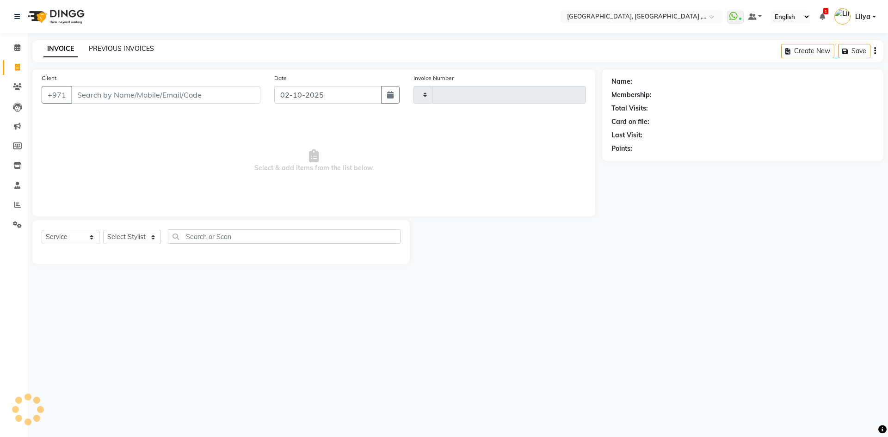
type input "5439"
select select "3838"
click at [105, 48] on link "PREVIOUS INVOICES" at bounding box center [121, 48] width 65 height 8
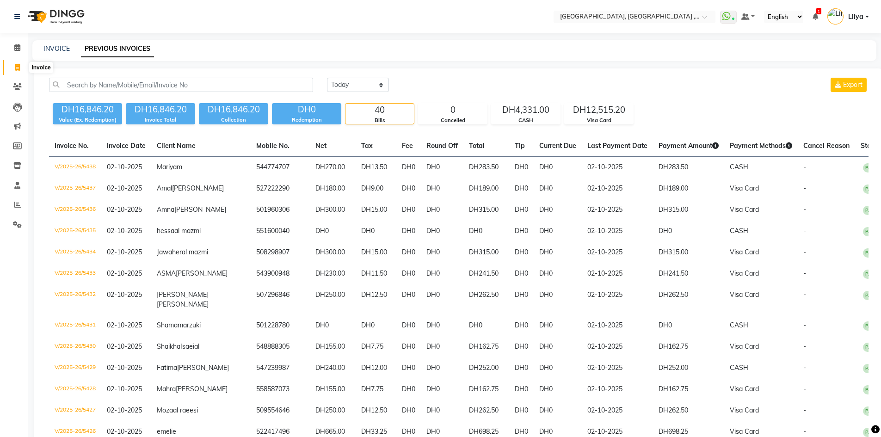
click at [15, 63] on span at bounding box center [17, 67] width 16 height 11
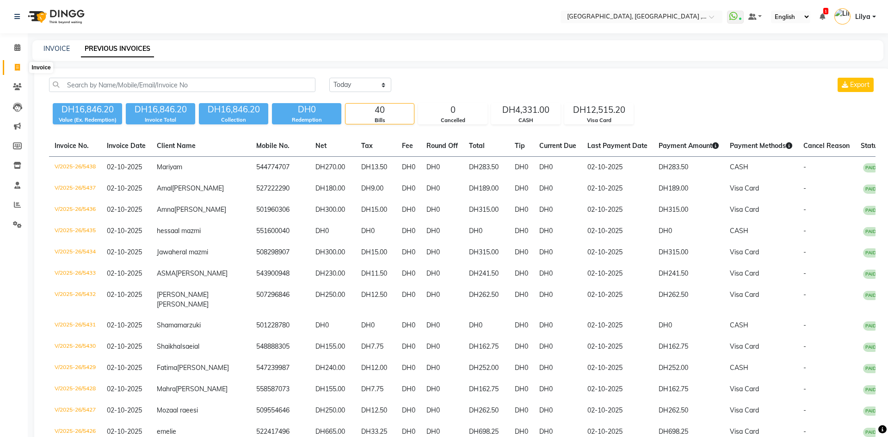
select select "service"
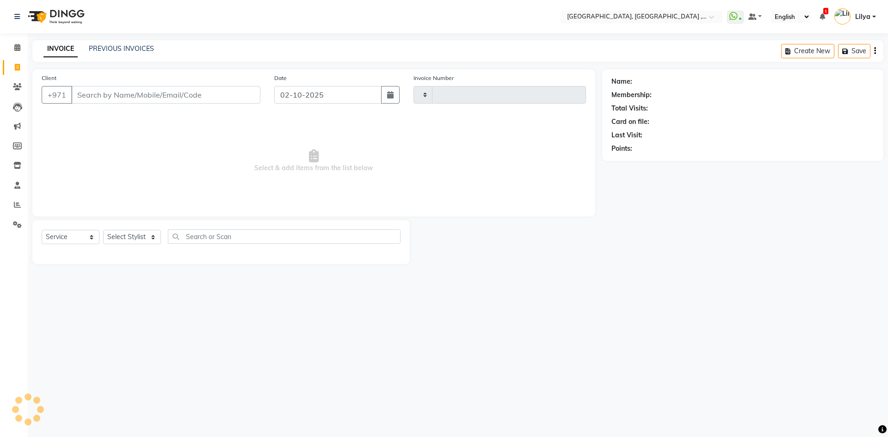
type input "5439"
select select "3838"
click at [140, 50] on link "PREVIOUS INVOICES" at bounding box center [121, 48] width 65 height 8
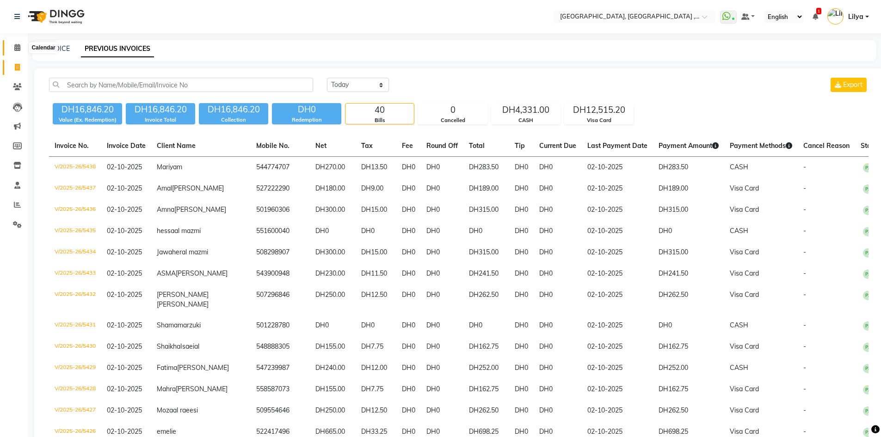
click at [16, 45] on icon at bounding box center [17, 47] width 6 height 7
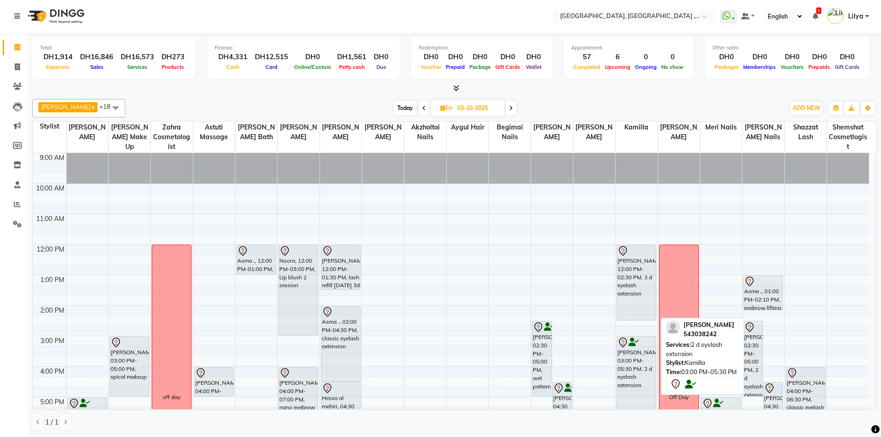
scroll to position [201, 0]
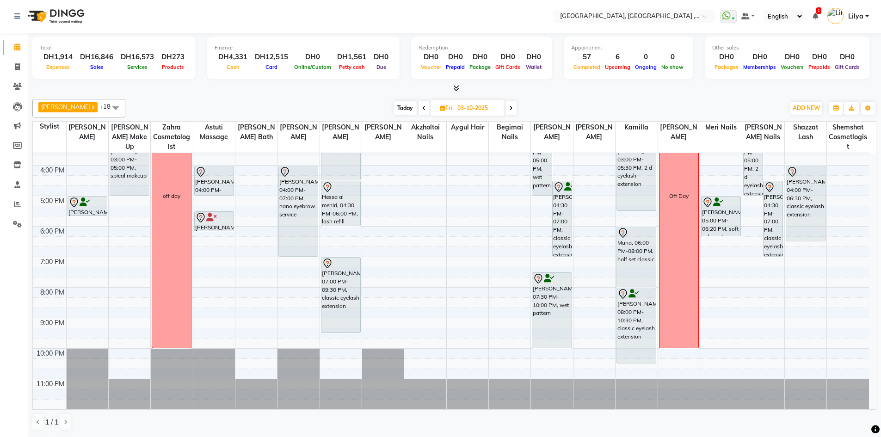
click at [485, 109] on input "03-10-2025" at bounding box center [478, 108] width 46 height 14
select select "10"
select select "2025"
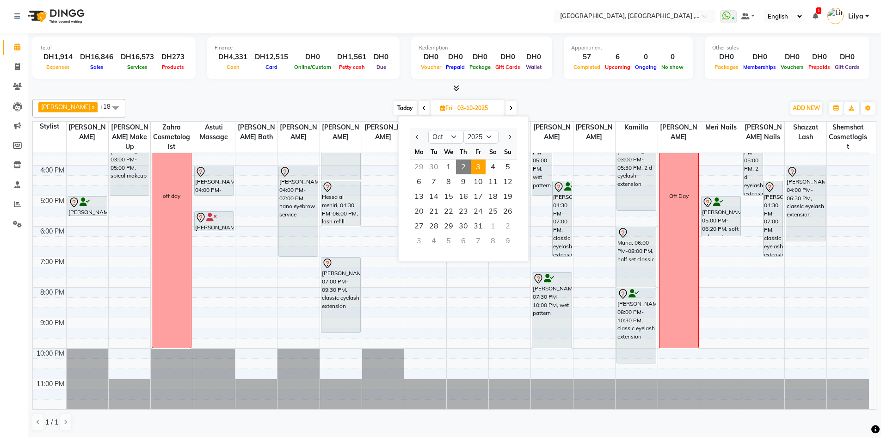
click at [479, 168] on span "3" at bounding box center [478, 167] width 15 height 15
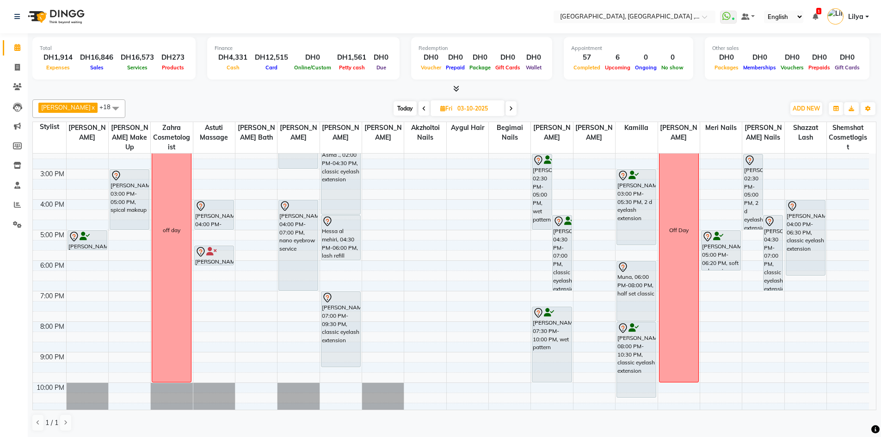
scroll to position [16, 0]
